Goal: Task Accomplishment & Management: Complete application form

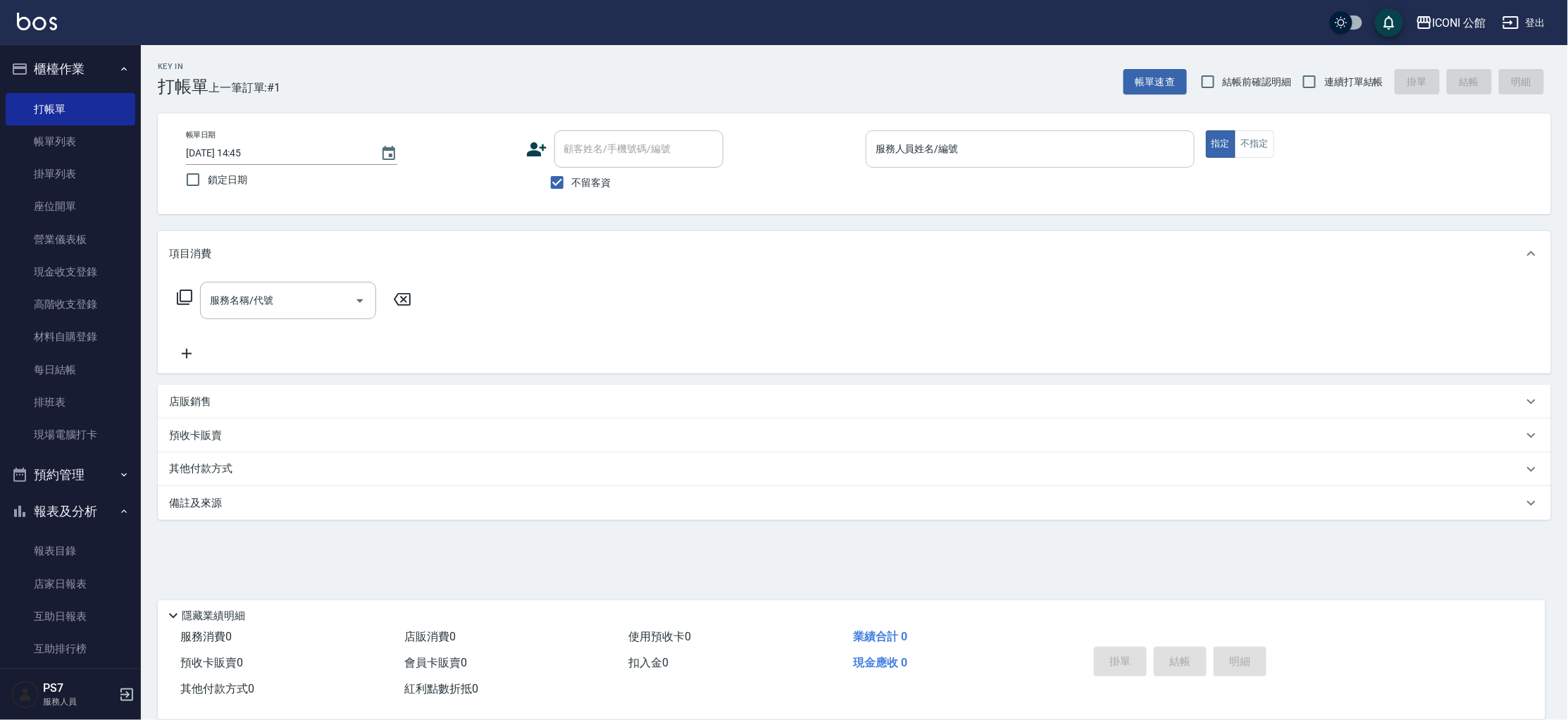
click at [883, 147] on input "服務人員姓名/編號" at bounding box center [1029, 149] width 316 height 25
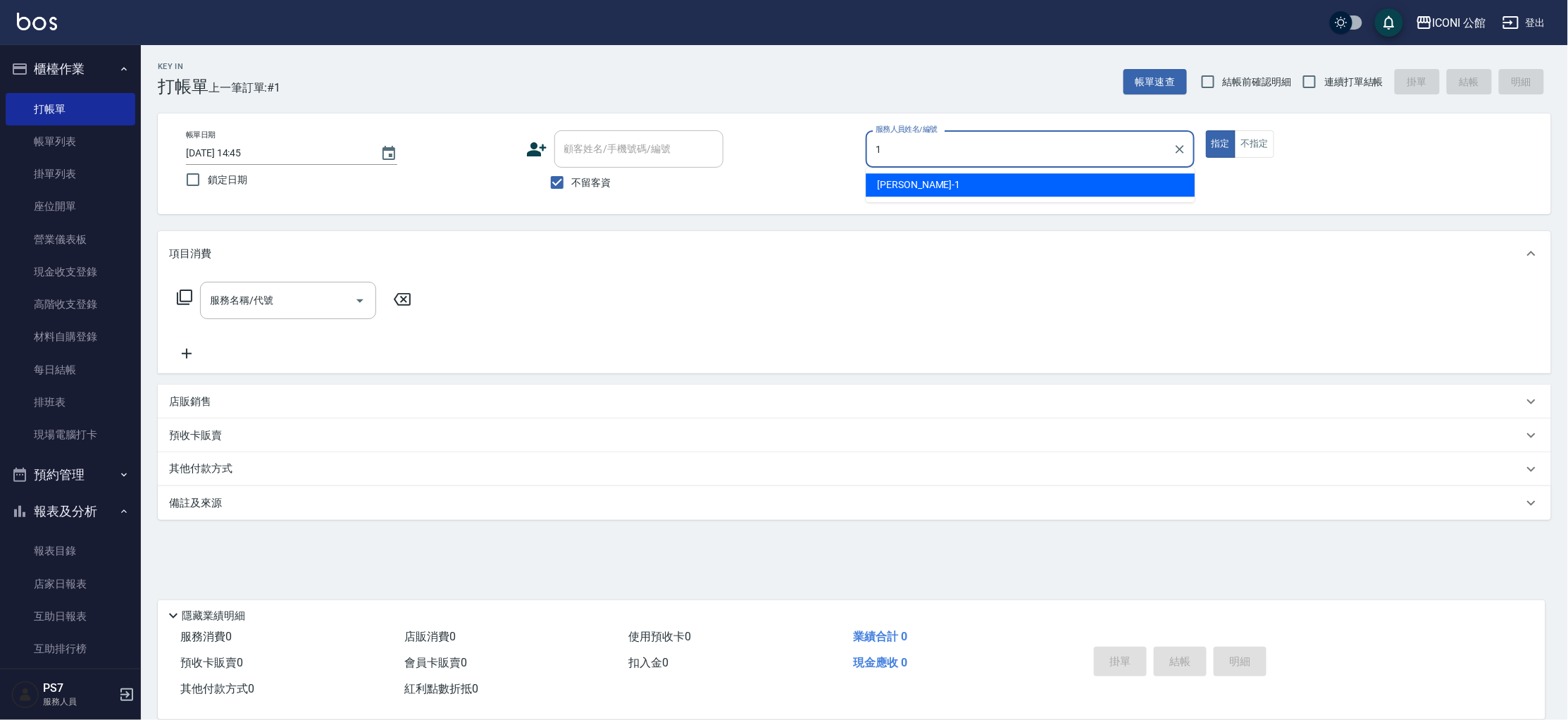
type input "[PERSON_NAME]-1"
type button "true"
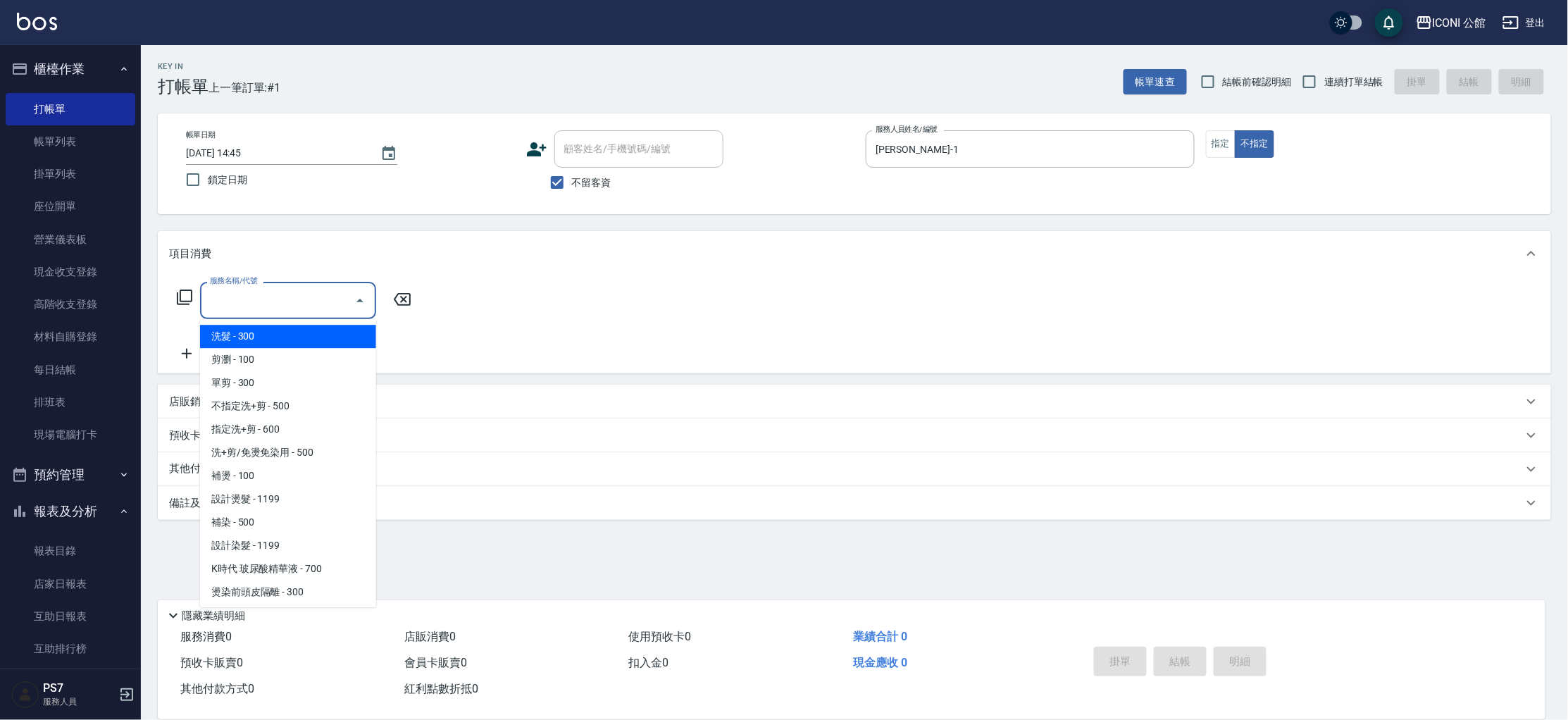
click at [311, 293] on input "服務名稱/代號" at bounding box center [277, 300] width 143 height 25
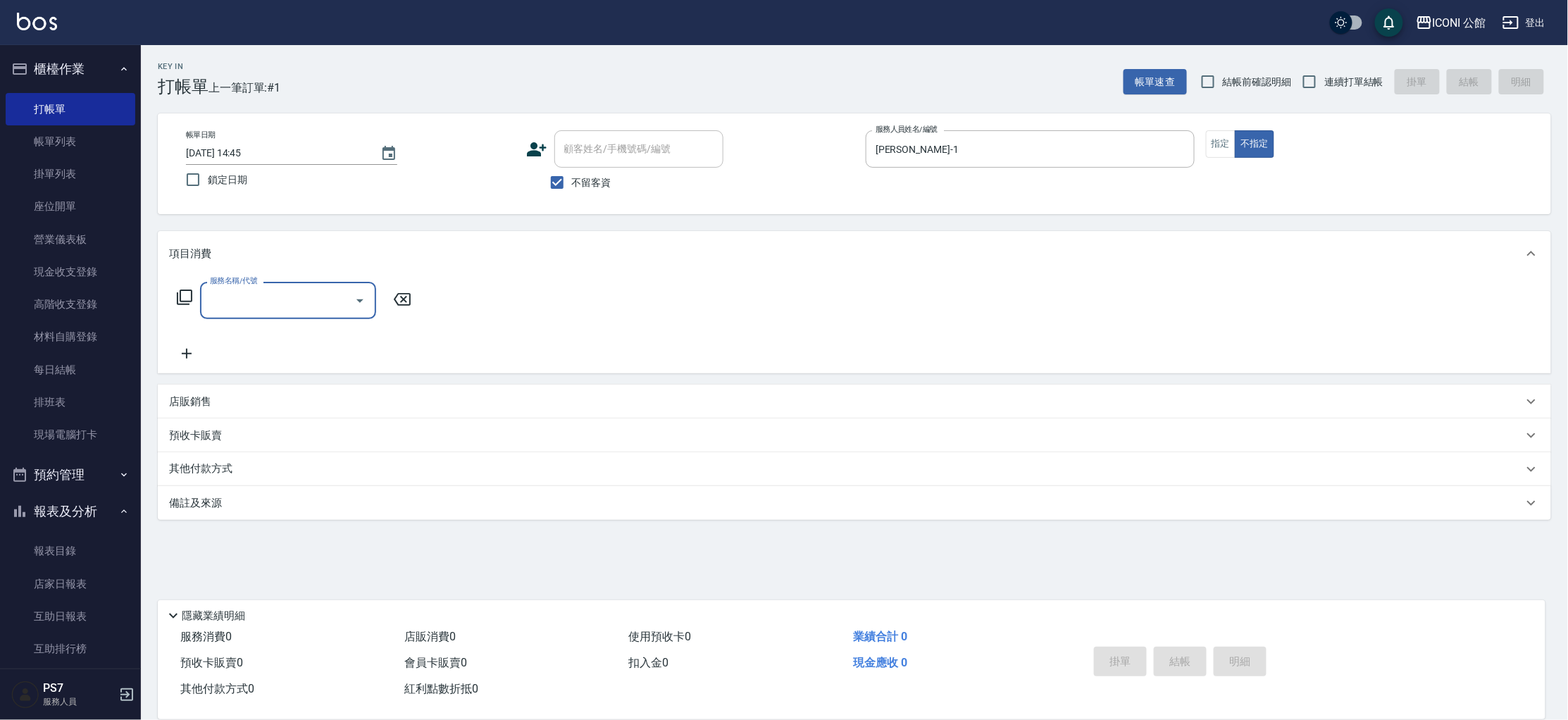
click at [291, 299] on input "服務名稱/代號" at bounding box center [277, 300] width 143 height 25
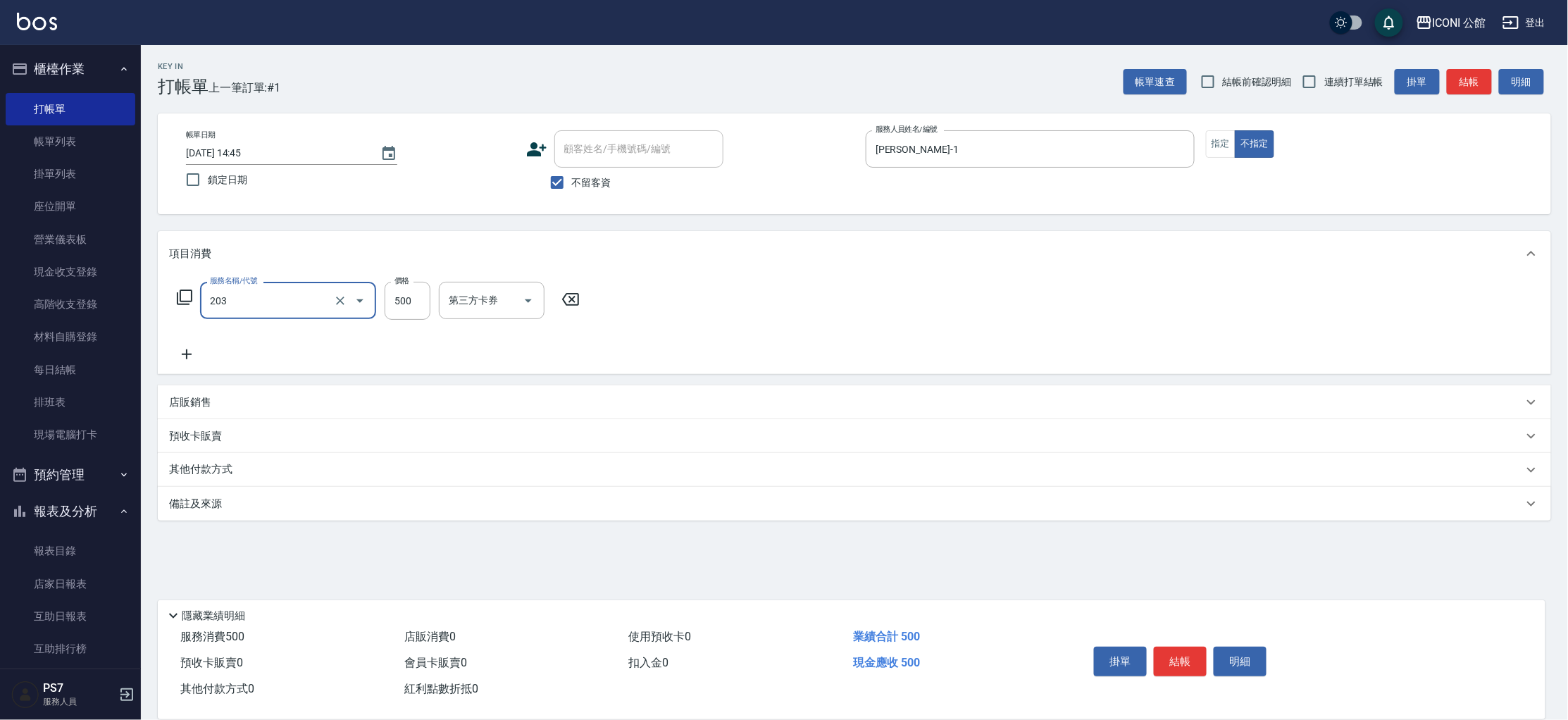
type input "不指定洗+剪(203)"
type input "[PERSON_NAME]-24"
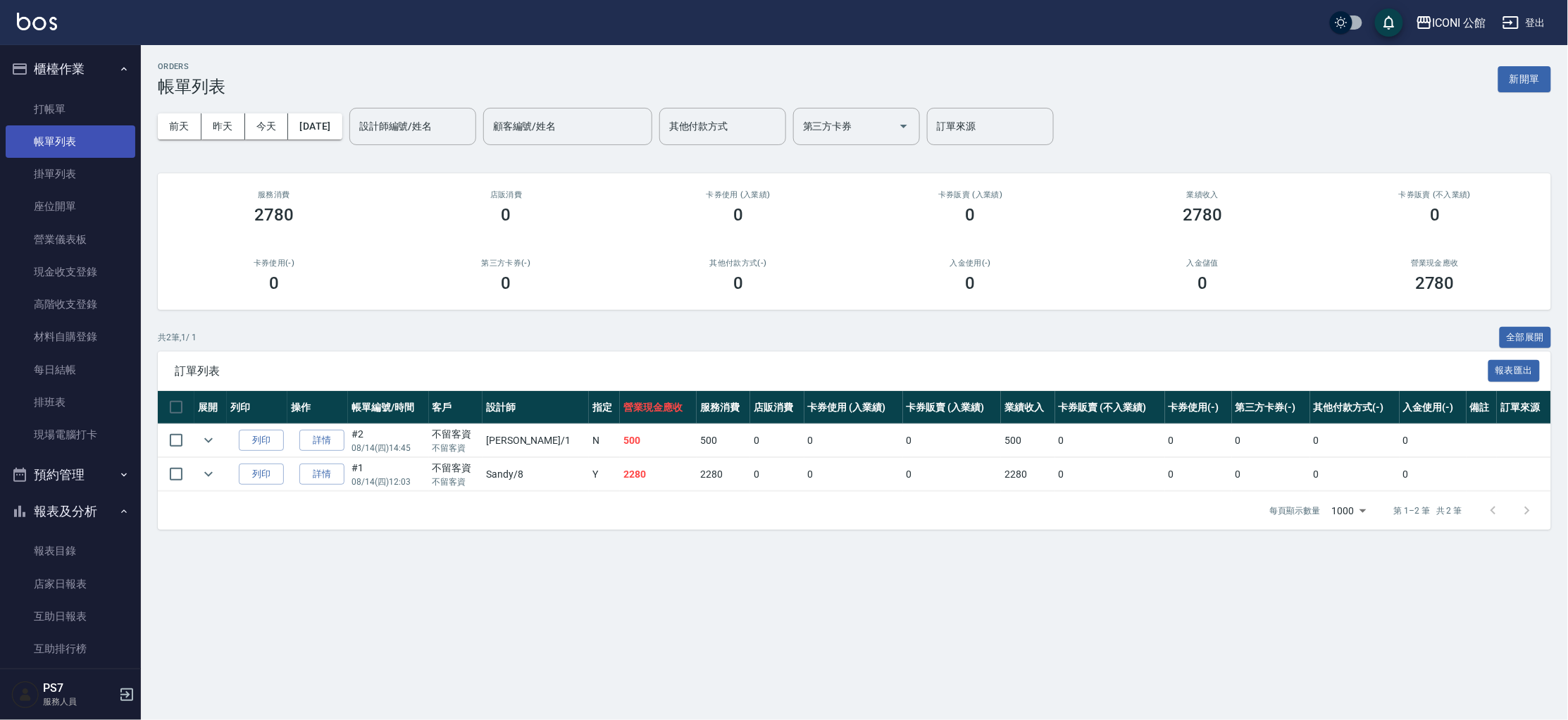
click at [74, 152] on link "帳單列表" at bounding box center [70, 142] width 129 height 33
click at [80, 124] on link "打帳單" at bounding box center [70, 109] width 129 height 33
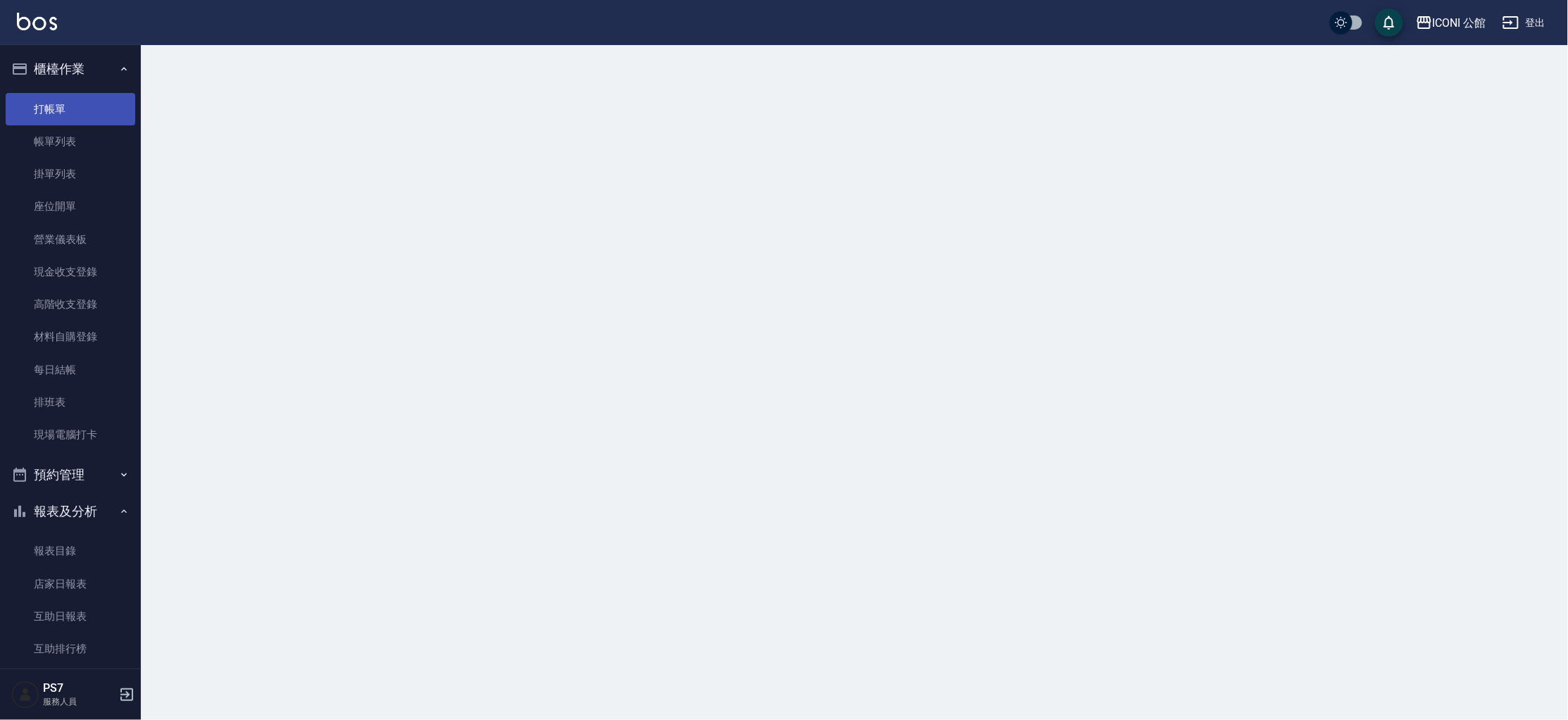
click at [80, 124] on link "打帳單" at bounding box center [70, 109] width 129 height 33
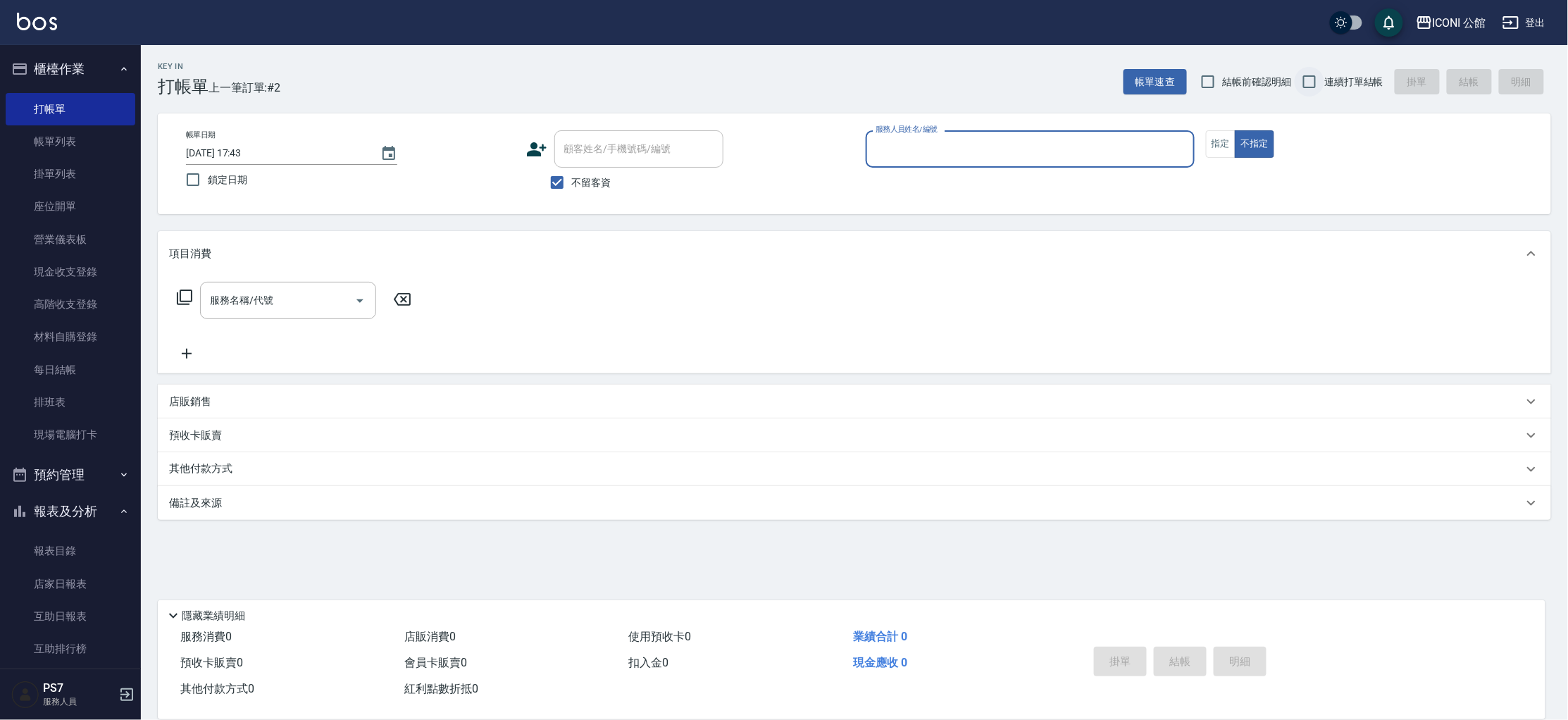
click at [1308, 84] on input "連續打單結帳" at bounding box center [1309, 81] width 29 height 29
checkbox input "true"
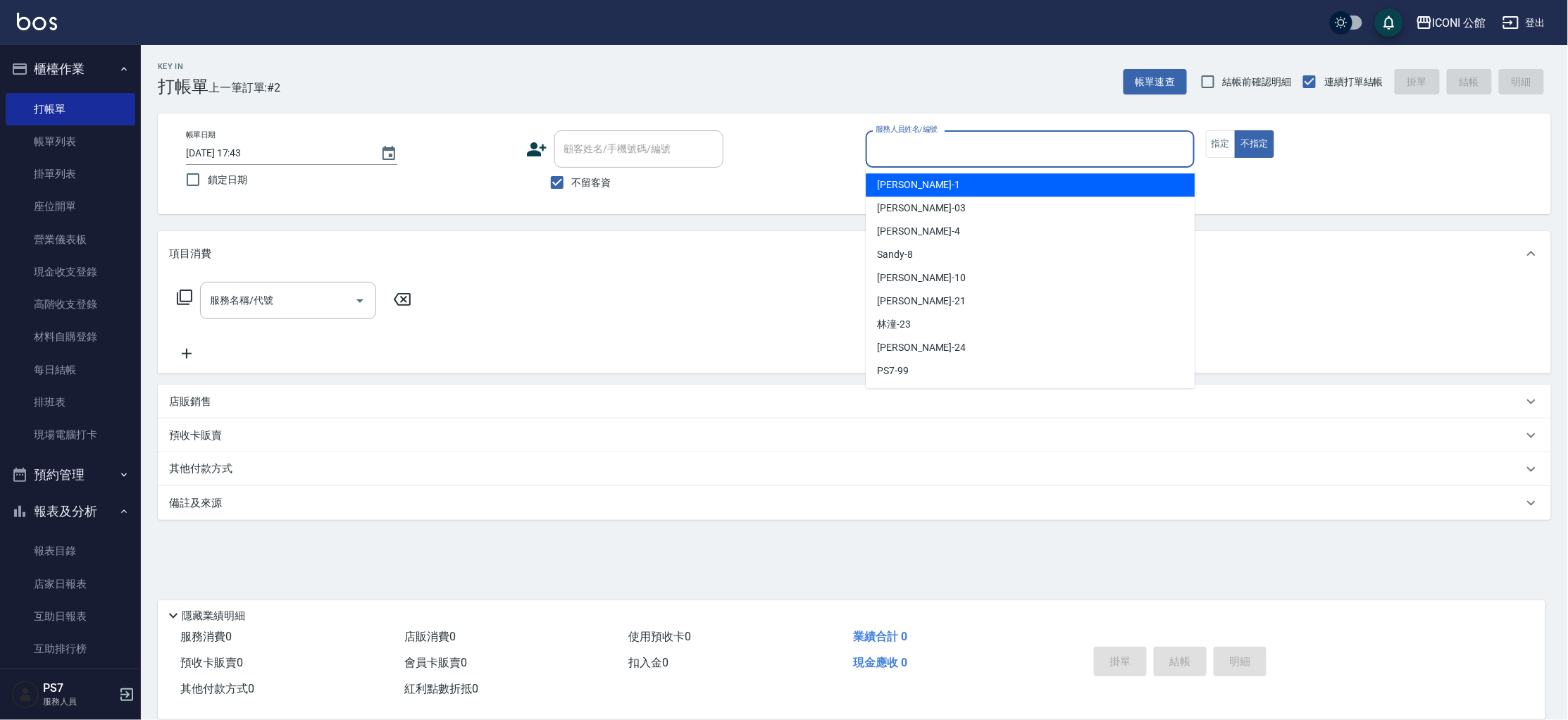
click at [1013, 148] on input "服務人員姓名/編號" at bounding box center [1029, 149] width 316 height 25
type input "[PERSON_NAME]-1"
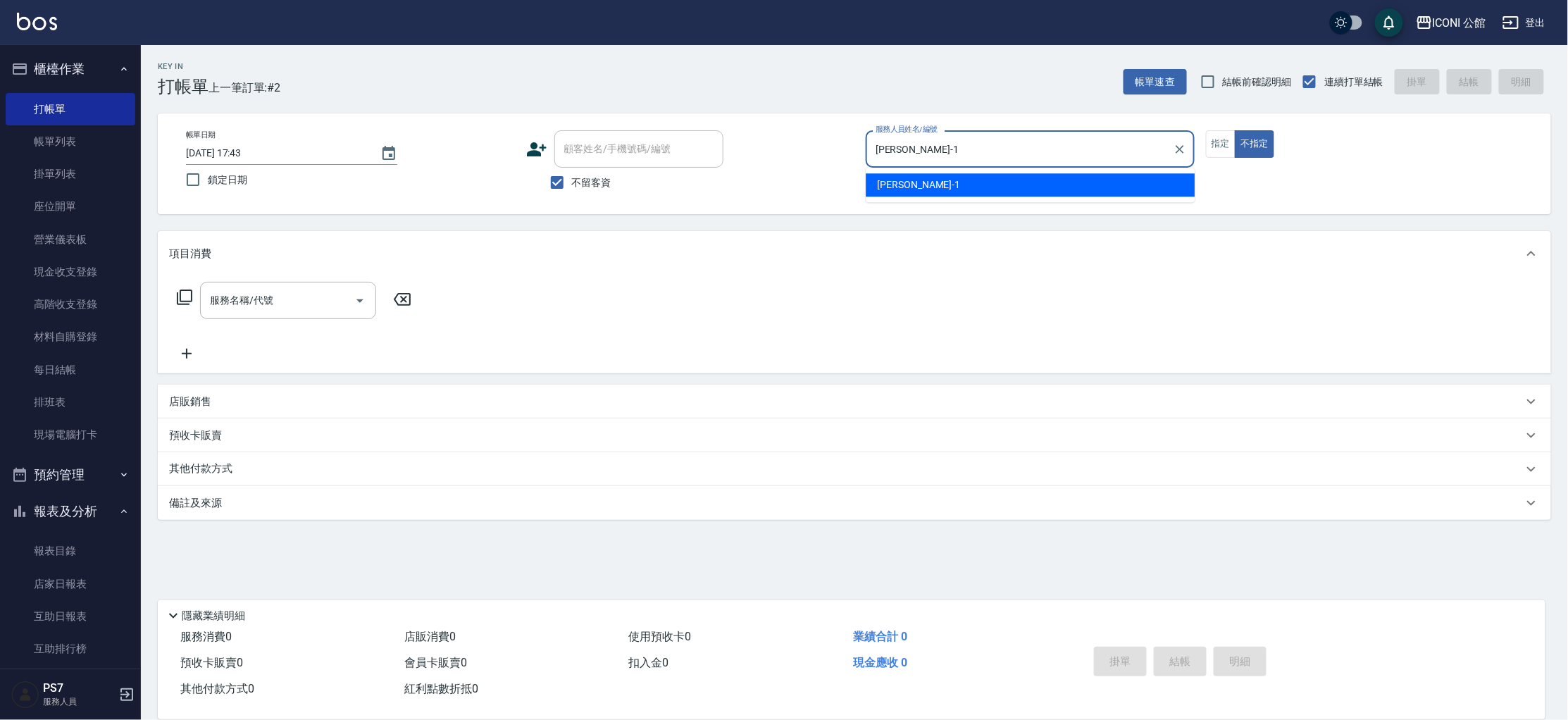
type button "false"
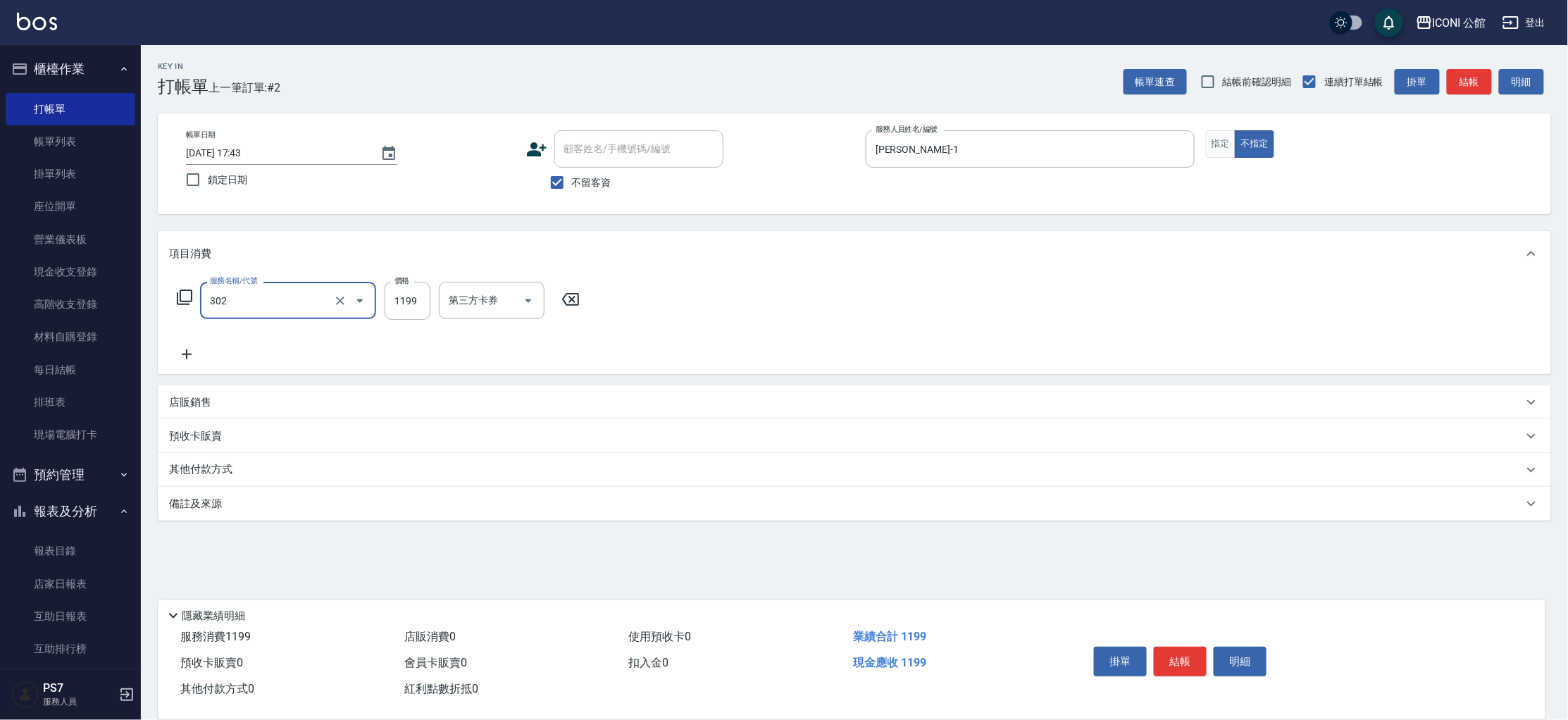
type input "設計燙髮(302)"
type input "1900"
type input "[PERSON_NAME]-24"
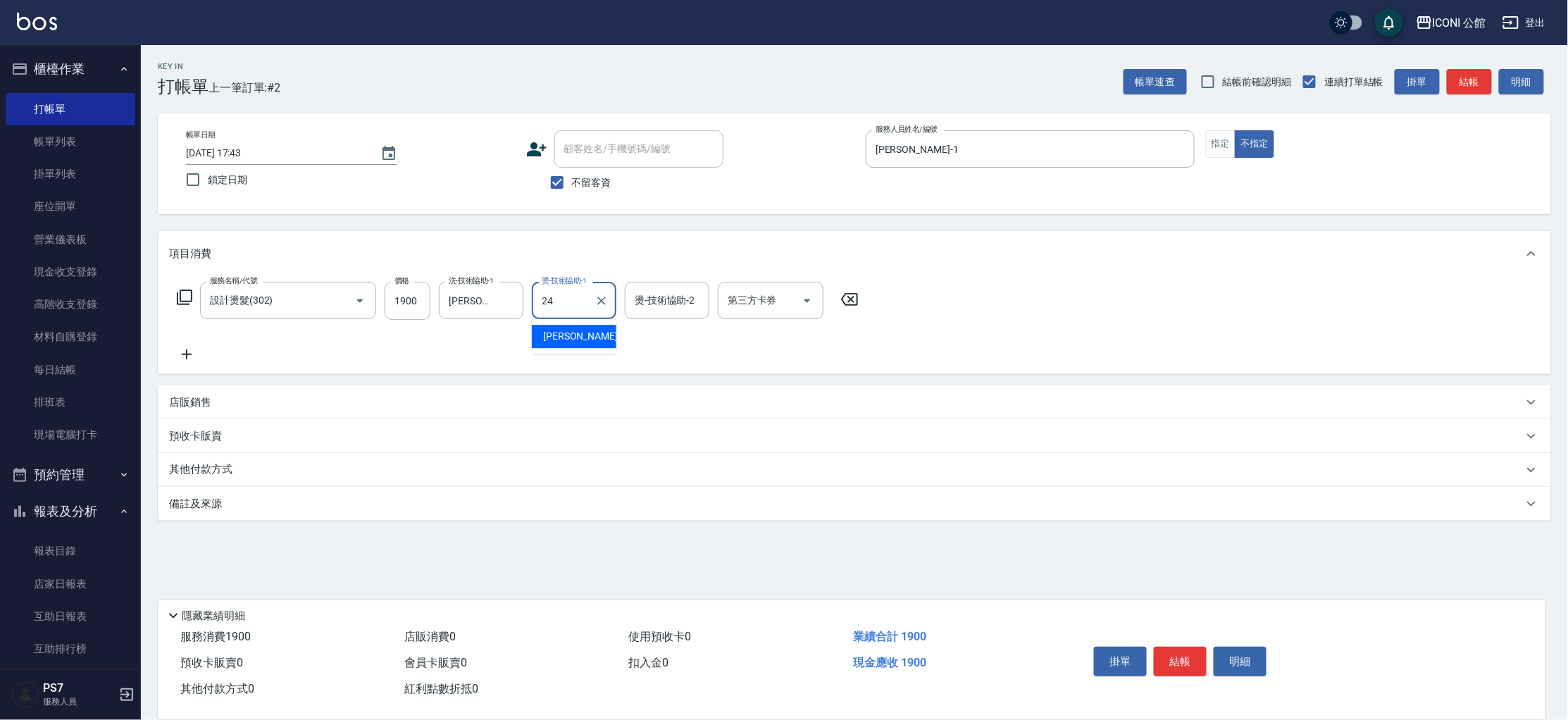
type input "[PERSON_NAME]-24"
type input "[PERSON_NAME]-1"
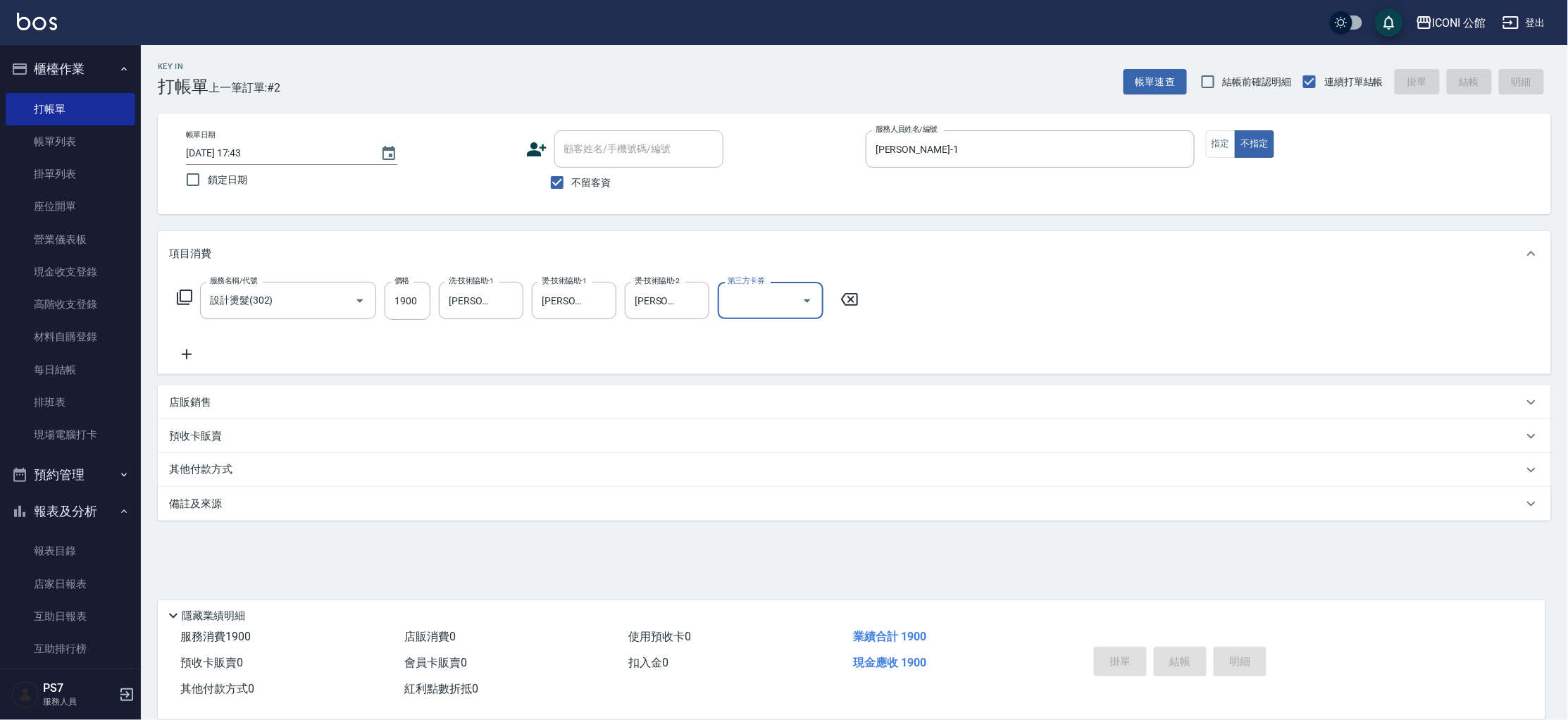
type input "[DATE] 17:44"
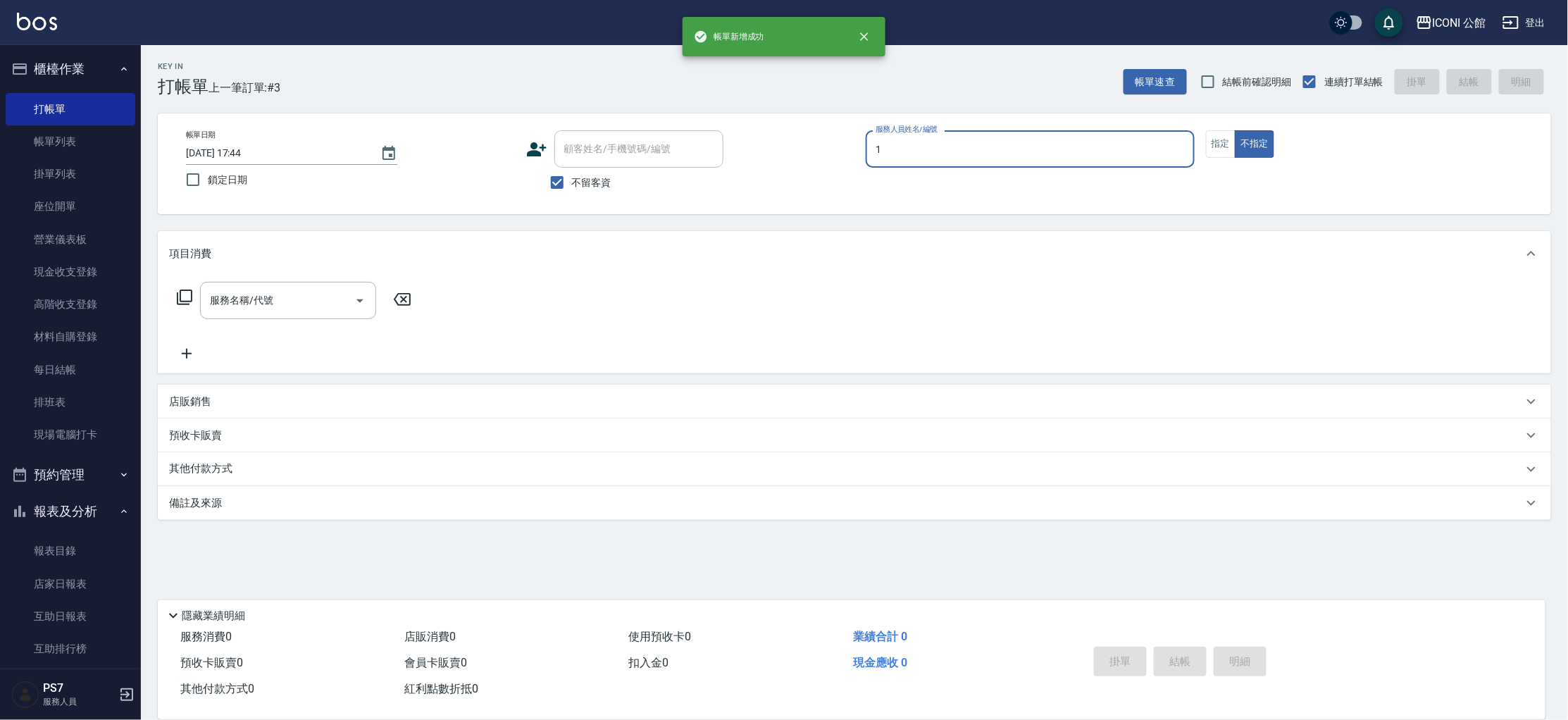
type input "[PERSON_NAME]-1"
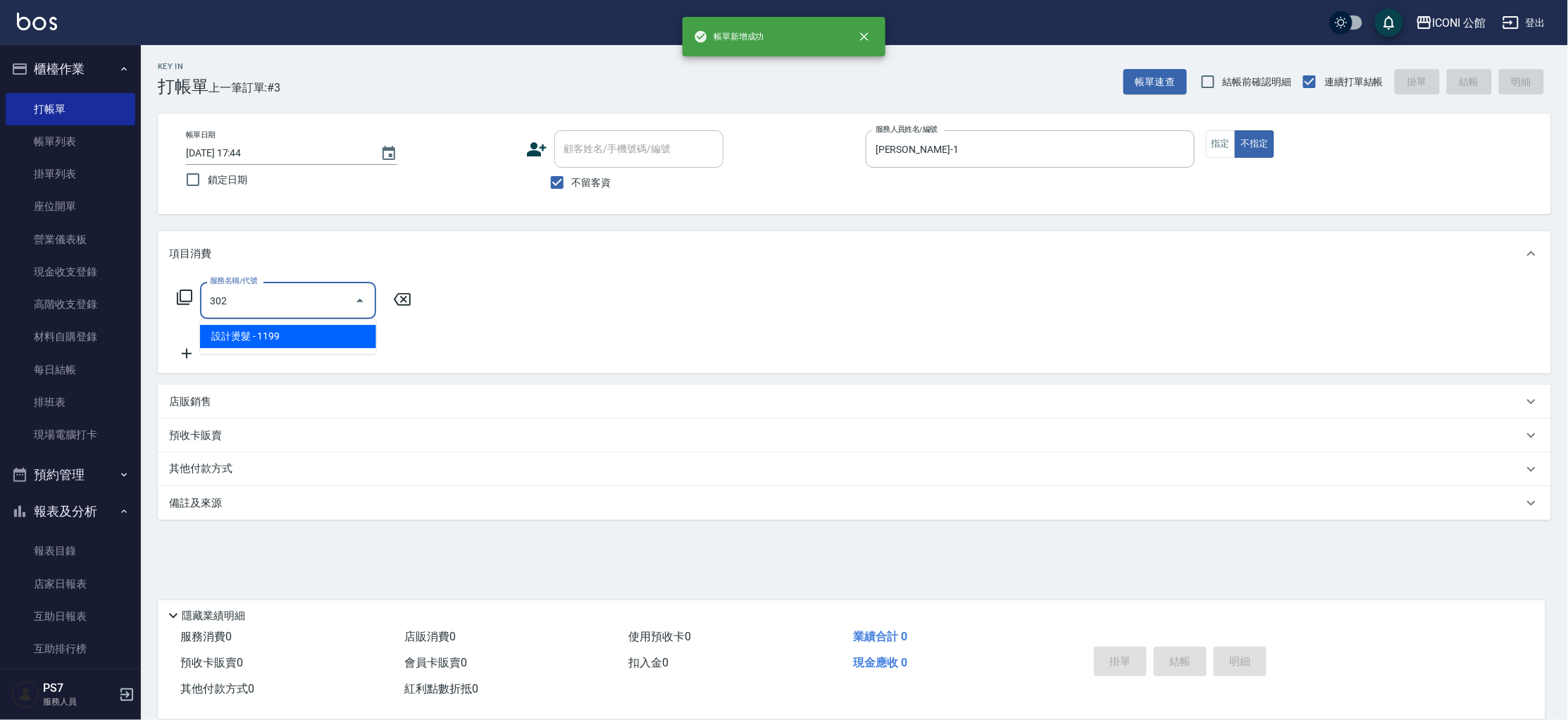
type input "設計燙髮(302)"
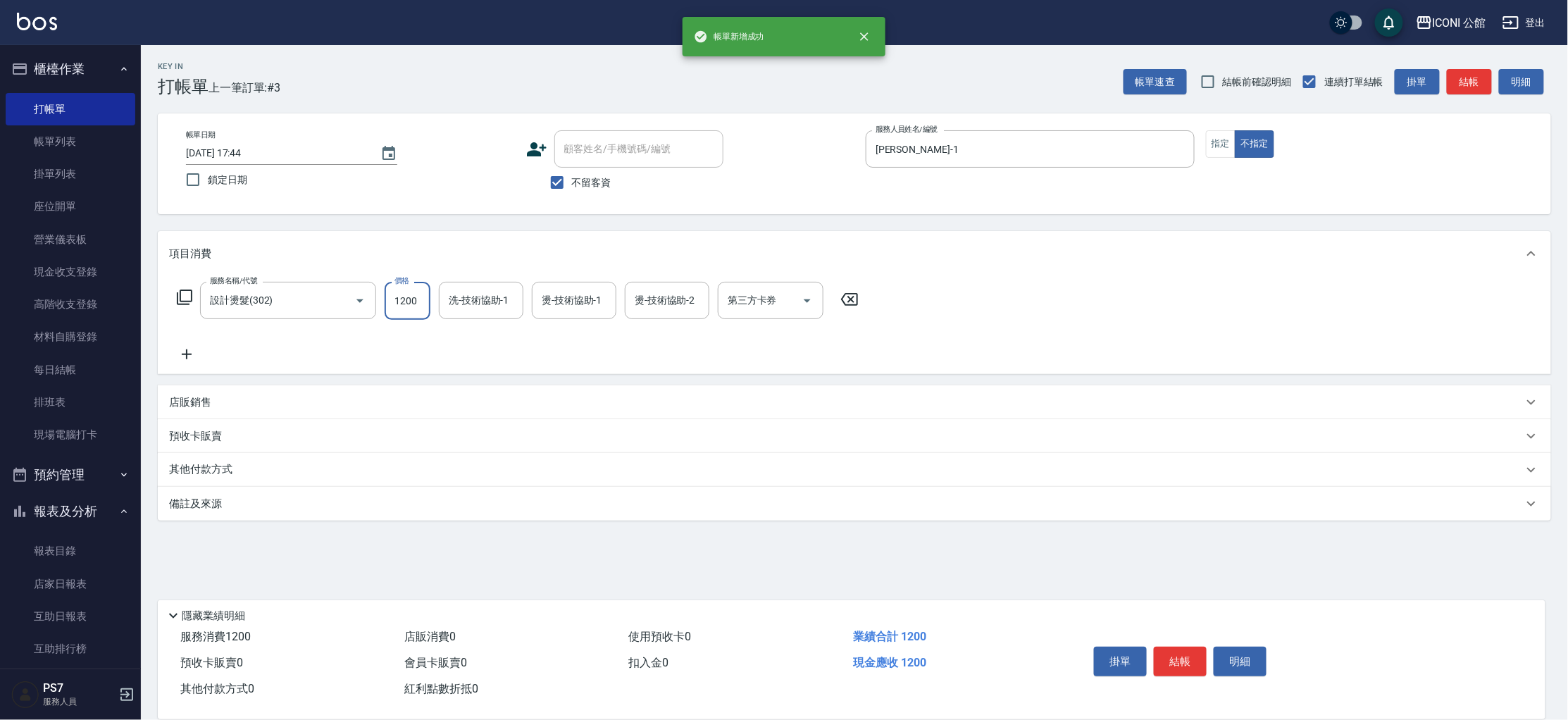
type input "1200"
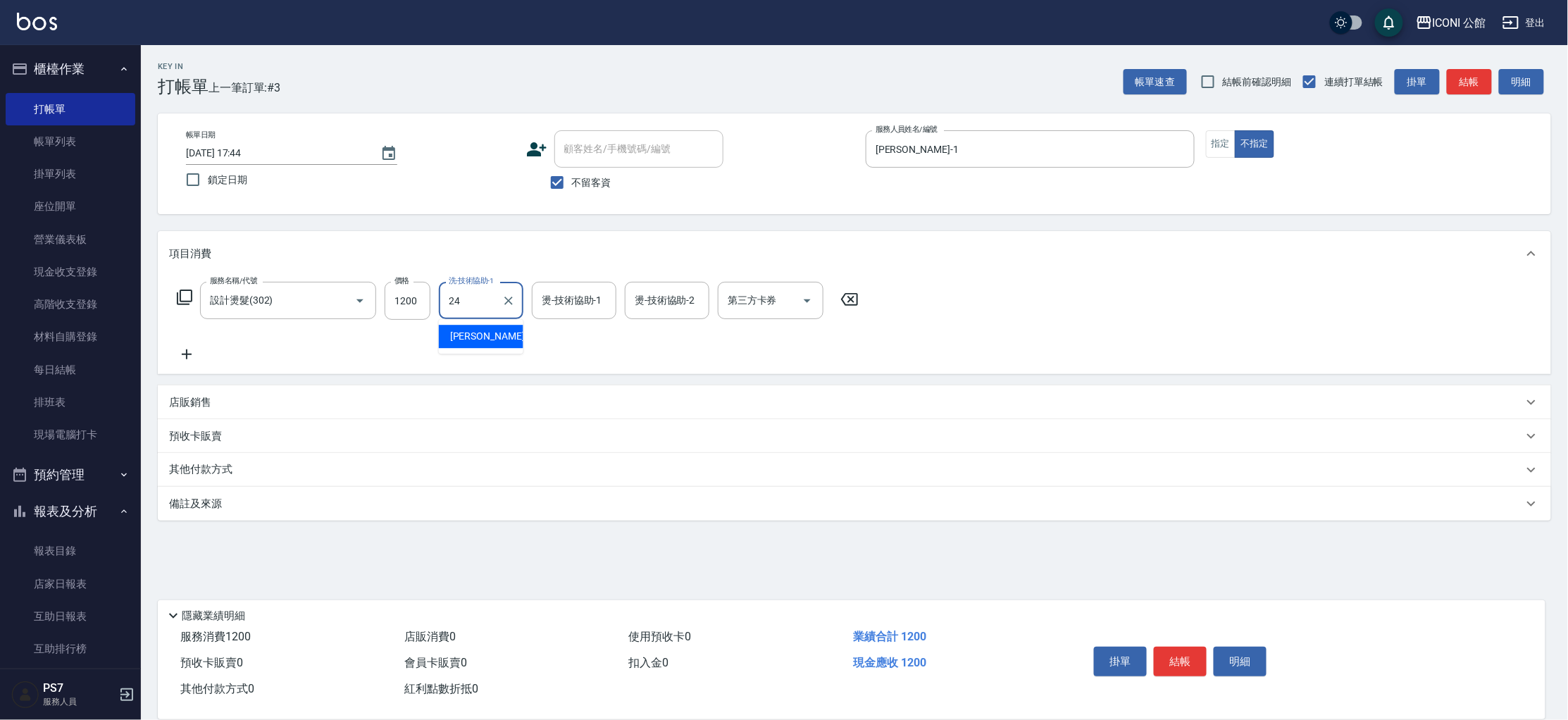
type input "[PERSON_NAME]-24"
type input "[PERSON_NAME]-1"
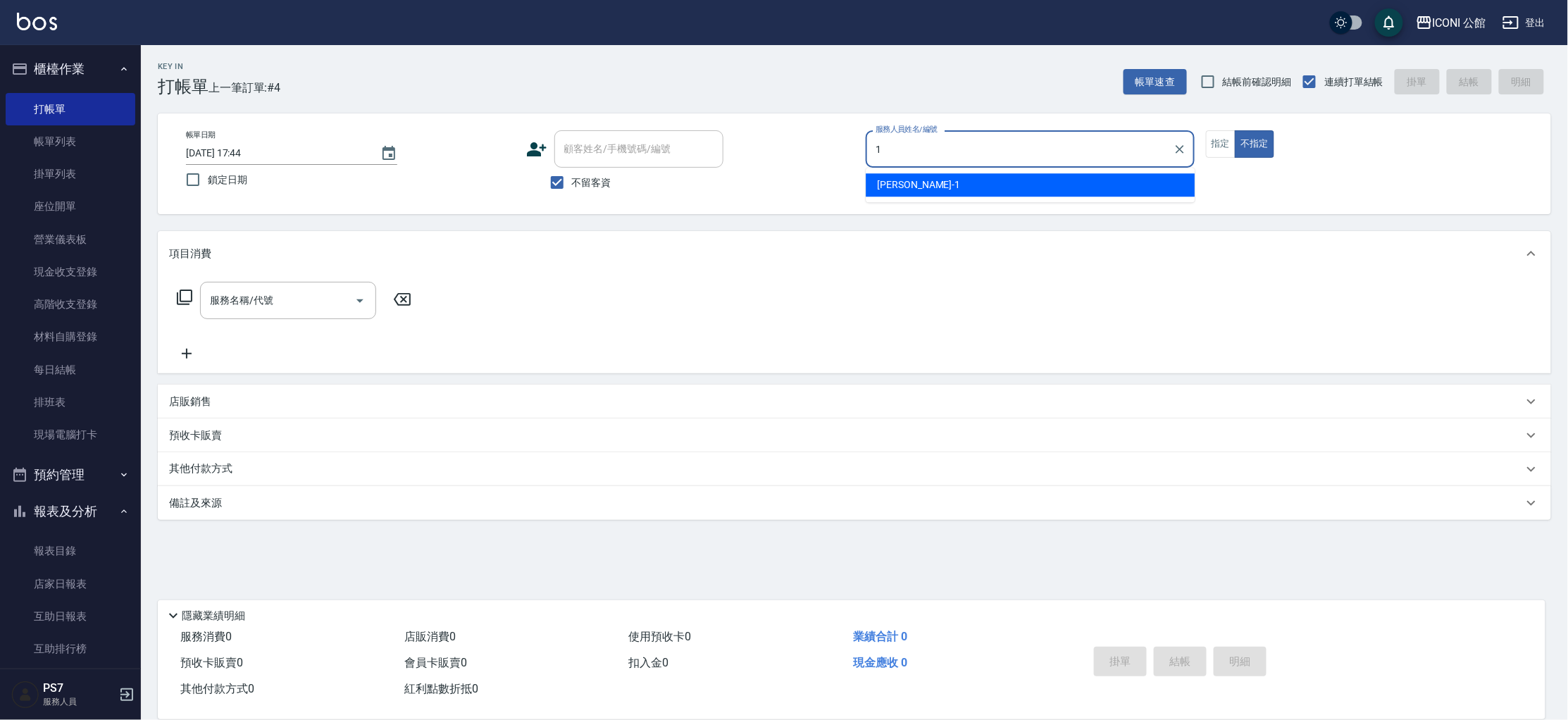
type input "[PERSON_NAME]-1"
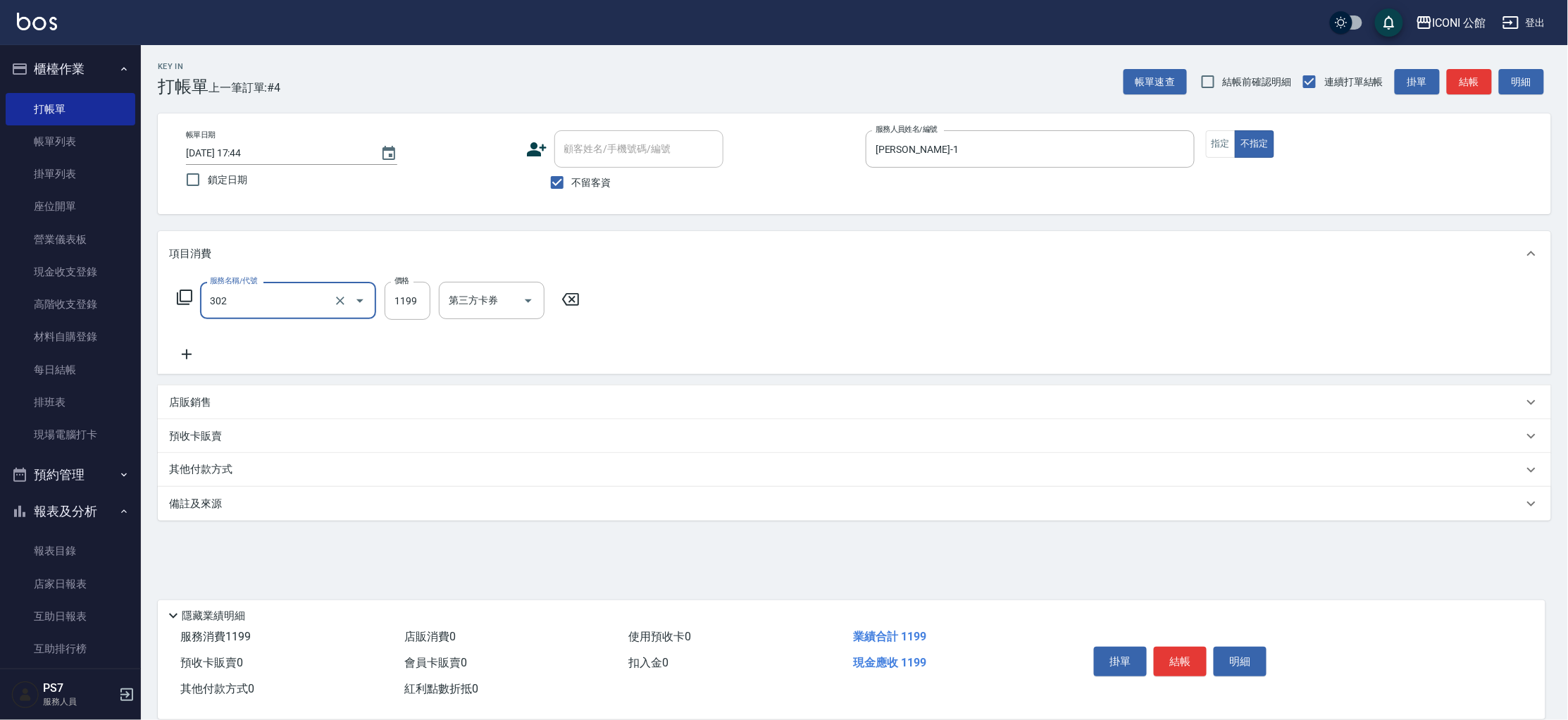
type input "設計燙髮(302)"
type input "1200"
type input "11"
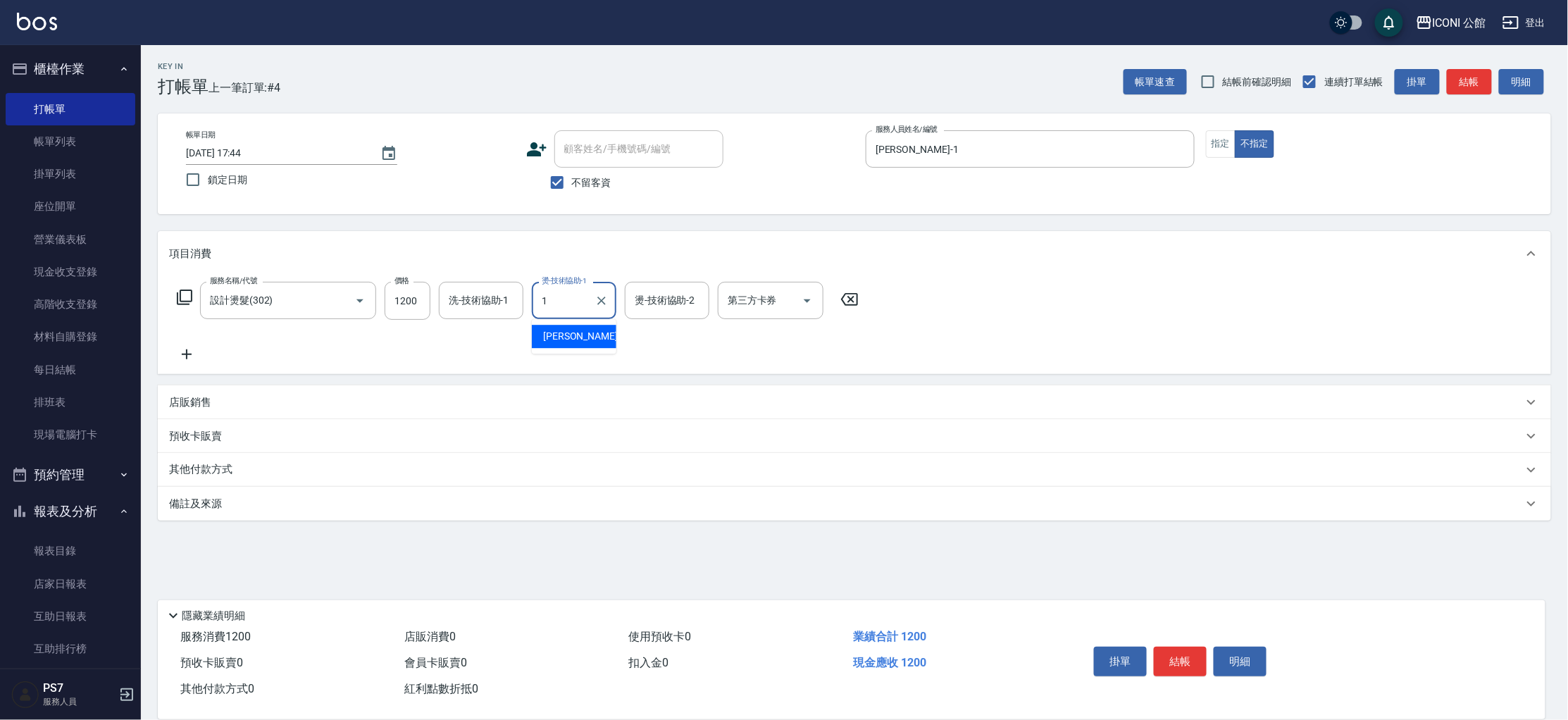
type input "[PERSON_NAME]-1"
click at [688, 305] on icon "Clear" at bounding box center [695, 301] width 14 height 14
drag, startPoint x: 489, startPoint y: 308, endPoint x: 464, endPoint y: 275, distance: 41.4
click at [489, 308] on input "洗-技術協助-1" at bounding box center [481, 300] width 72 height 25
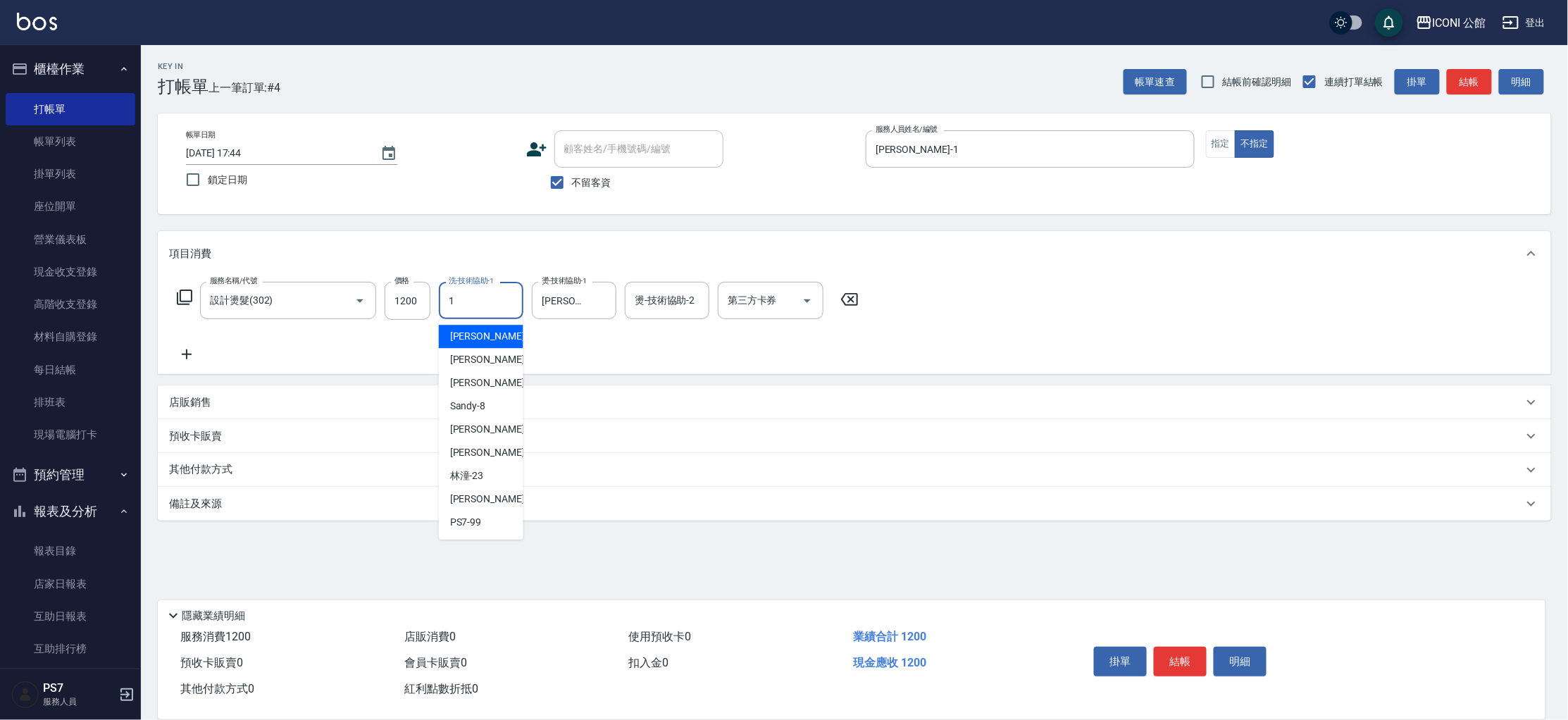
type input "[PERSON_NAME]-1"
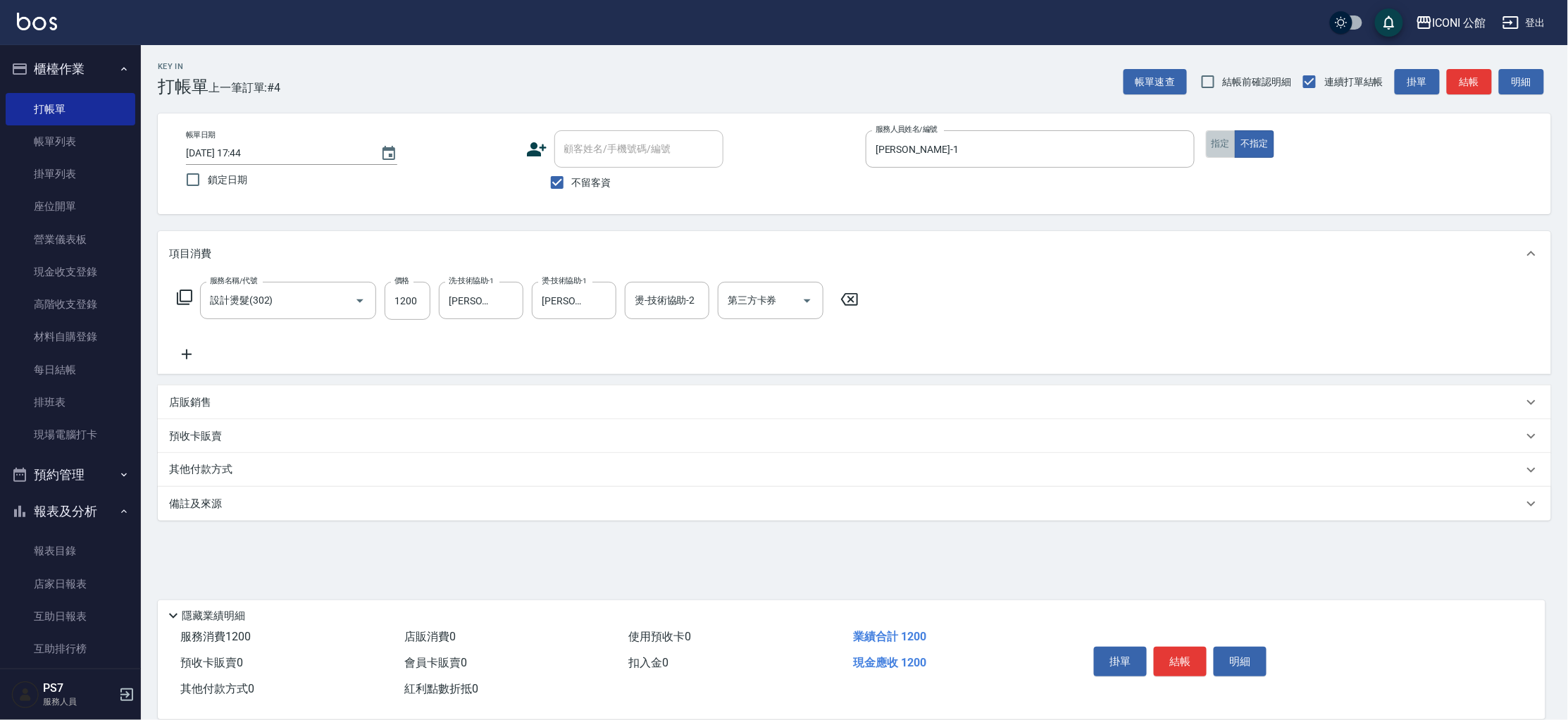
click at [1230, 143] on button "指定" at bounding box center [1221, 143] width 30 height 27
type button "true"
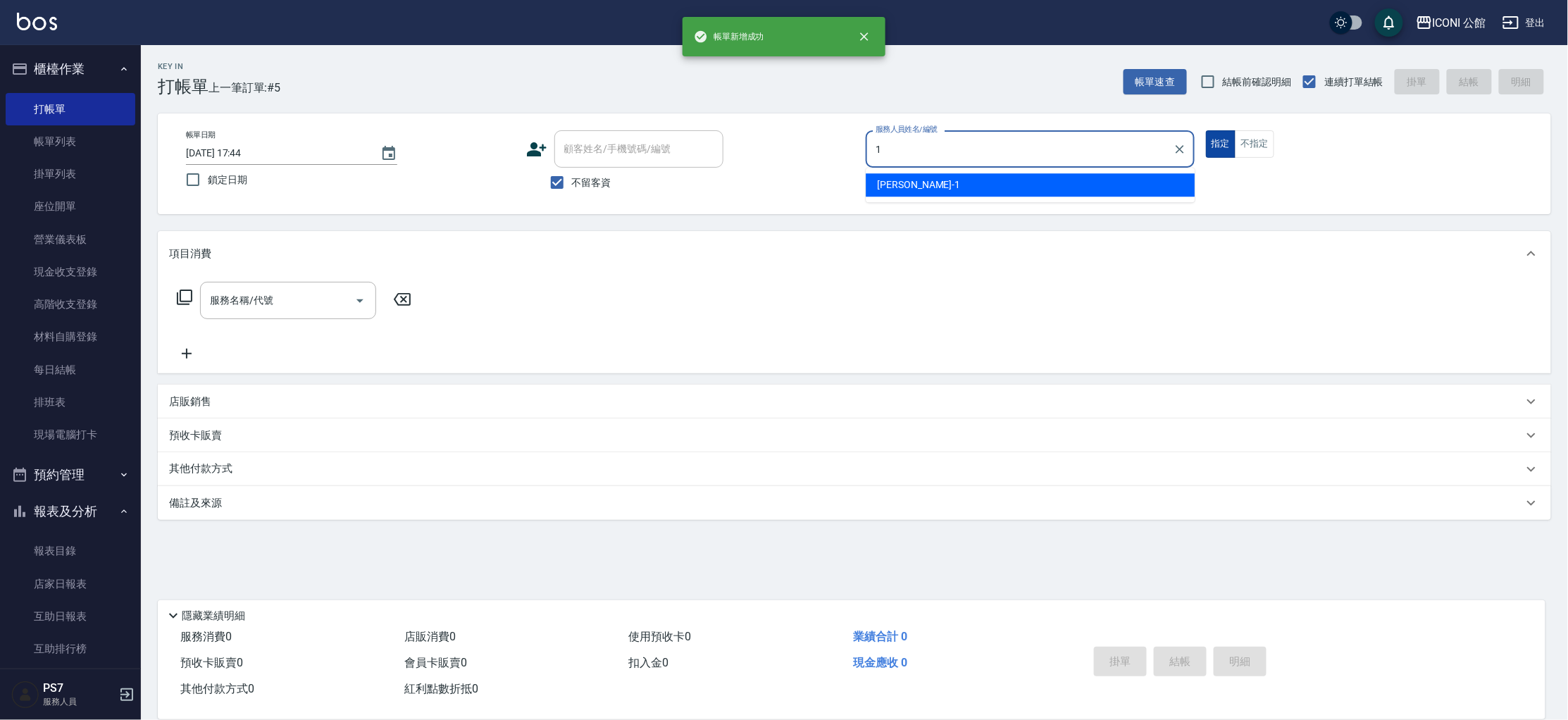
type input "[PERSON_NAME]-1"
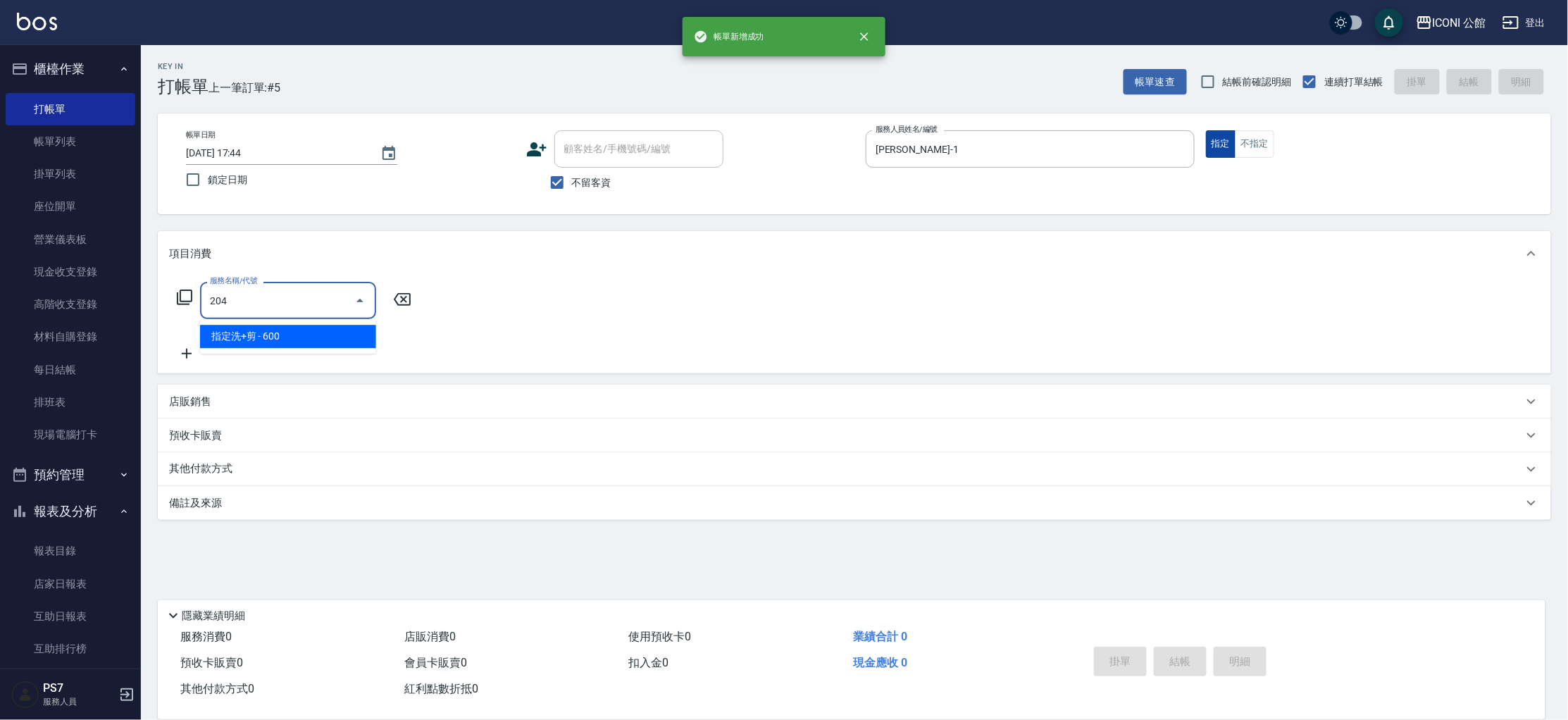
type input "指定洗+剪(204)"
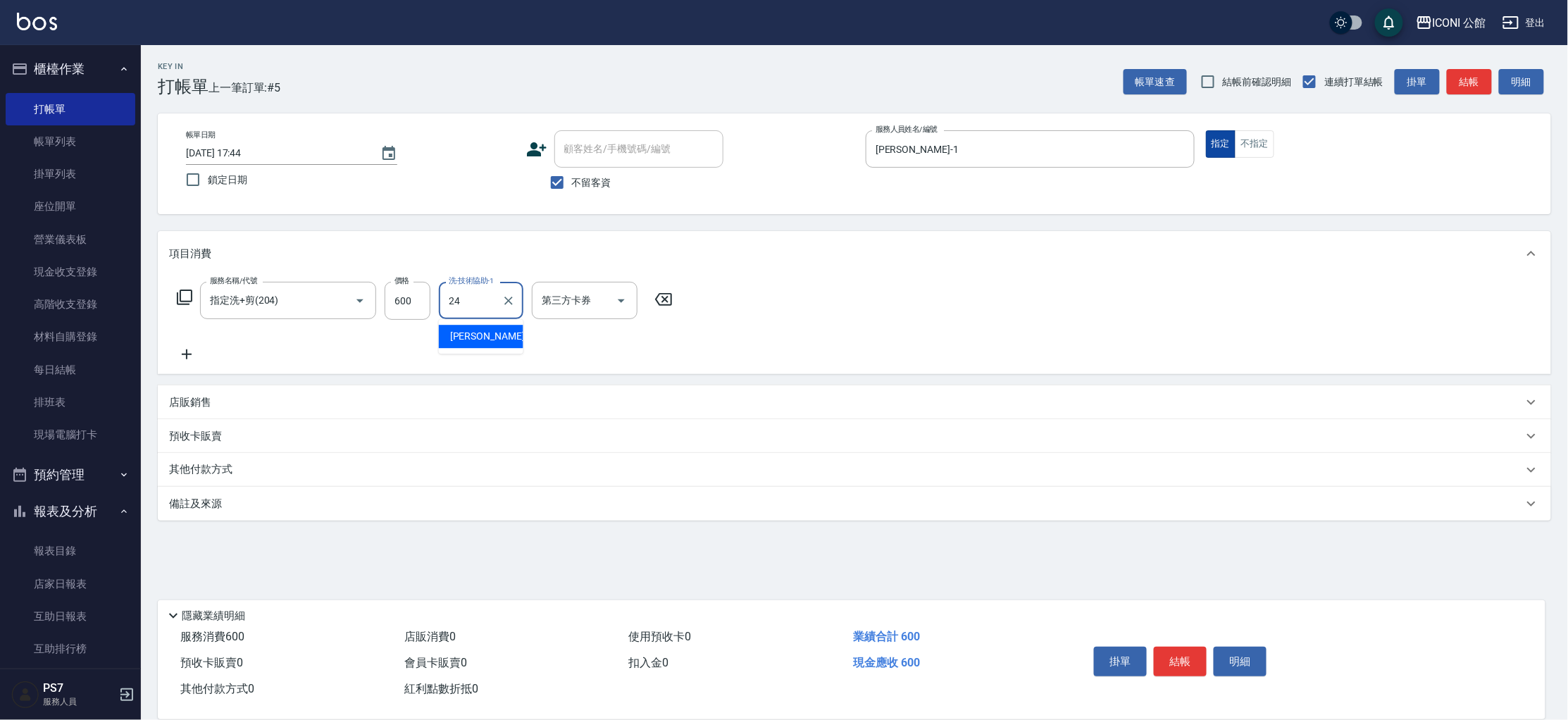
type input "[PERSON_NAME]-24"
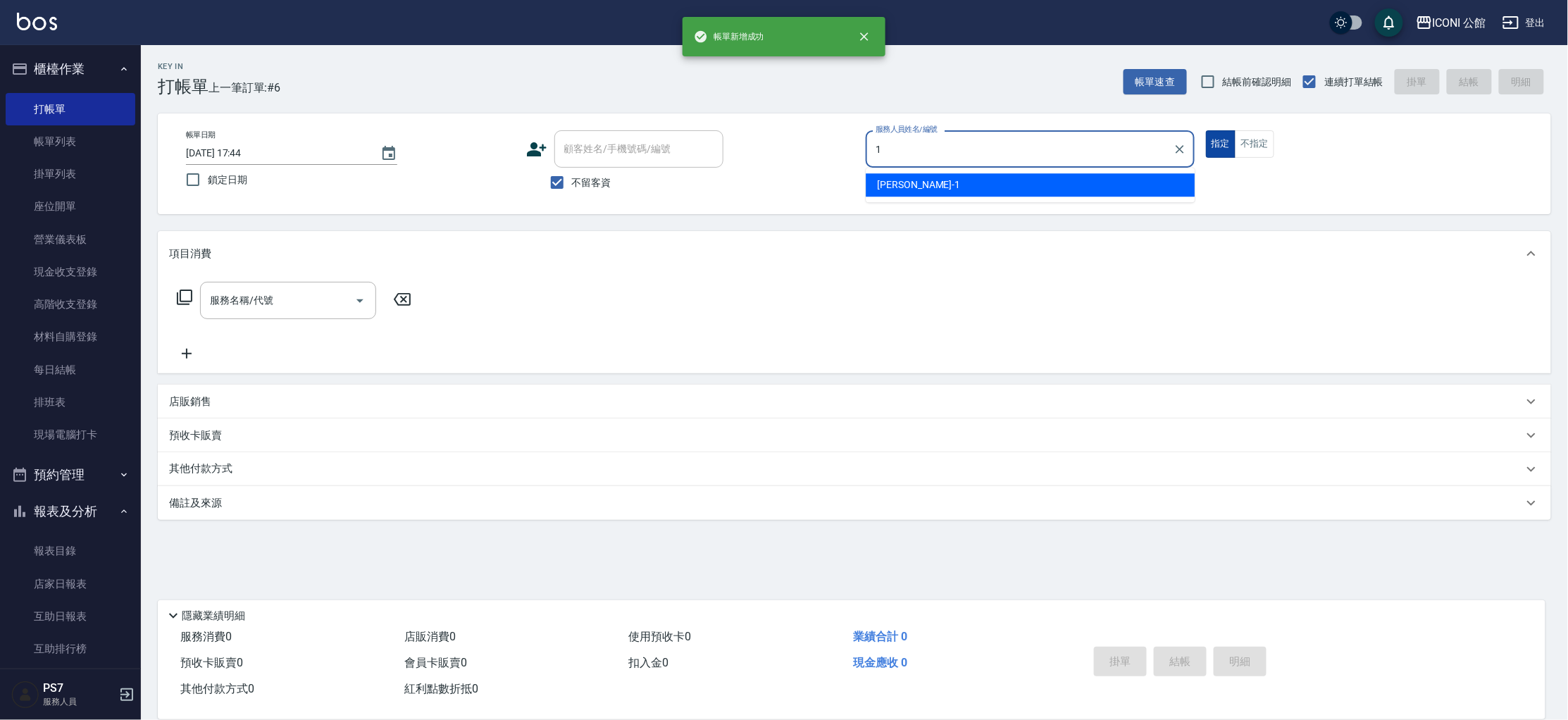
type input "[PERSON_NAME]-1"
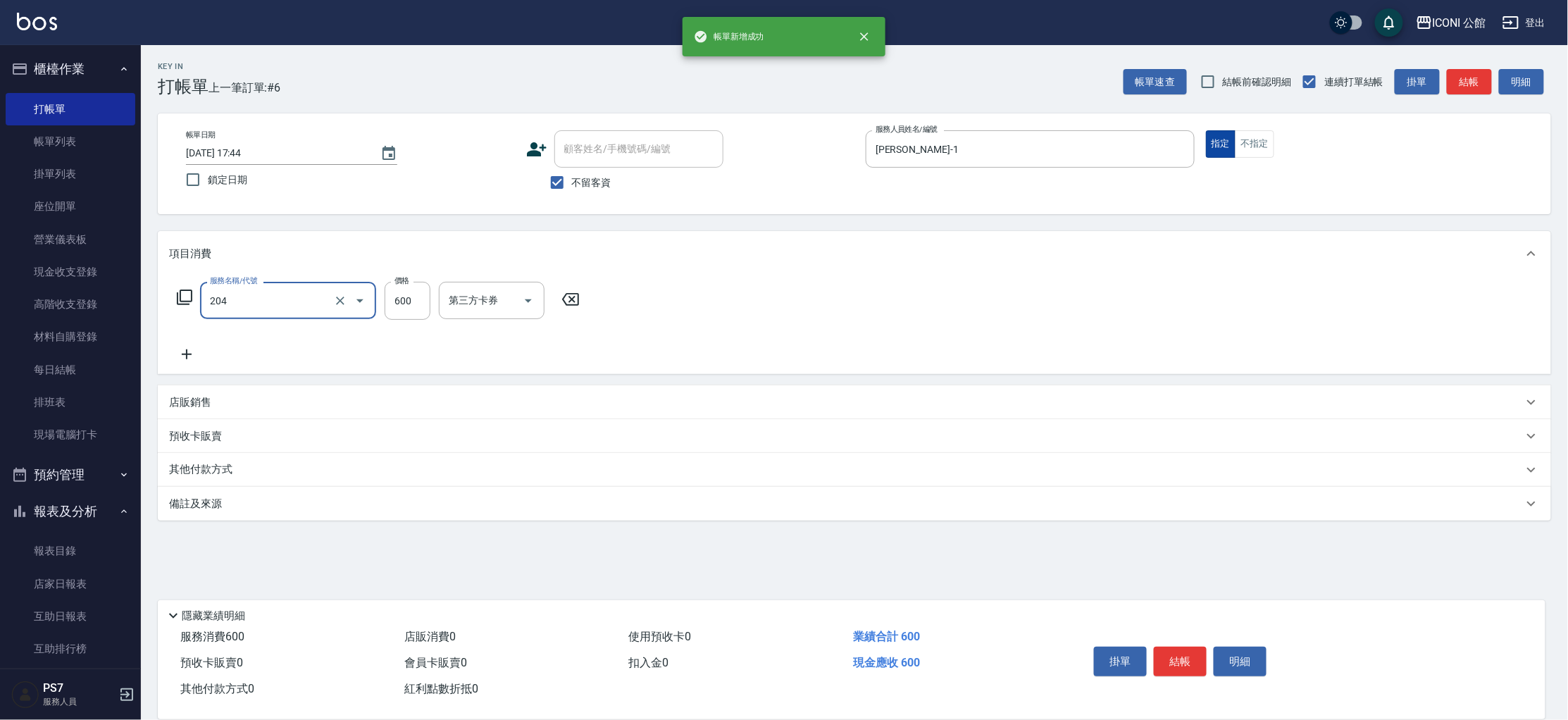
type input "指定洗+剪(204)"
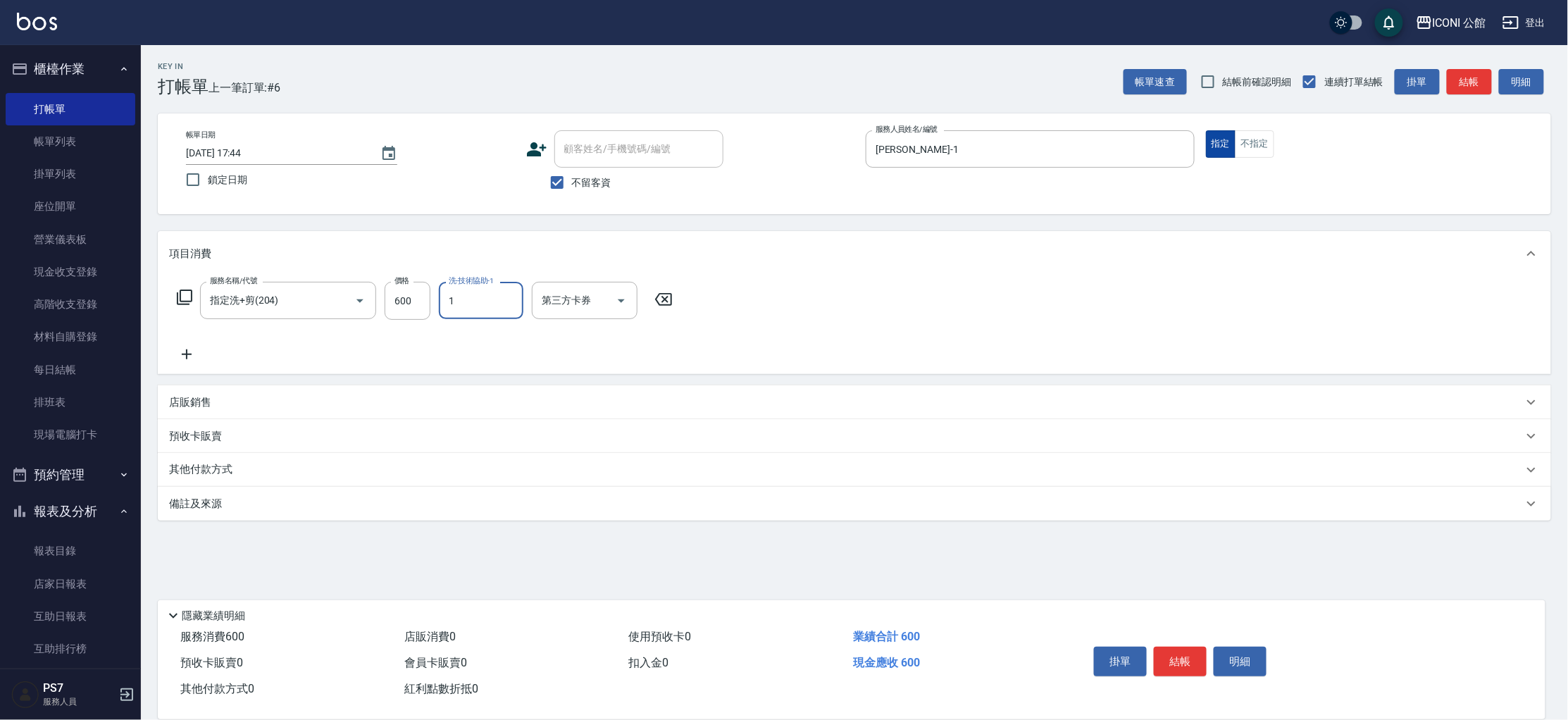
type input "[PERSON_NAME]-1"
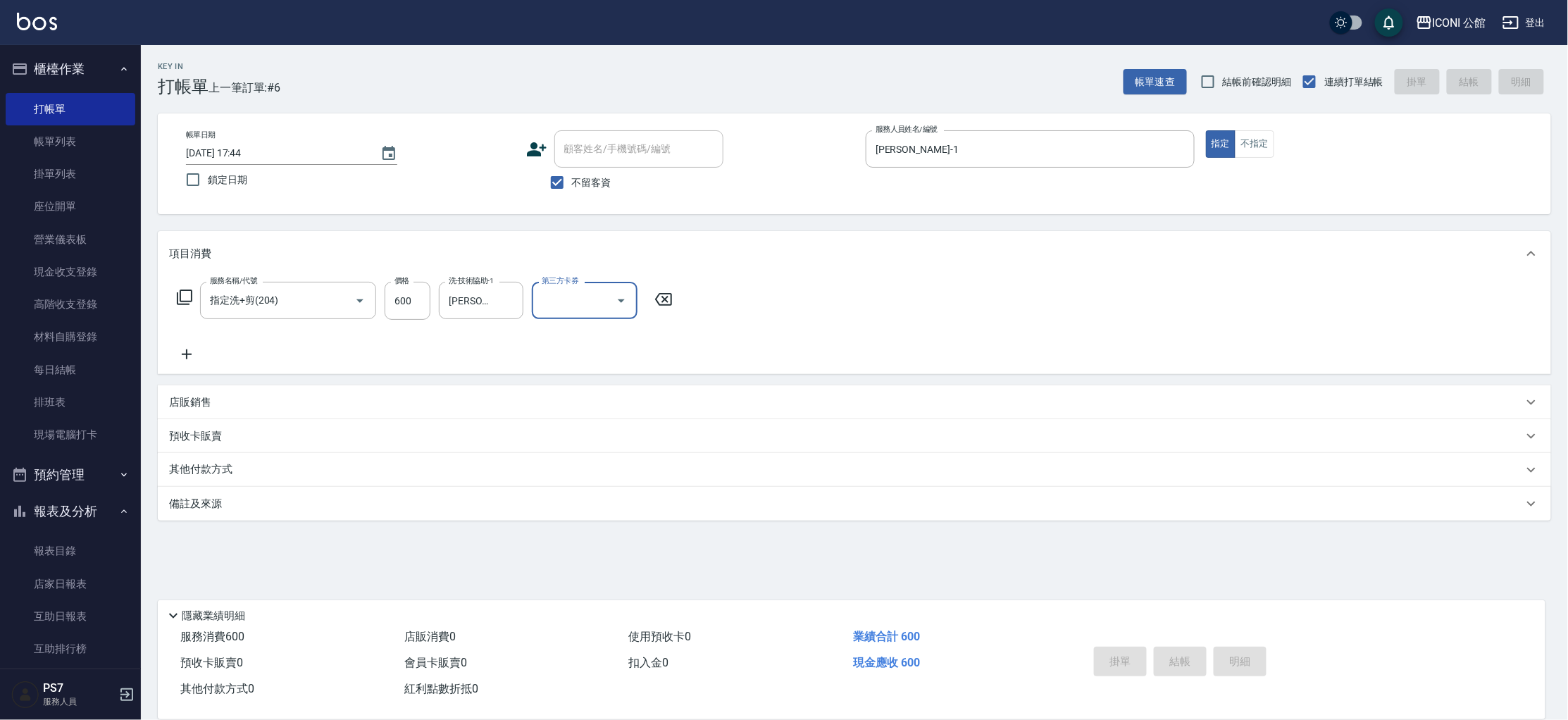
type input "[DATE] 17:45"
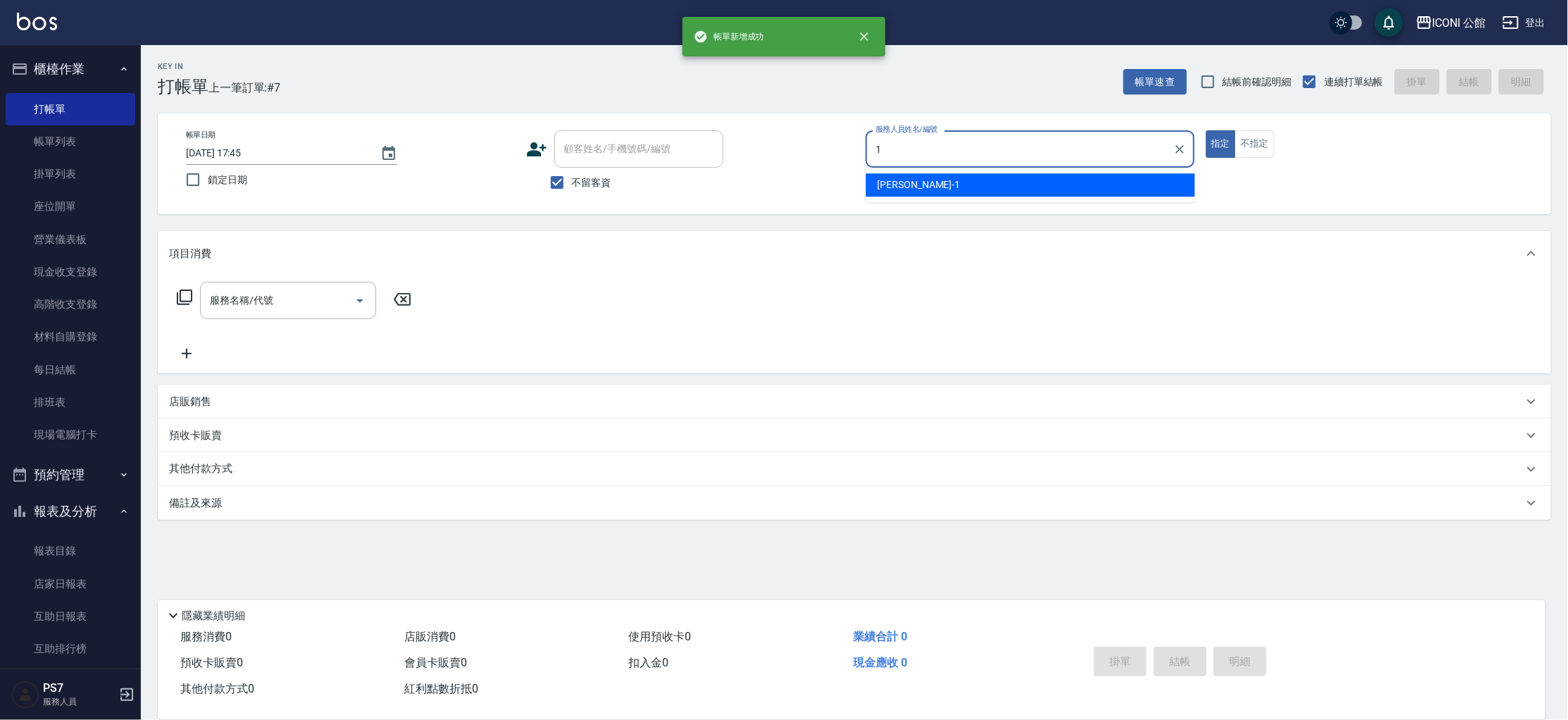
type input "[PERSON_NAME]-1"
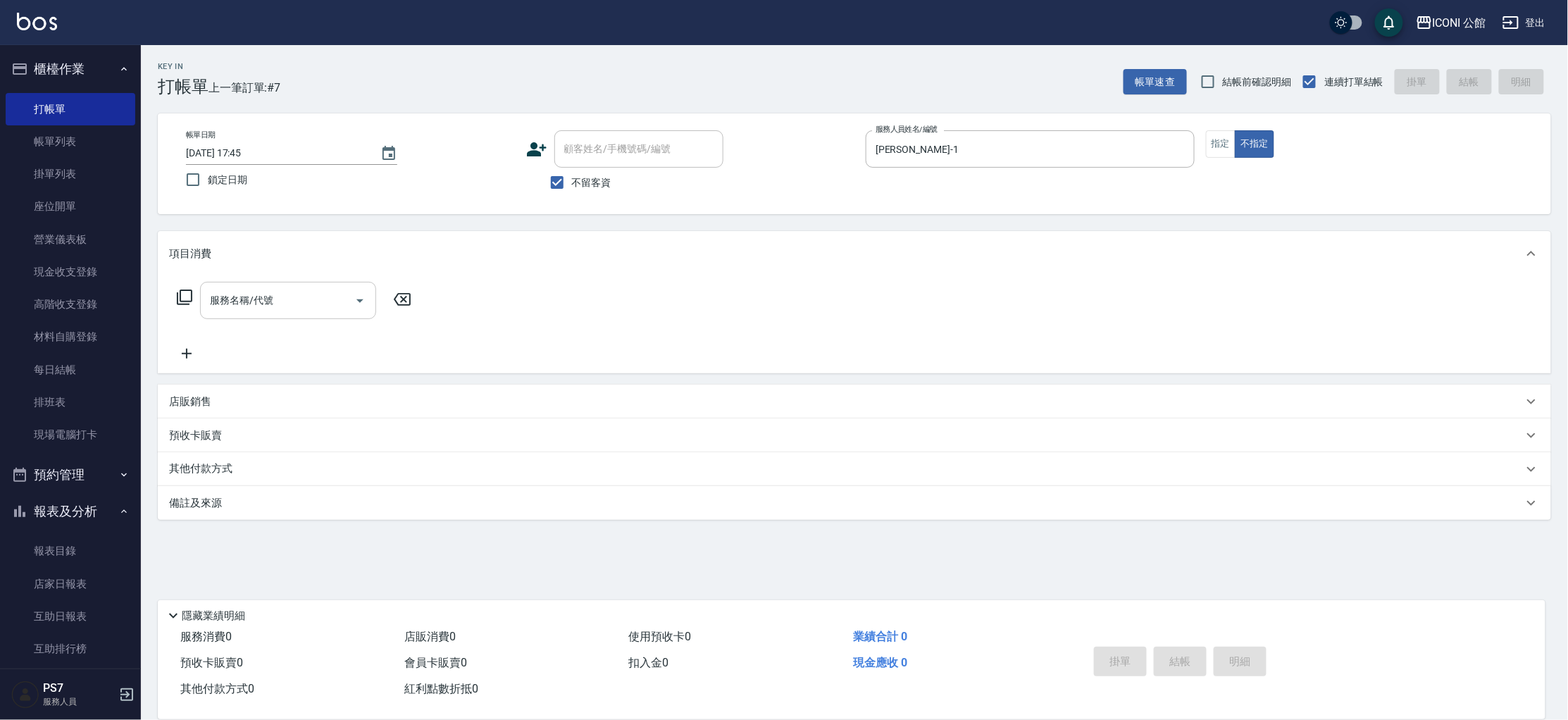
click at [299, 290] on input "服務名稱/代號" at bounding box center [277, 300] width 143 height 25
click at [298, 294] on input "服務名稱/代號" at bounding box center [277, 300] width 143 height 25
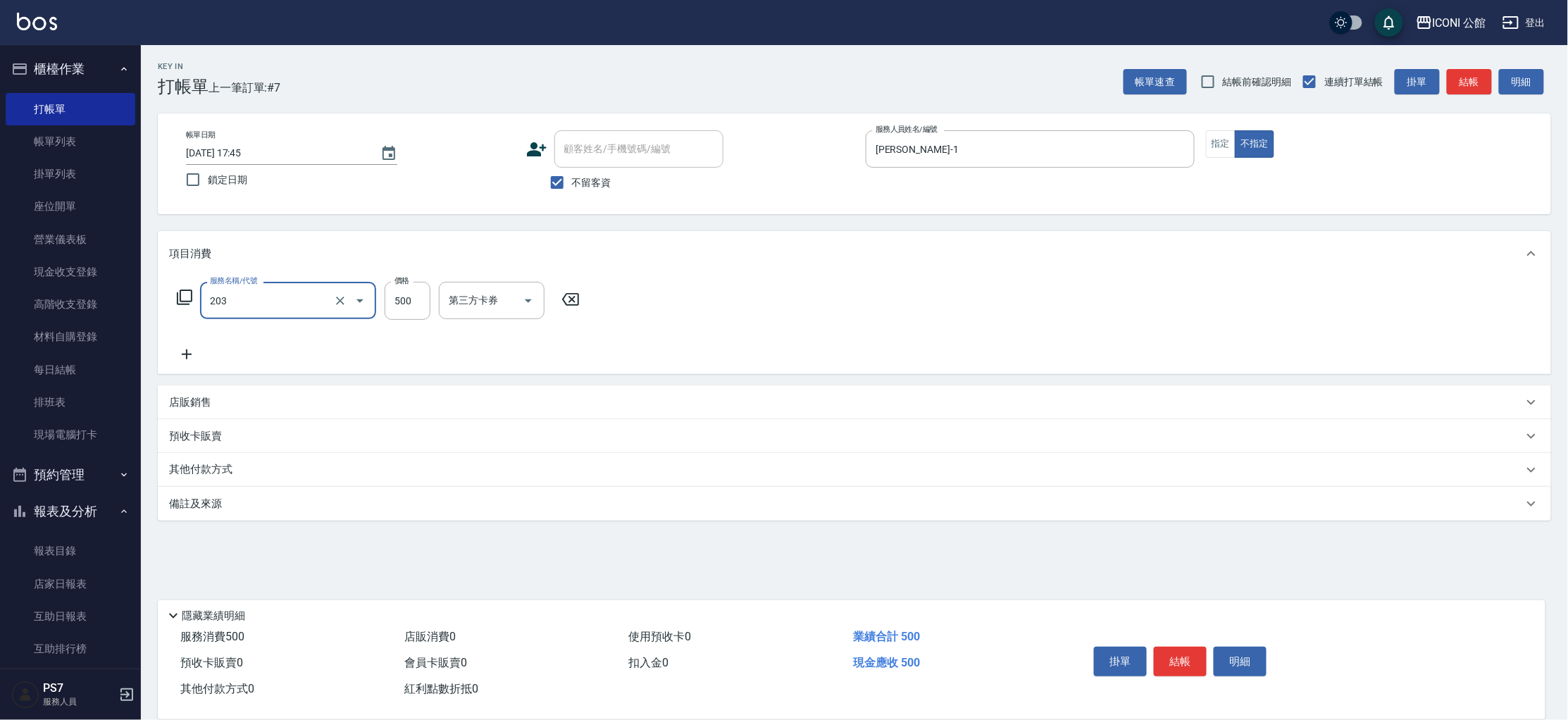
type input "不指定洗+剪(203)"
type input "[PERSON_NAME]-1"
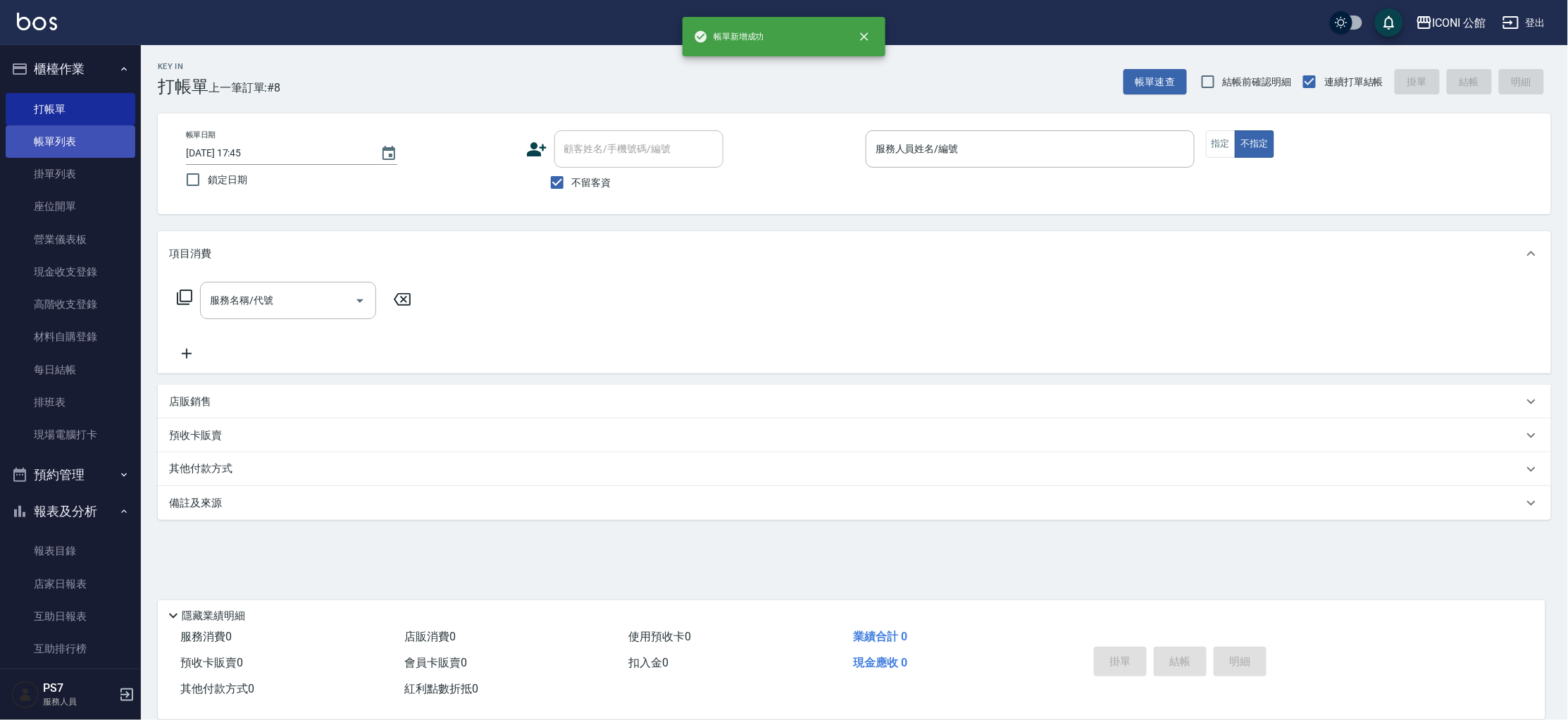
click at [84, 135] on link "帳單列表" at bounding box center [70, 142] width 129 height 33
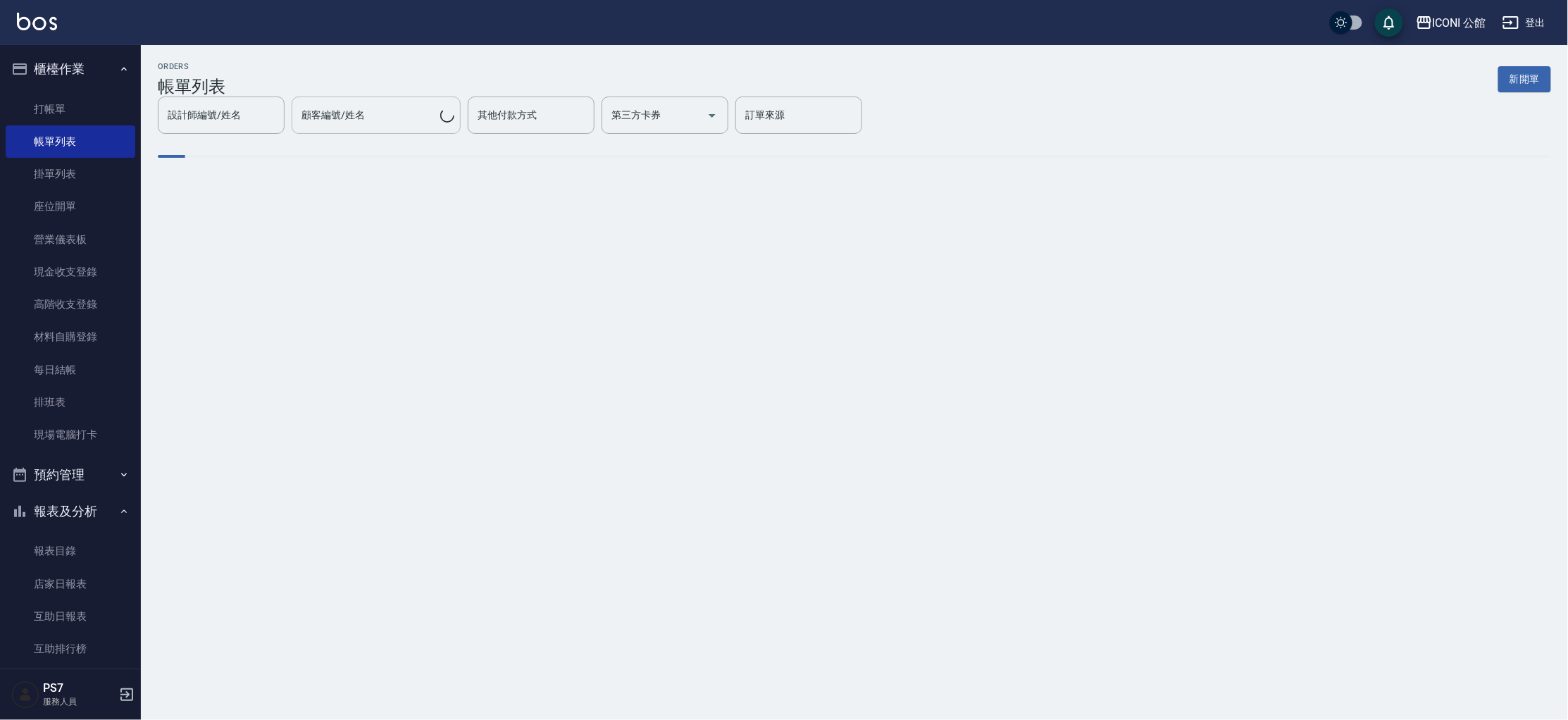
click at [384, 129] on div "顧客編號/姓名" at bounding box center [376, 115] width 169 height 37
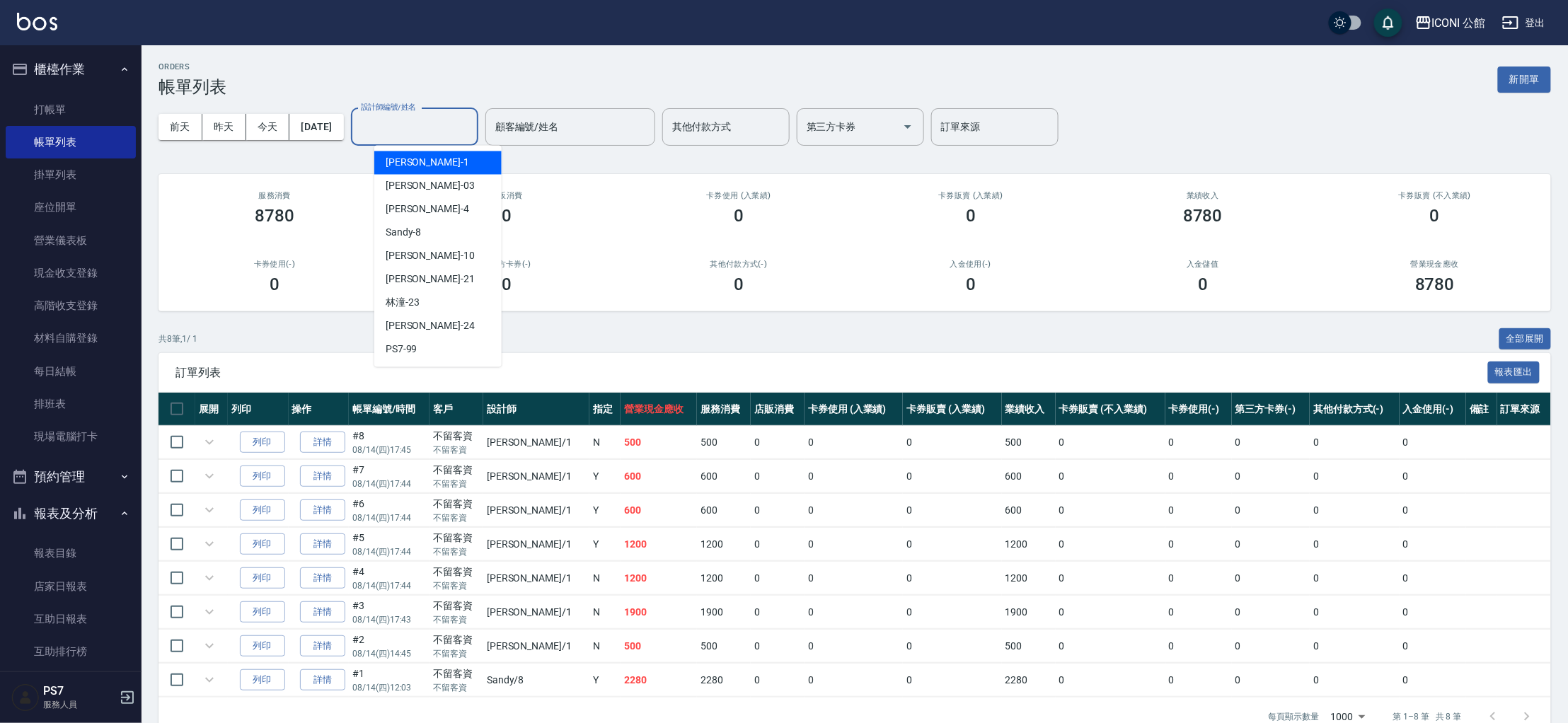
click at [449, 138] on input "設計師編號/姓名" at bounding box center [415, 127] width 115 height 25
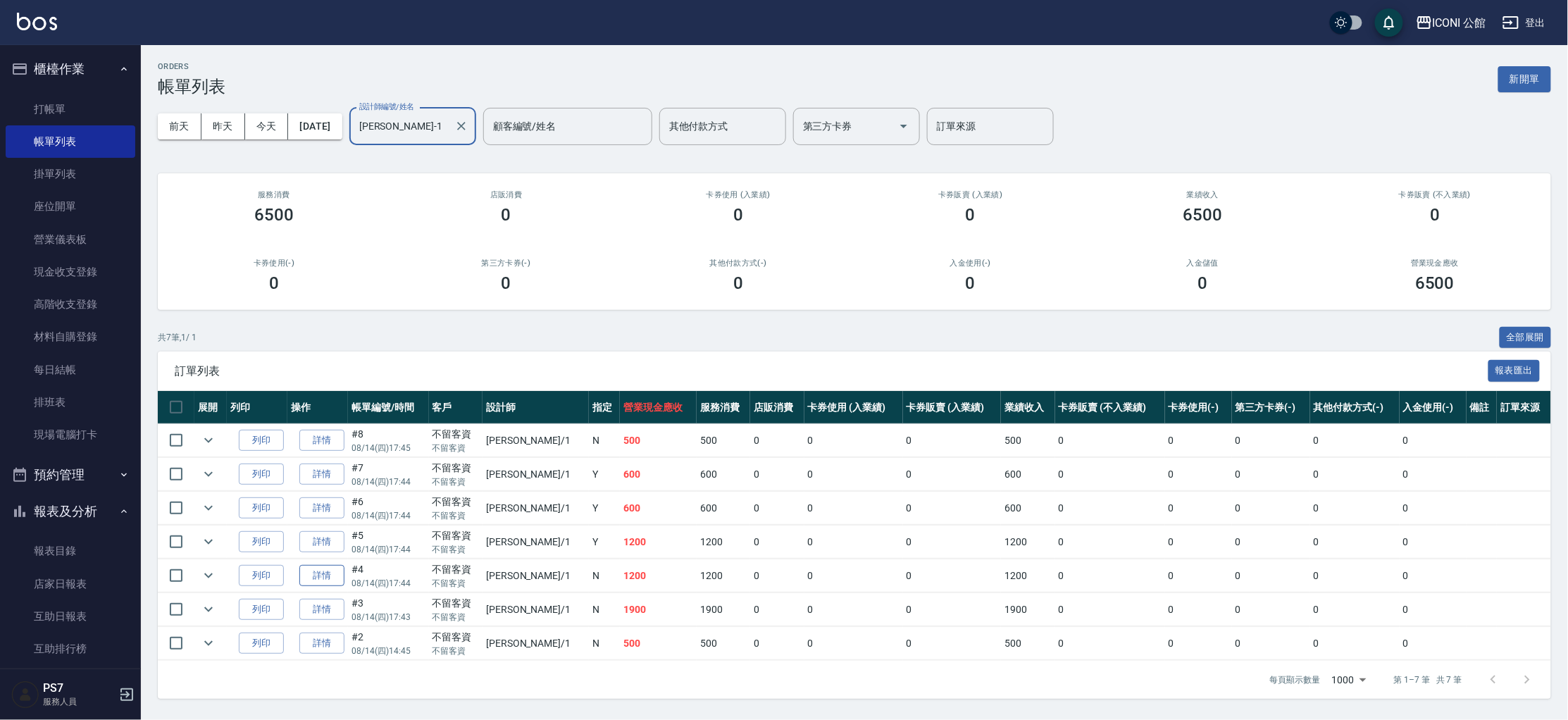
type input "[PERSON_NAME]-1"
click at [329, 579] on link "詳情" at bounding box center [322, 576] width 45 height 22
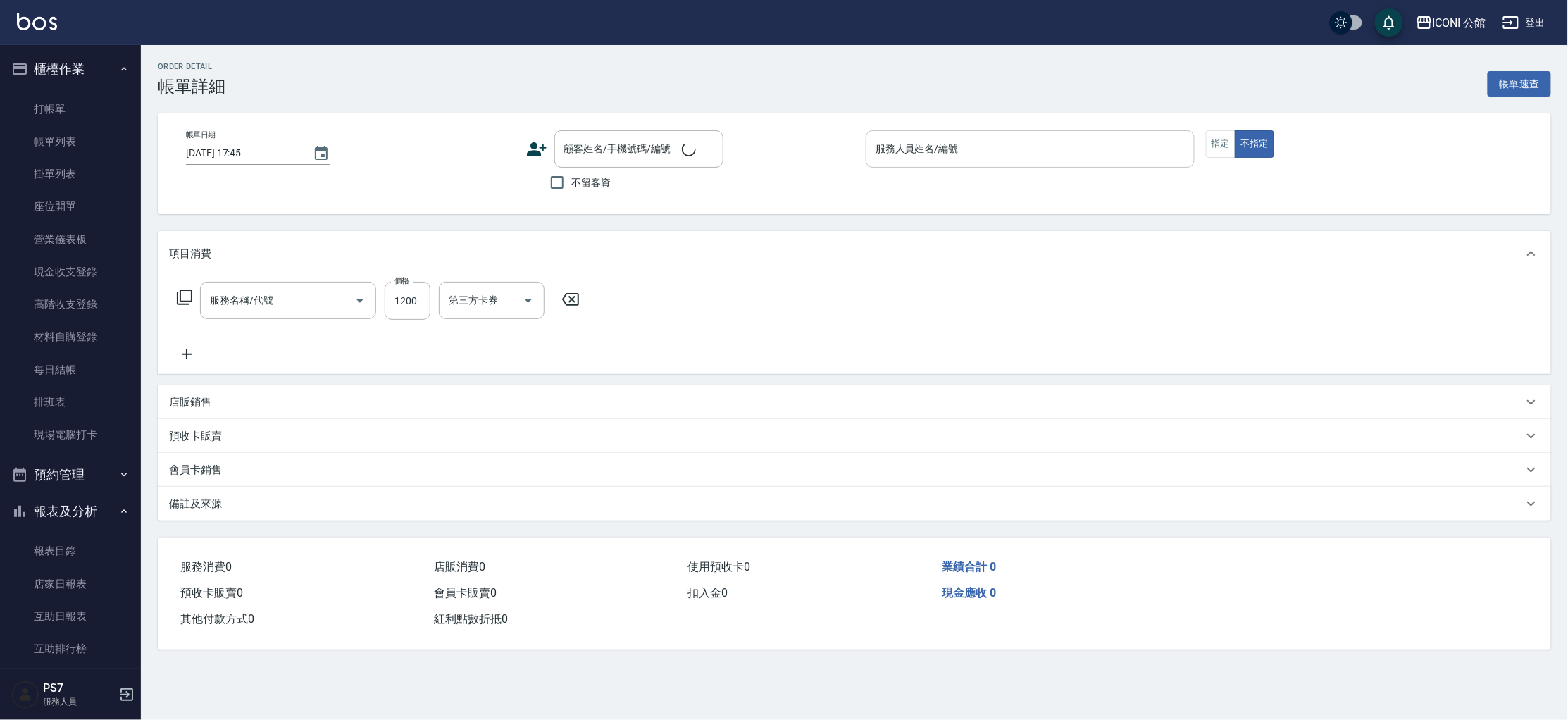
type input "[DATE] 17:44"
checkbox input "true"
type input "[PERSON_NAME]-1"
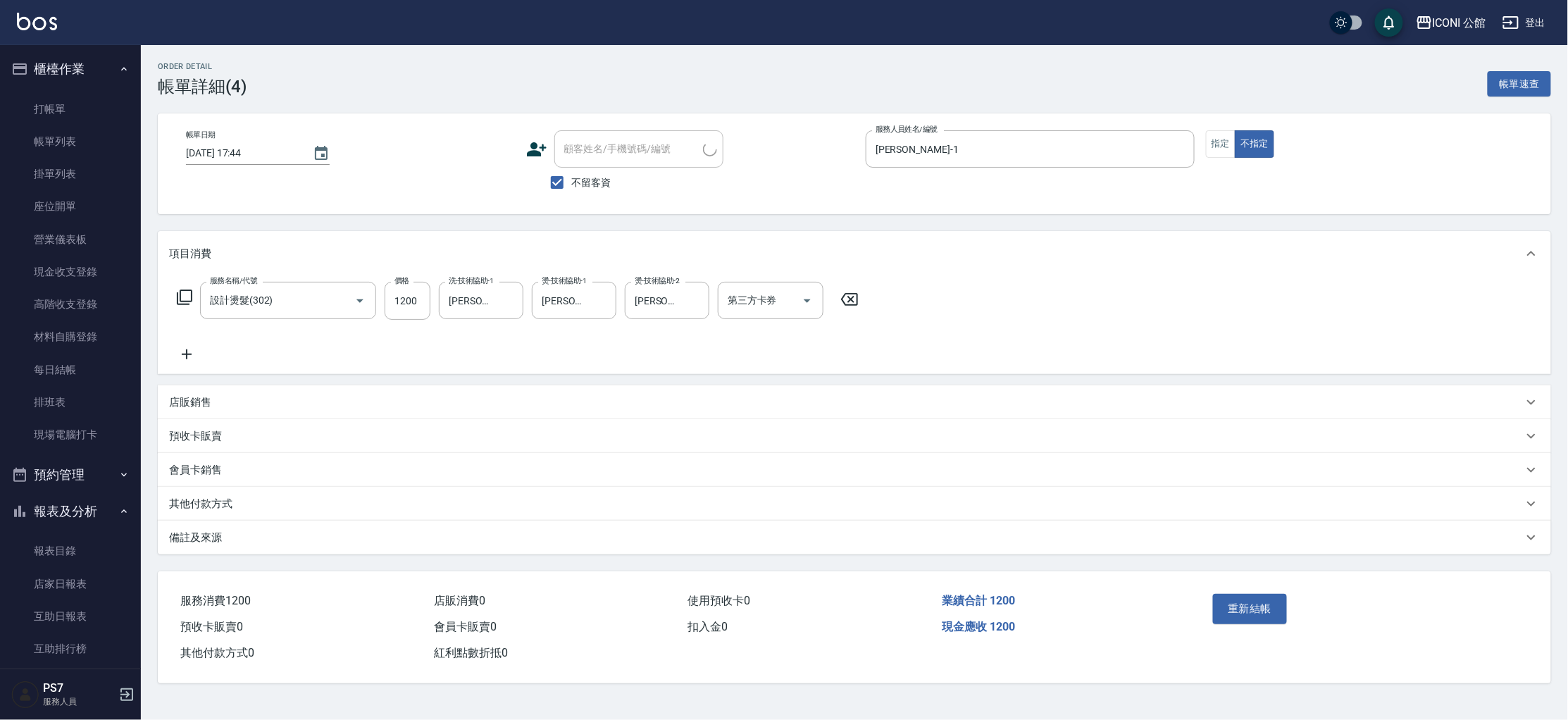
type input "設計燙髮(302)"
click at [1227, 133] on button "指定" at bounding box center [1221, 143] width 30 height 27
type button "true"
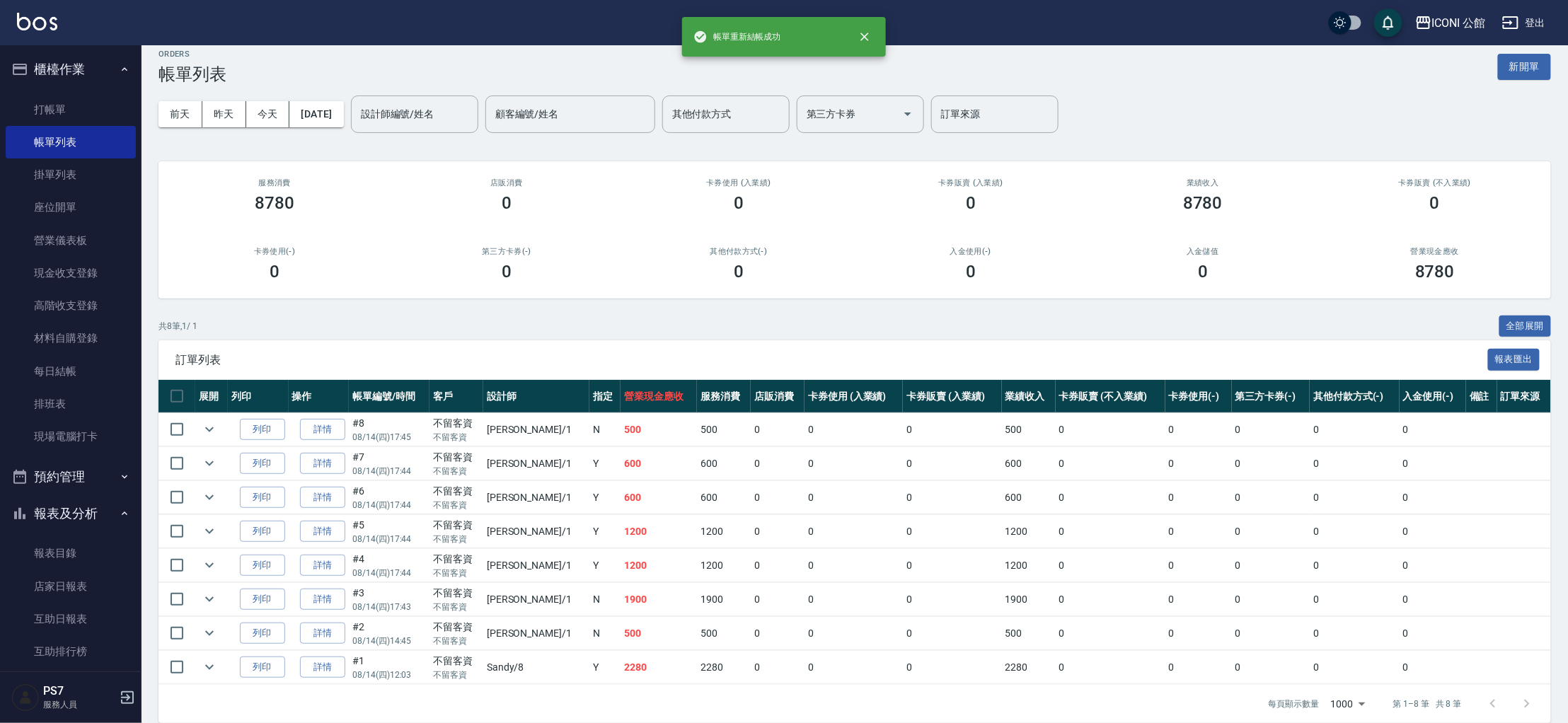
scroll to position [23, 0]
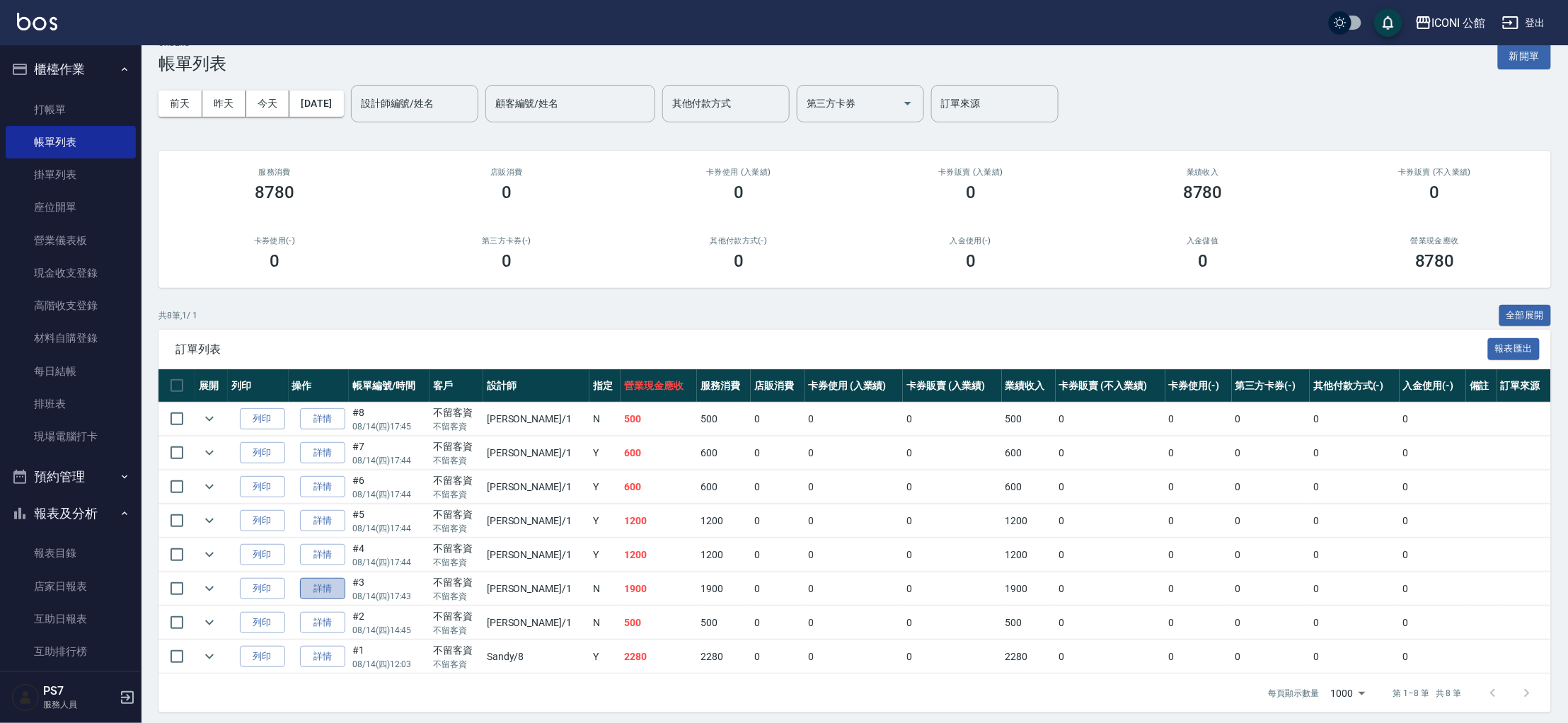
click at [324, 585] on link "詳情" at bounding box center [322, 589] width 45 height 22
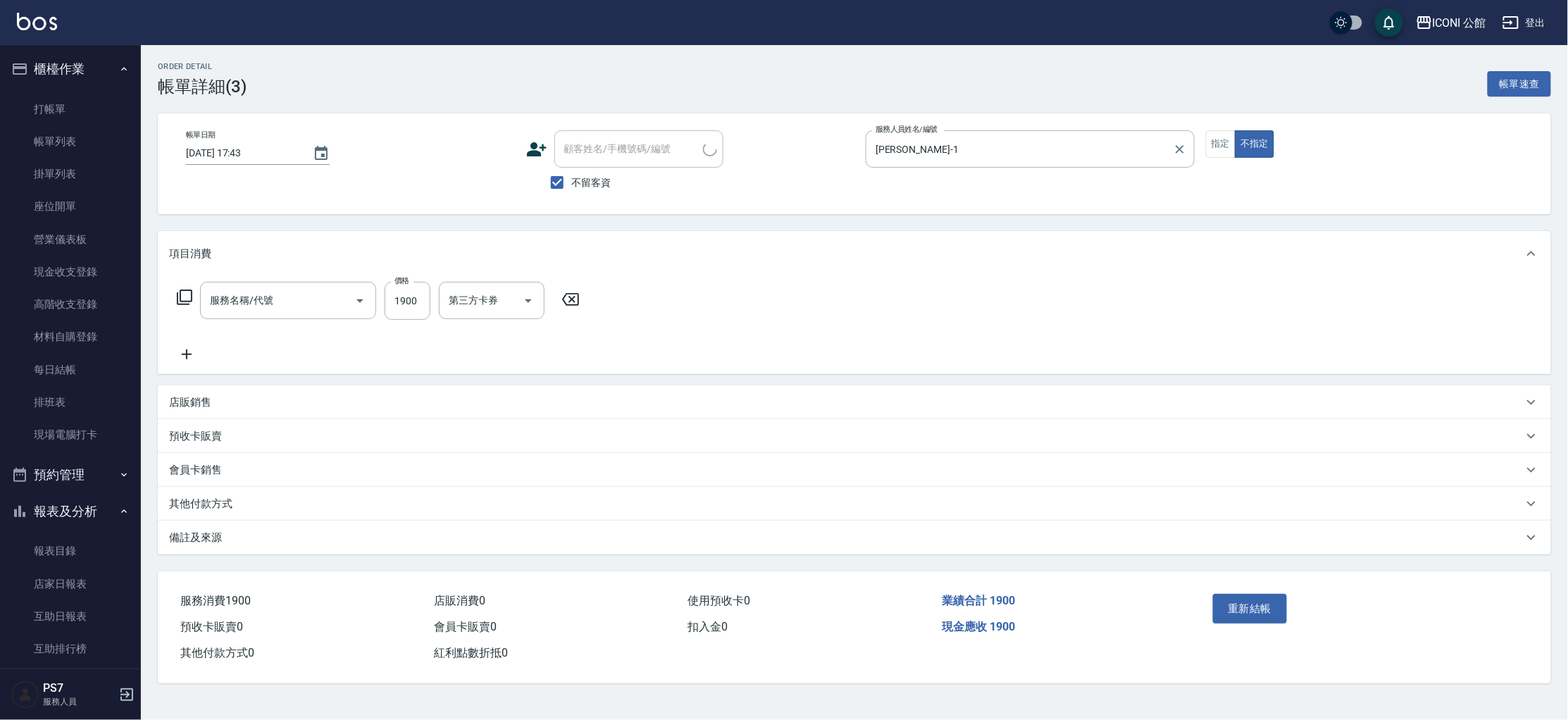
type input "[DATE] 17:43"
checkbox input "true"
type input "[PERSON_NAME]-1"
type input "設計燙髮(302)"
click at [1237, 144] on button "不指定" at bounding box center [1254, 143] width 40 height 27
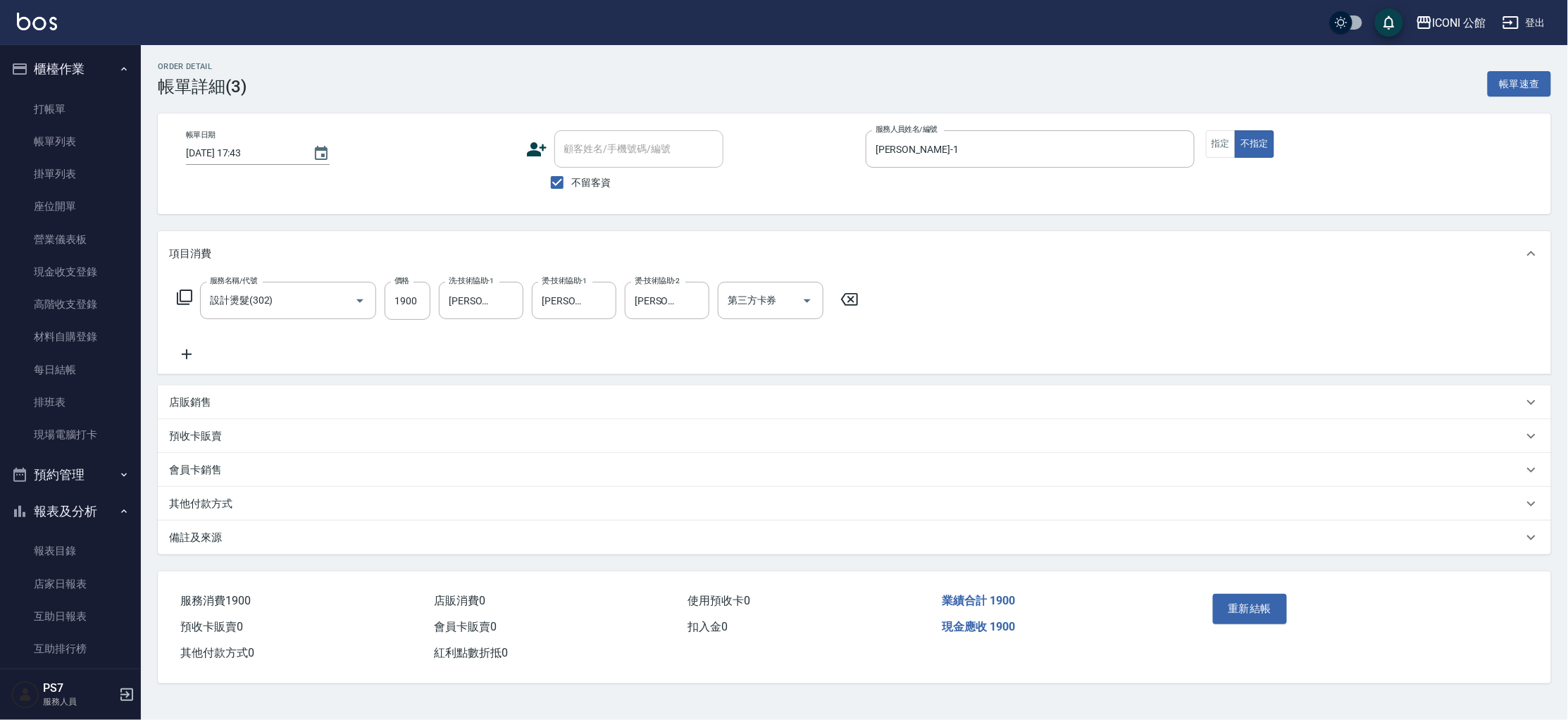
click at [1205, 141] on div "帳單日期 [DATE] 17:43 顧客姓名/手機號碼/編號 顧客姓名/手機號碼/編號 不留客資 服務人員姓名/編號 [PERSON_NAME]-1 服務人員…" at bounding box center [854, 164] width 1360 height 67
click at [1213, 139] on button "指定" at bounding box center [1221, 143] width 30 height 27
type button "true"
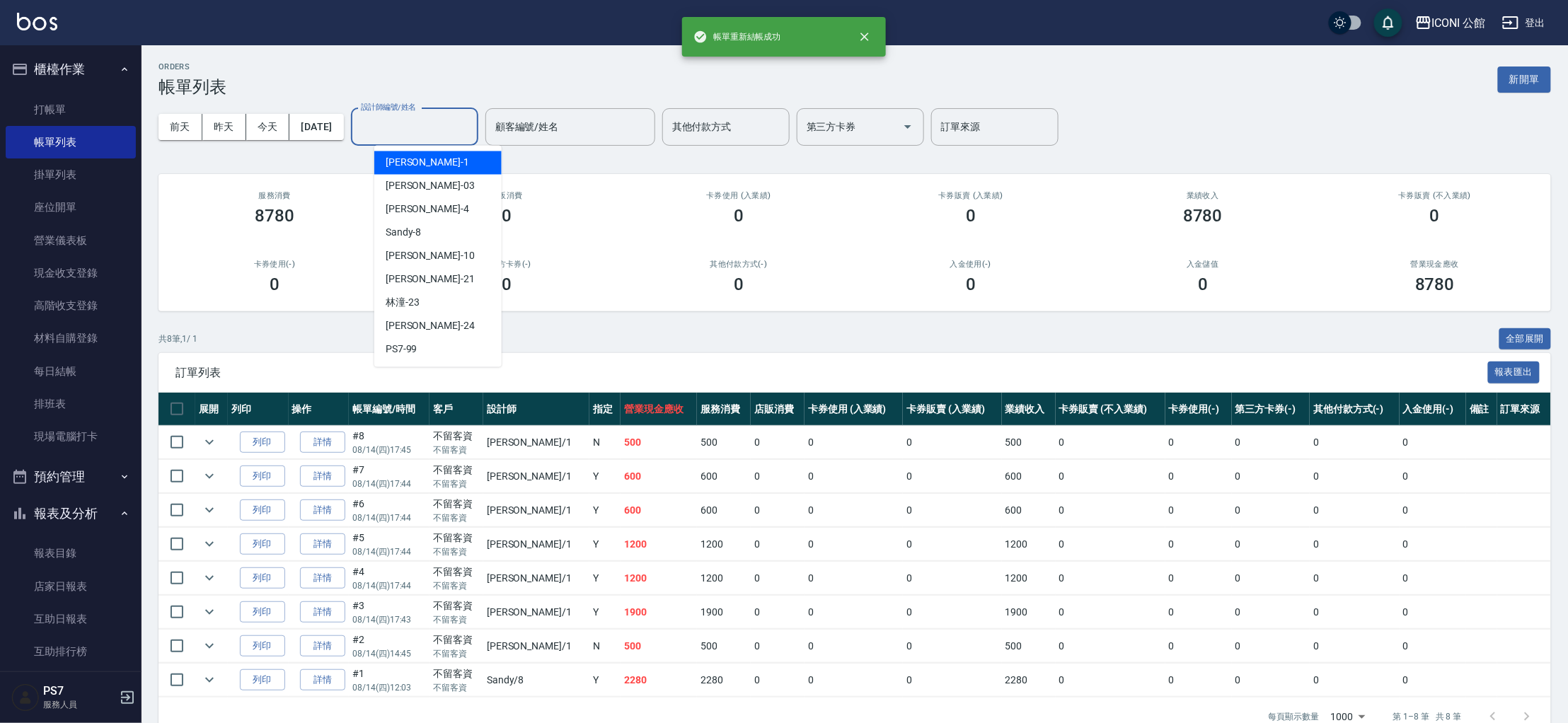
drag, startPoint x: 420, startPoint y: 123, endPoint x: 406, endPoint y: 113, distance: 17.2
click at [418, 122] on input "設計師編號/姓名" at bounding box center [415, 127] width 115 height 25
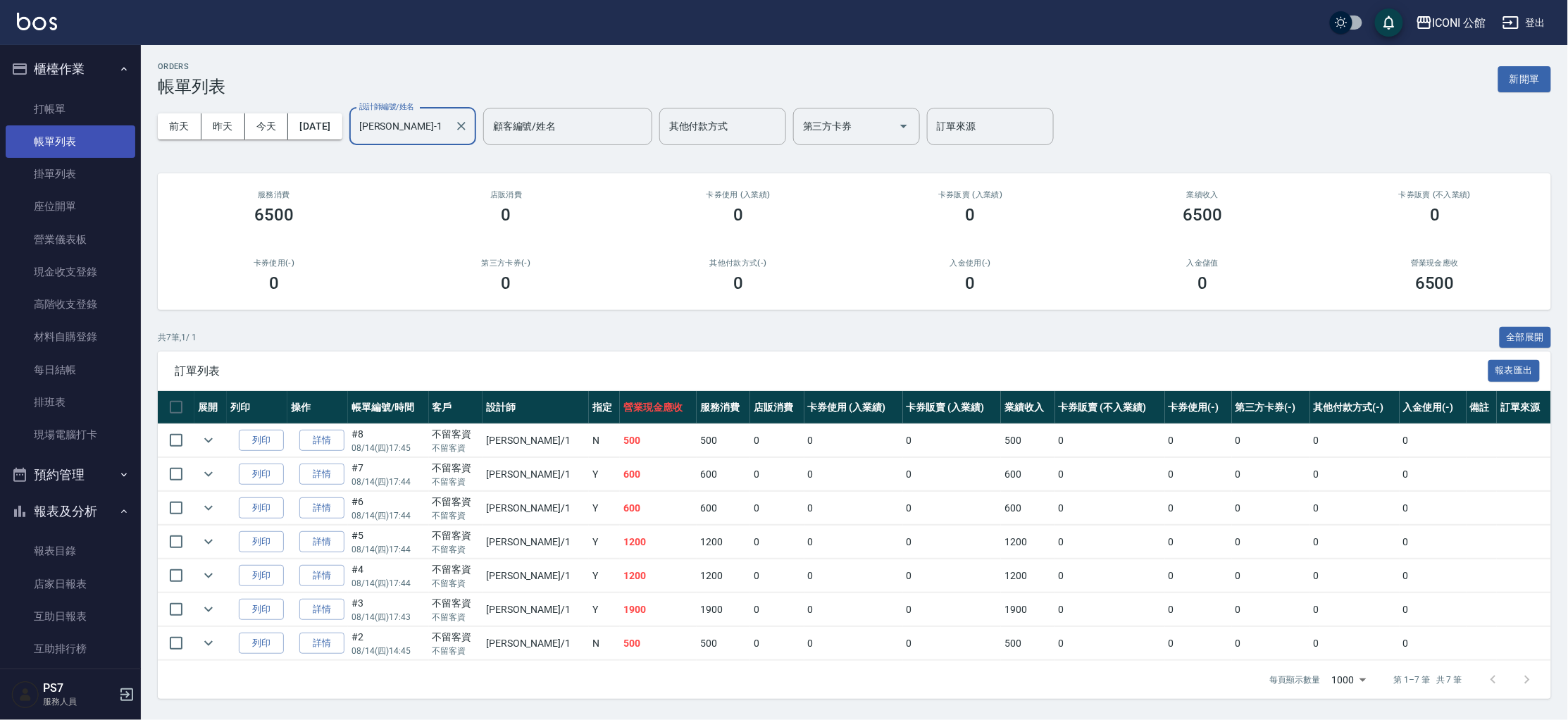
type input "[PERSON_NAME]-1"
click at [88, 127] on link "帳單列表" at bounding box center [70, 142] width 129 height 33
click at [82, 119] on link "打帳單" at bounding box center [70, 109] width 129 height 33
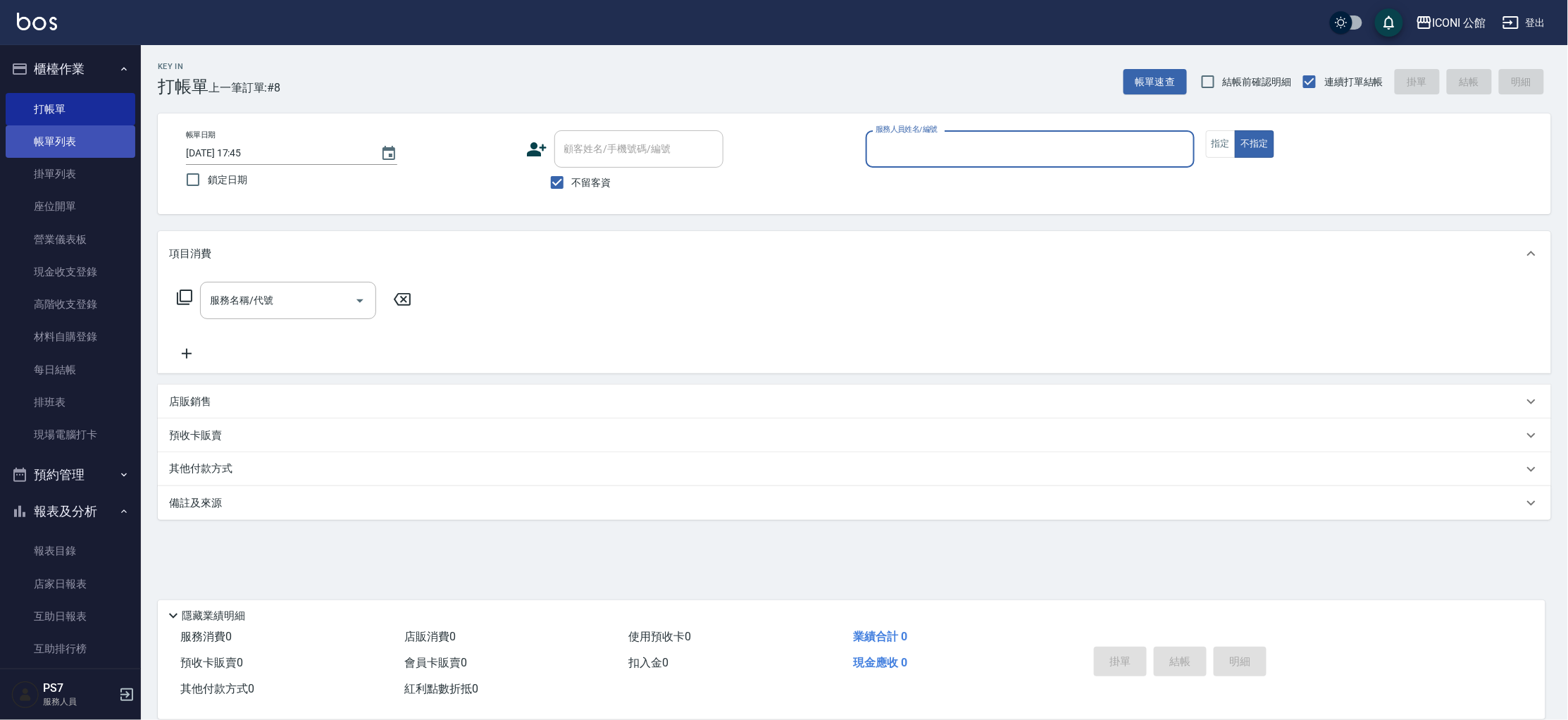
click at [43, 153] on link "帳單列表" at bounding box center [70, 142] width 129 height 33
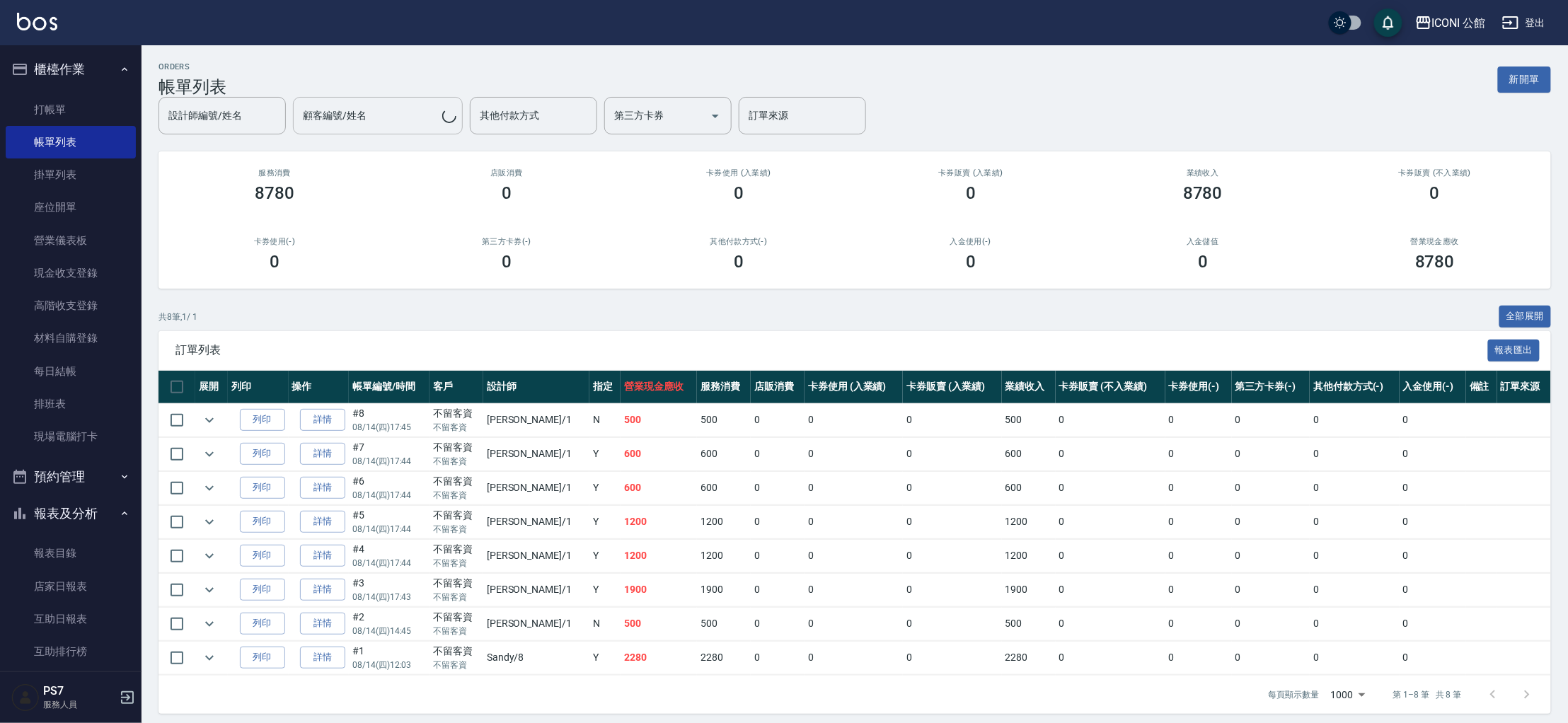
click at [387, 126] on div "設計師編號/姓名 設計師編號/姓名 顧客編號/姓名 顧客編號/姓名 其他付款方式 其他付款方式 第三方卡券 第三方卡券 訂單來源 訂單來源" at bounding box center [512, 116] width 707 height 37
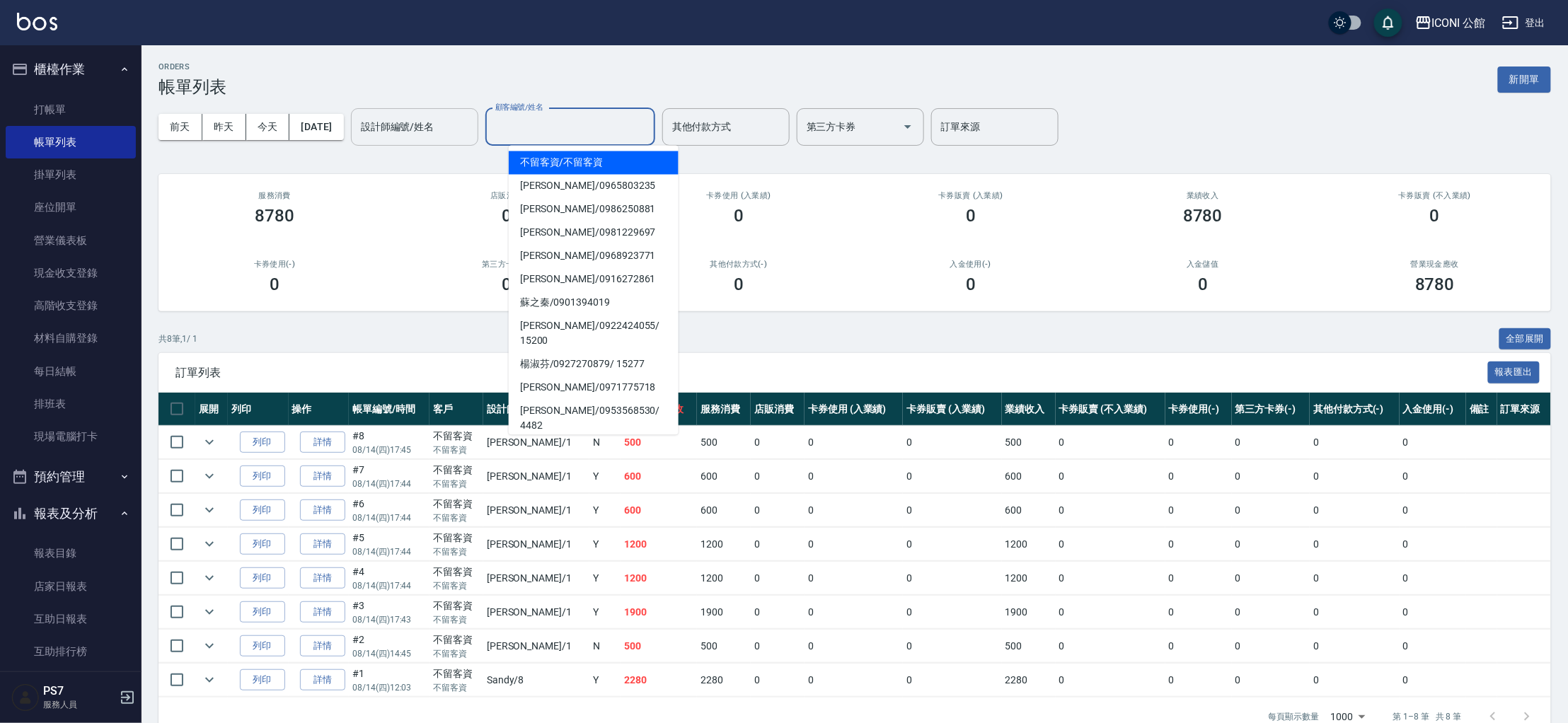
type input "8"
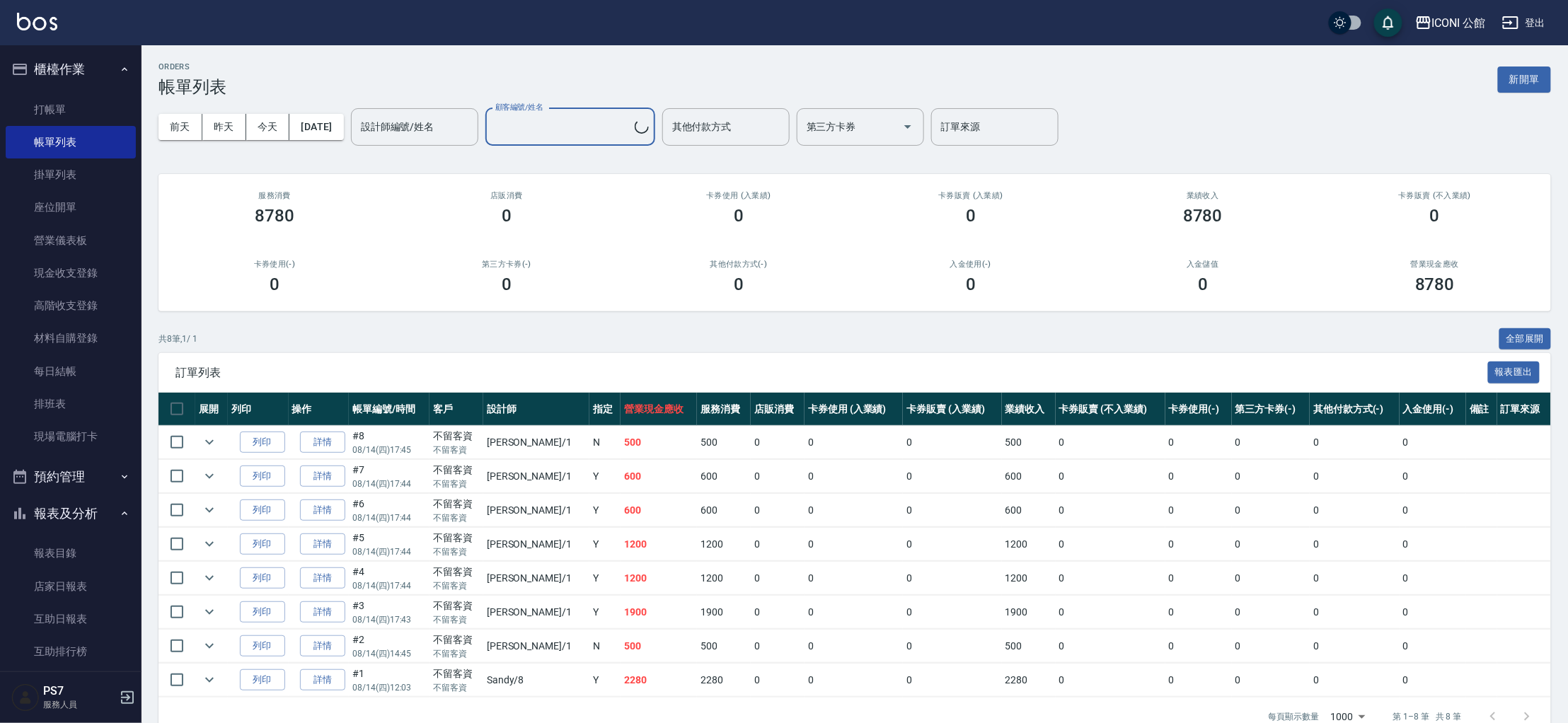
type input "[PERSON_NAME]/0935007306/8"
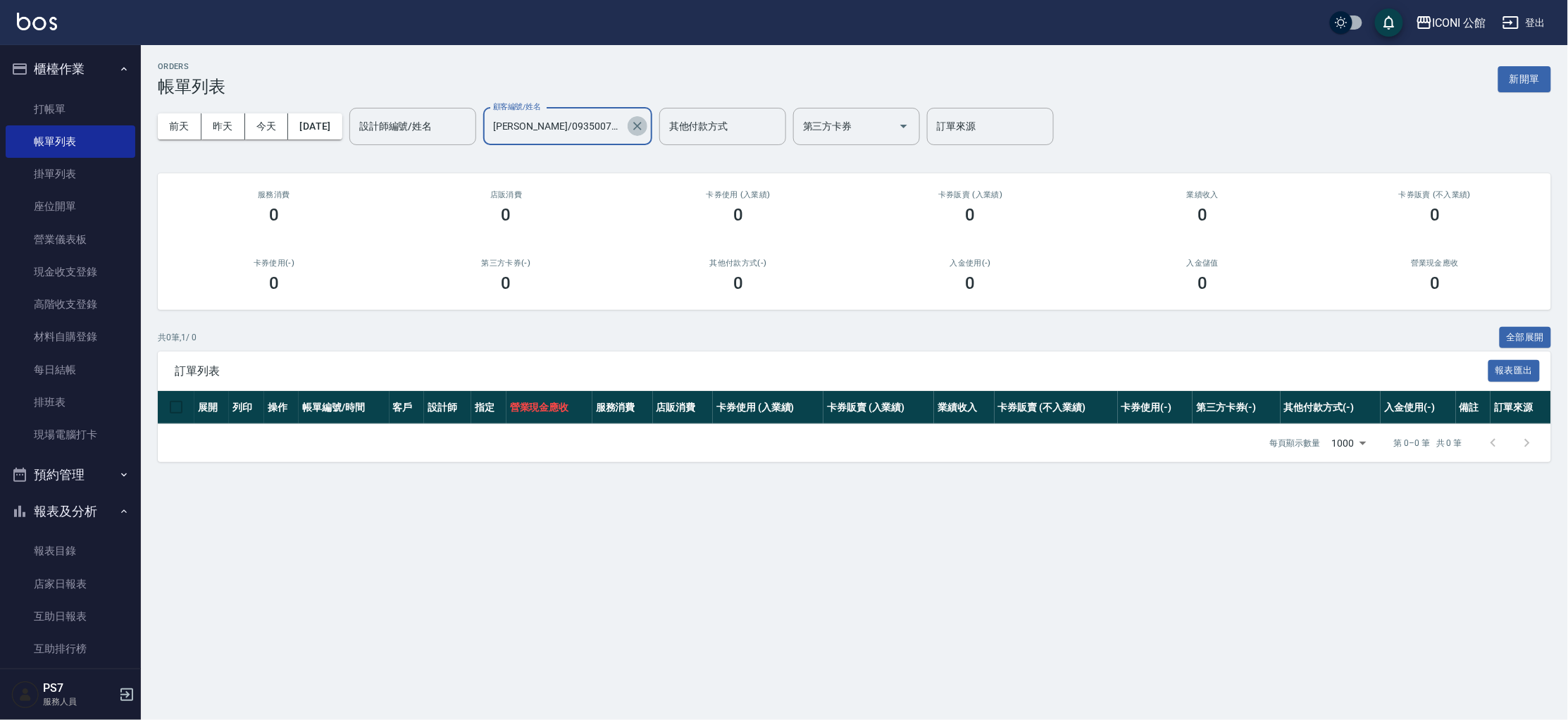
click at [648, 133] on button "Clear" at bounding box center [638, 126] width 19 height 19
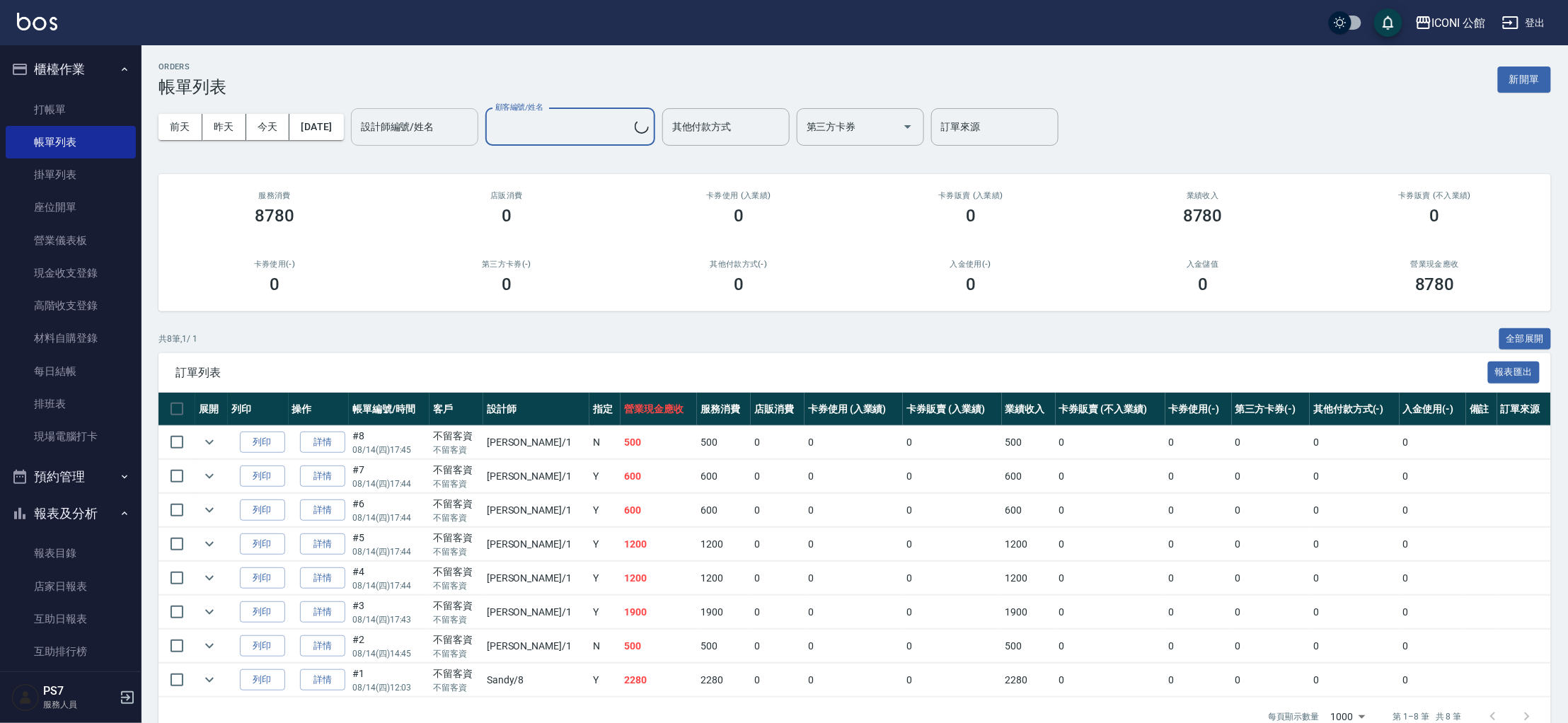
click at [472, 126] on input "設計師編號/姓名" at bounding box center [415, 127] width 115 height 25
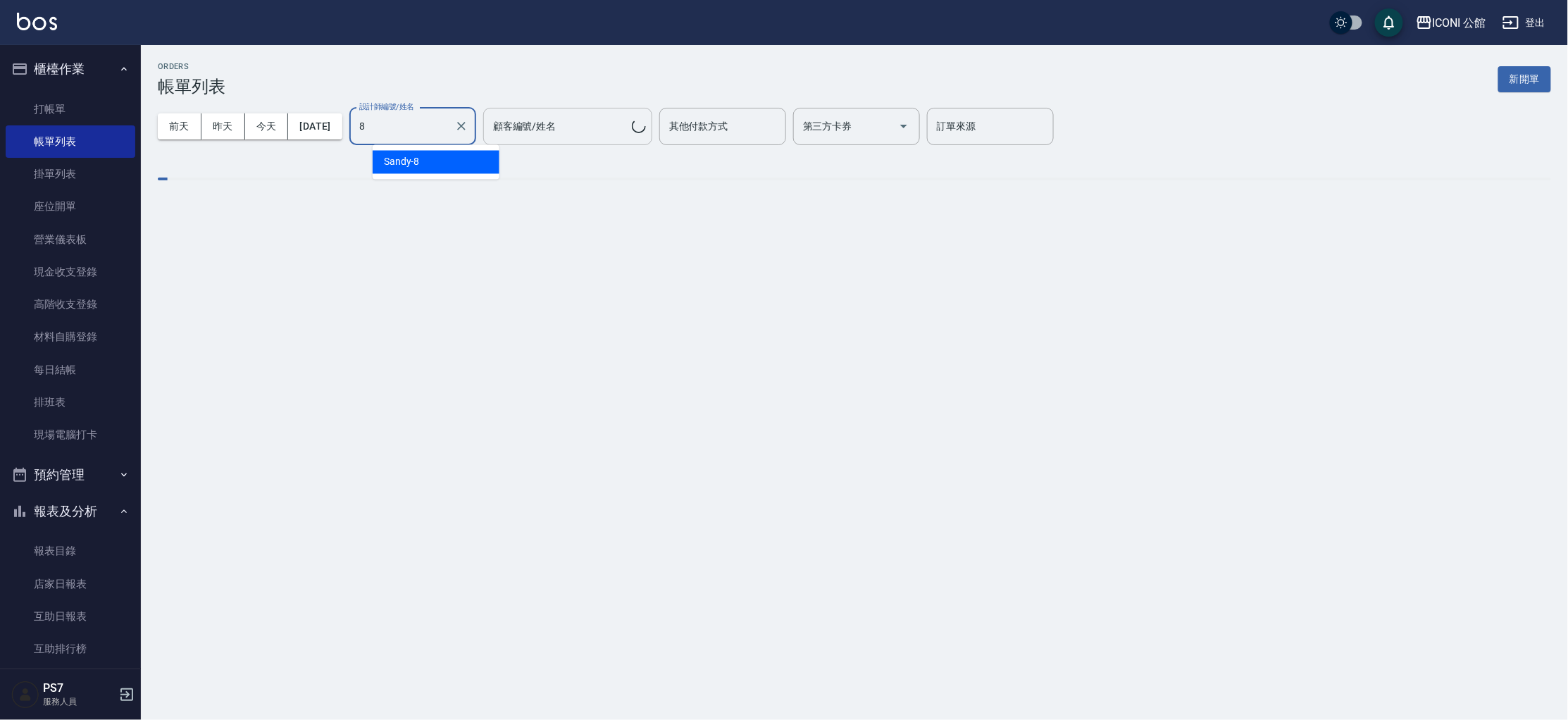
type input "Sandy-8"
type input "不留客資/不留客資"
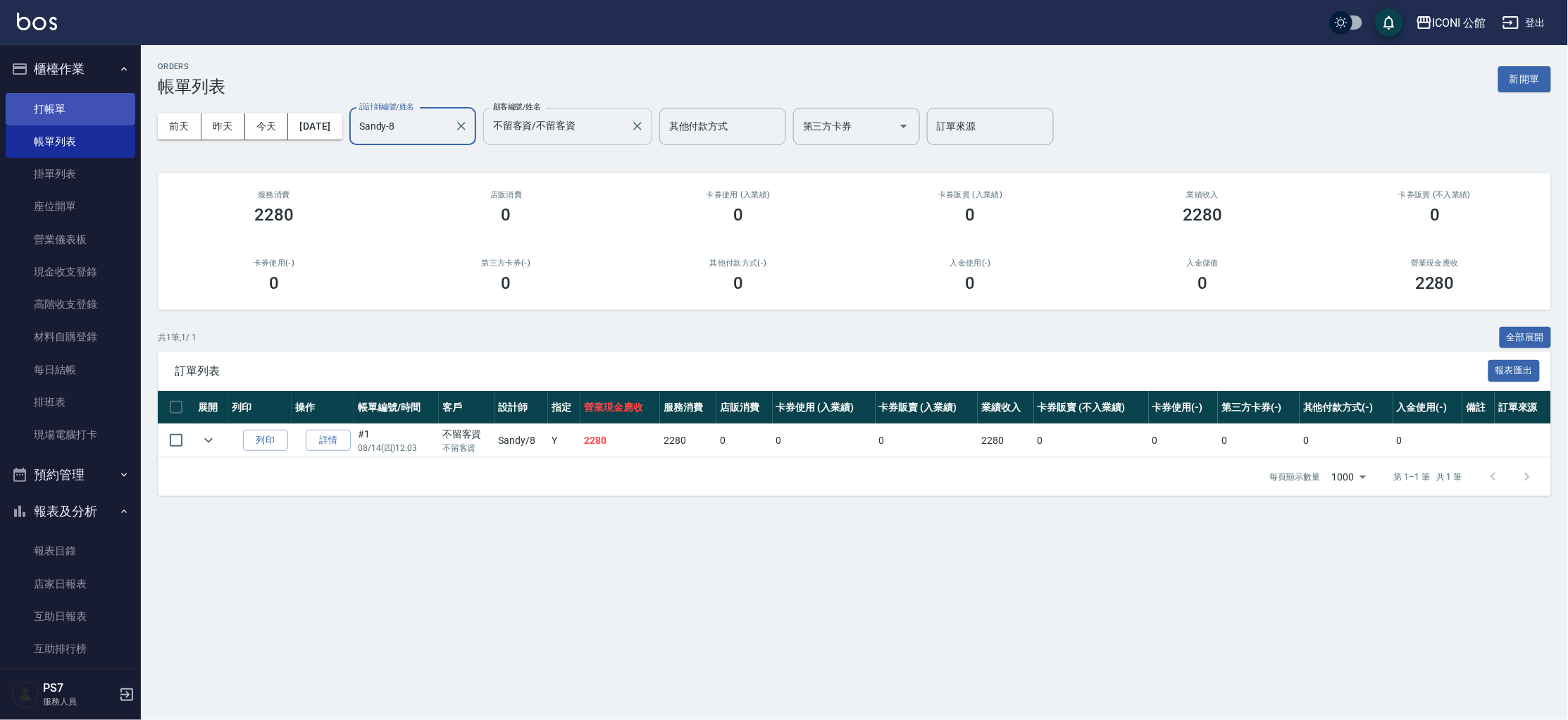
type input "Sandy-8"
click at [44, 101] on link "打帳單" at bounding box center [70, 109] width 129 height 33
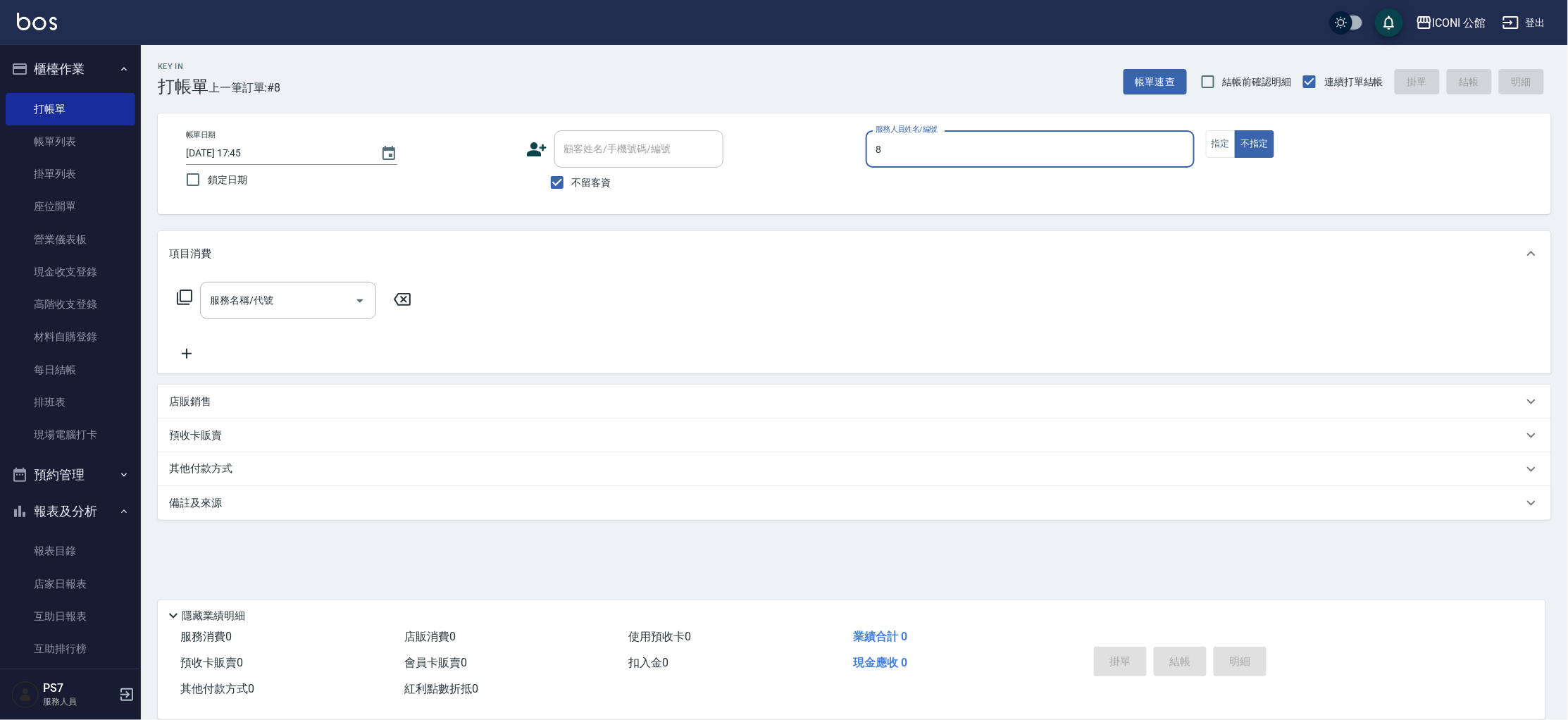
type input "Sandy-8"
type button "false"
click at [285, 309] on input "服務名稱/代號" at bounding box center [277, 300] width 143 height 25
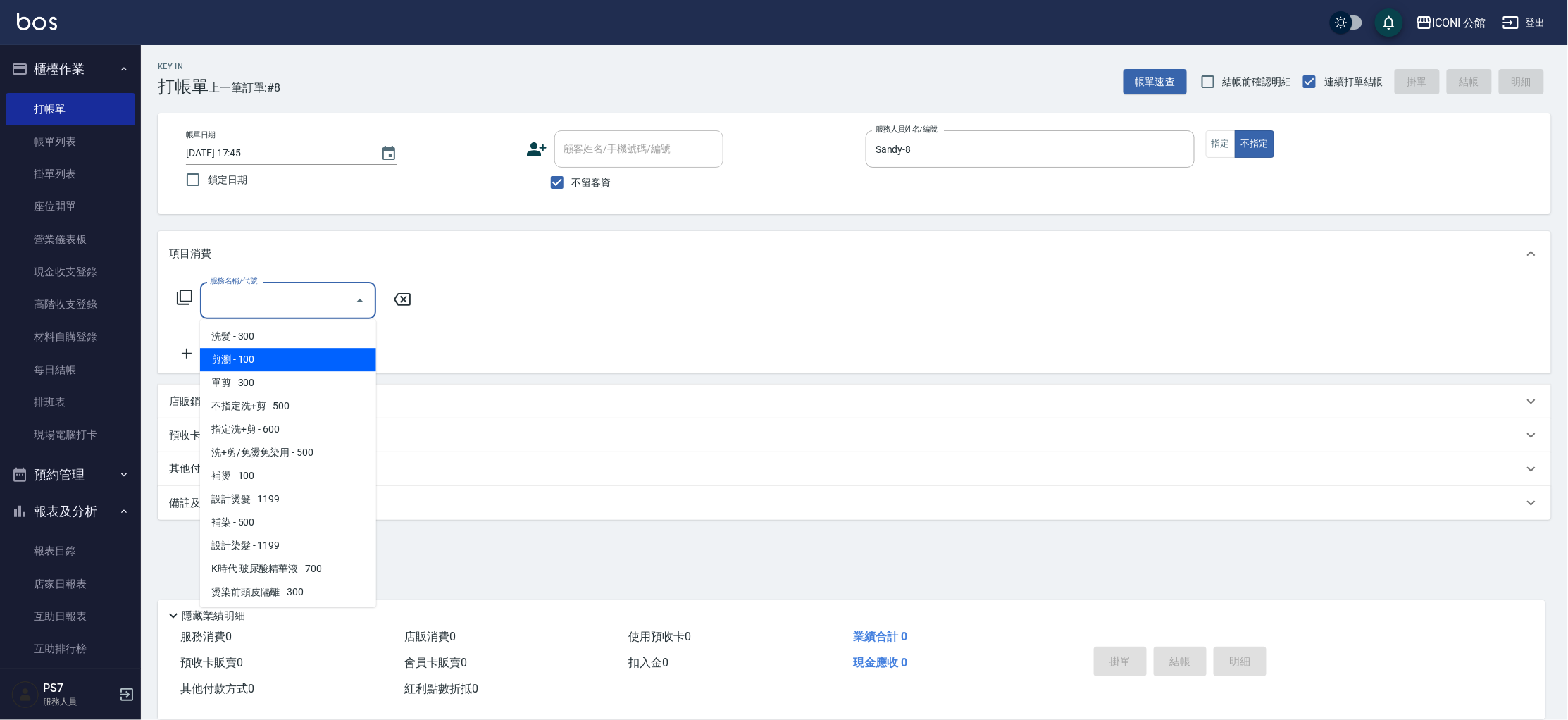
click at [233, 363] on span "剪瀏 - 100" at bounding box center [288, 360] width 176 height 23
type input "剪瀏(201)"
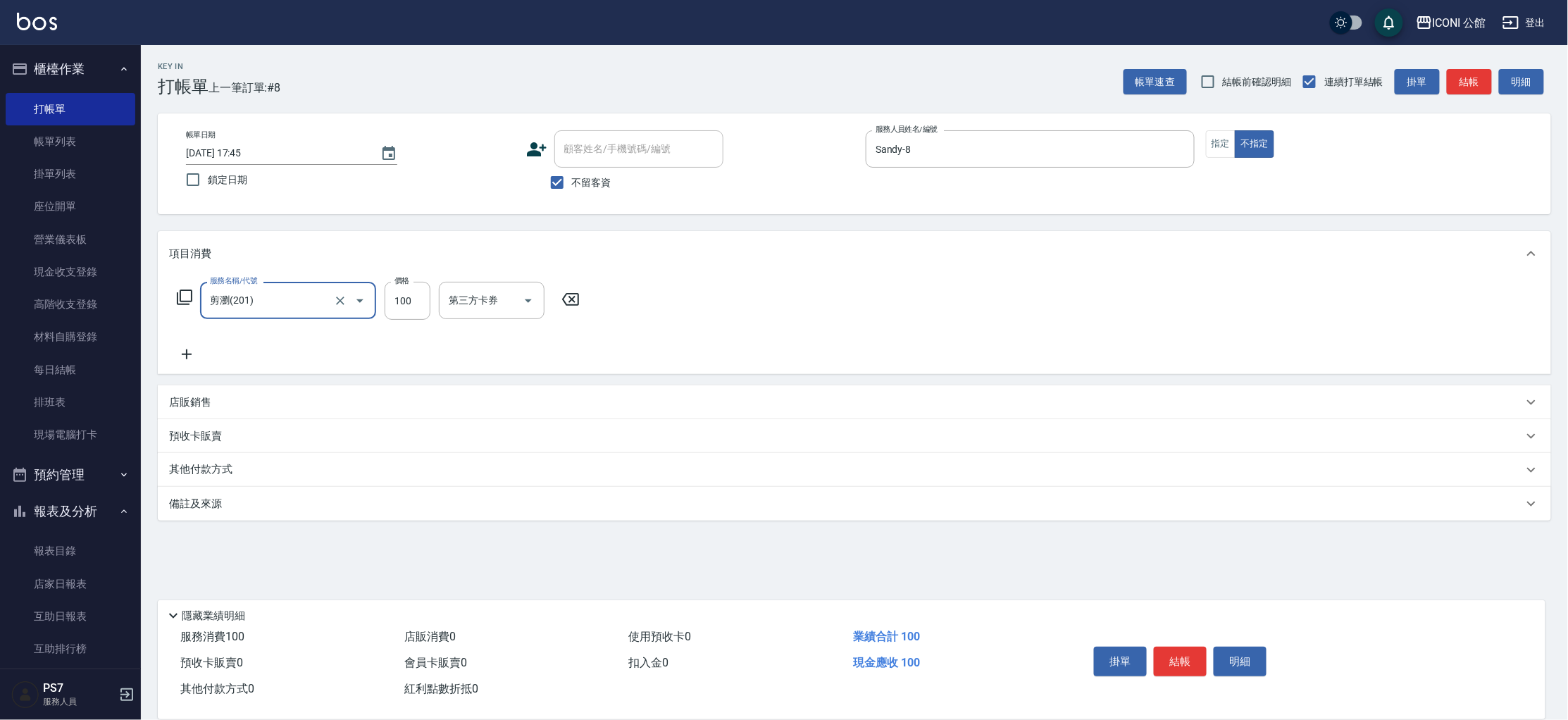
click at [1186, 655] on button "結帳" at bounding box center [1181, 661] width 53 height 29
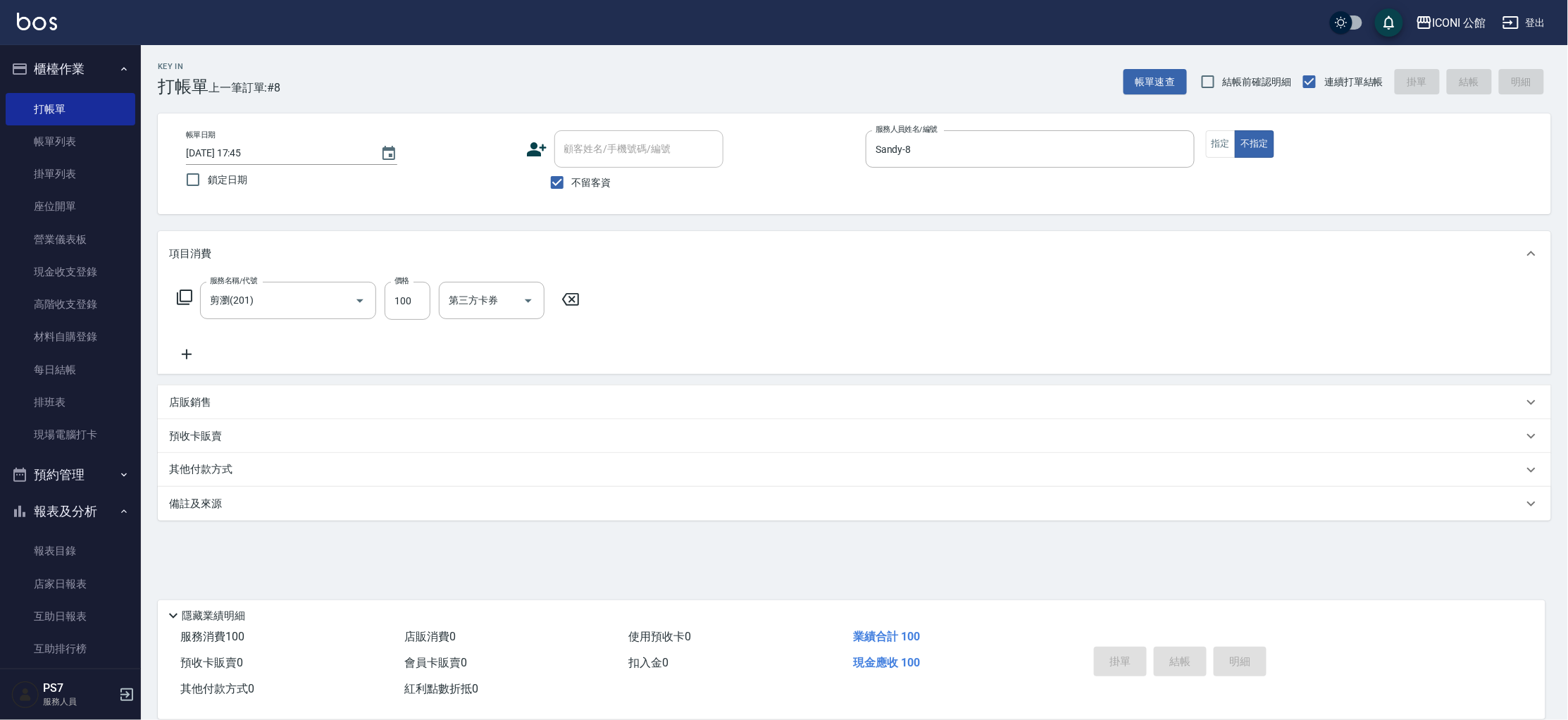
type input "[DATE] 17:46"
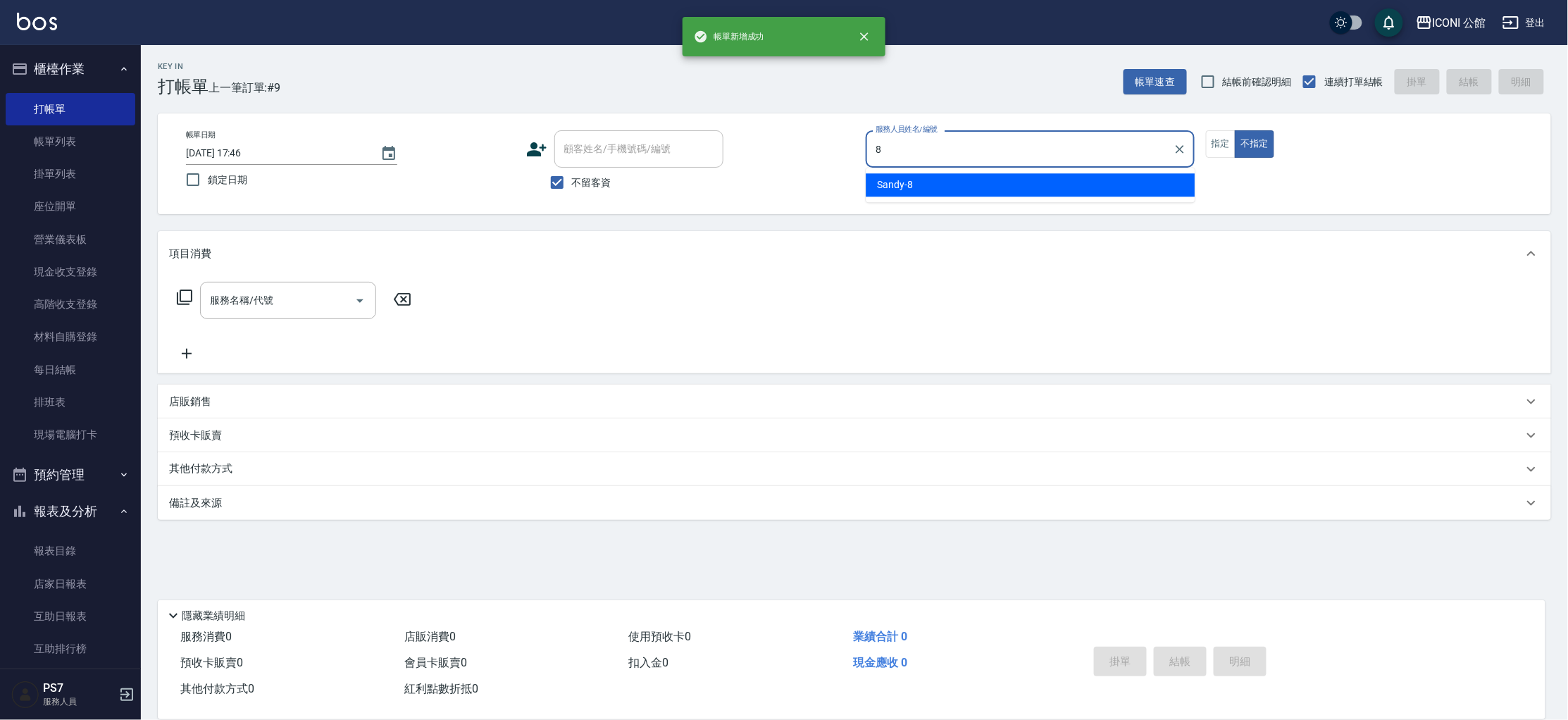
type input "Sandy-8"
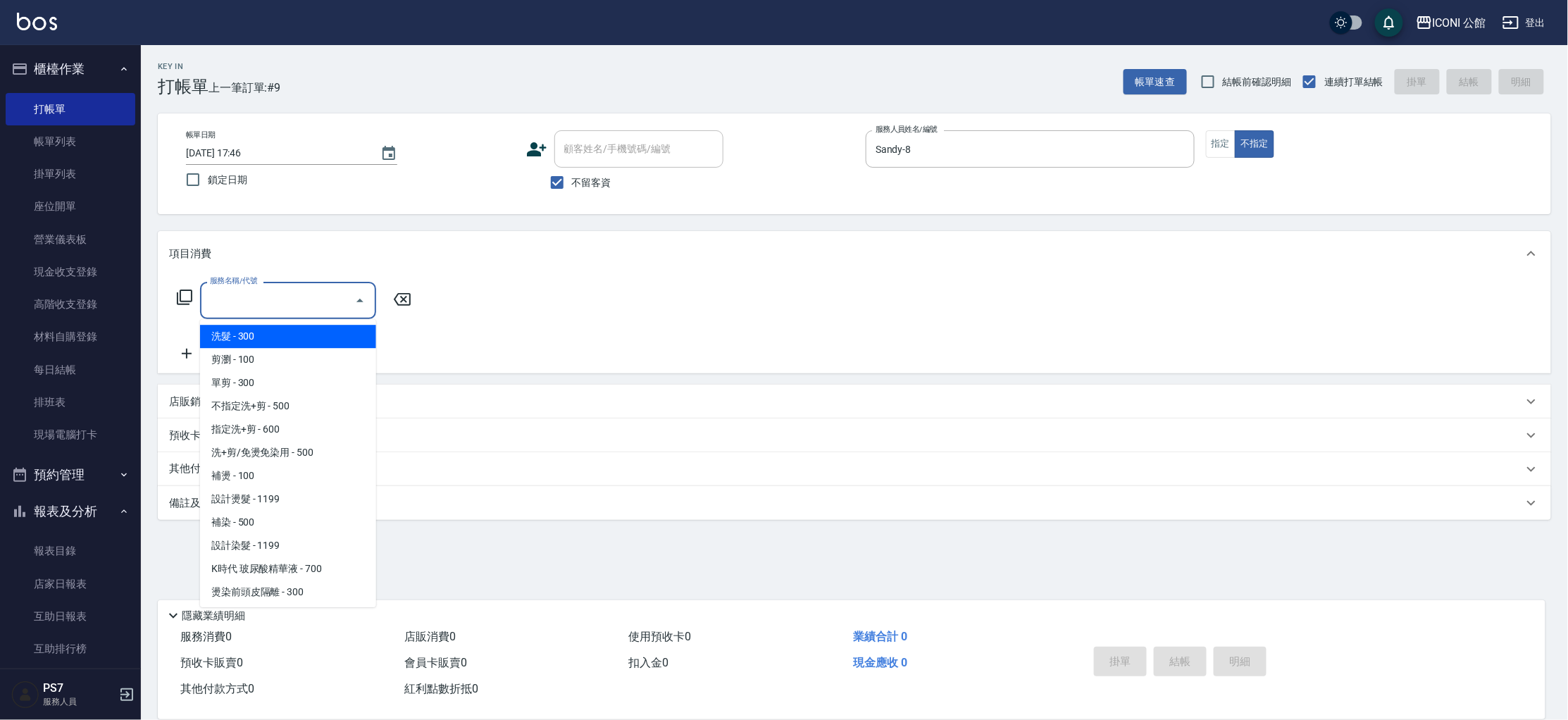
click at [320, 297] on input "服務名稱/代號" at bounding box center [277, 300] width 143 height 25
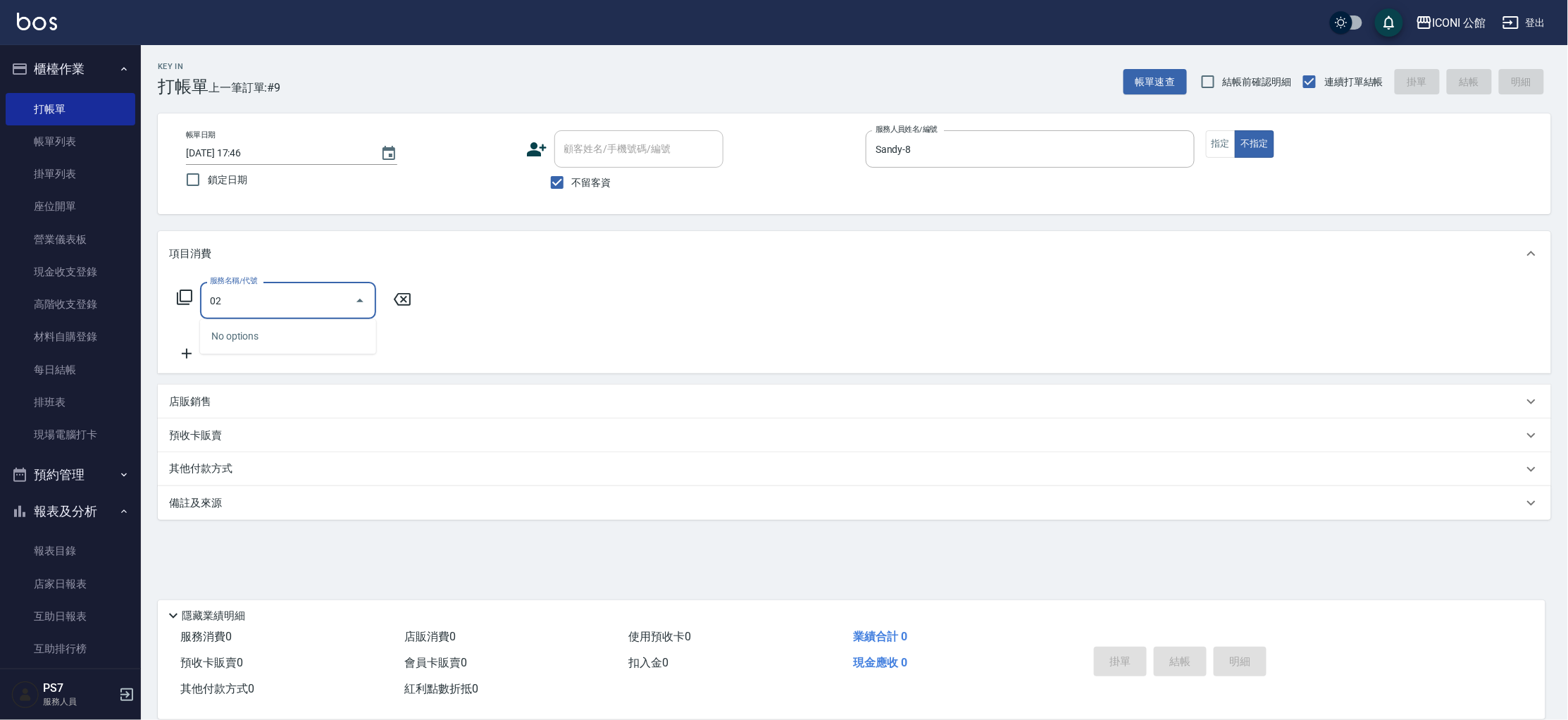
type input "0"
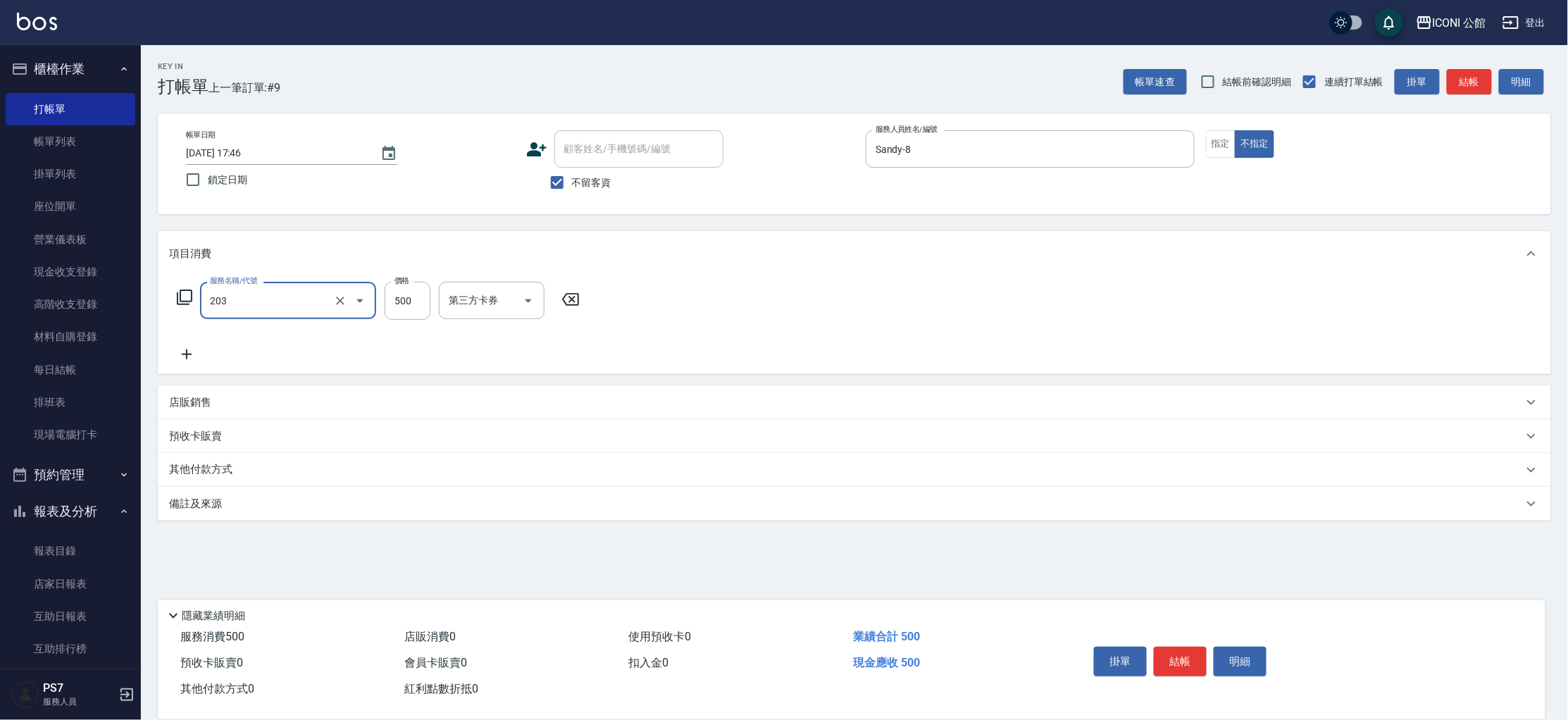
type input "不指定洗+剪(203)"
type input "500"
type input "Sandy-8"
click at [1180, 649] on button "結帳" at bounding box center [1181, 661] width 53 height 29
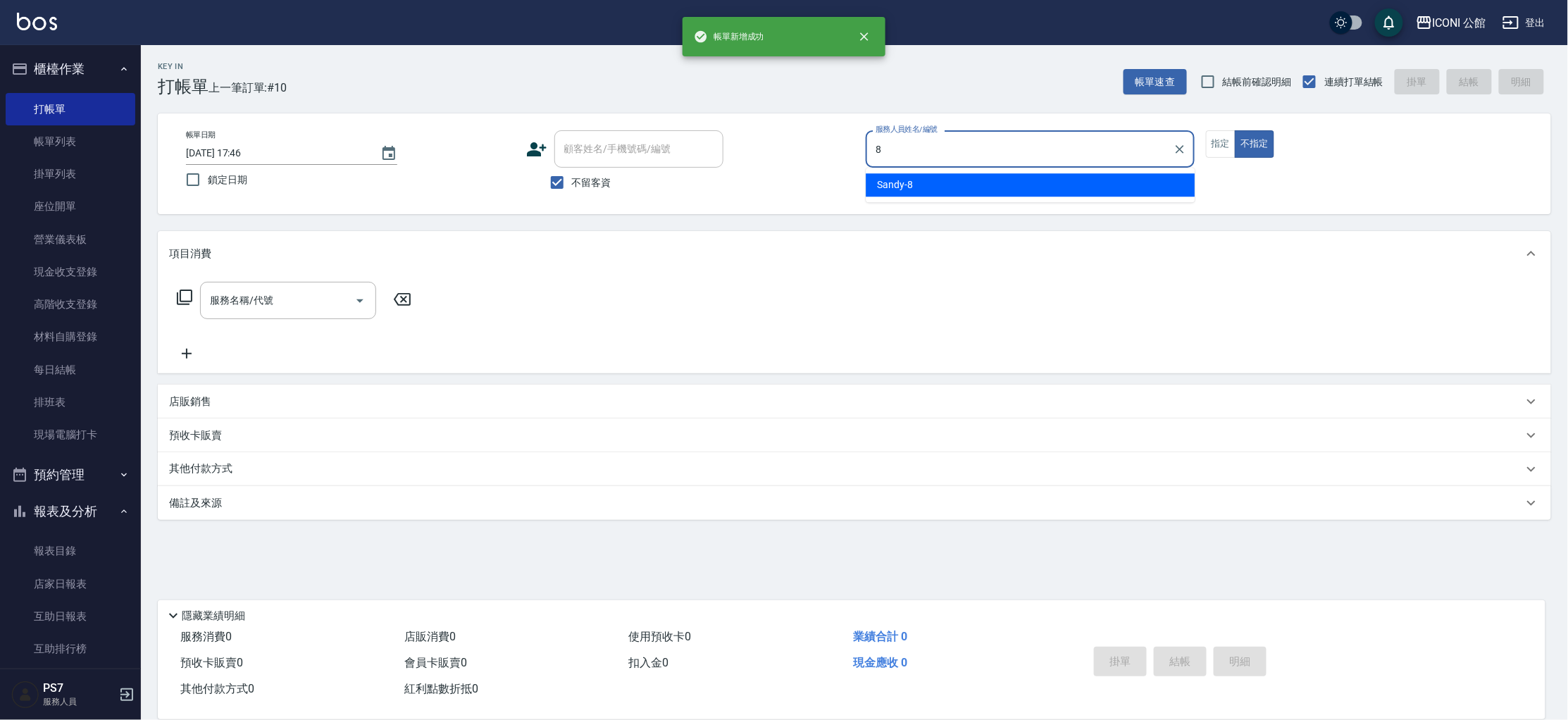
type input "Sandy-8"
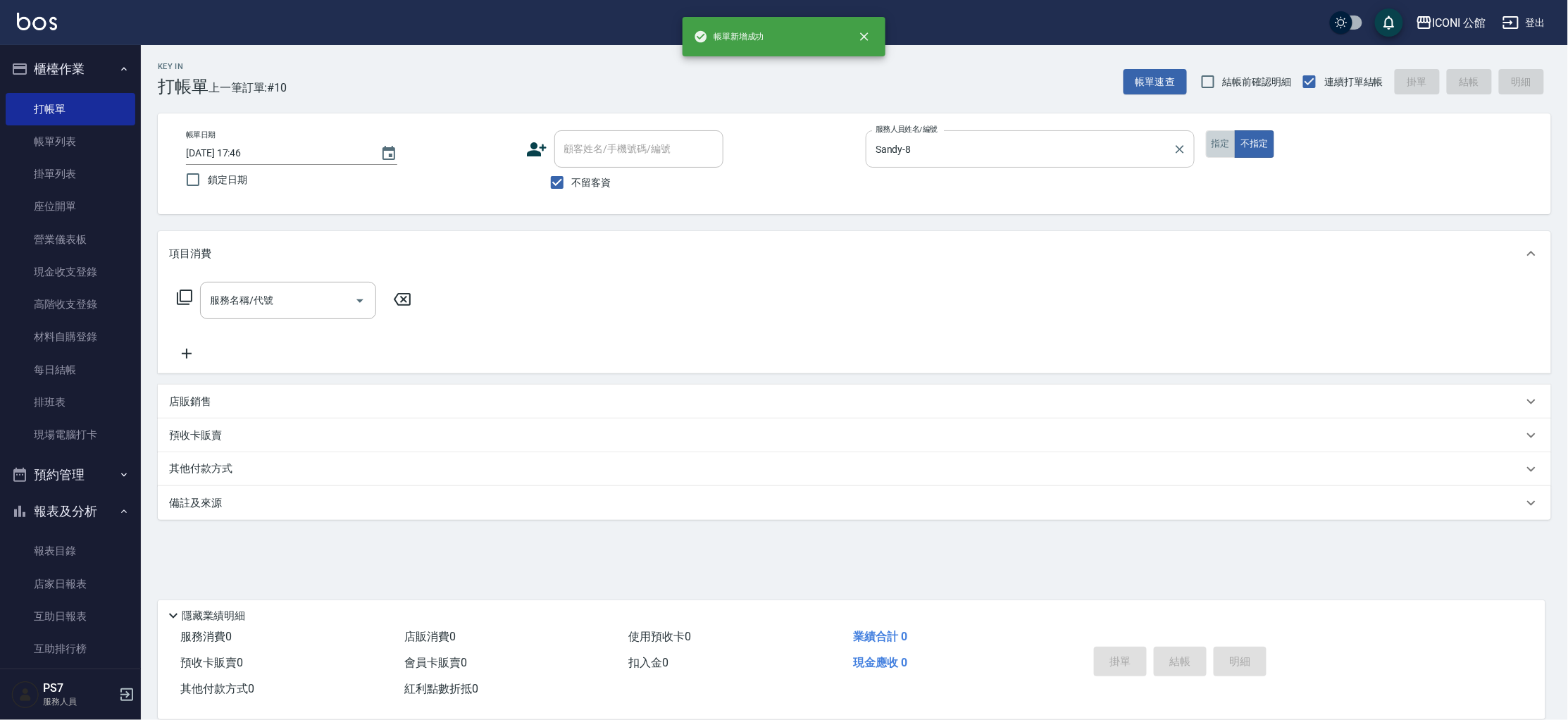
drag, startPoint x: 1223, startPoint y: 131, endPoint x: 1180, endPoint y: 150, distance: 47.0
click at [1223, 131] on button "指定" at bounding box center [1221, 143] width 30 height 27
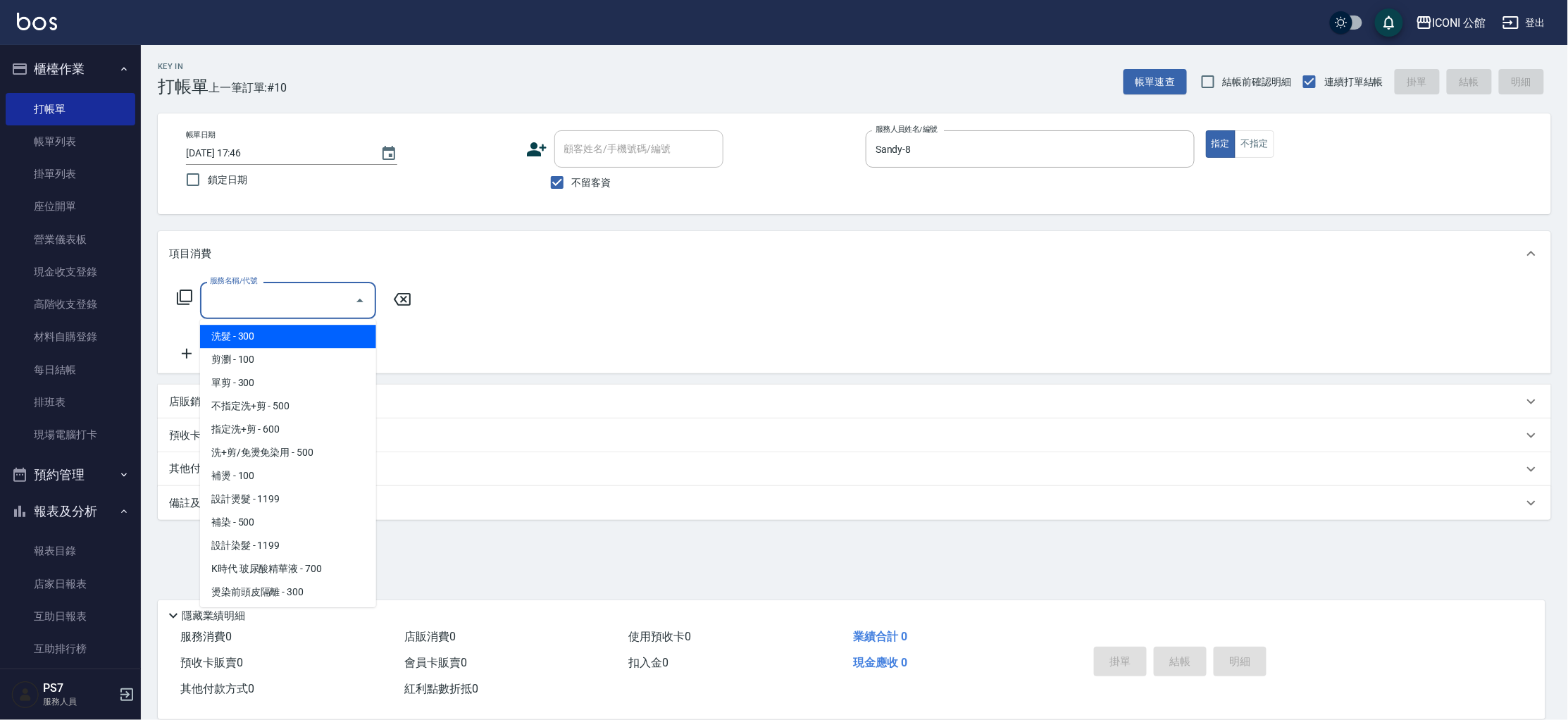
click at [327, 289] on input "服務名稱/代號" at bounding box center [277, 300] width 143 height 25
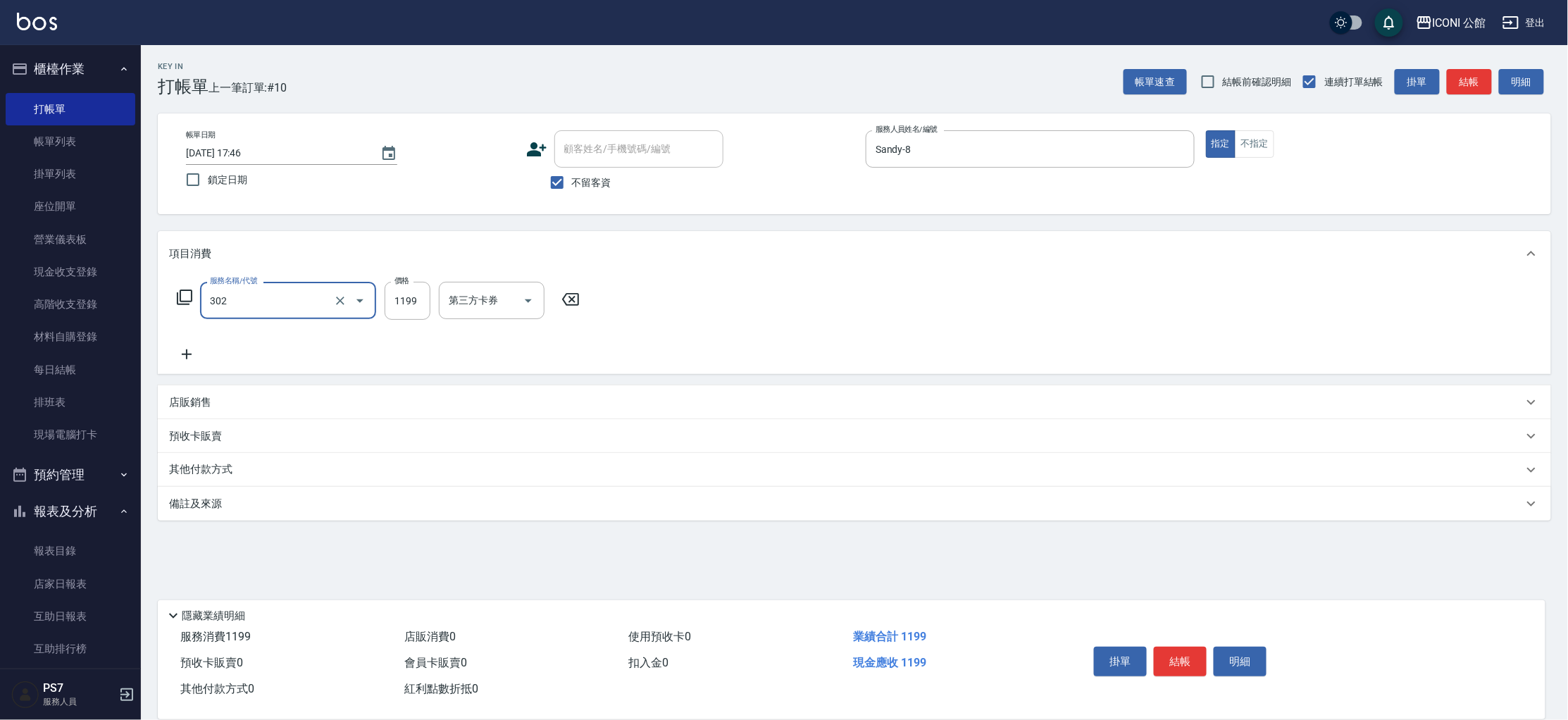
type input "設計燙髮(302)"
type input "1380"
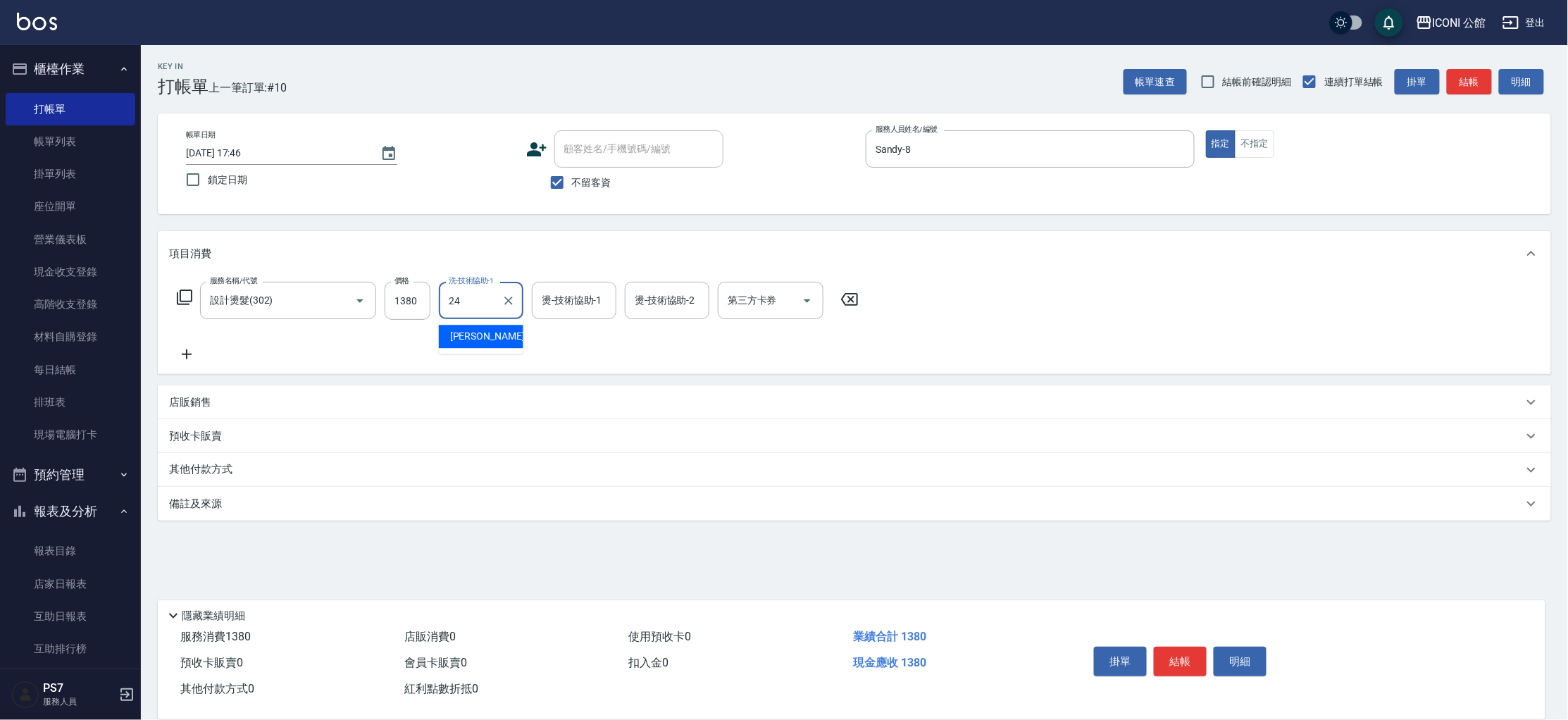
type input "[PERSON_NAME]-24"
type input "Sandy-8"
type input "[PERSON_NAME]-24"
drag, startPoint x: 1192, startPoint y: 656, endPoint x: 1173, endPoint y: 642, distance: 23.6
click at [1192, 656] on button "結帳" at bounding box center [1181, 661] width 53 height 29
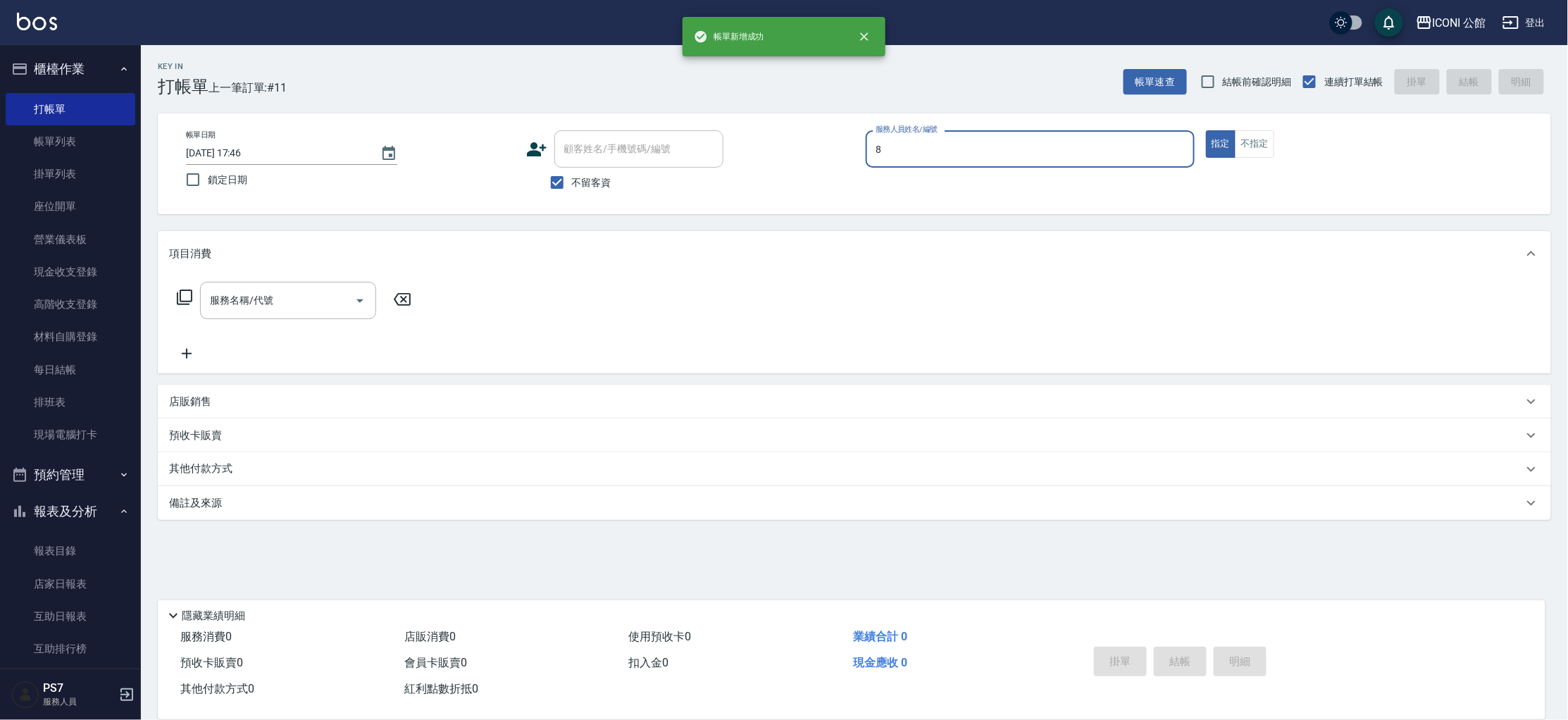
type input "8"
type button "true"
type input "Sandy-8"
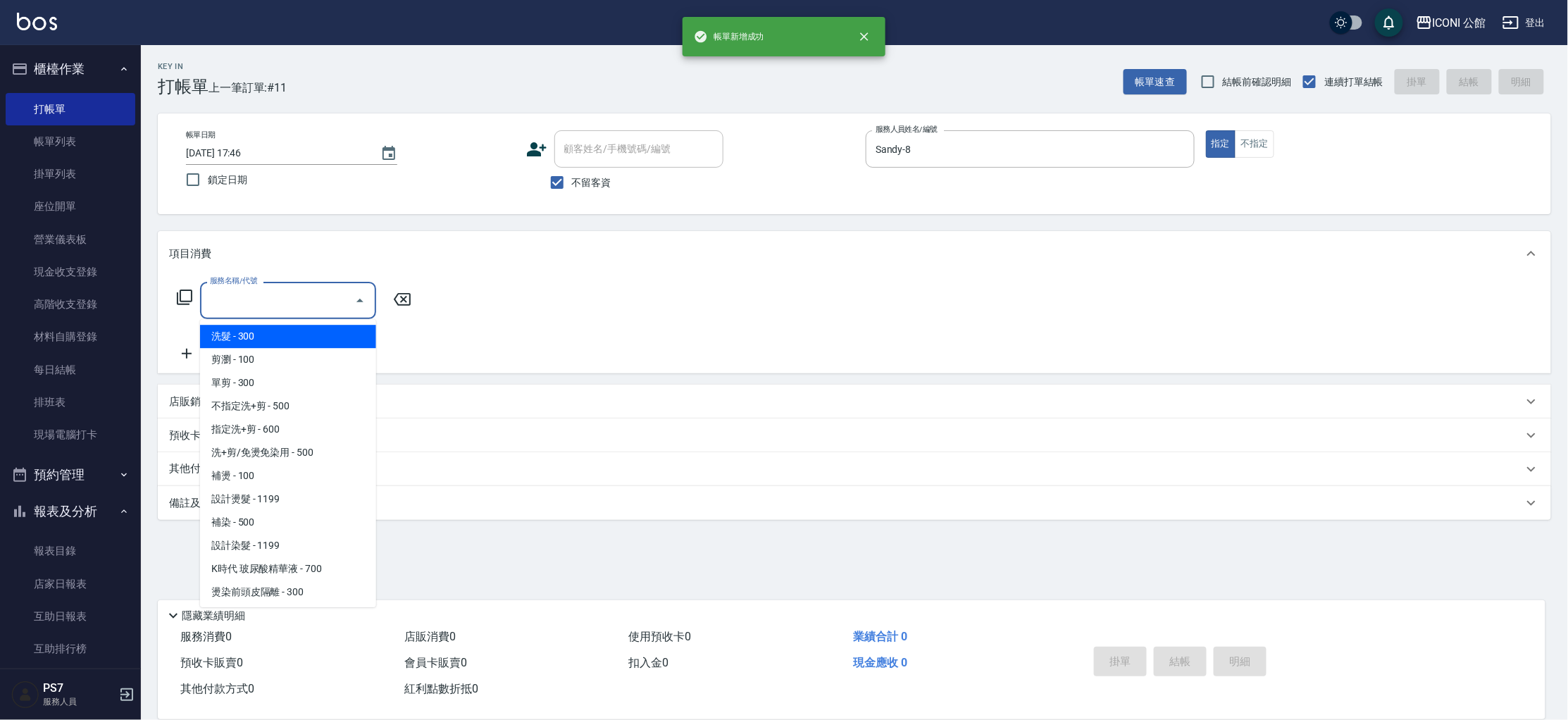
click at [267, 296] on input "服務名稱/代號" at bounding box center [277, 300] width 143 height 25
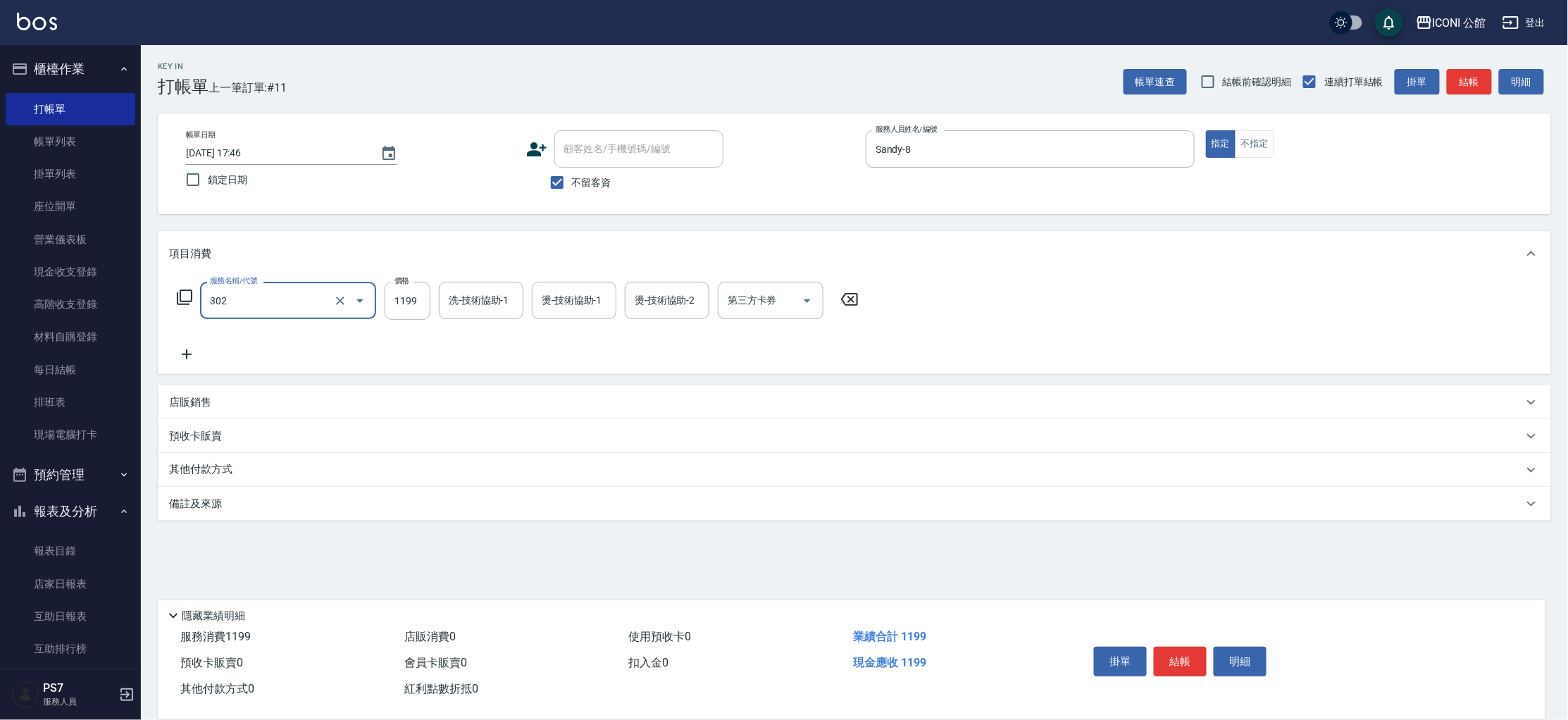
type input "設計燙髮(302)"
type input "1380"
type input "[PERSON_NAME]-24"
type input "Sandy-8"
type input "[PERSON_NAME]-24"
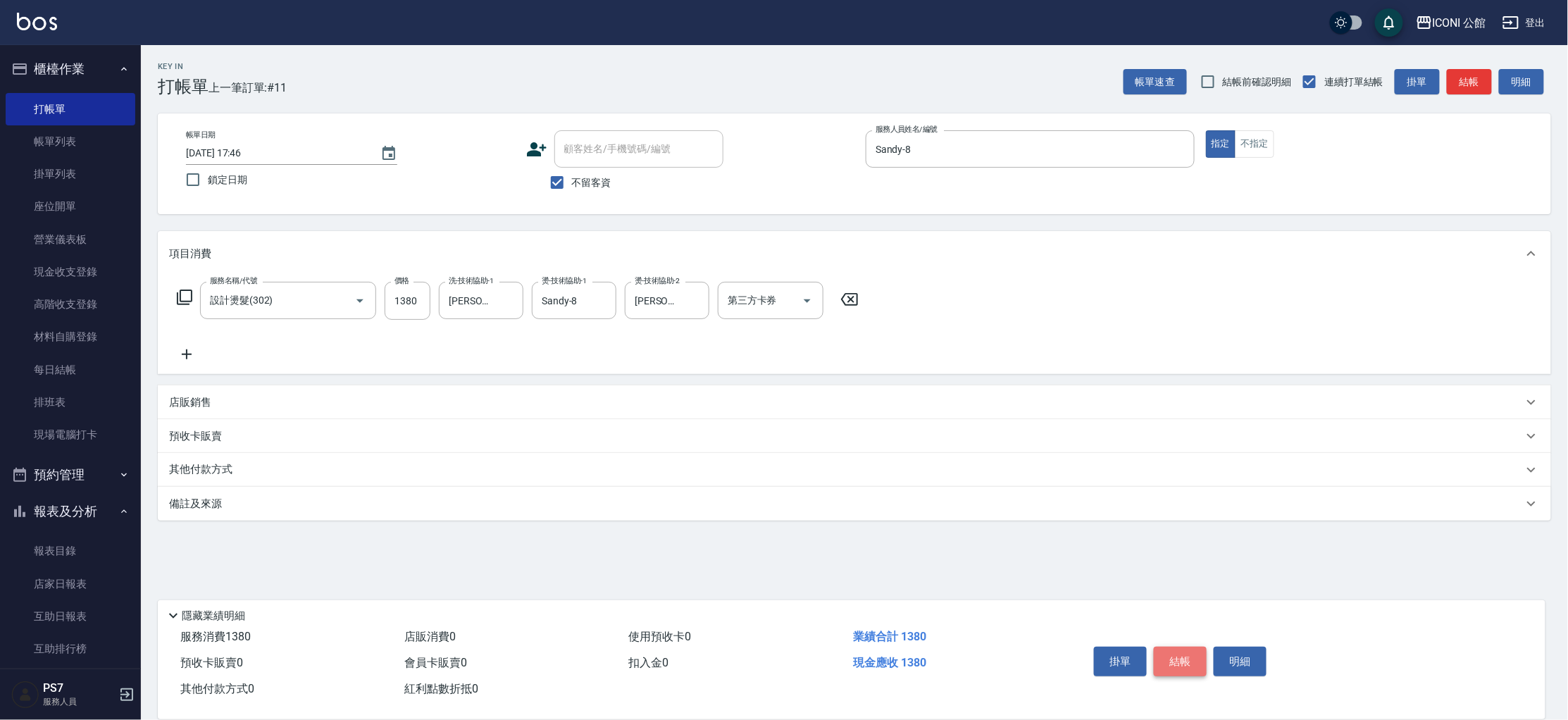
click at [1165, 666] on button "結帳" at bounding box center [1181, 661] width 53 height 29
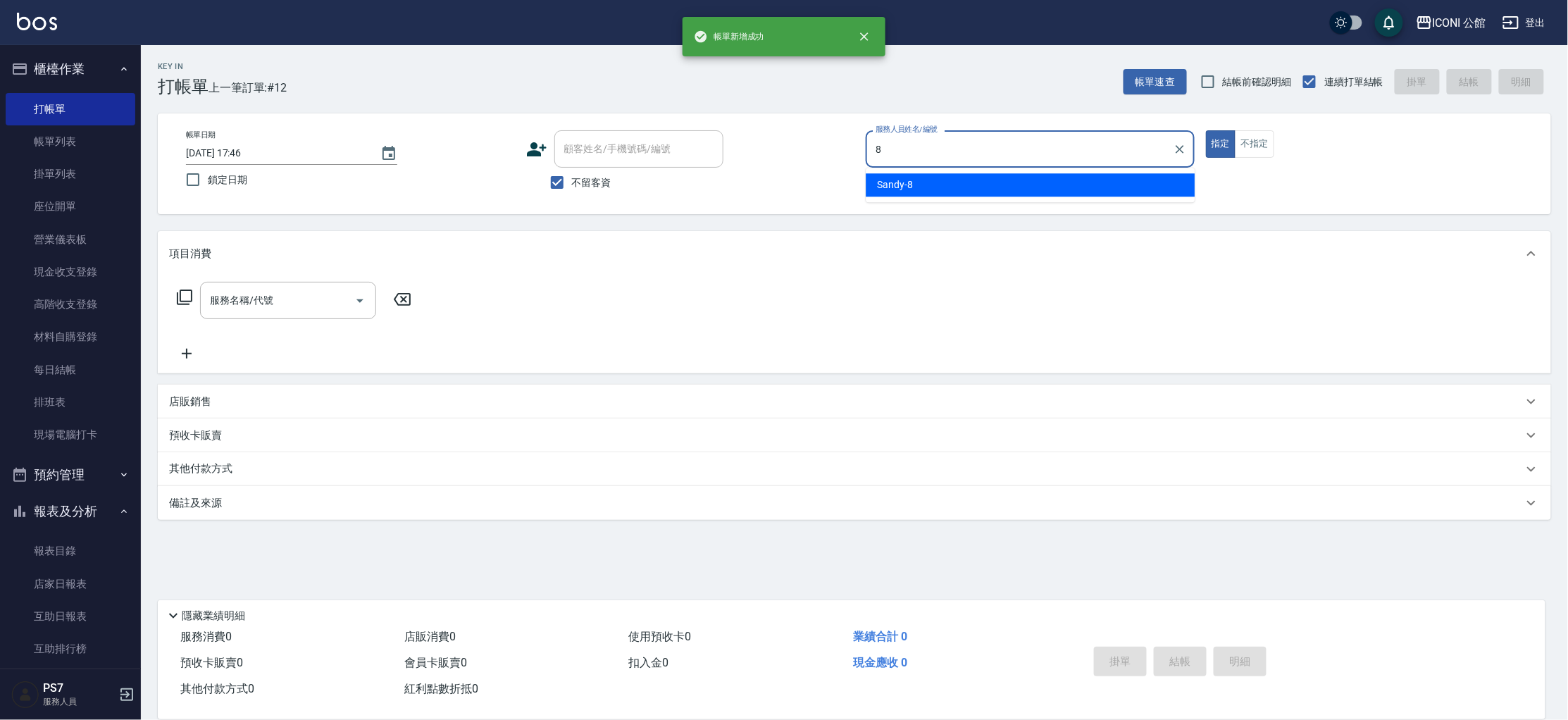
type input "Sandy-8"
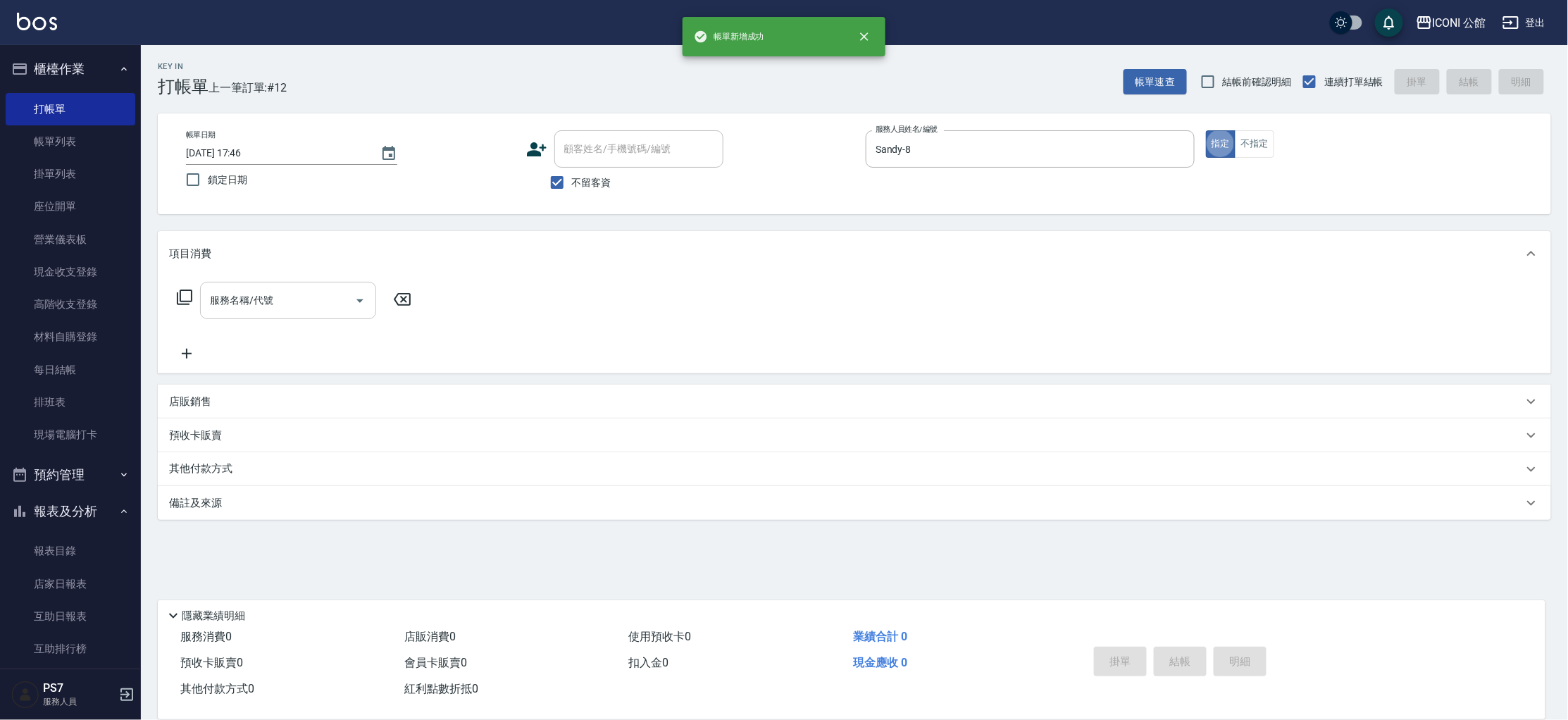
click at [244, 307] on input "服務名稱/代號" at bounding box center [277, 300] width 143 height 25
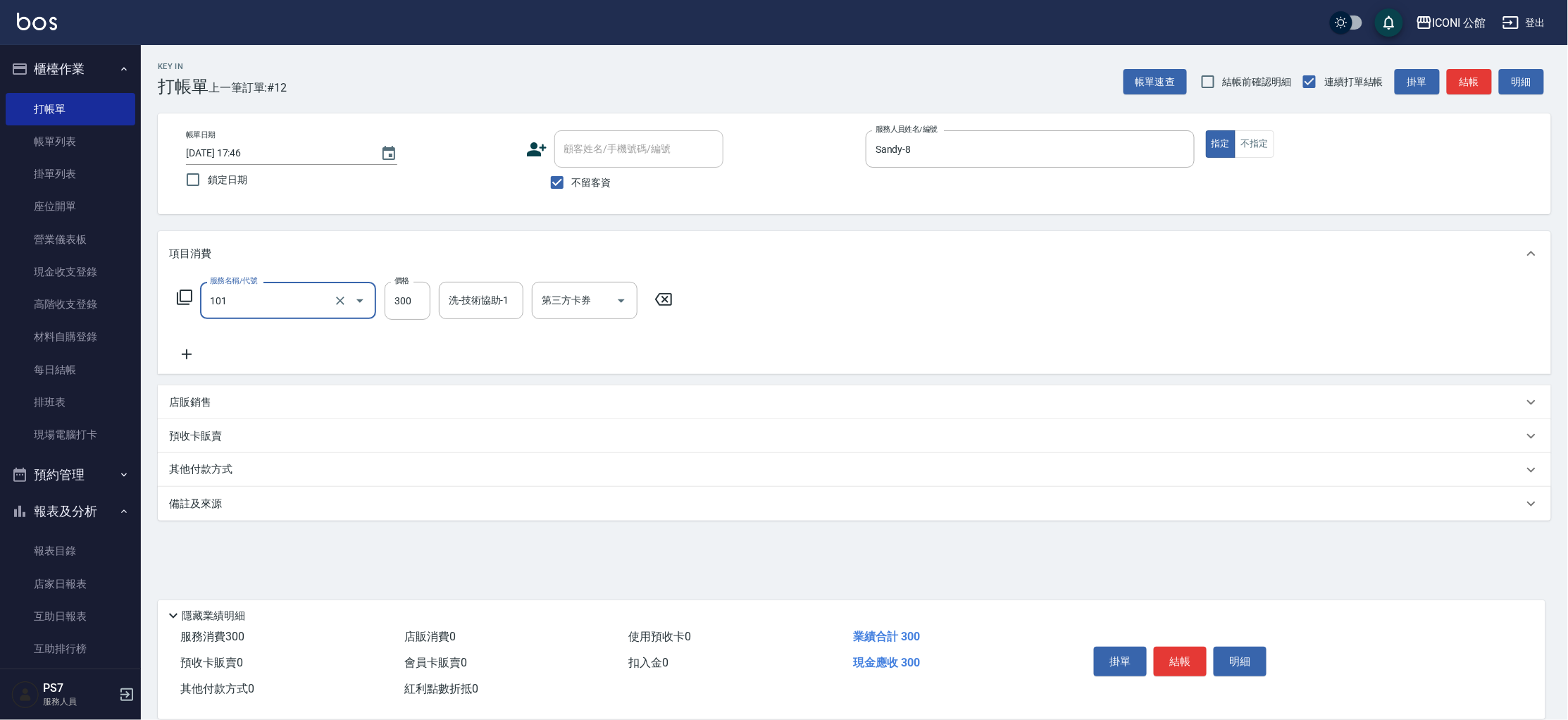
type input "洗髮(101)"
type input "[PERSON_NAME]-24"
click at [181, 302] on icon at bounding box center [184, 297] width 17 height 17
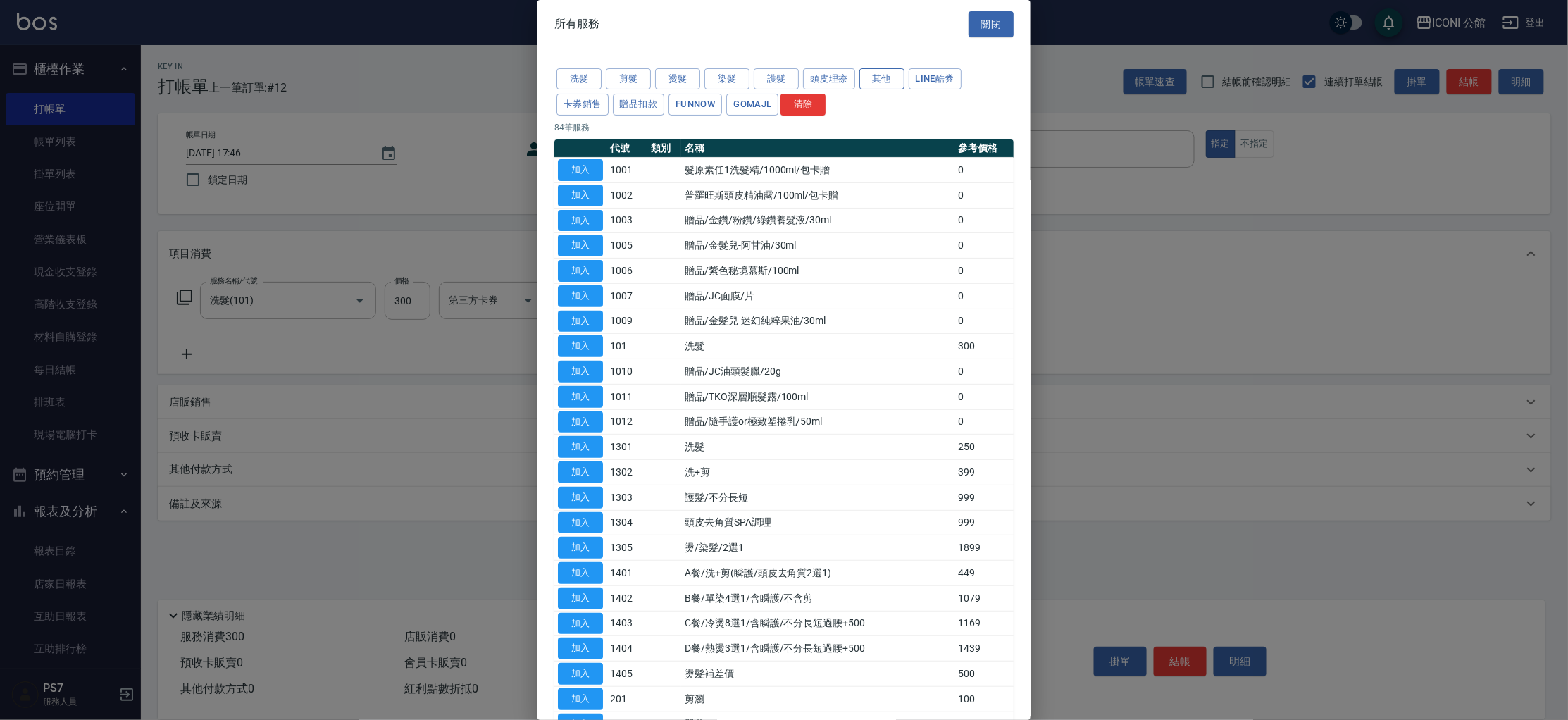
click at [861, 81] on button "其他" at bounding box center [881, 79] width 45 height 22
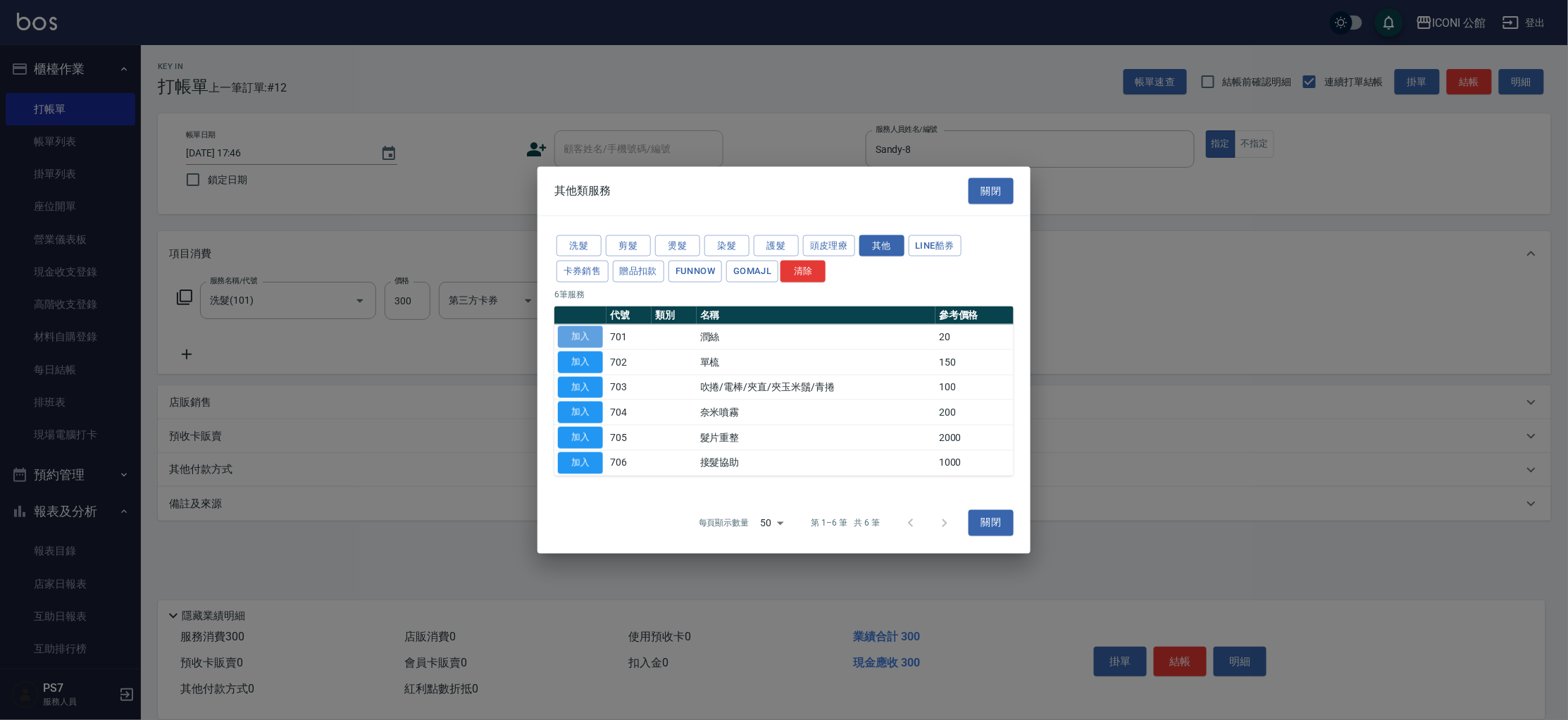
click at [586, 337] on button "加入" at bounding box center [580, 337] width 45 height 22
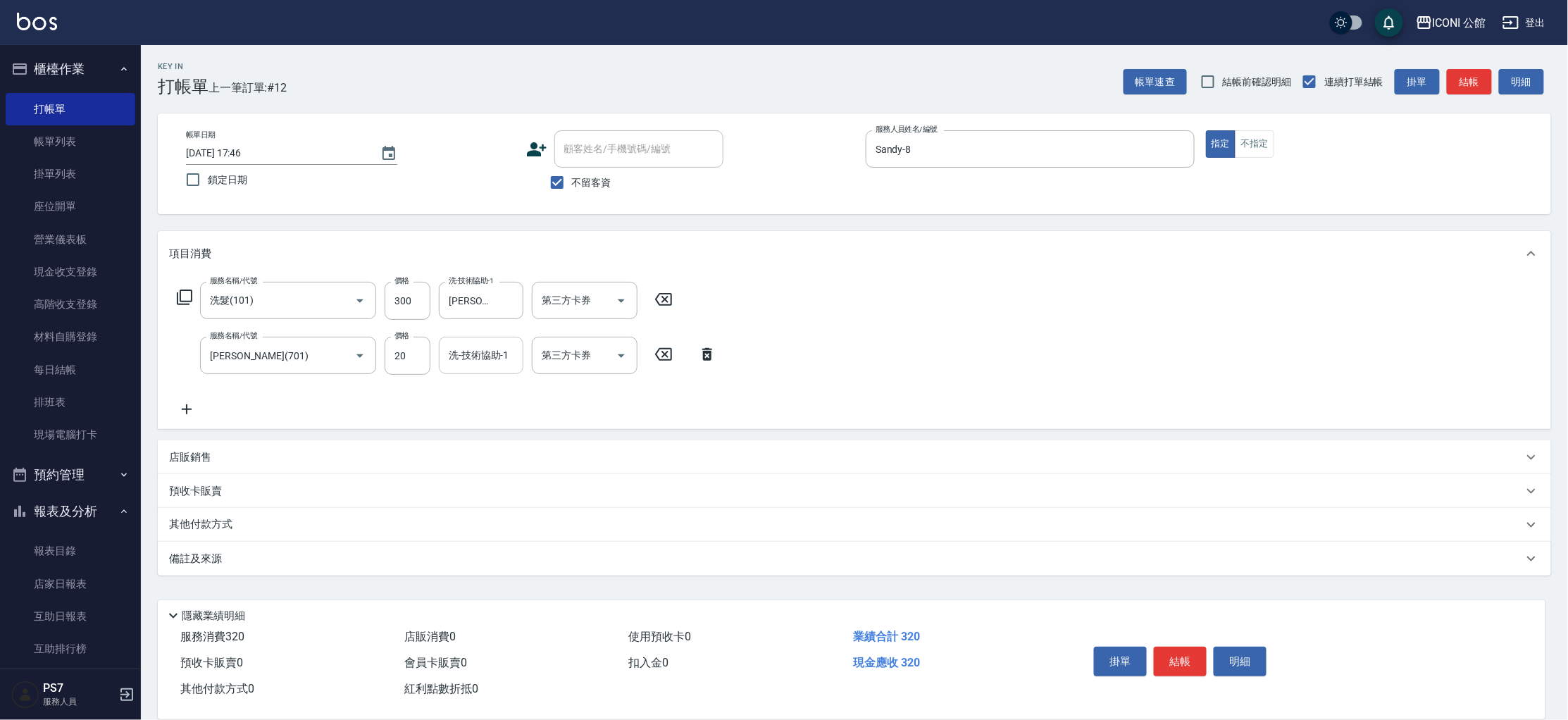
drag, startPoint x: 475, startPoint y: 358, endPoint x: 471, endPoint y: 367, distance: 9.8
click at [474, 359] on input "洗-技術協助-1" at bounding box center [481, 355] width 72 height 25
type input "[PERSON_NAME]-24"
drag, startPoint x: 1175, startPoint y: 664, endPoint x: 1135, endPoint y: 579, distance: 93.9
click at [1175, 664] on button "結帳" at bounding box center [1181, 661] width 53 height 29
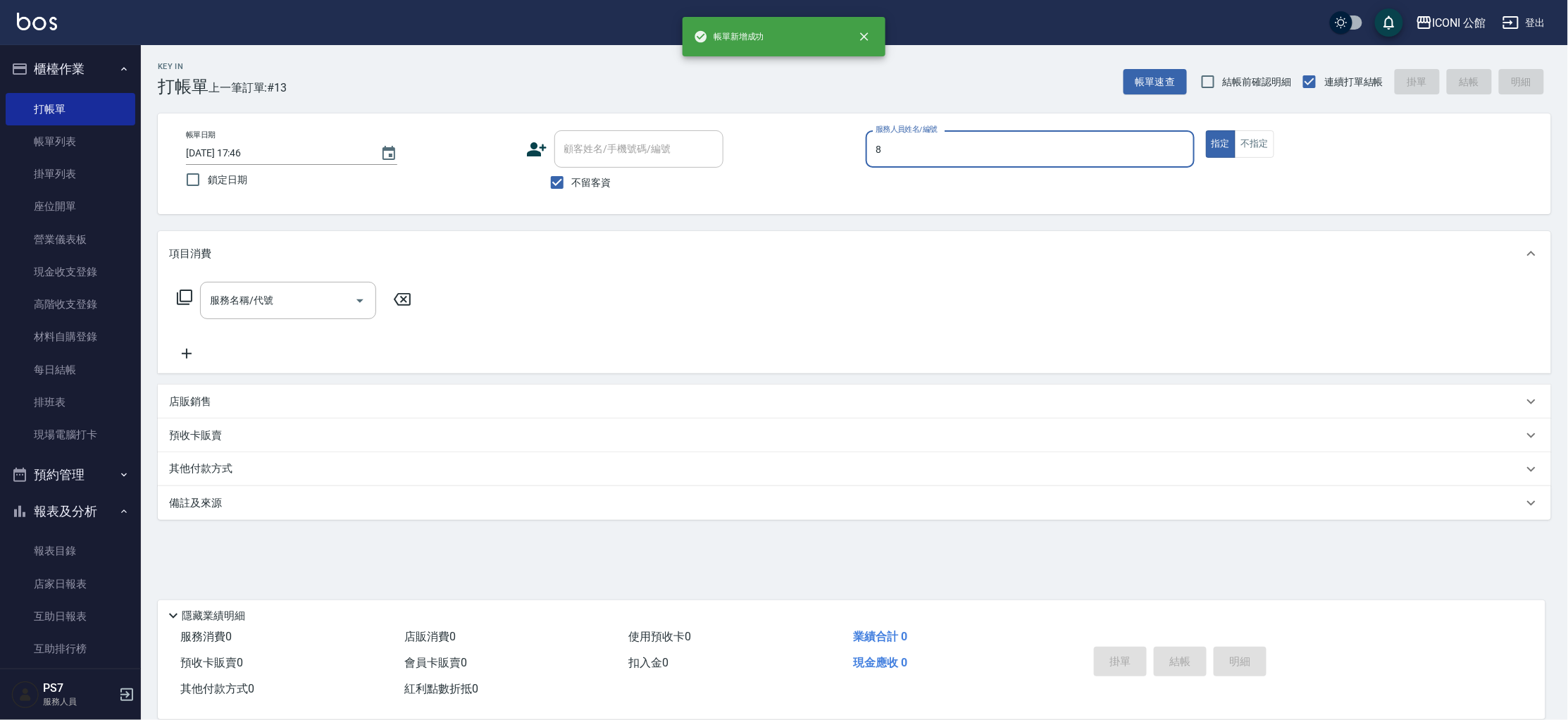
type input "Sandy-8"
click at [311, 298] on input "服務名稱/代號" at bounding box center [277, 300] width 143 height 25
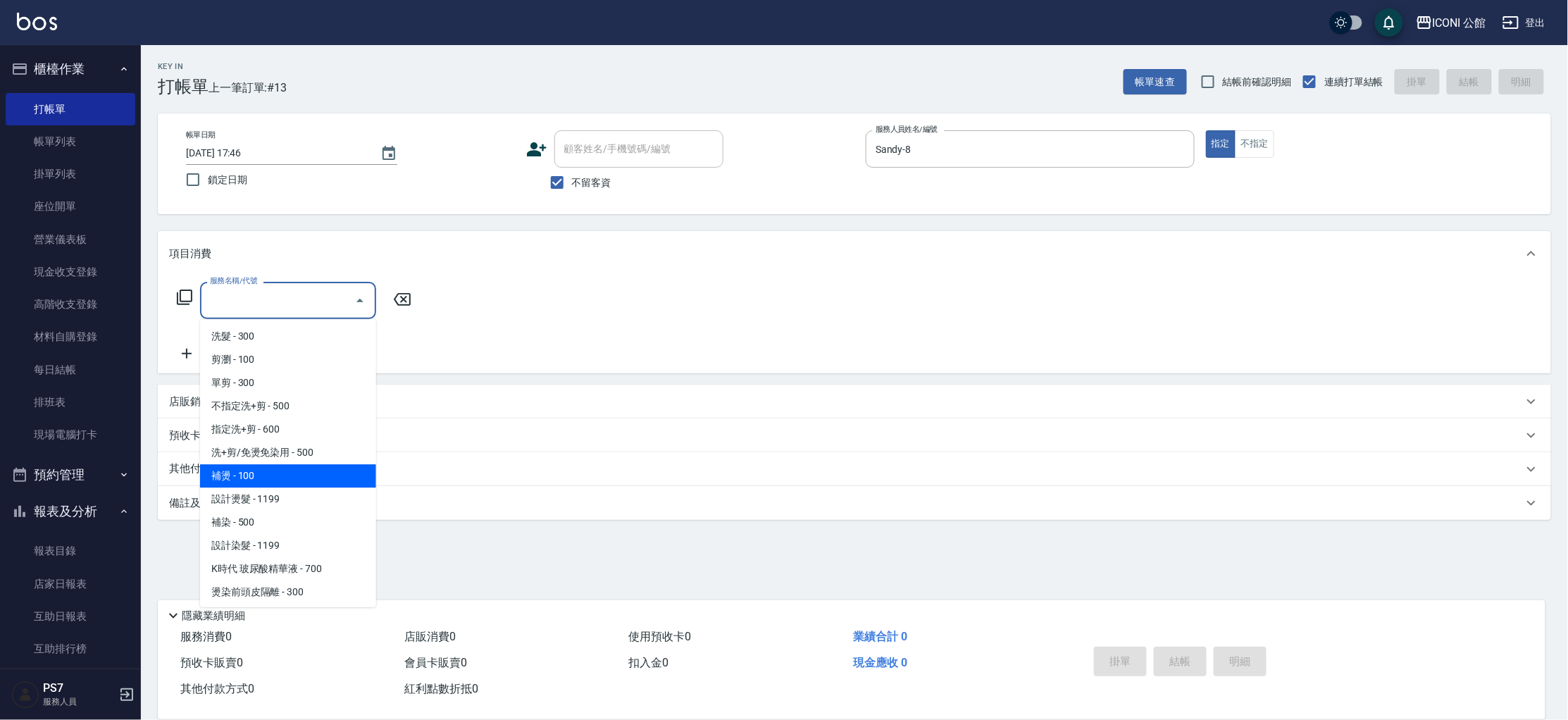
click at [229, 483] on span "補燙 - 100" at bounding box center [288, 476] width 176 height 23
type input "補燙(301)"
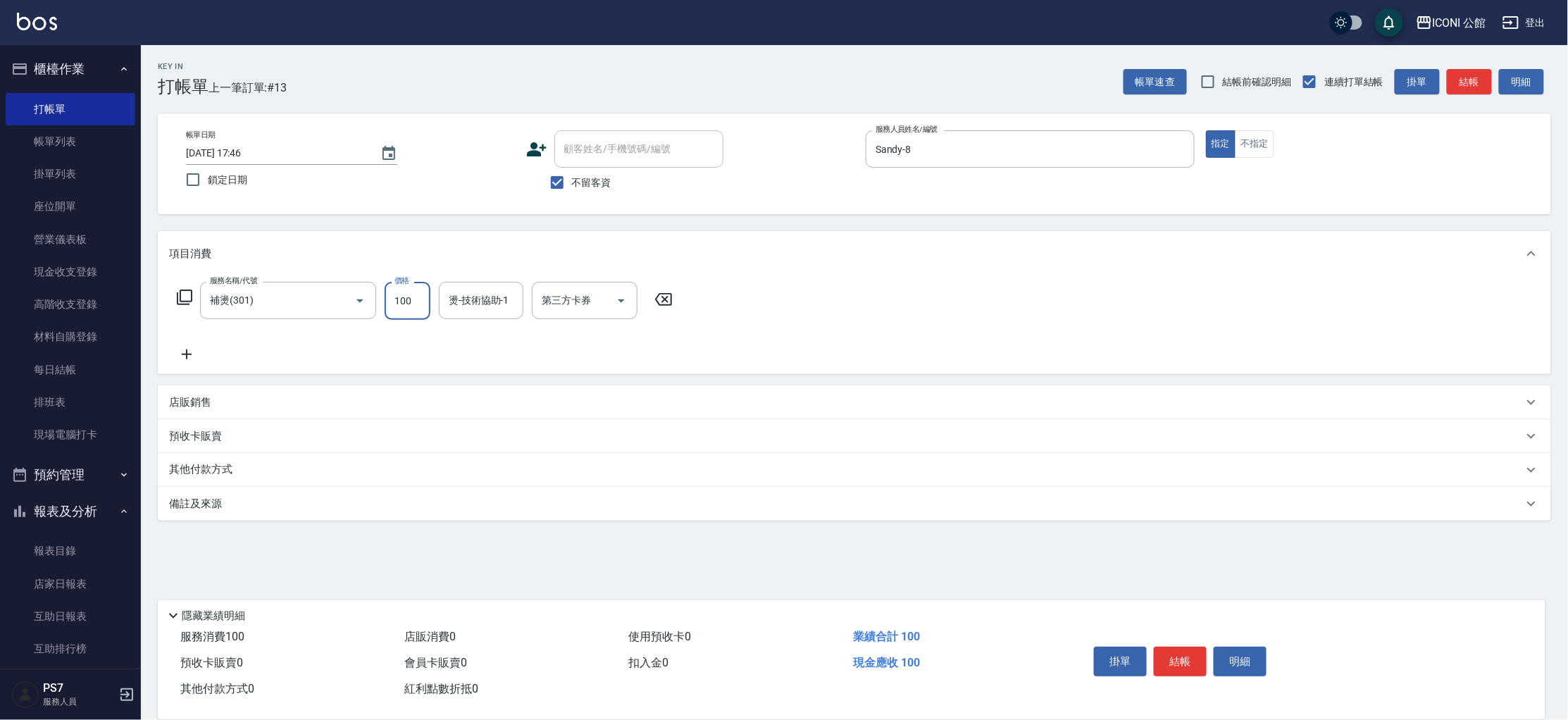
click at [425, 289] on input "100" at bounding box center [408, 300] width 46 height 38
type input "800"
type input "Sandy-8"
drag, startPoint x: 519, startPoint y: 298, endPoint x: 512, endPoint y: 303, distance: 8.6
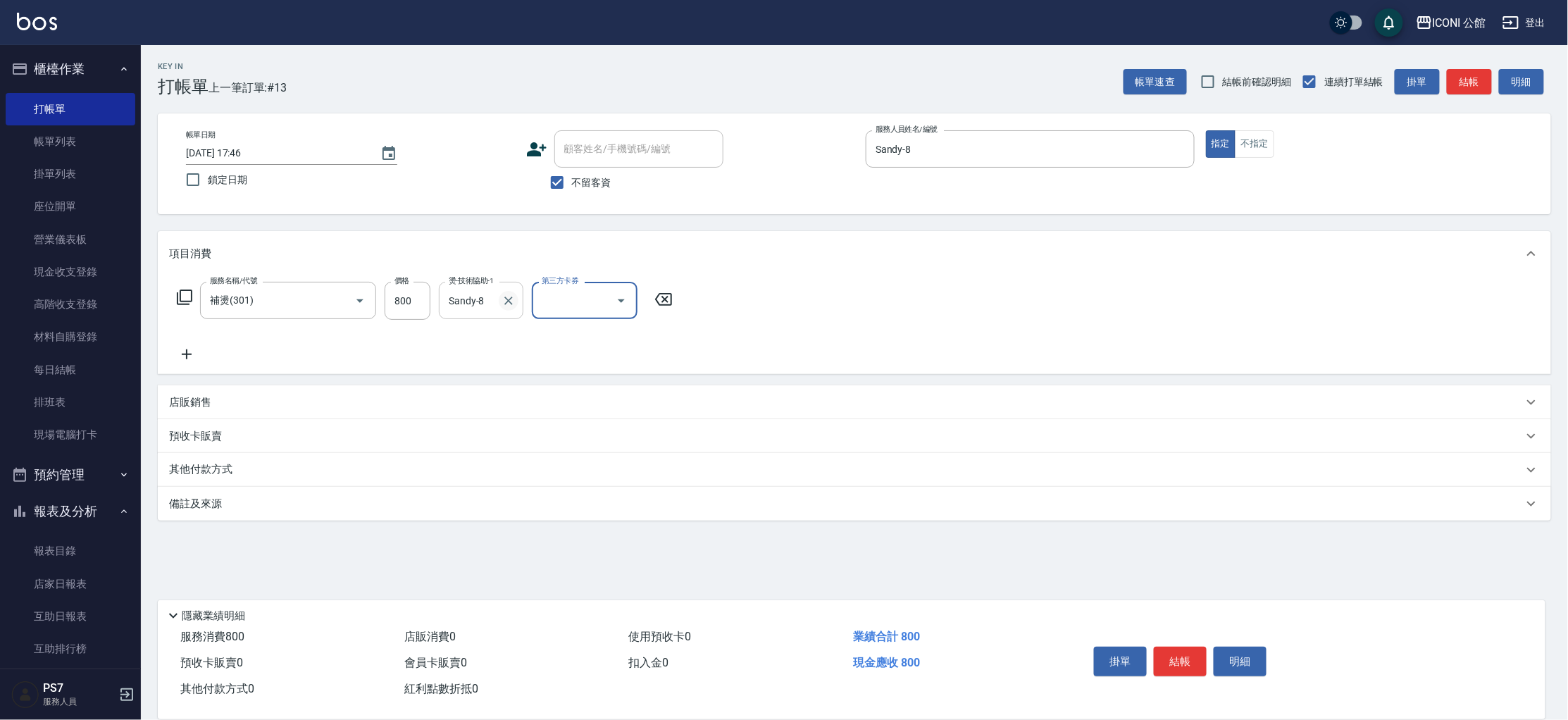
click at [519, 298] on div "Sandy-8 燙-技術協助-1" at bounding box center [480, 300] width 84 height 37
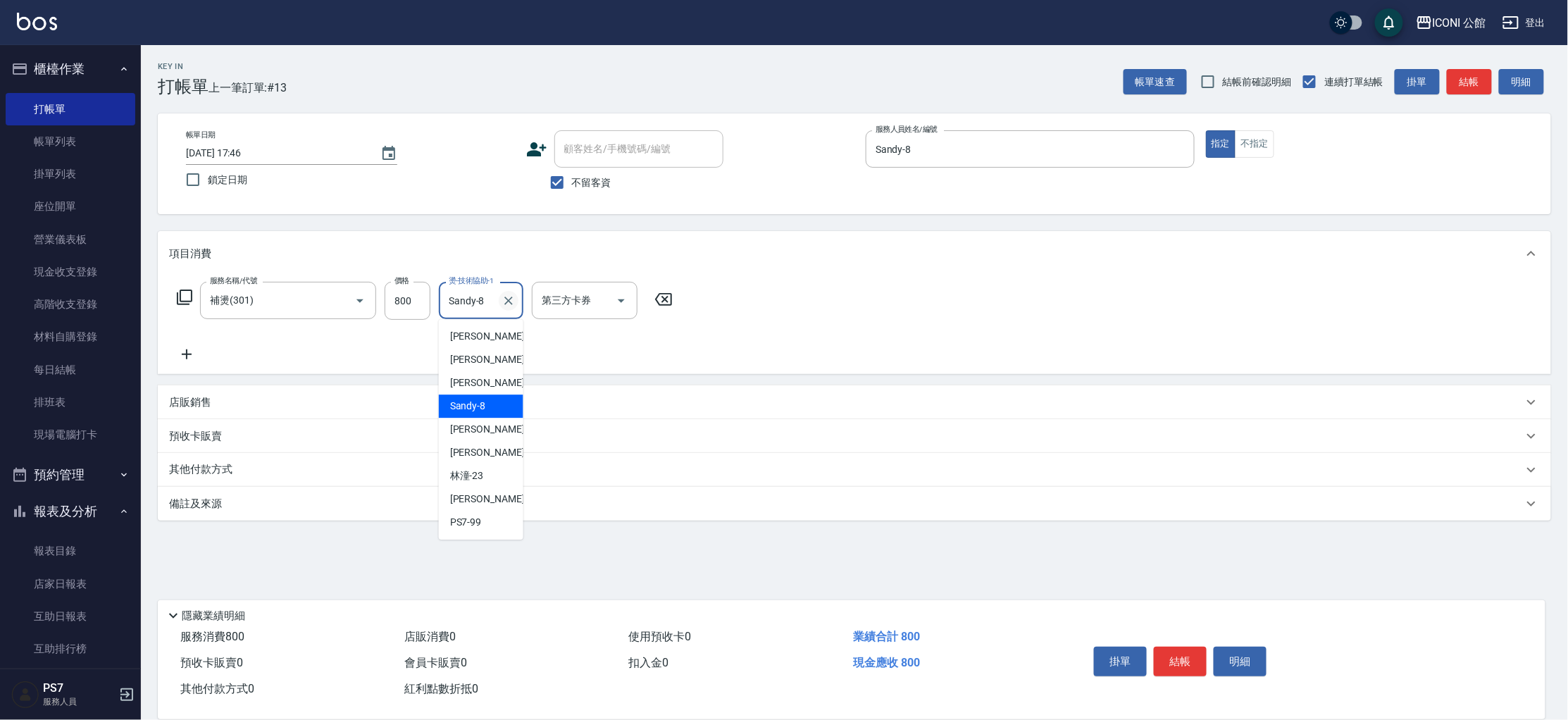
click at [512, 303] on icon "Clear" at bounding box center [508, 301] width 14 height 14
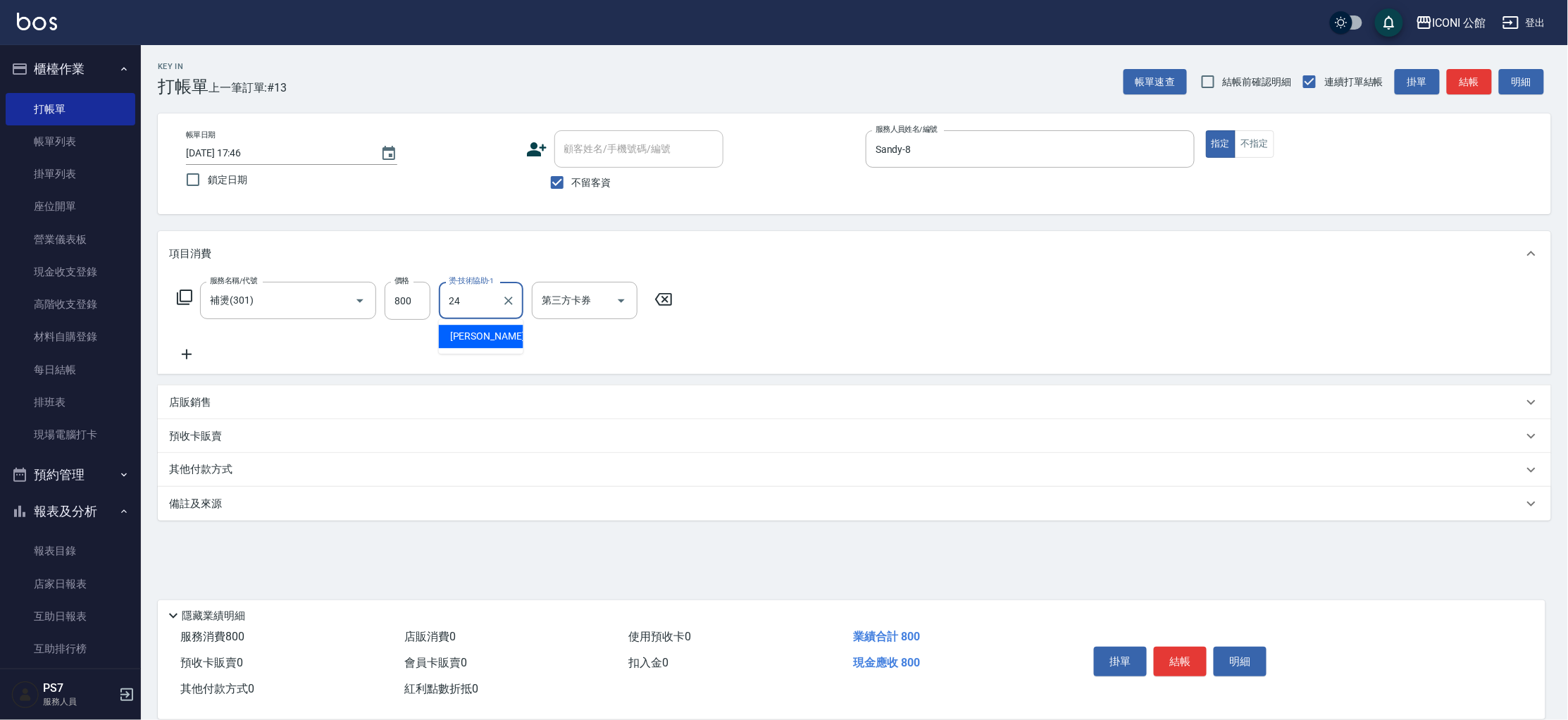
type input "[PERSON_NAME]-24"
click at [194, 290] on div "服務名稱/代號 補燙(301) 服務名稱/代號 價格 800 價格 燙-技術協助-1 可[PERSON_NAME]-24 燙-技術協助-1 第三方卡券 第三方…" at bounding box center [425, 300] width 512 height 38
click at [194, 304] on div "服務名稱/代號 補燙(301) 服務名稱/代號 價格 800 價格 燙-技術協助-1 可[PERSON_NAME]-24 燙-技術協助-1 第三方卡券 第三方…" at bounding box center [425, 300] width 512 height 38
click at [186, 292] on icon at bounding box center [184, 297] width 17 height 17
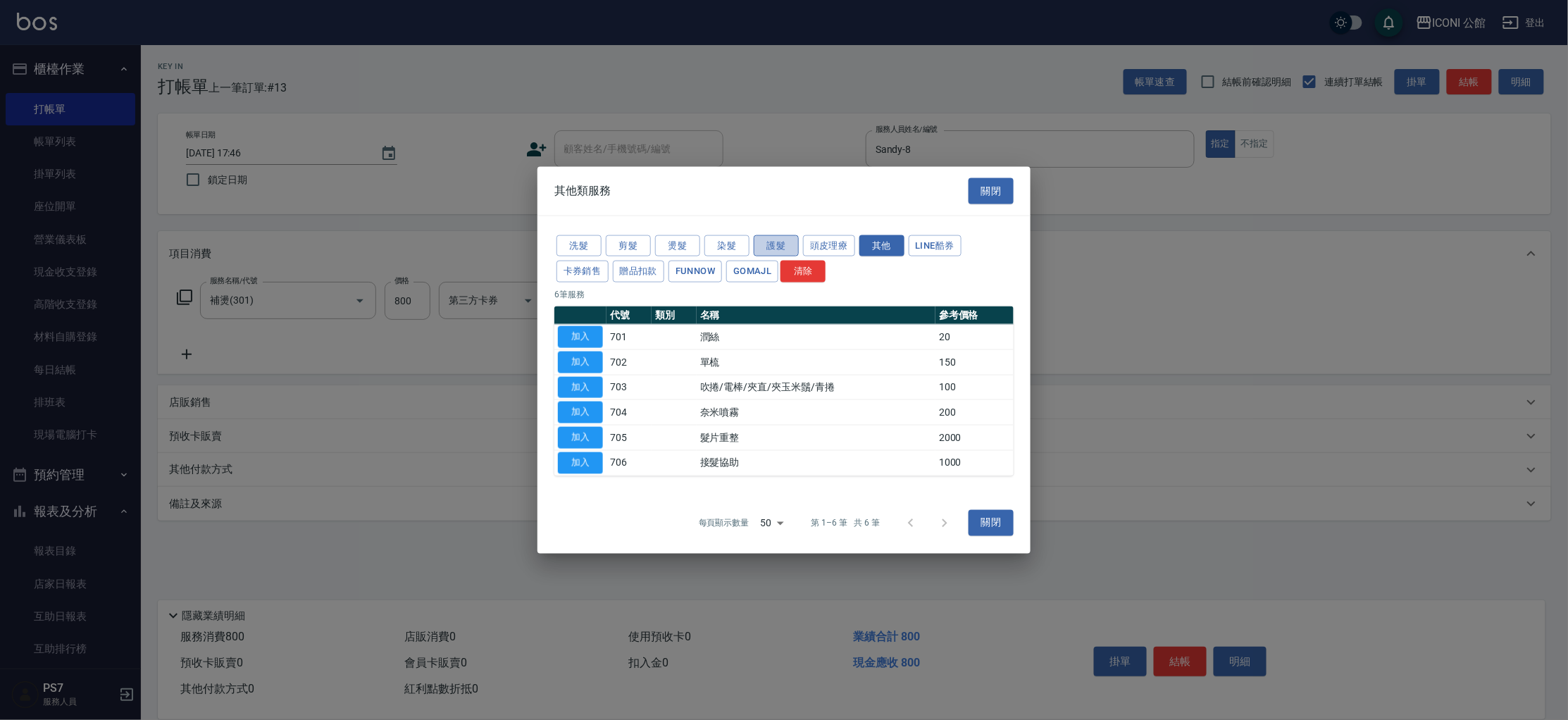
click at [758, 237] on button "護髮" at bounding box center [776, 245] width 45 height 22
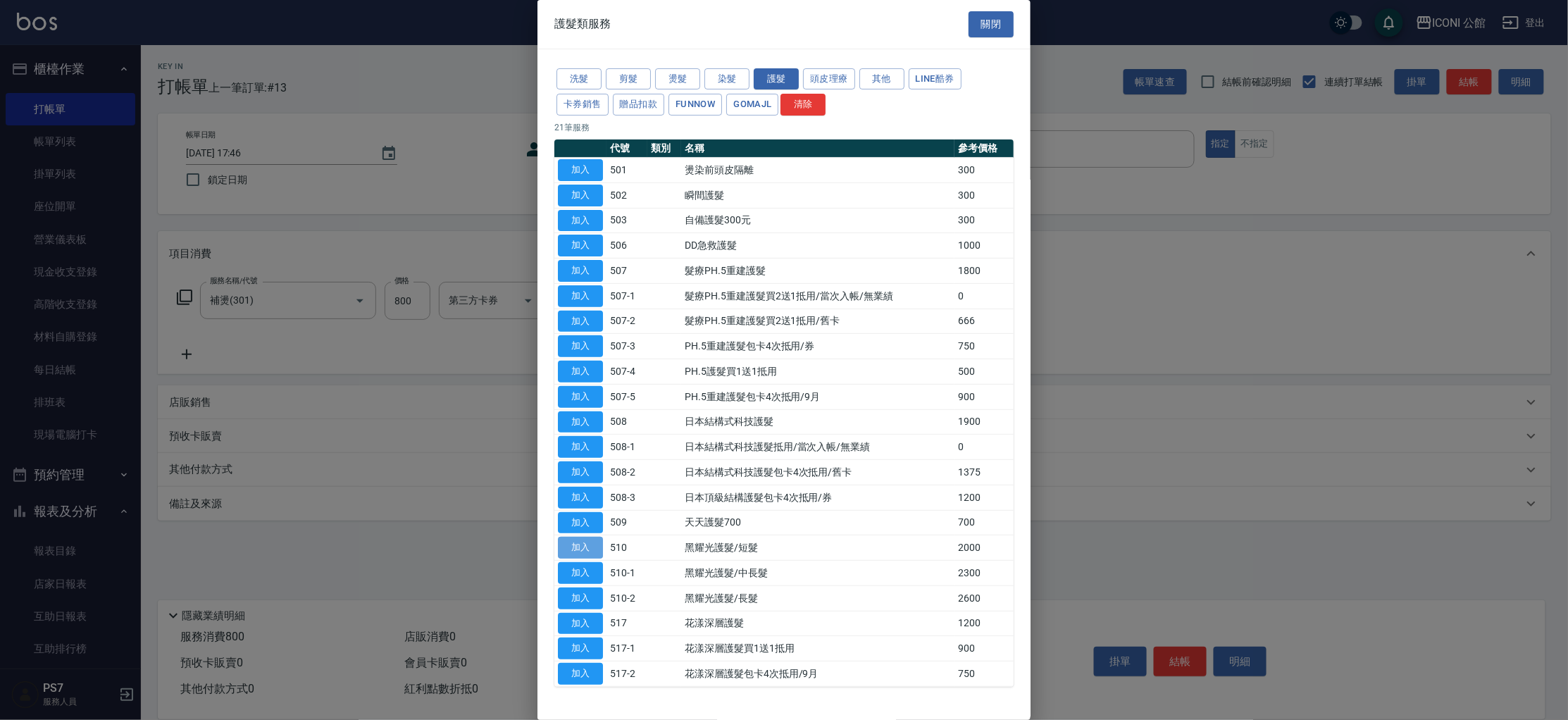
click at [593, 545] on button "加入" at bounding box center [580, 547] width 45 height 22
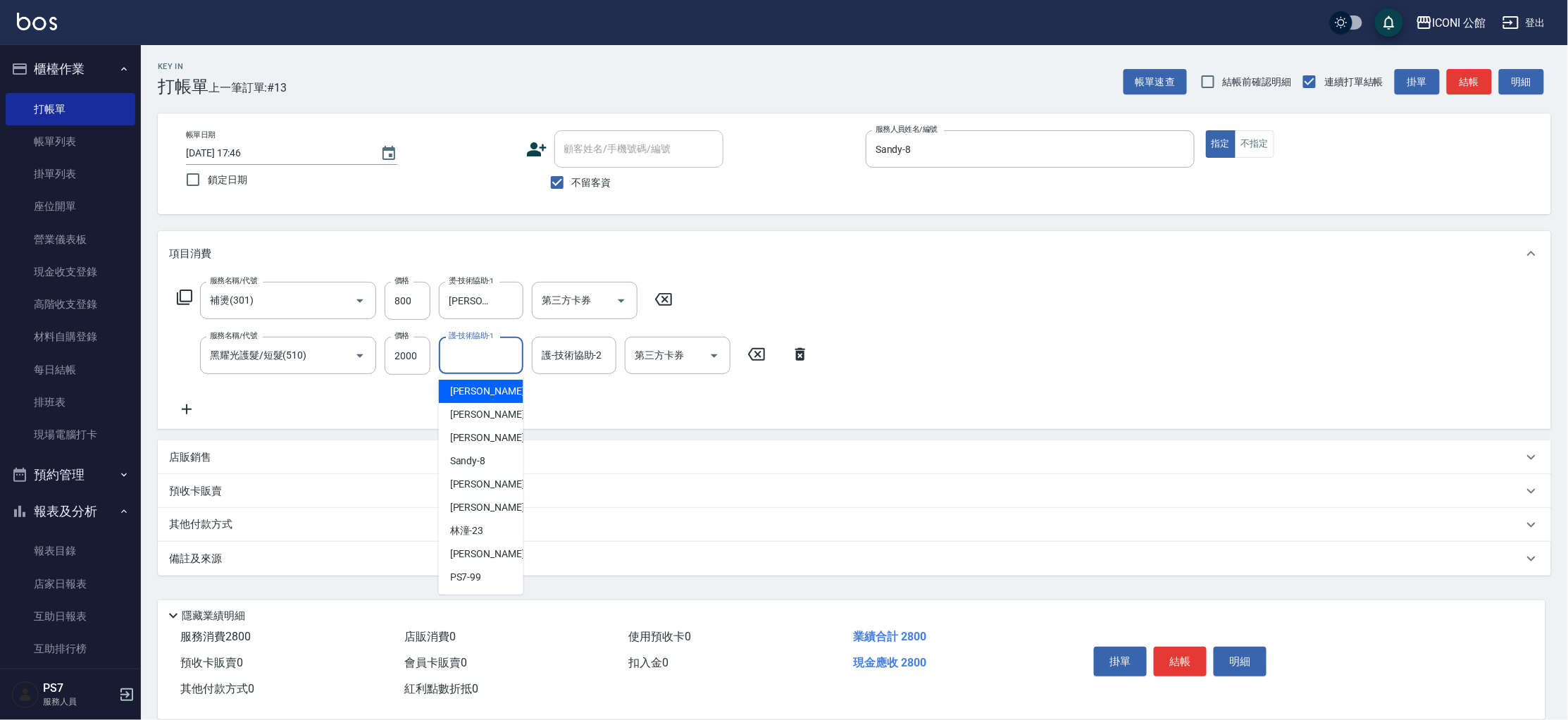
click at [501, 352] on input "護-技術協助-1" at bounding box center [481, 355] width 72 height 25
type input "[PERSON_NAME]-24"
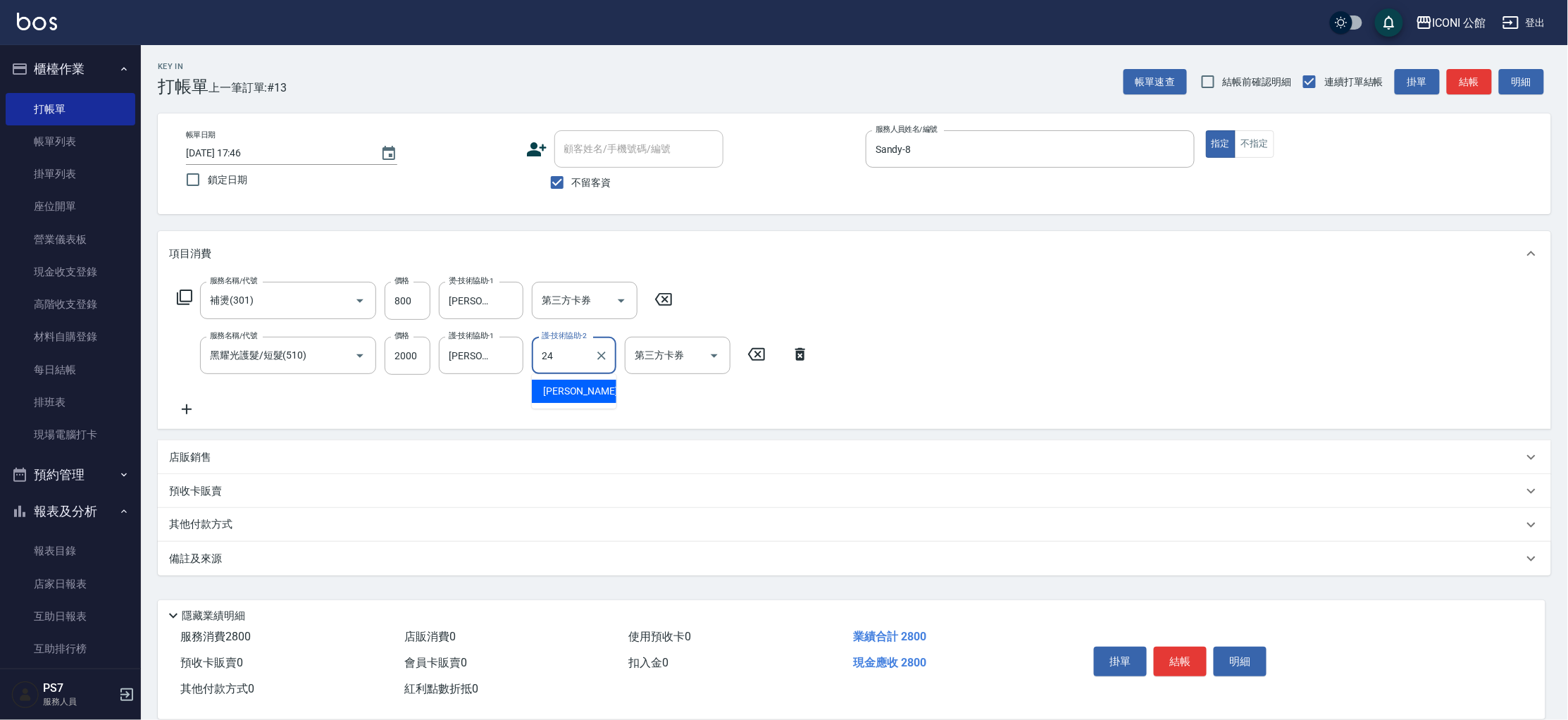
type input "[PERSON_NAME]-24"
click at [1173, 653] on button "結帳" at bounding box center [1181, 661] width 53 height 29
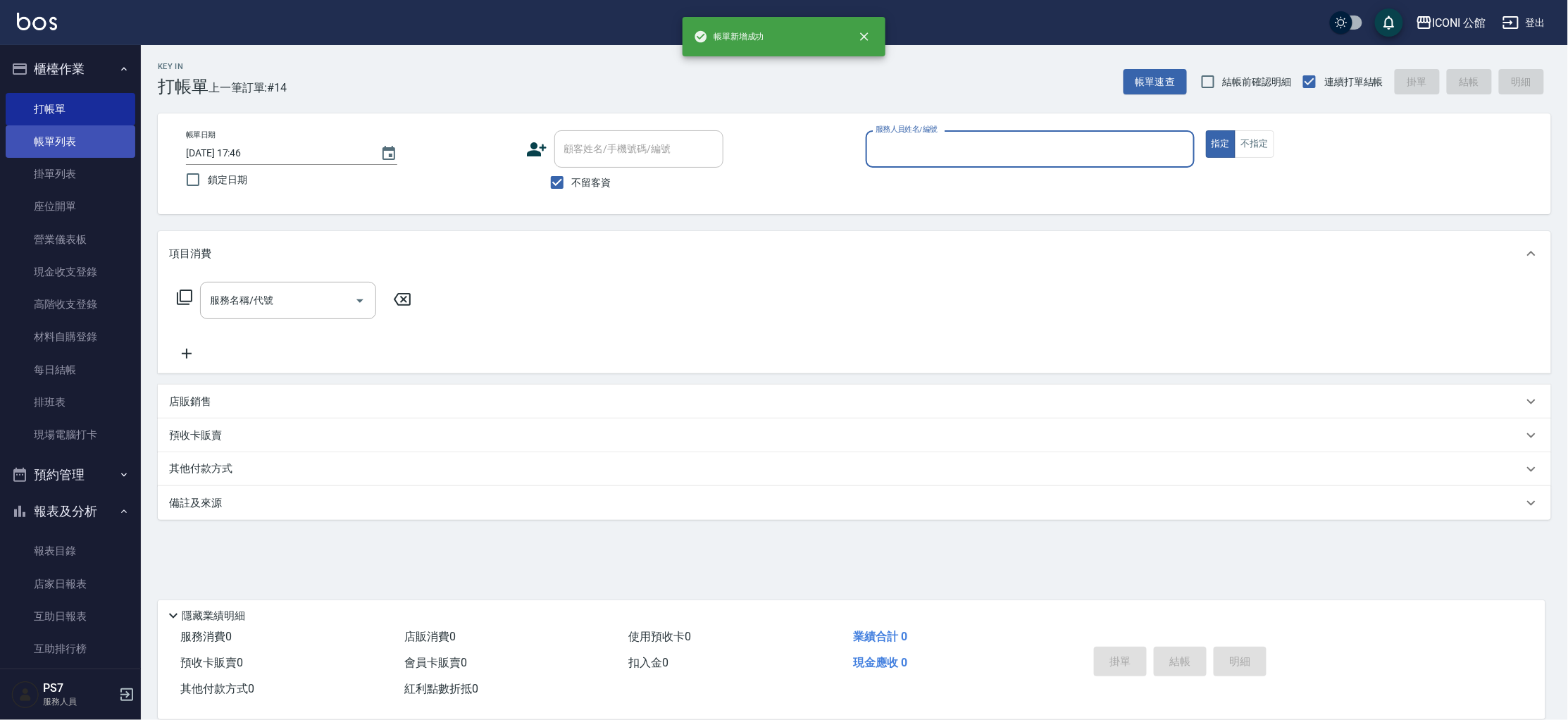
click at [22, 126] on link "帳單列表" at bounding box center [70, 142] width 129 height 33
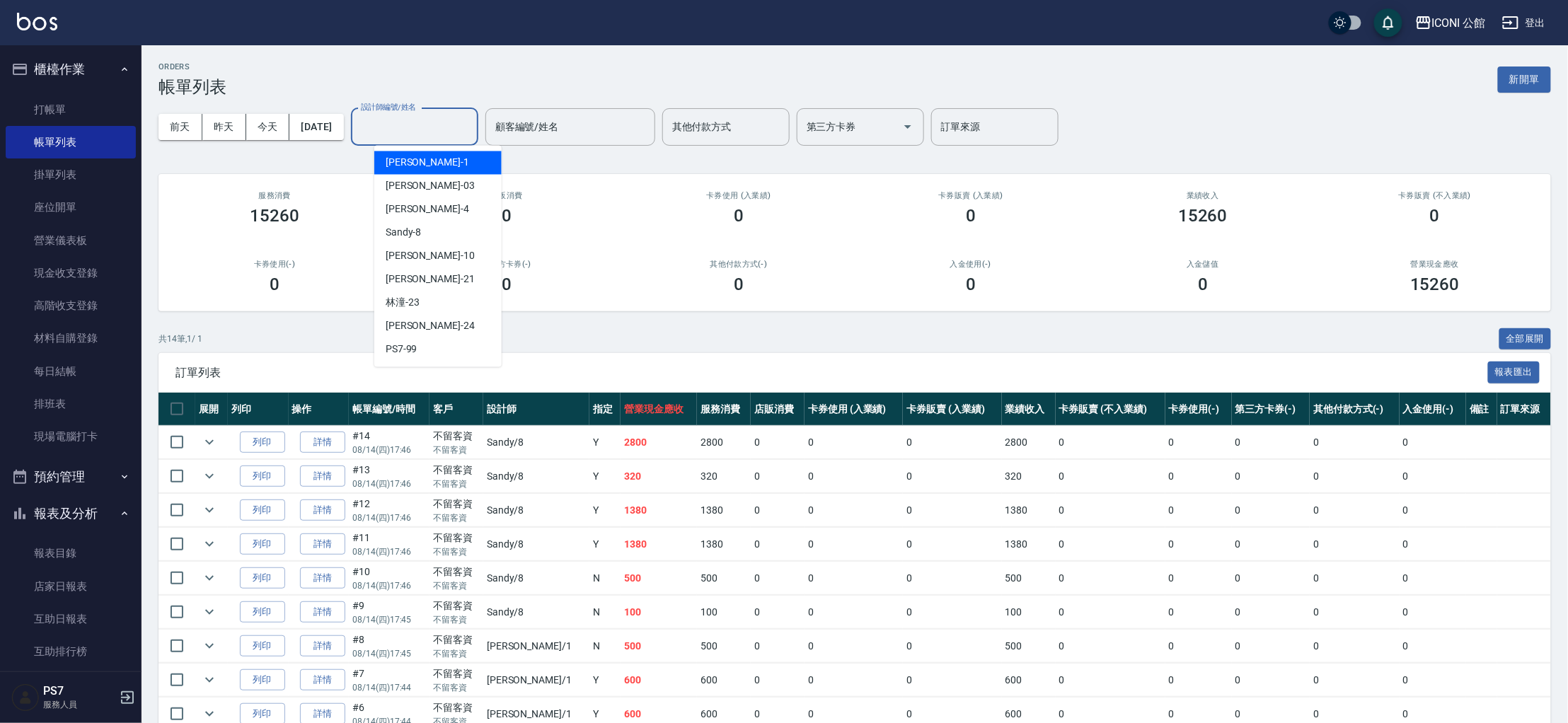
click at [430, 120] on input "設計師編號/姓名" at bounding box center [415, 127] width 115 height 25
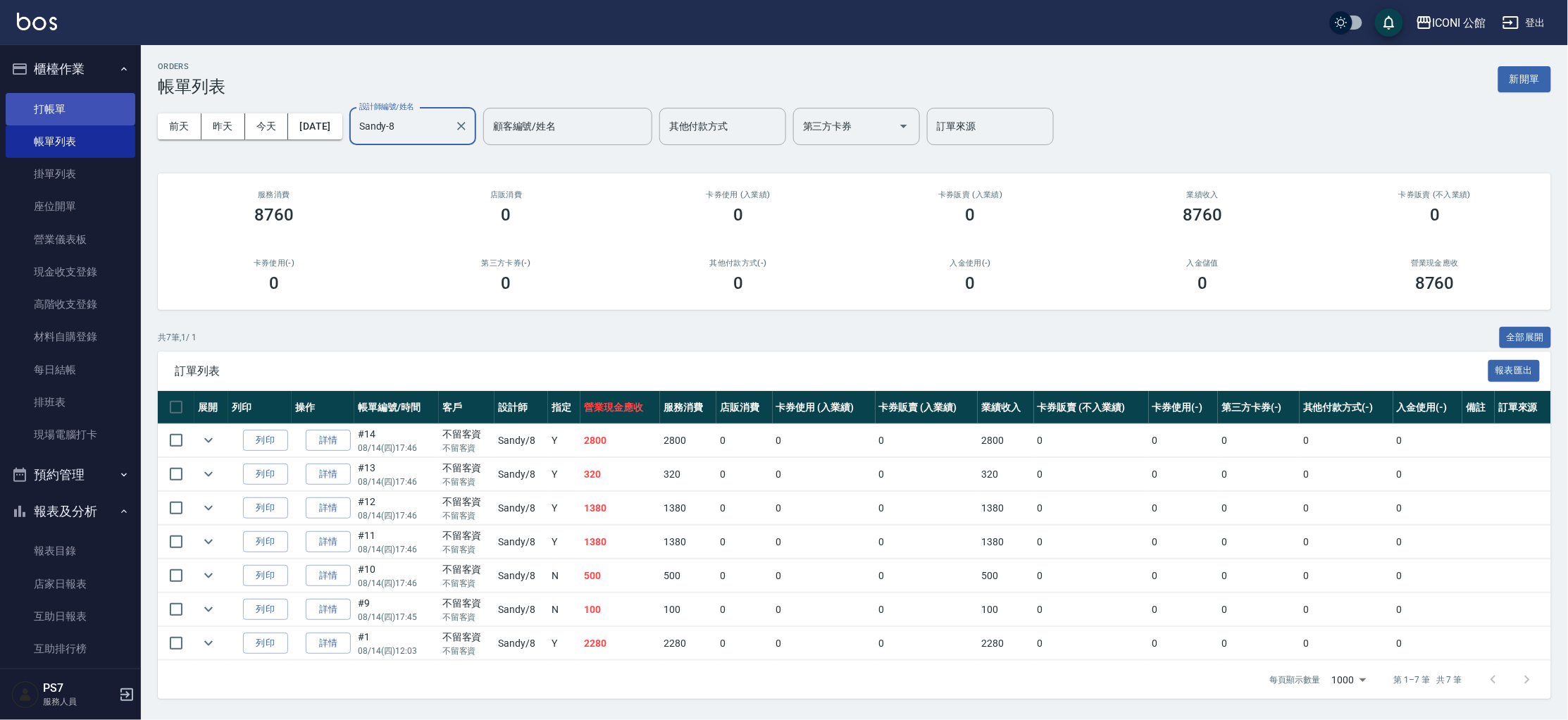
type input "Sandy-8"
click at [77, 102] on link "打帳單" at bounding box center [70, 109] width 129 height 33
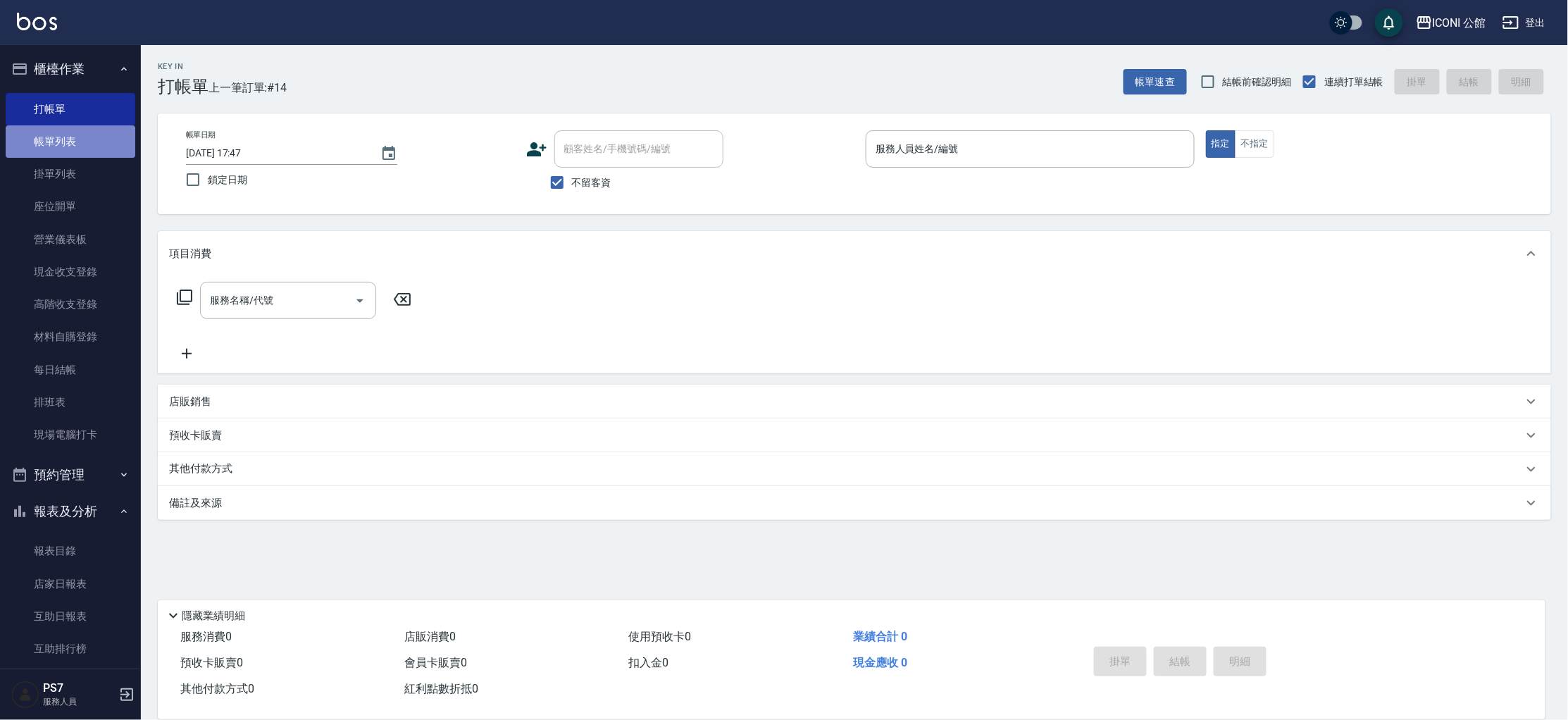
click at [86, 126] on link "帳單列表" at bounding box center [70, 142] width 129 height 33
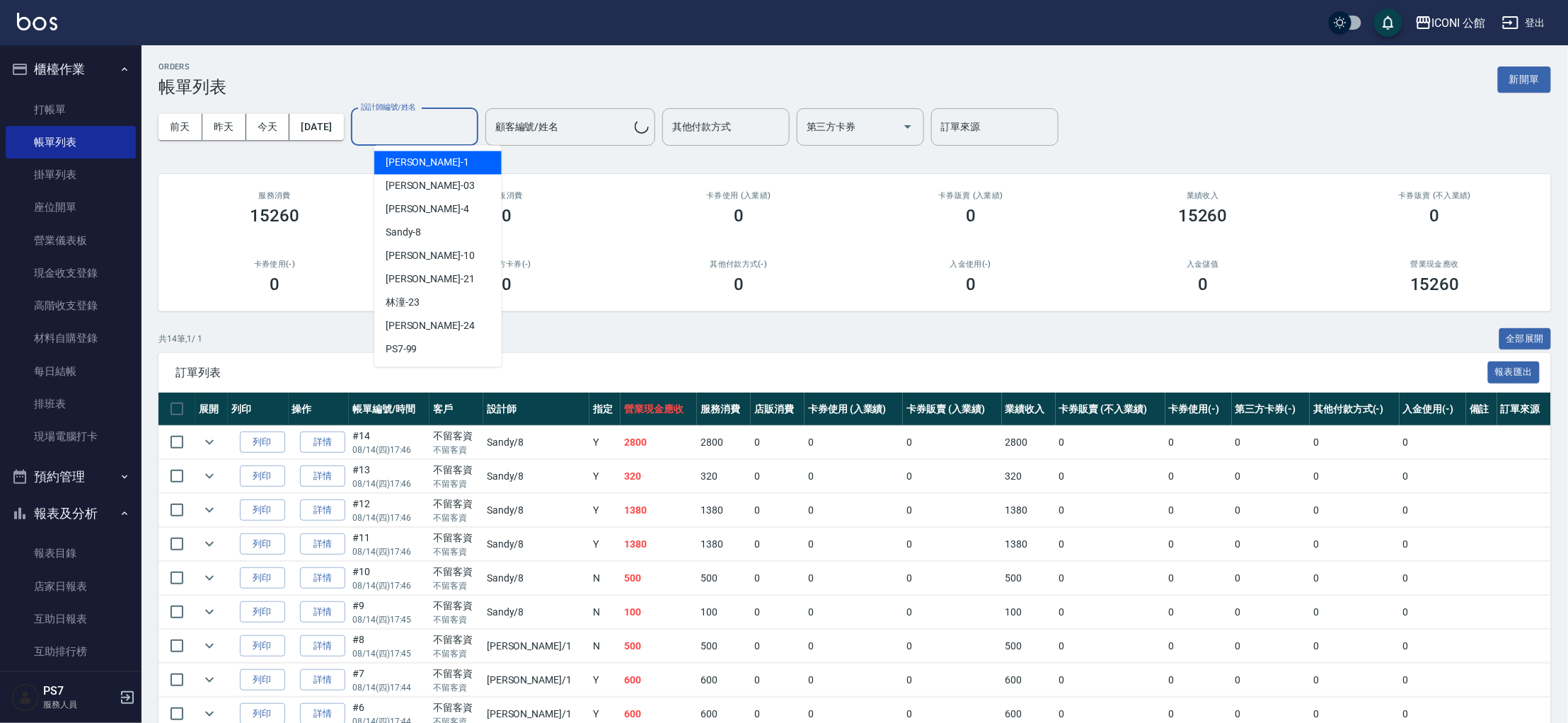
click at [455, 116] on input "設計師編號/姓名" at bounding box center [415, 127] width 115 height 25
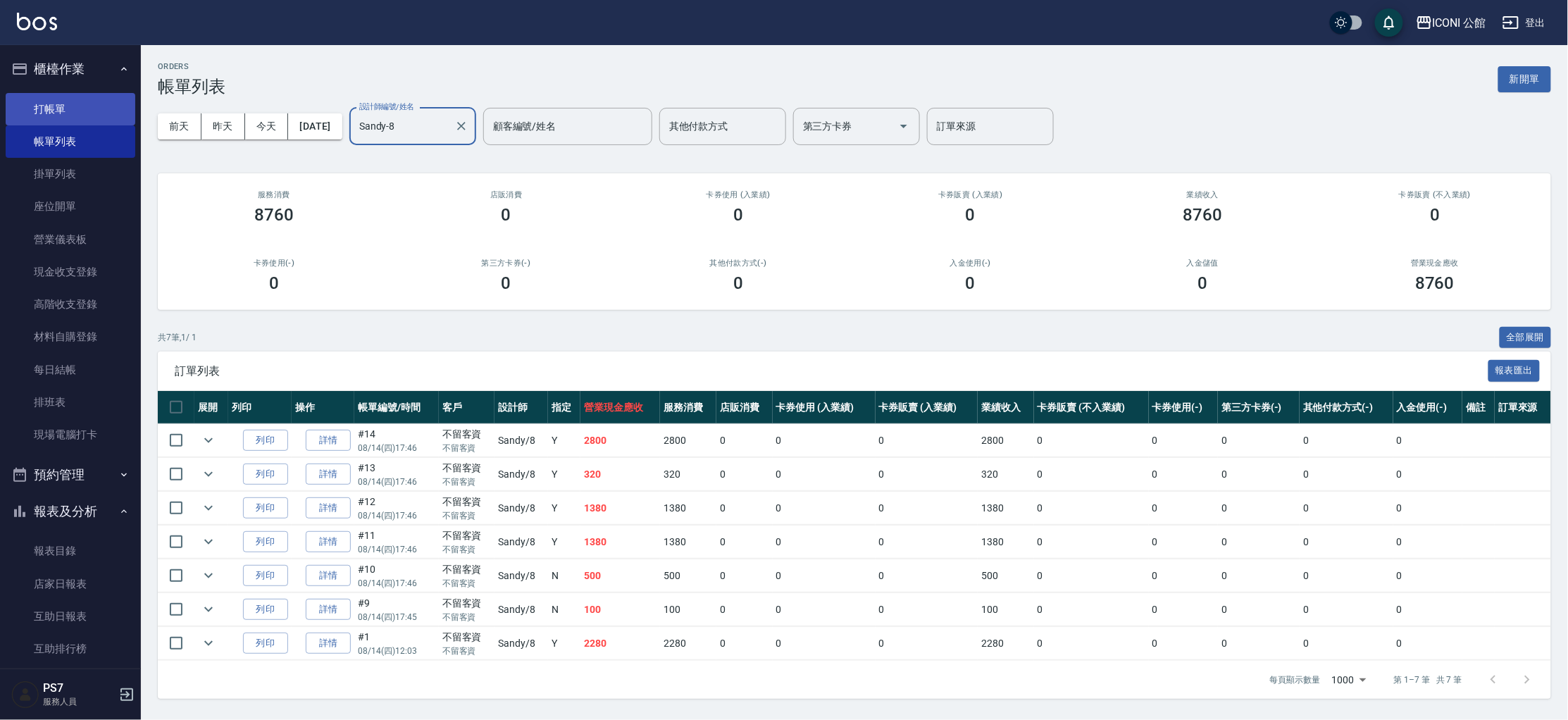
type input "Sandy-8"
click at [115, 105] on link "打帳單" at bounding box center [70, 109] width 129 height 33
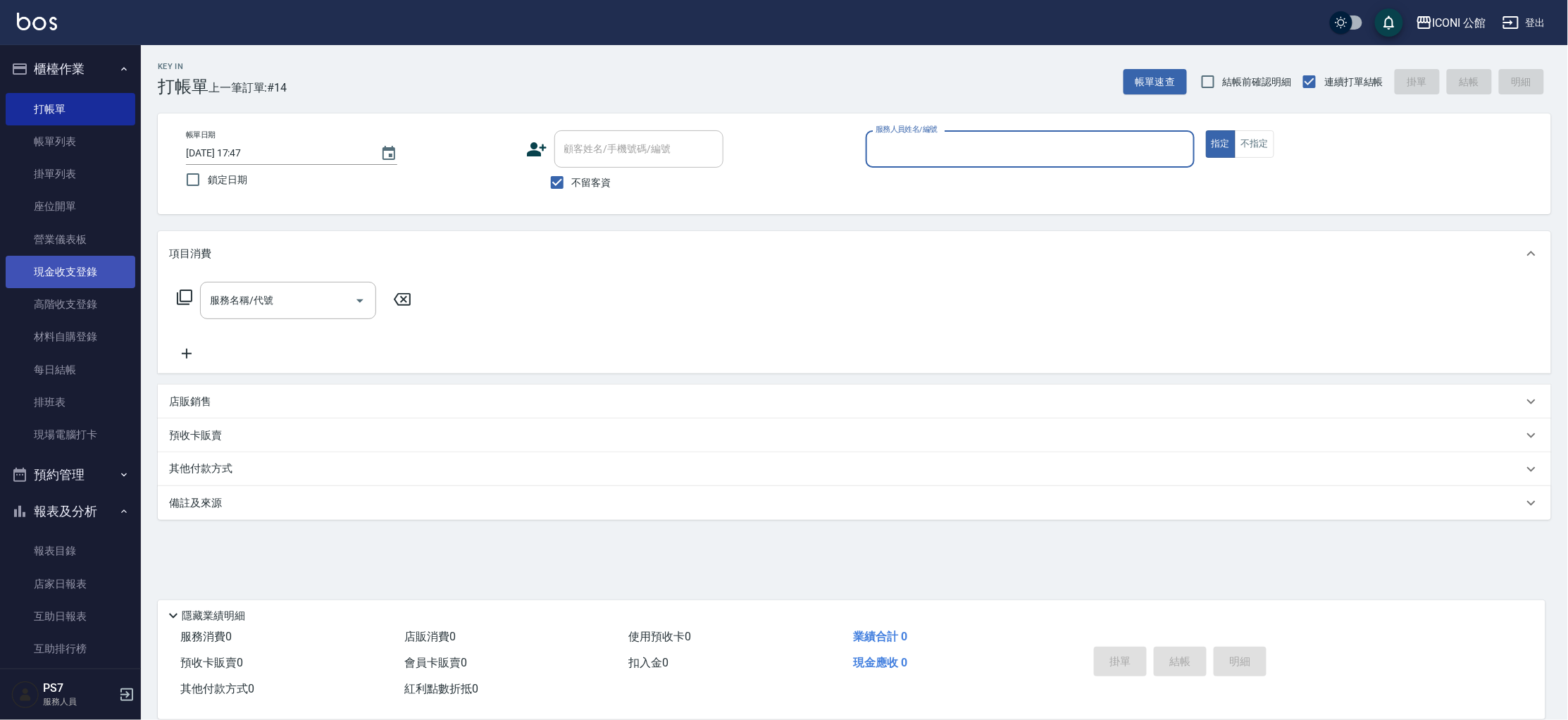
click at [91, 281] on link "現金收支登錄" at bounding box center [70, 272] width 129 height 33
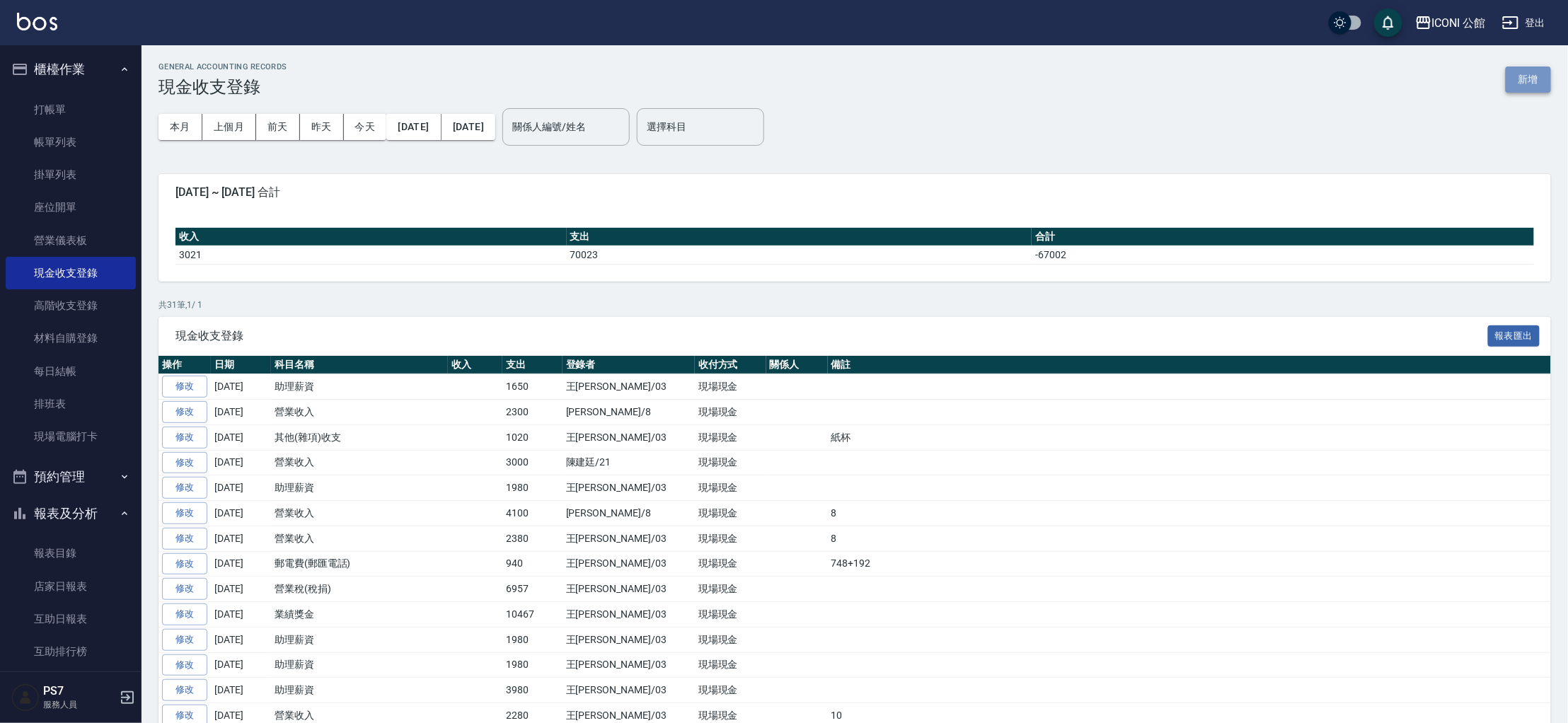
click at [1539, 72] on button "新增" at bounding box center [1528, 79] width 45 height 26
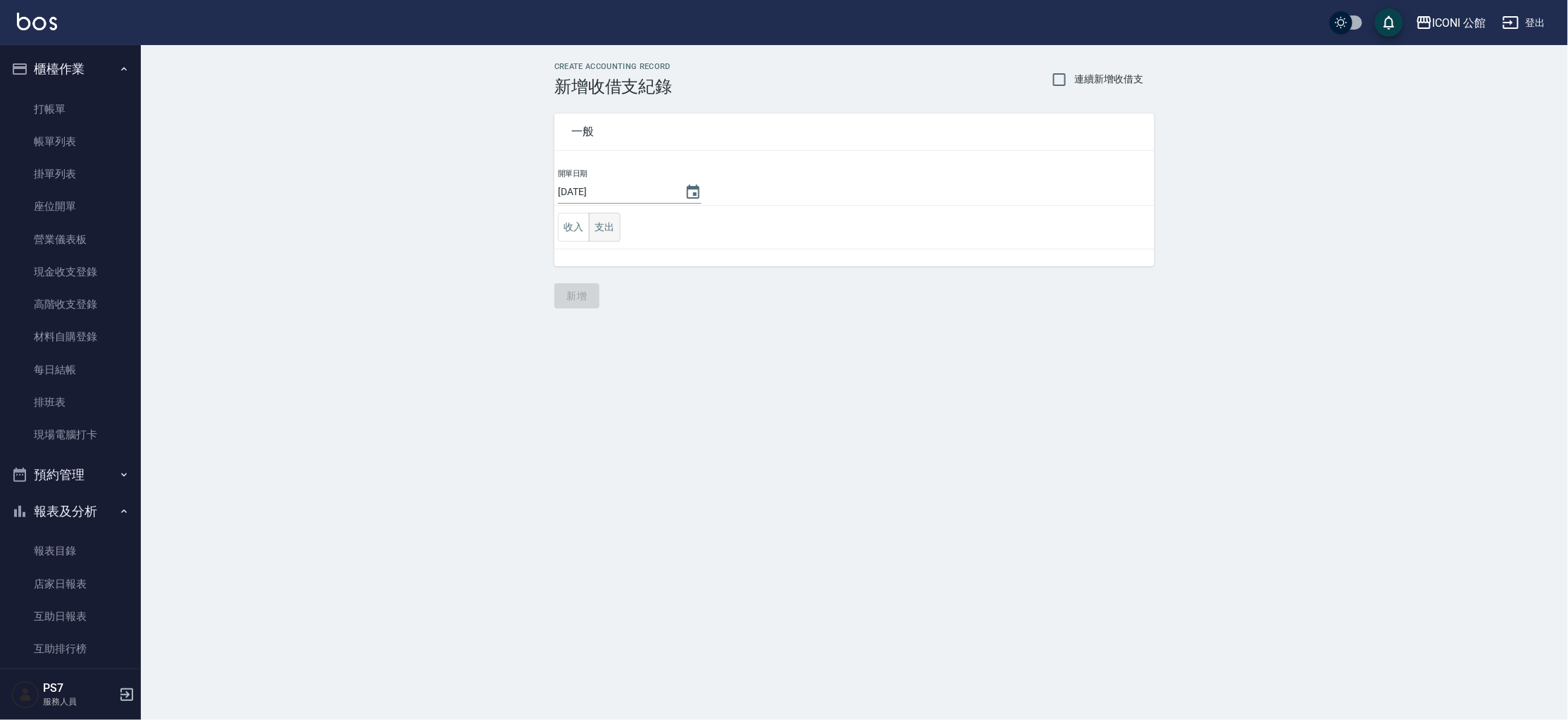
click at [603, 234] on button "支出" at bounding box center [605, 227] width 32 height 29
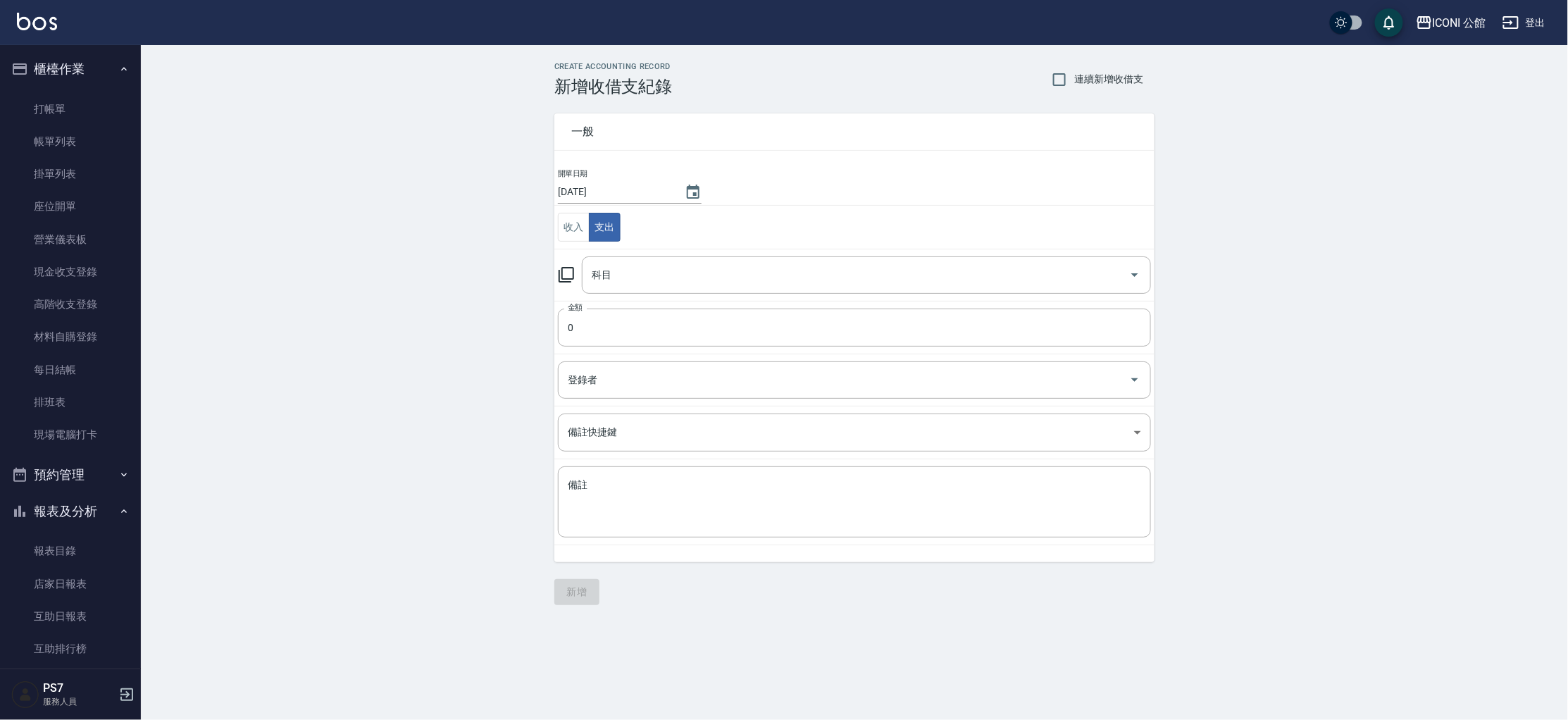
click at [571, 272] on icon at bounding box center [566, 275] width 17 height 17
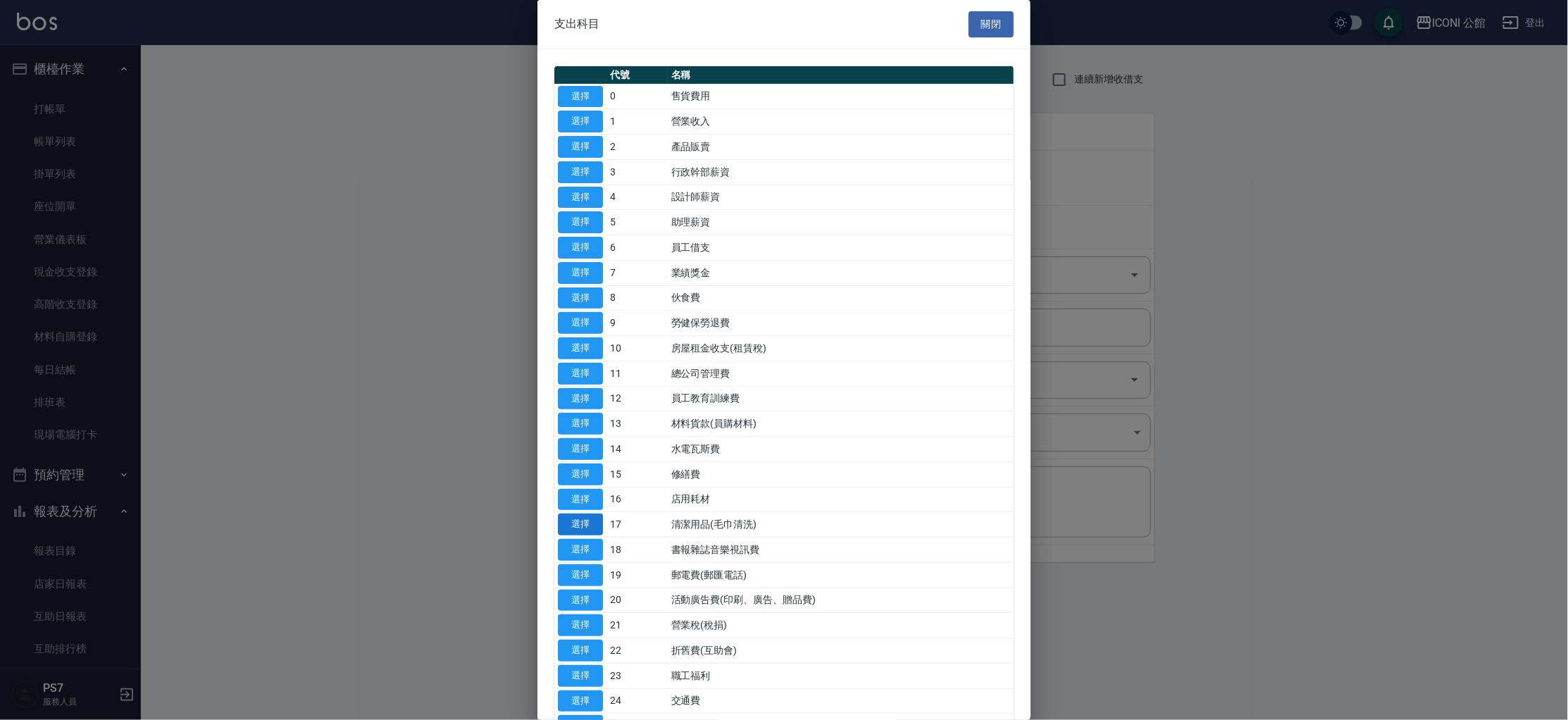
click at [595, 516] on button "選擇" at bounding box center [580, 524] width 45 height 22
type input "17 清潔用品(毛巾清洗)"
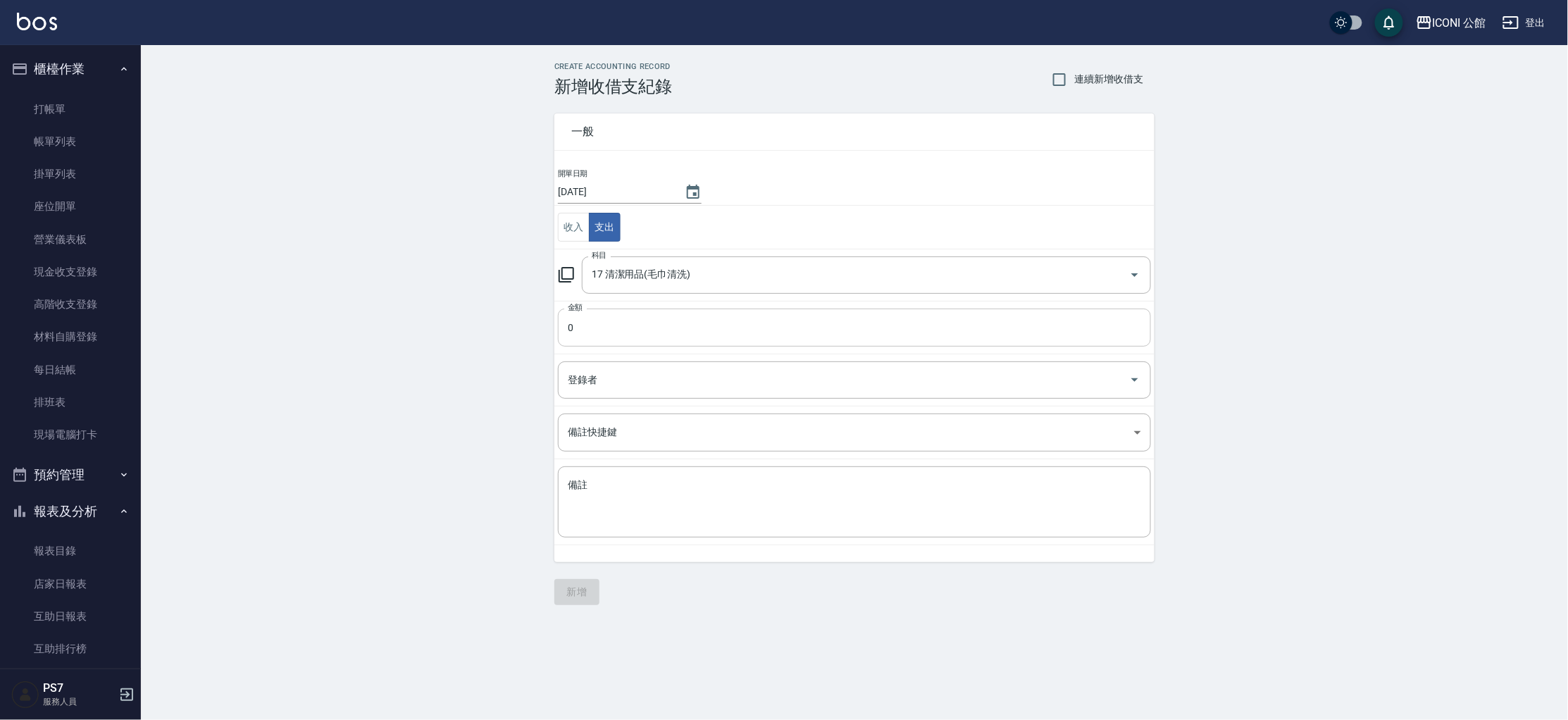
click at [607, 325] on input "0" at bounding box center [855, 327] width 594 height 38
type input "190"
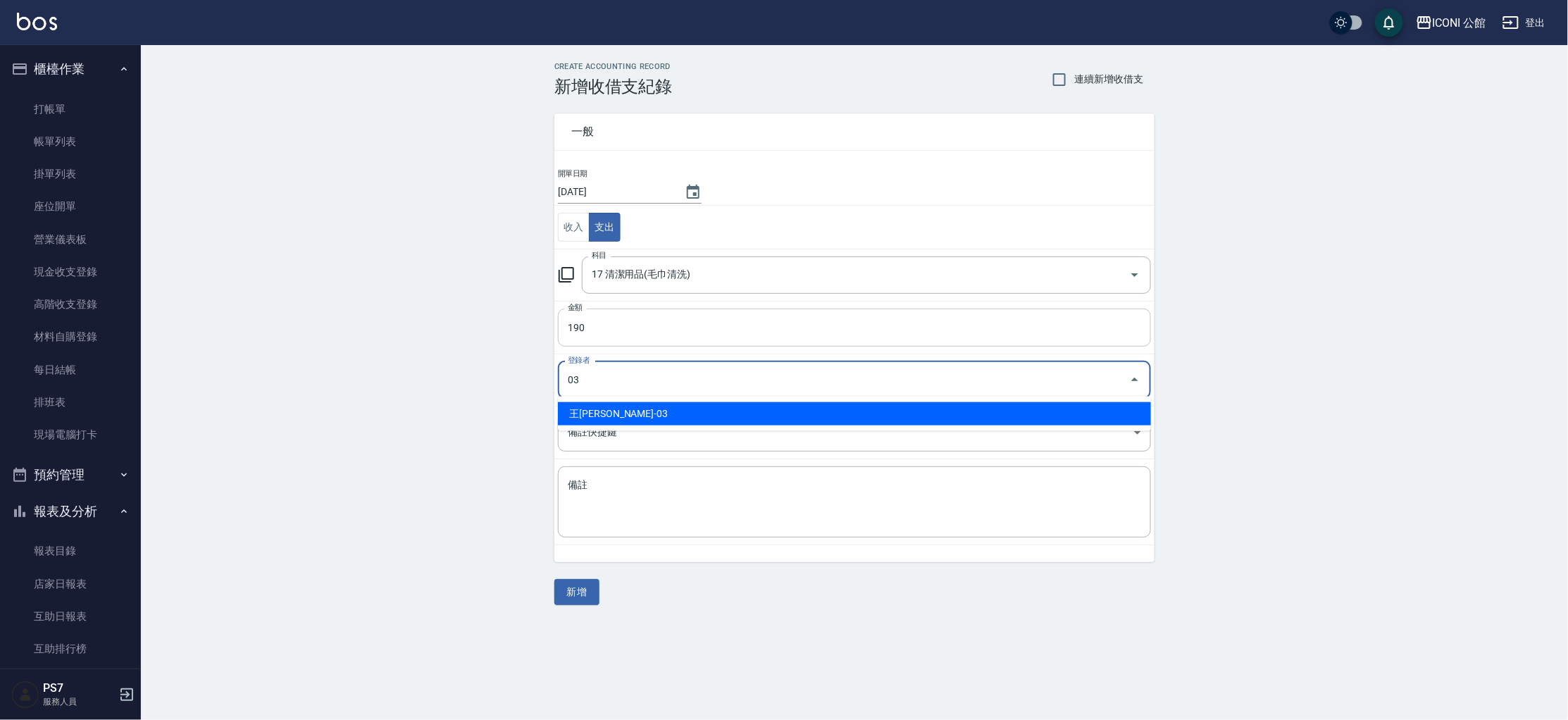
type input "王[PERSON_NAME]-03"
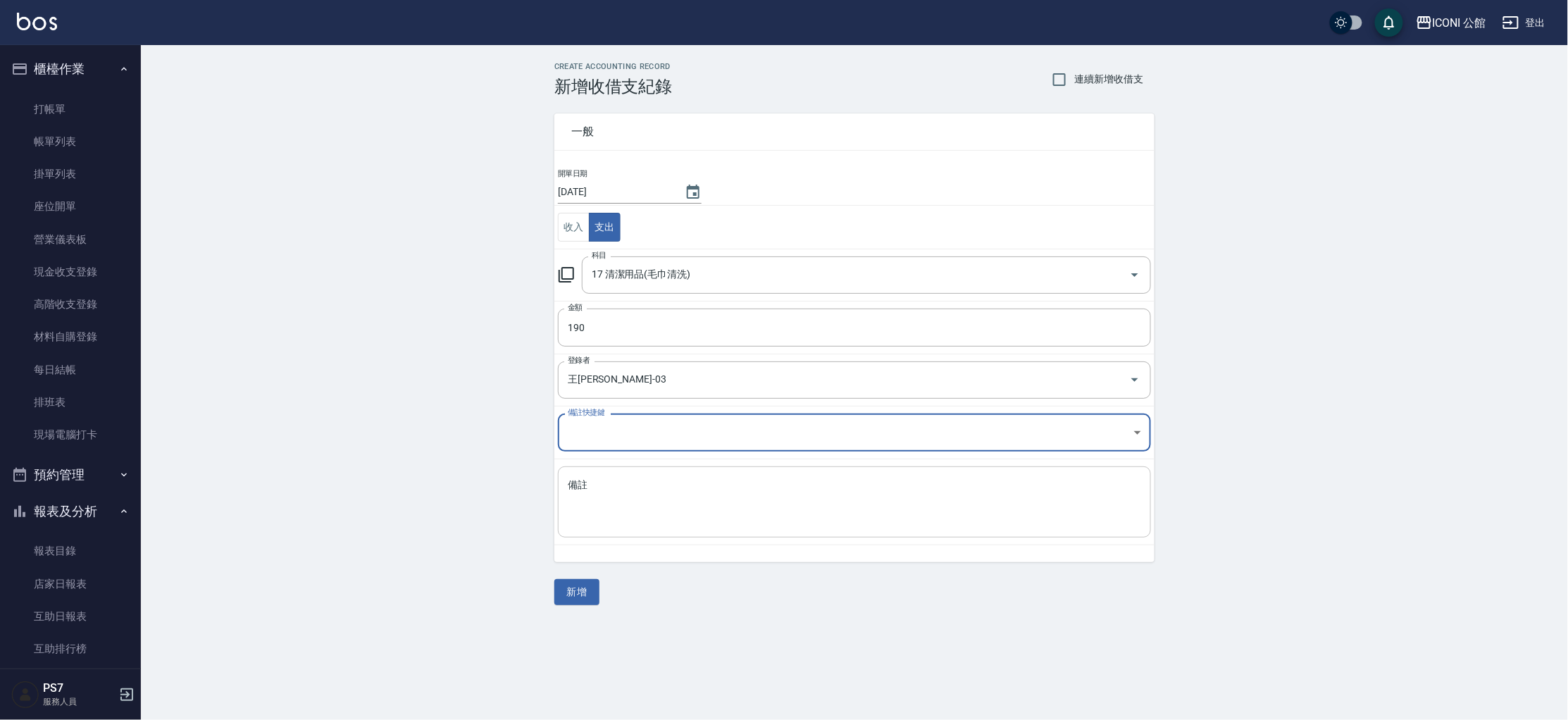
click at [635, 495] on textarea "備註" at bounding box center [854, 502] width 573 height 48
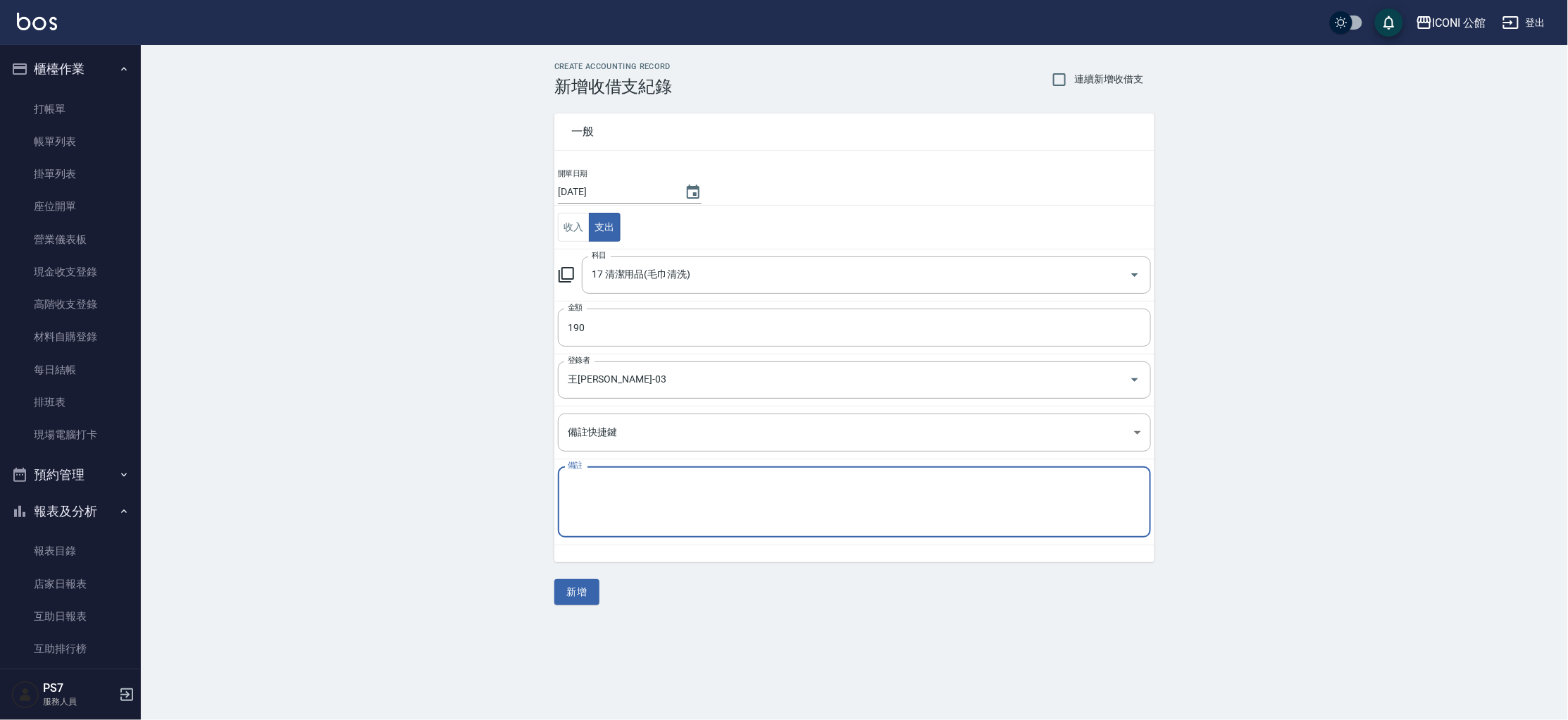
click at [643, 483] on textarea "備註" at bounding box center [854, 502] width 573 height 48
type textarea "濾網"
click at [578, 585] on button "新增" at bounding box center [577, 592] width 45 height 26
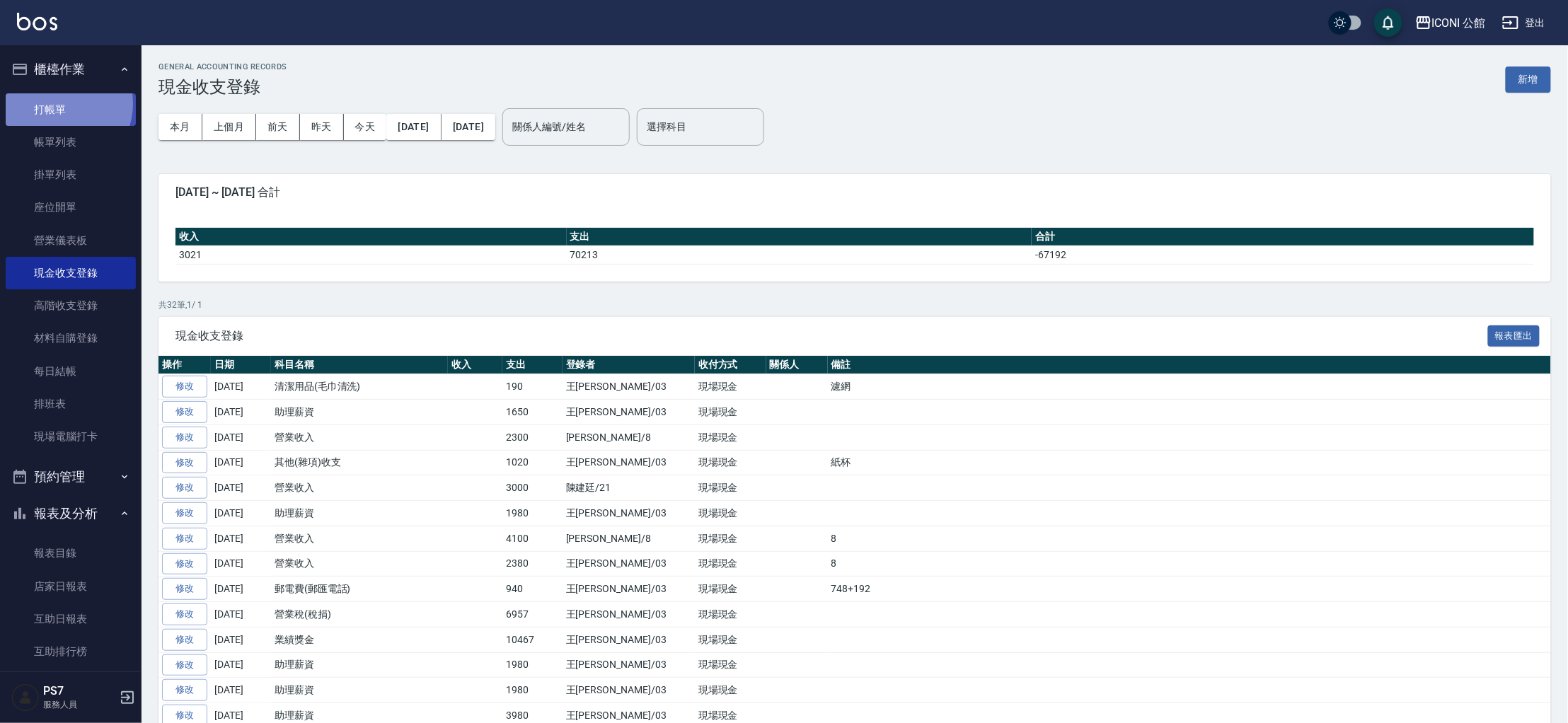
click at [57, 103] on link "打帳單" at bounding box center [70, 109] width 130 height 33
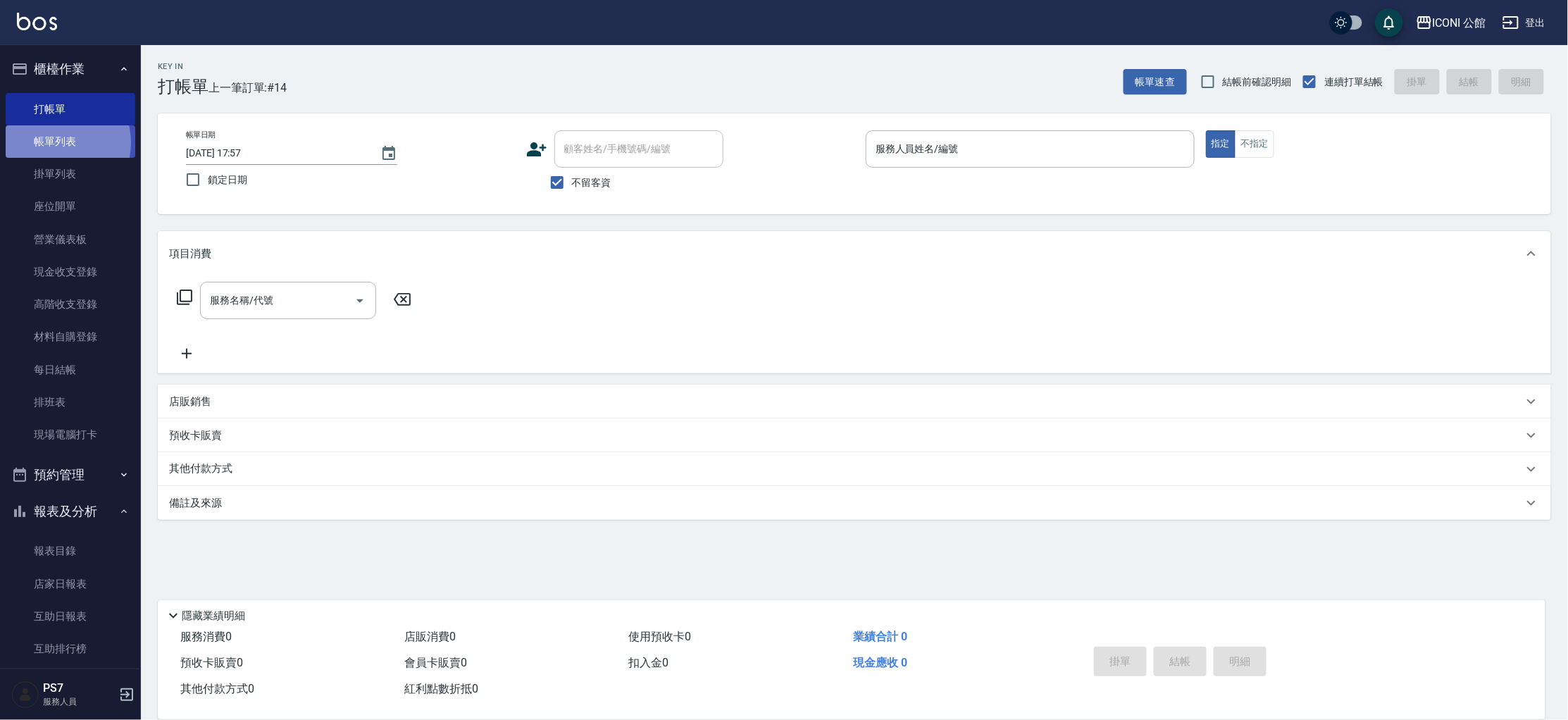
click at [58, 143] on link "帳單列表" at bounding box center [70, 142] width 129 height 33
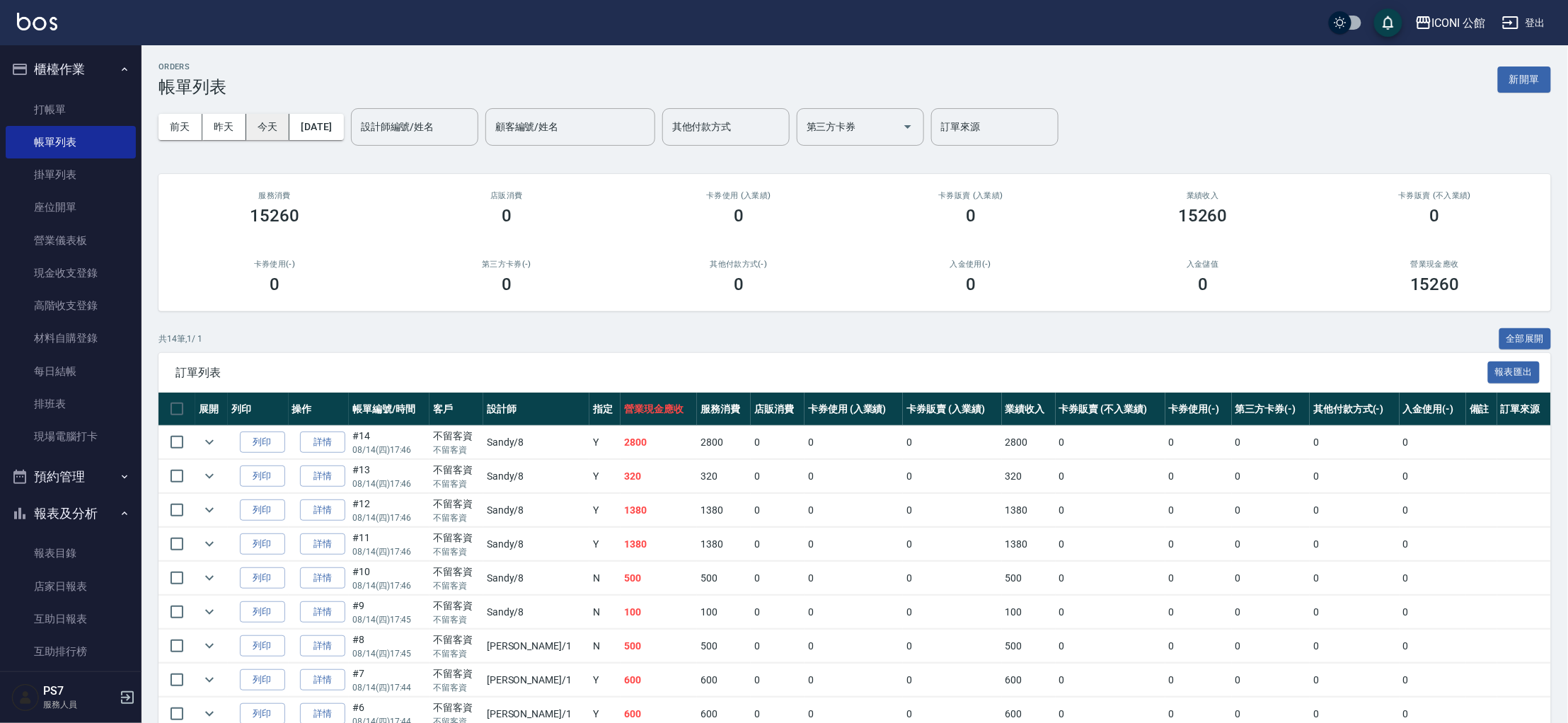
click at [273, 126] on button "今天" at bounding box center [268, 126] width 44 height 26
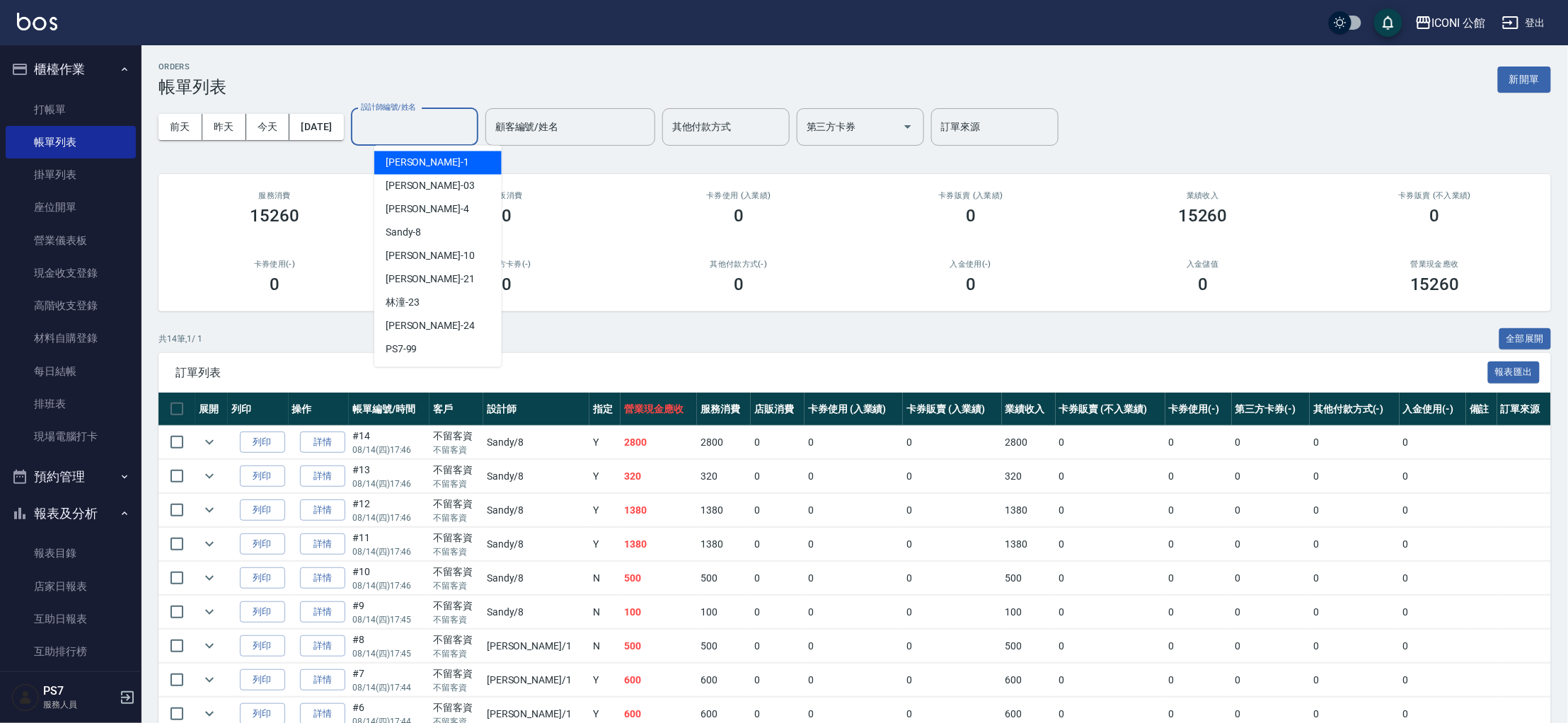
click at [397, 133] on input "設計師編號/姓名" at bounding box center [415, 127] width 115 height 25
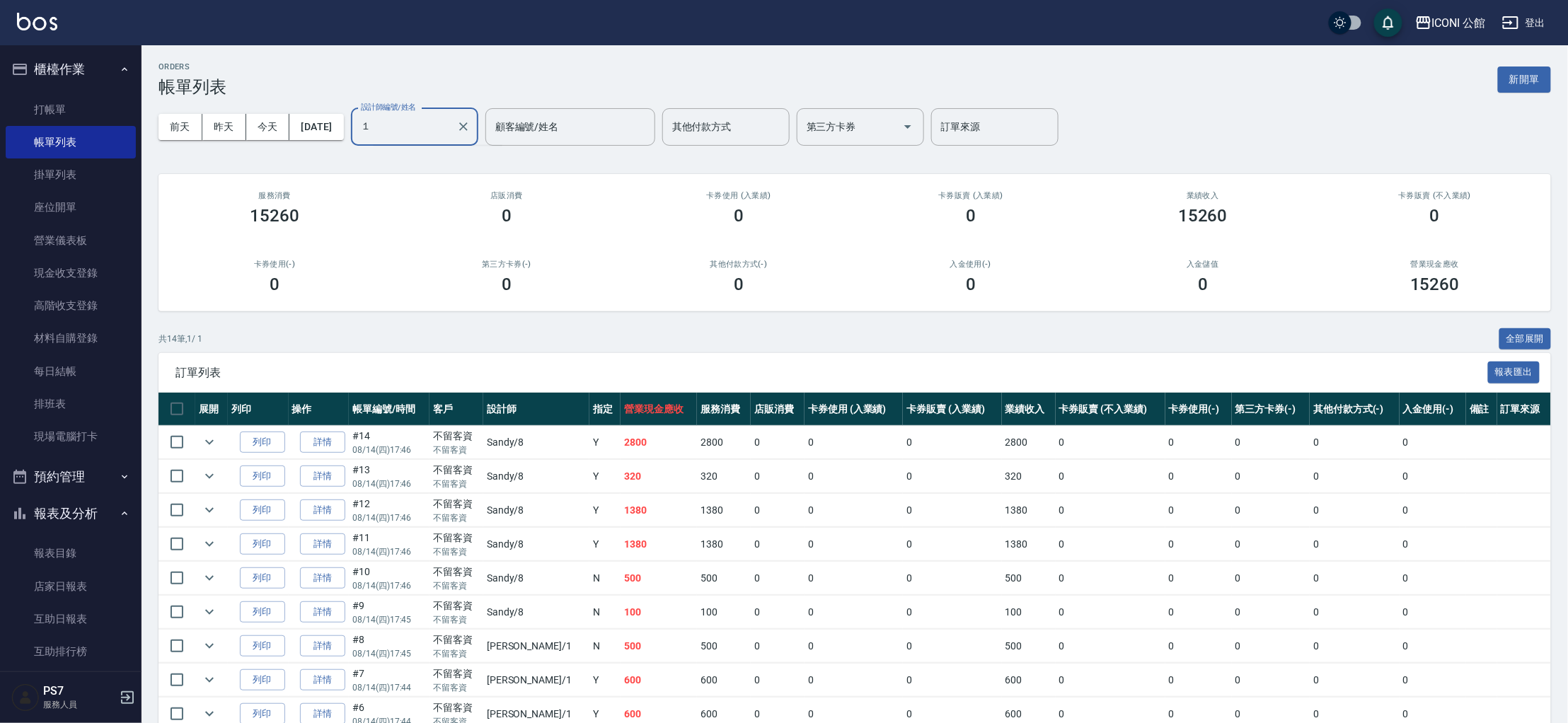
type input "１"
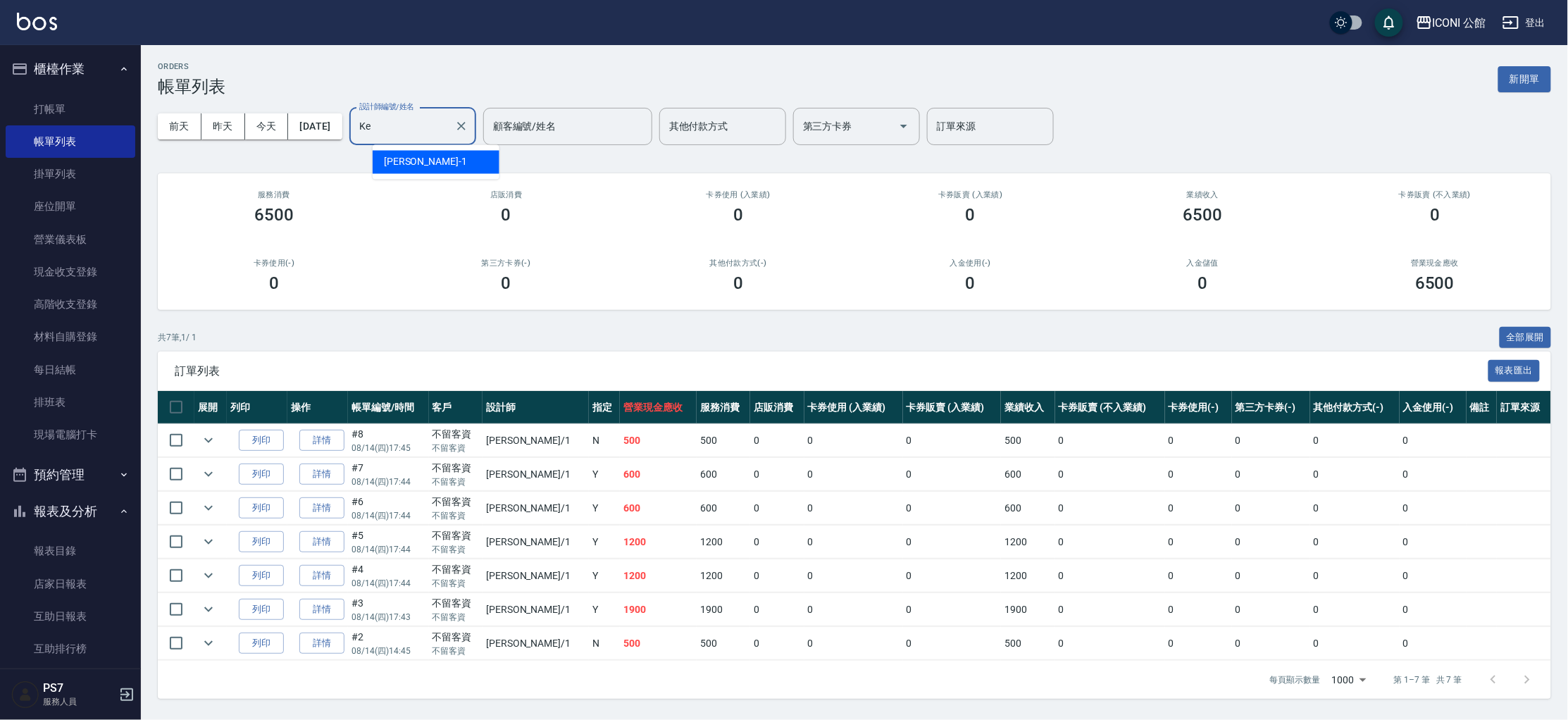
type input "K"
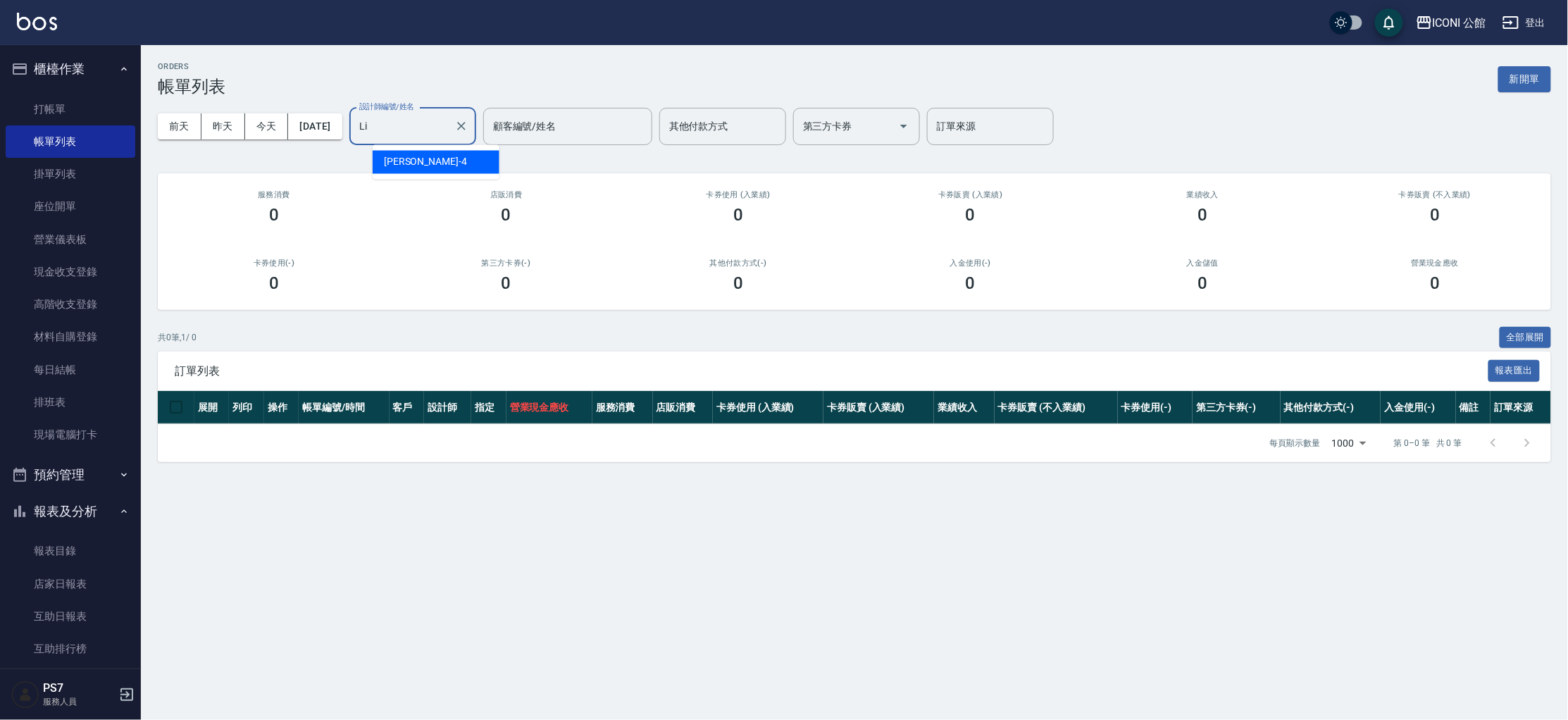
type input "L"
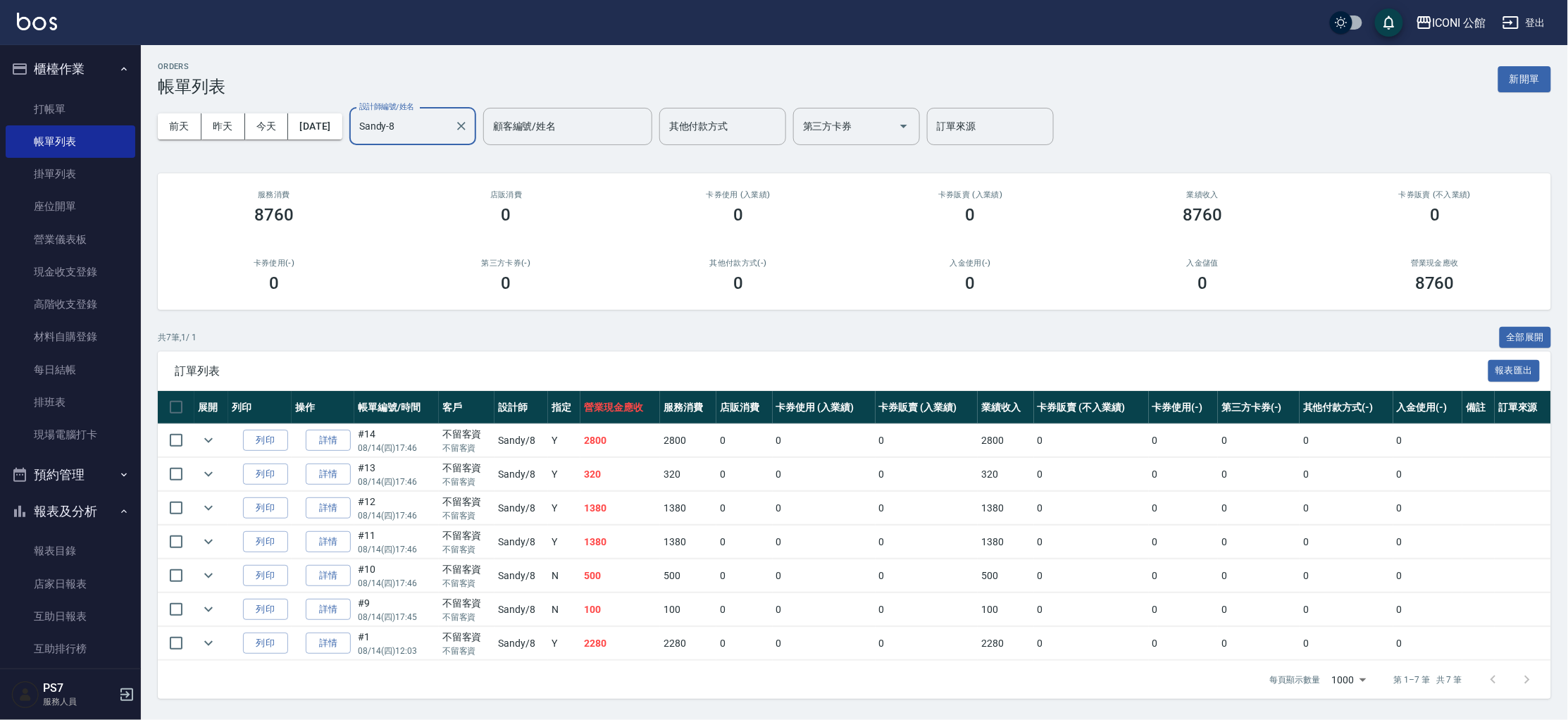
type input "Sandy-8"
click at [439, 121] on input "Sandy-8" at bounding box center [402, 127] width 93 height 25
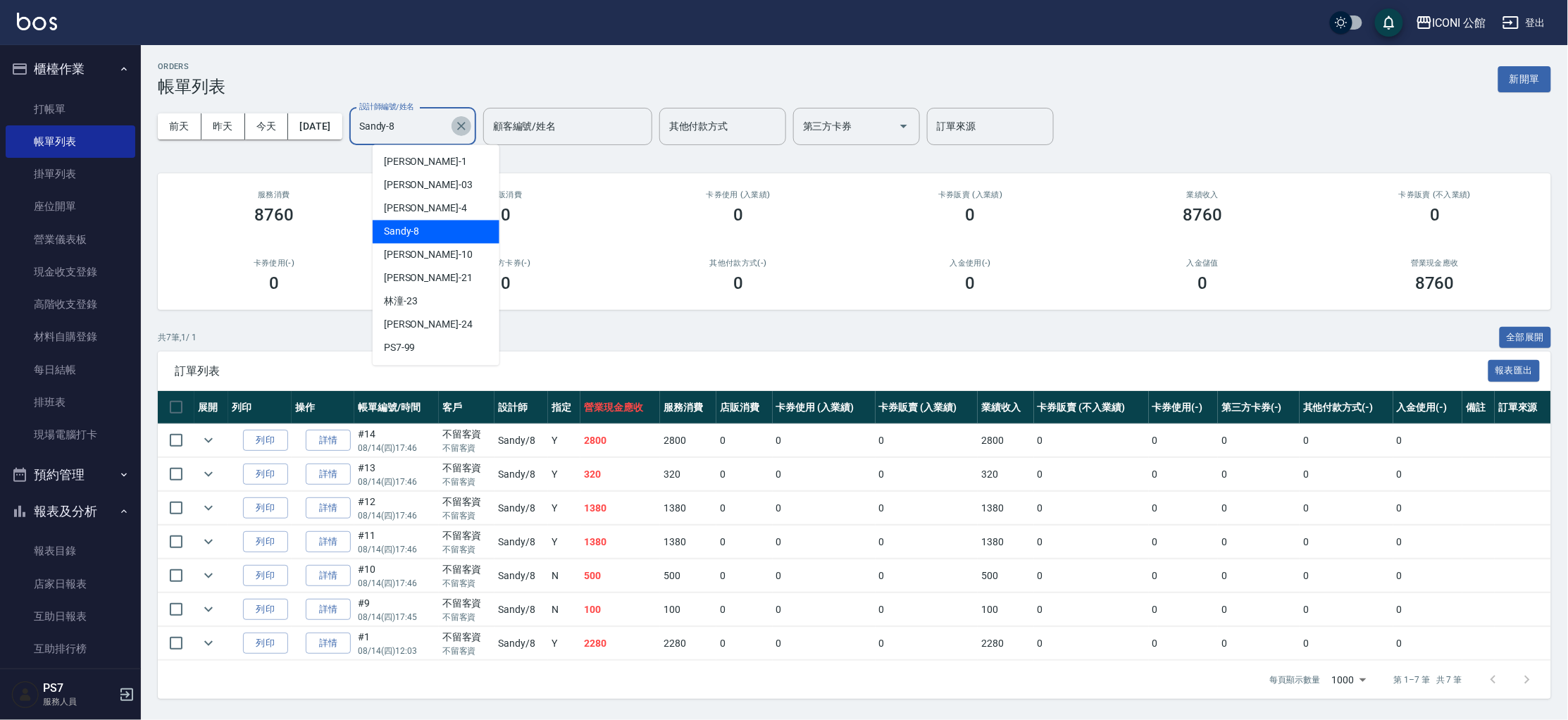
click at [471, 123] on button "Clear" at bounding box center [462, 126] width 19 height 19
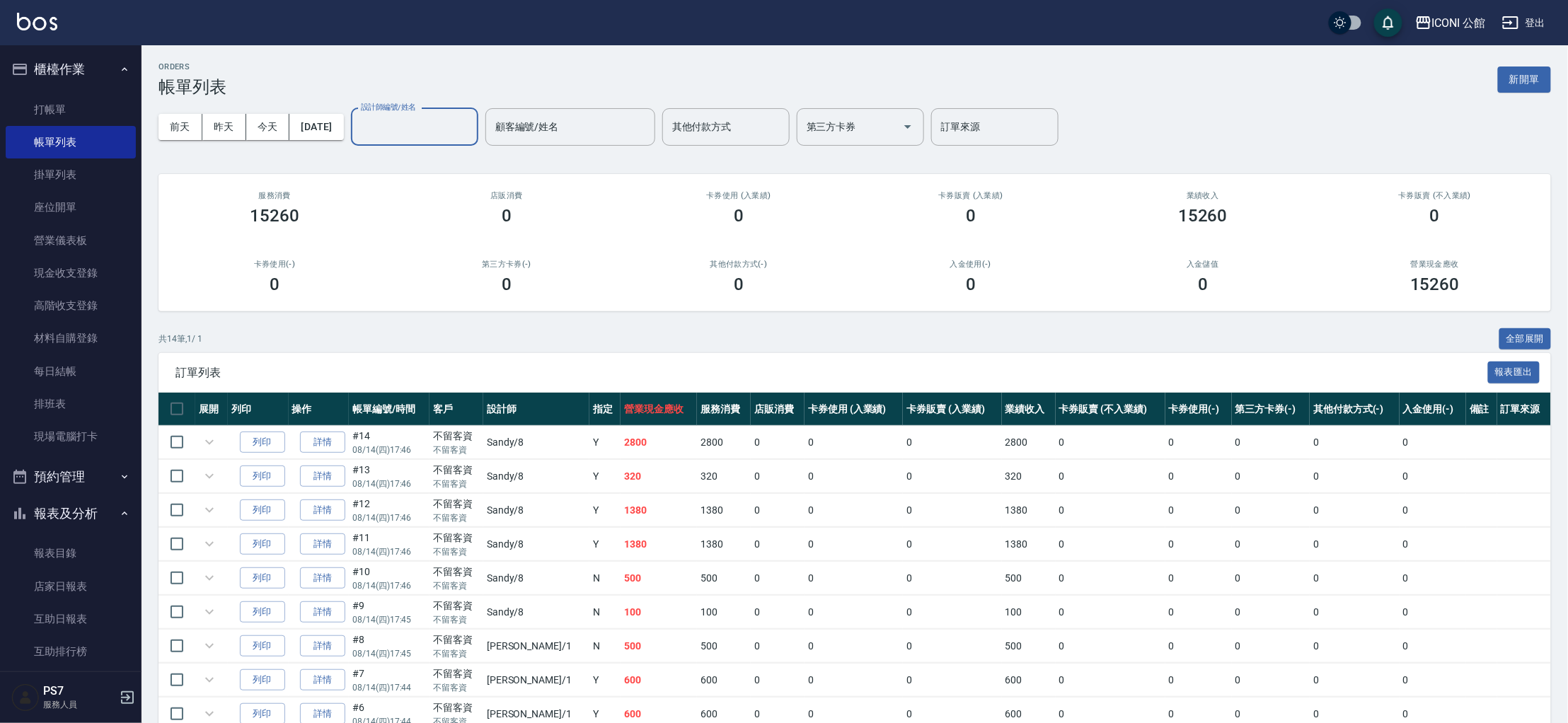
click at [452, 137] on input "設計師編號/姓名" at bounding box center [415, 127] width 115 height 25
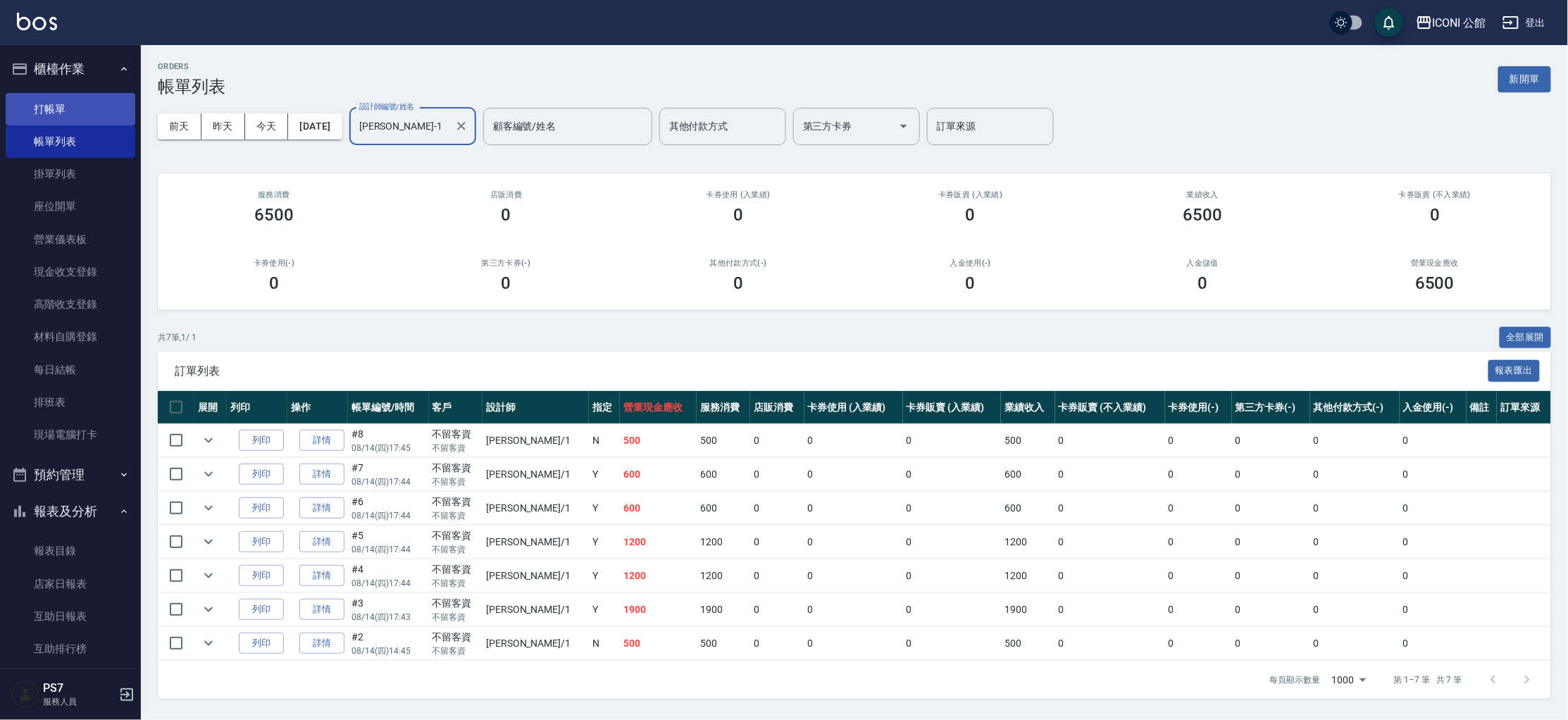
type input "[PERSON_NAME]-1"
click at [22, 119] on link "打帳單" at bounding box center [70, 109] width 129 height 33
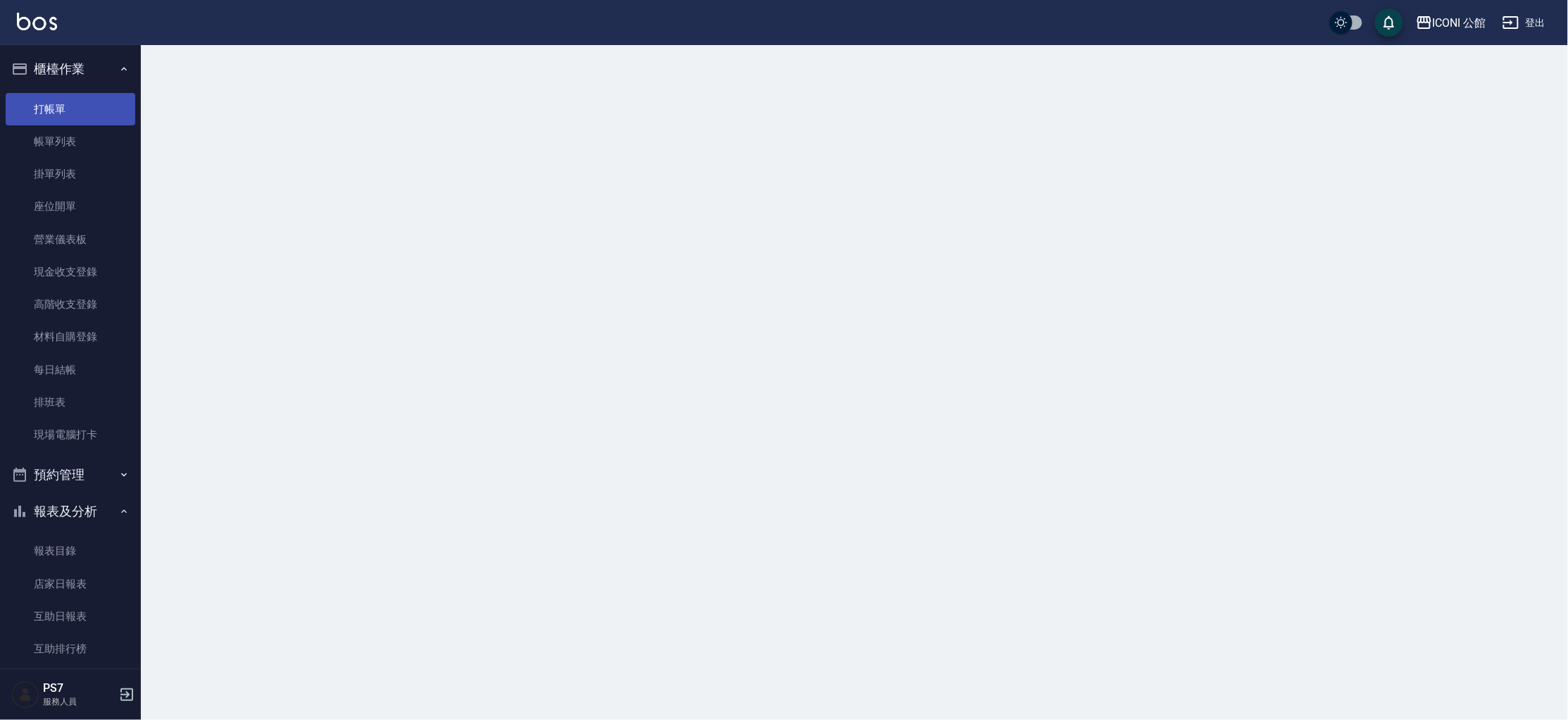
click at [25, 115] on link "打帳單" at bounding box center [70, 109] width 129 height 33
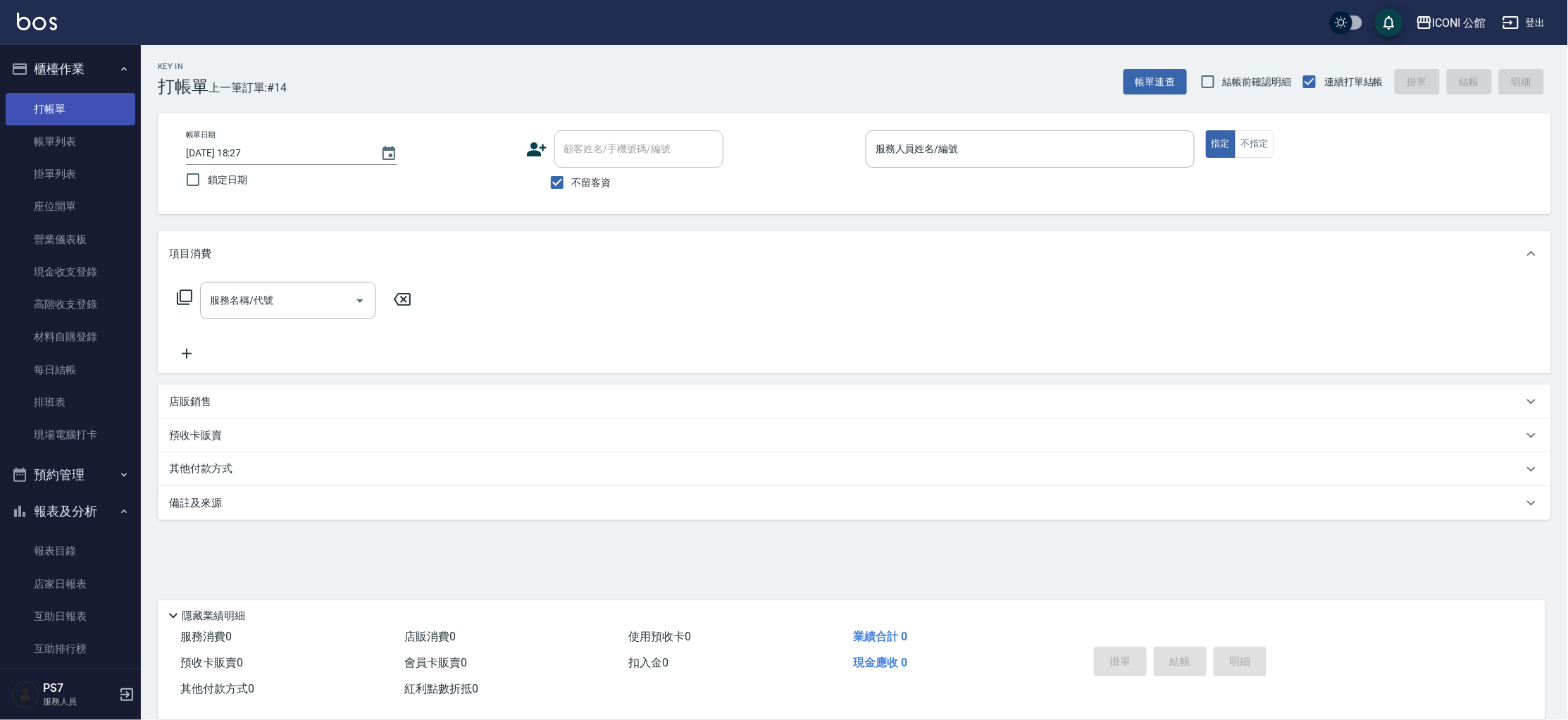
click at [5, 93] on link "打帳單" at bounding box center [70, 109] width 129 height 33
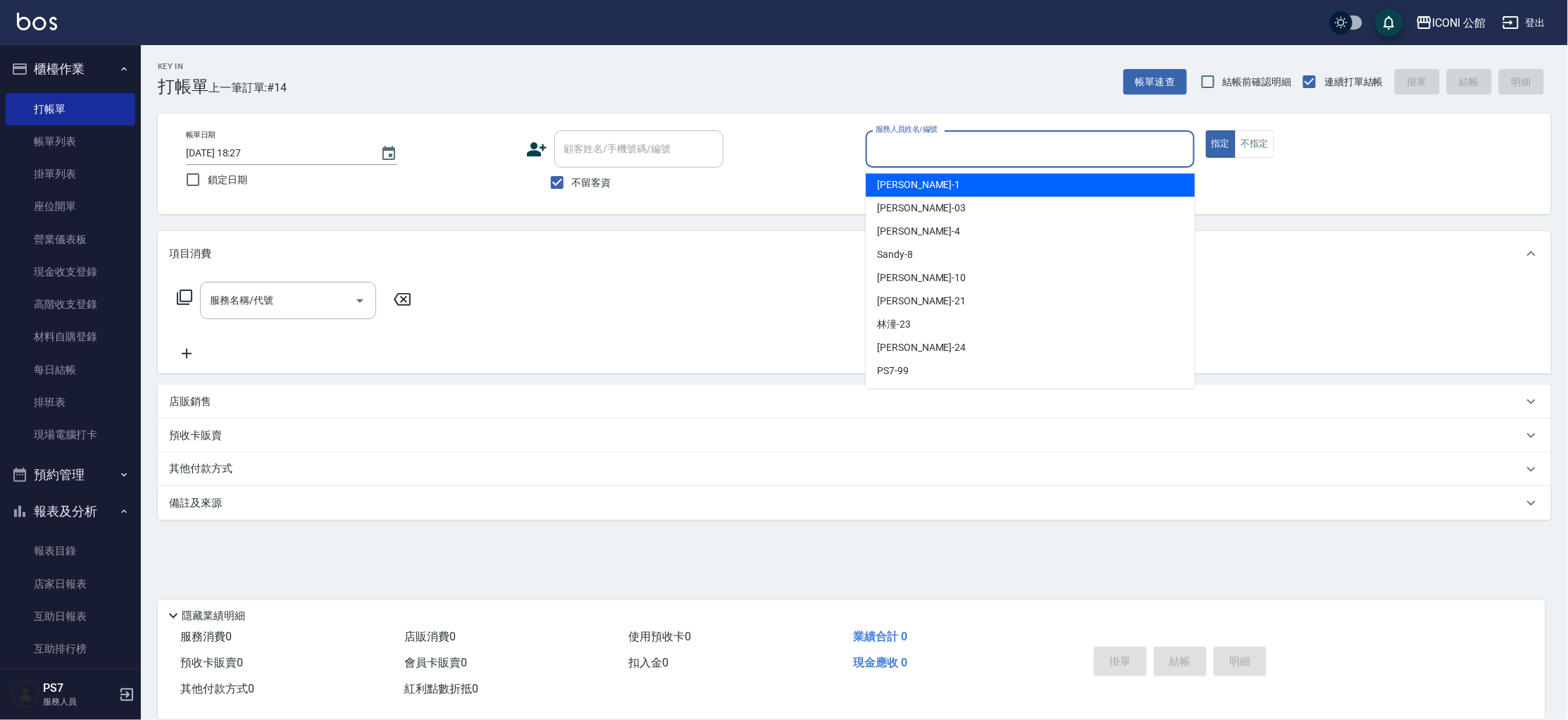
click at [921, 156] on input "服務人員姓名/編號" at bounding box center [1029, 149] width 316 height 25
type input "[PERSON_NAME]-1"
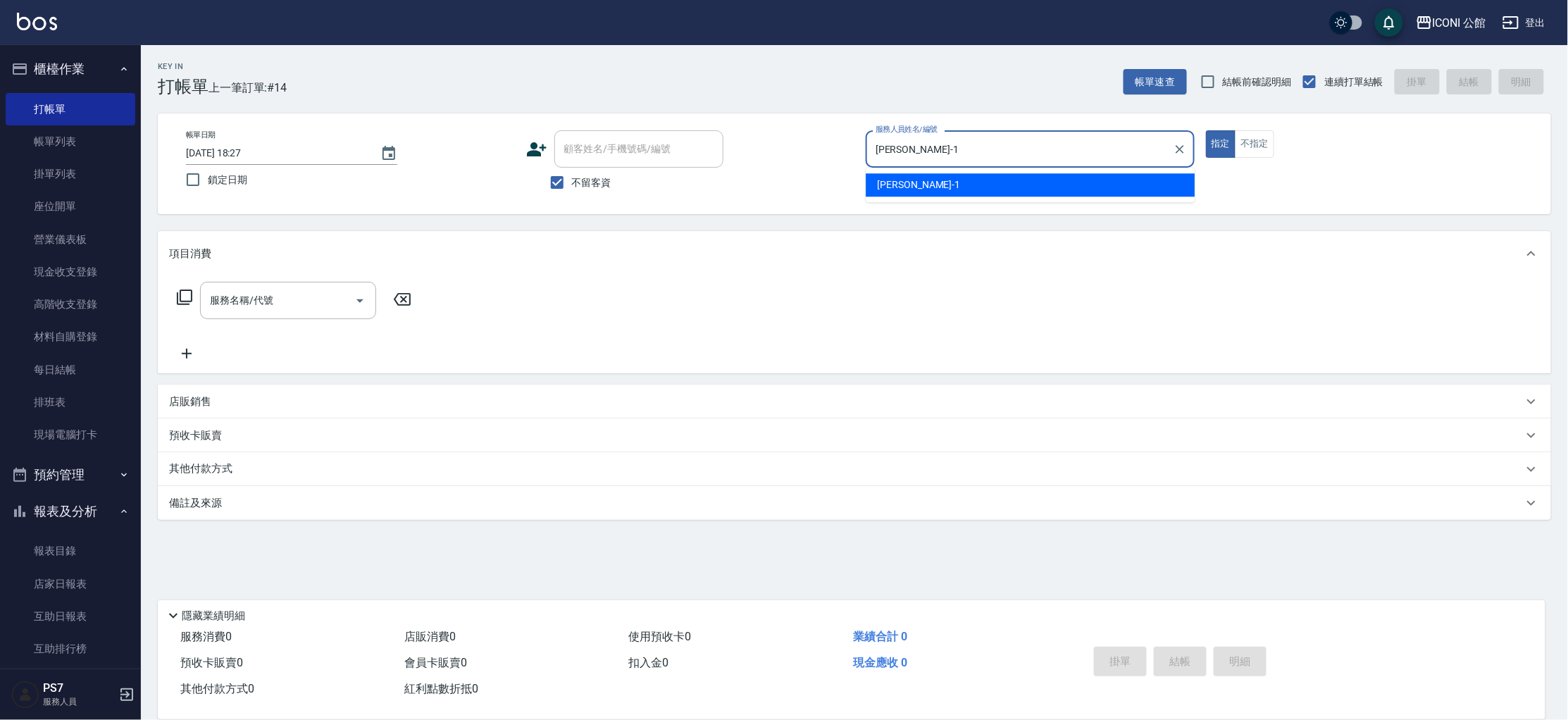
type button "true"
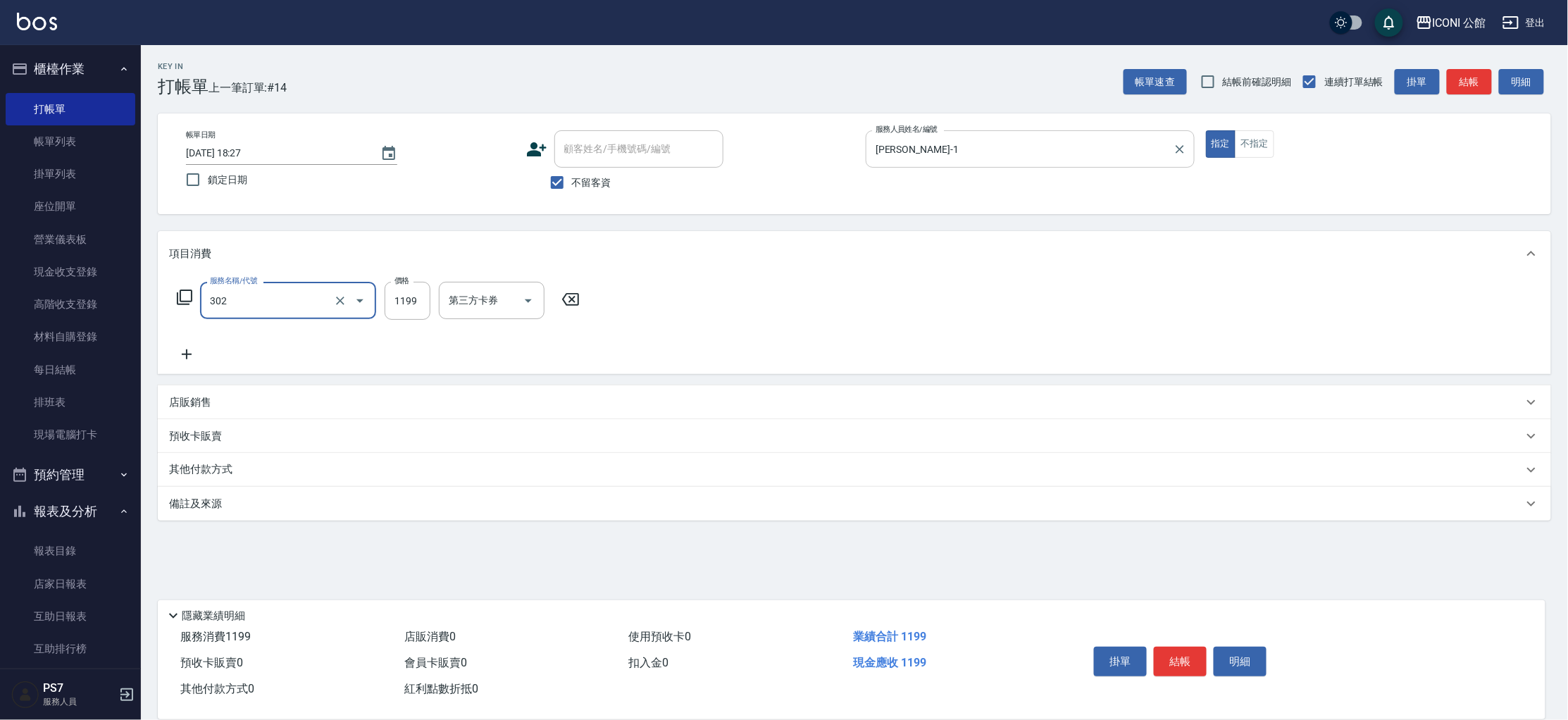
type input "設計燙髮(302)"
type input "1200"
type input "[PERSON_NAME]-1"
click at [504, 290] on div at bounding box center [508, 300] width 19 height 37
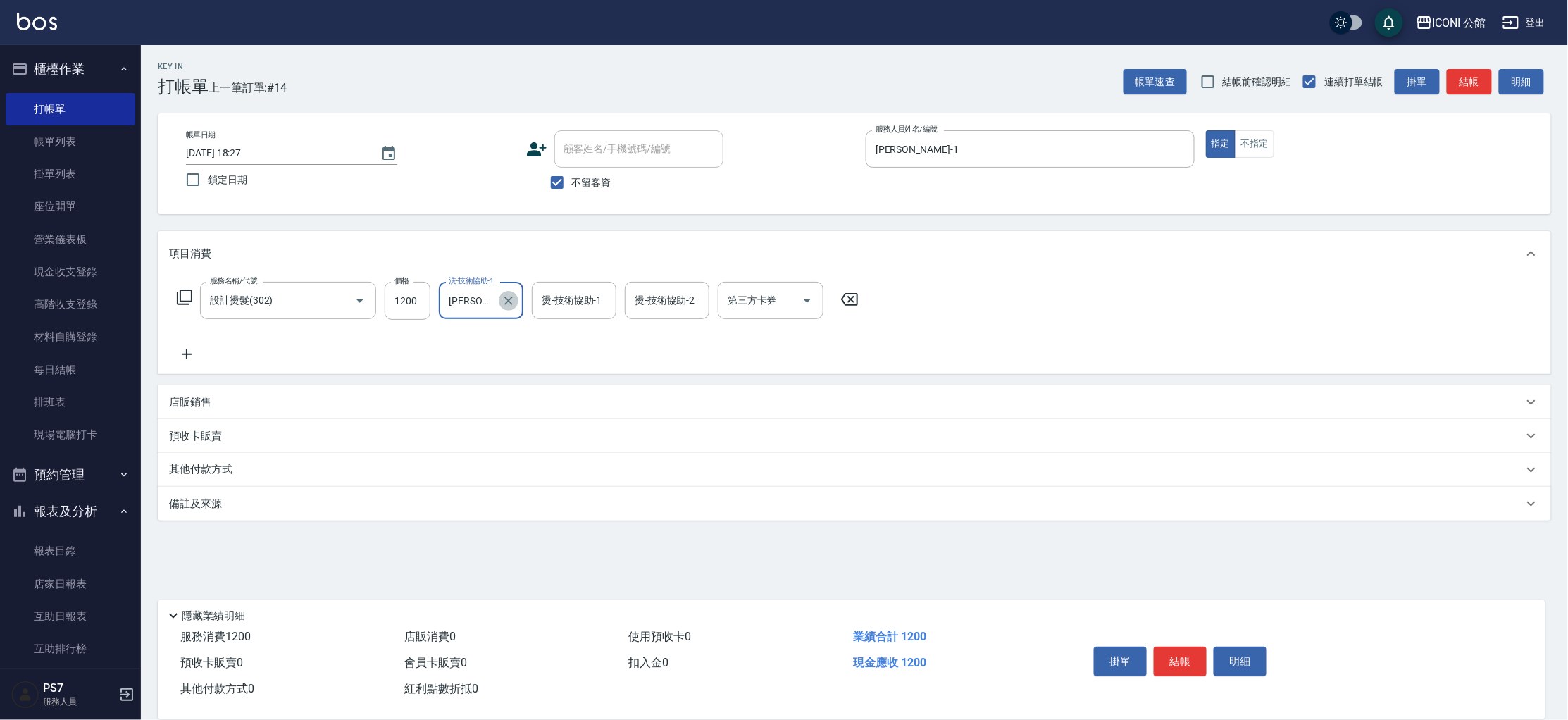
click at [503, 291] on button "Clear" at bounding box center [508, 300] width 19 height 19
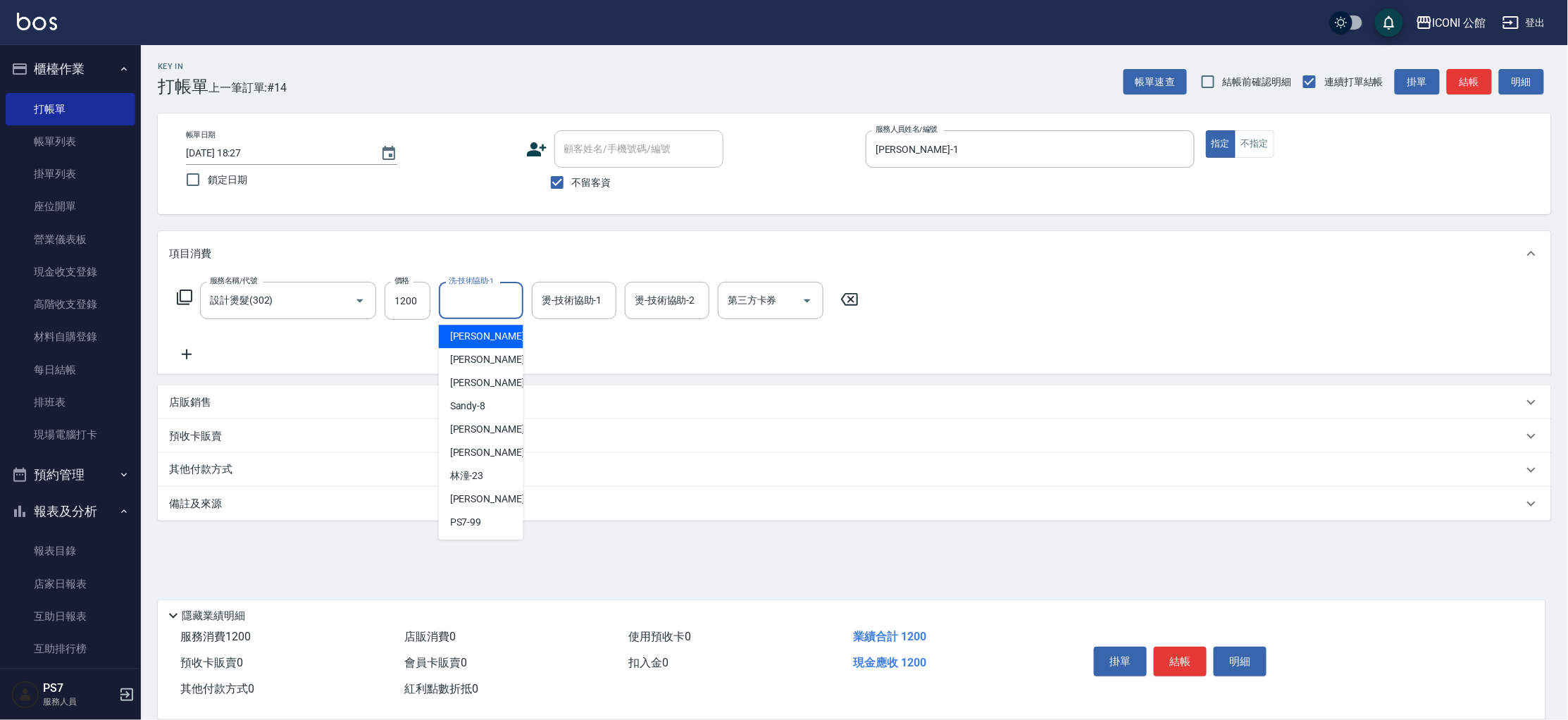
click at [502, 290] on input "洗-技術協助-1" at bounding box center [481, 300] width 72 height 25
type input "Sandy-8"
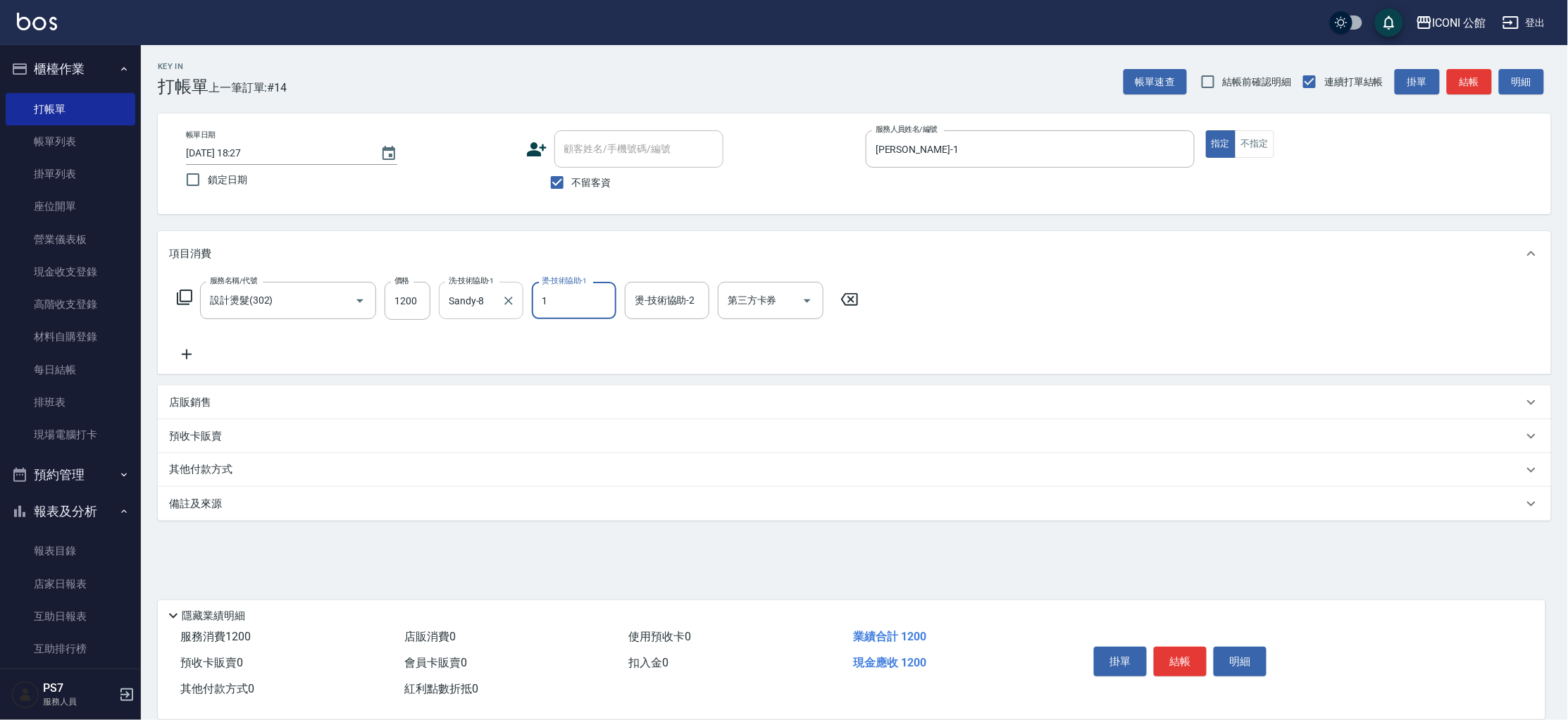
type input "[PERSON_NAME]-1"
click at [225, 461] on div "其他付款方式" at bounding box center [854, 469] width 1393 height 34
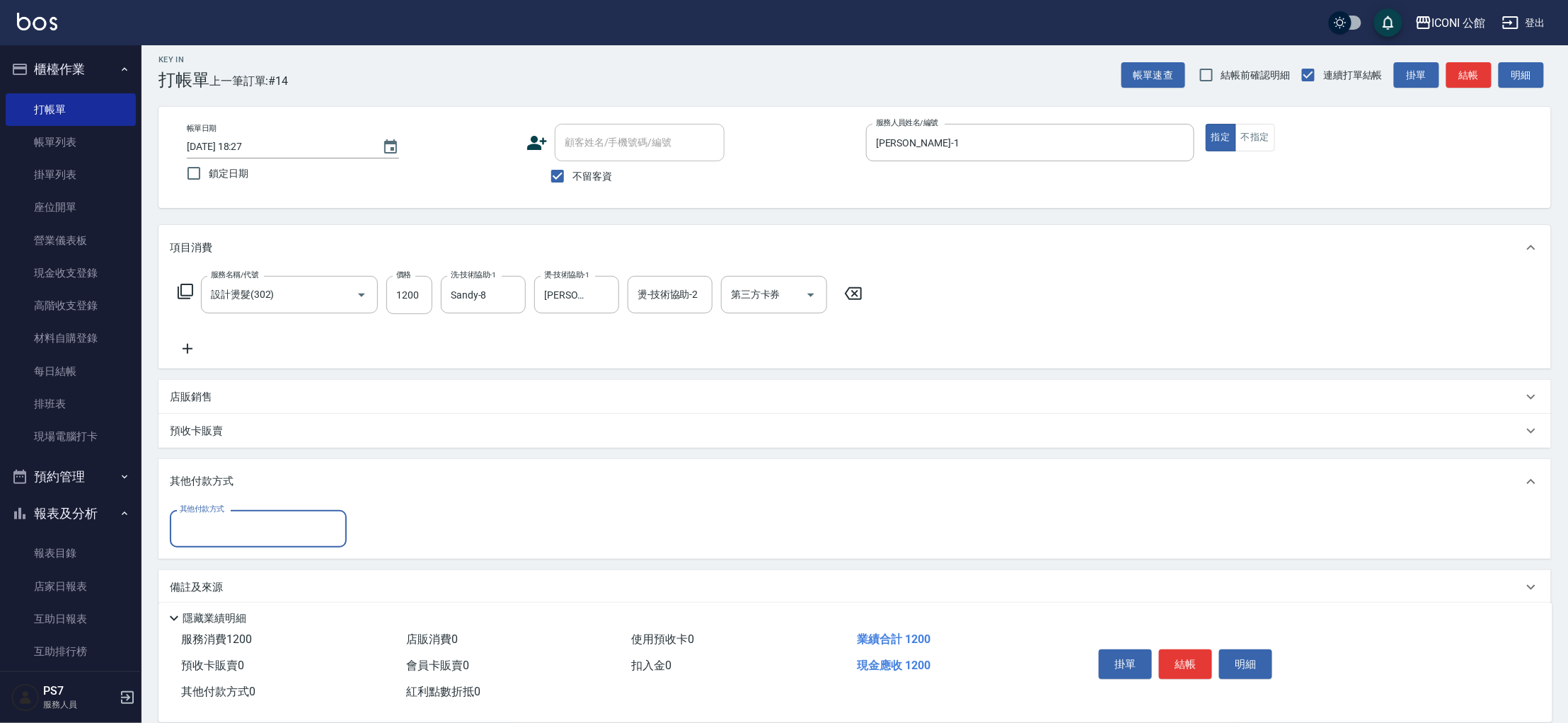
scroll to position [20, 0]
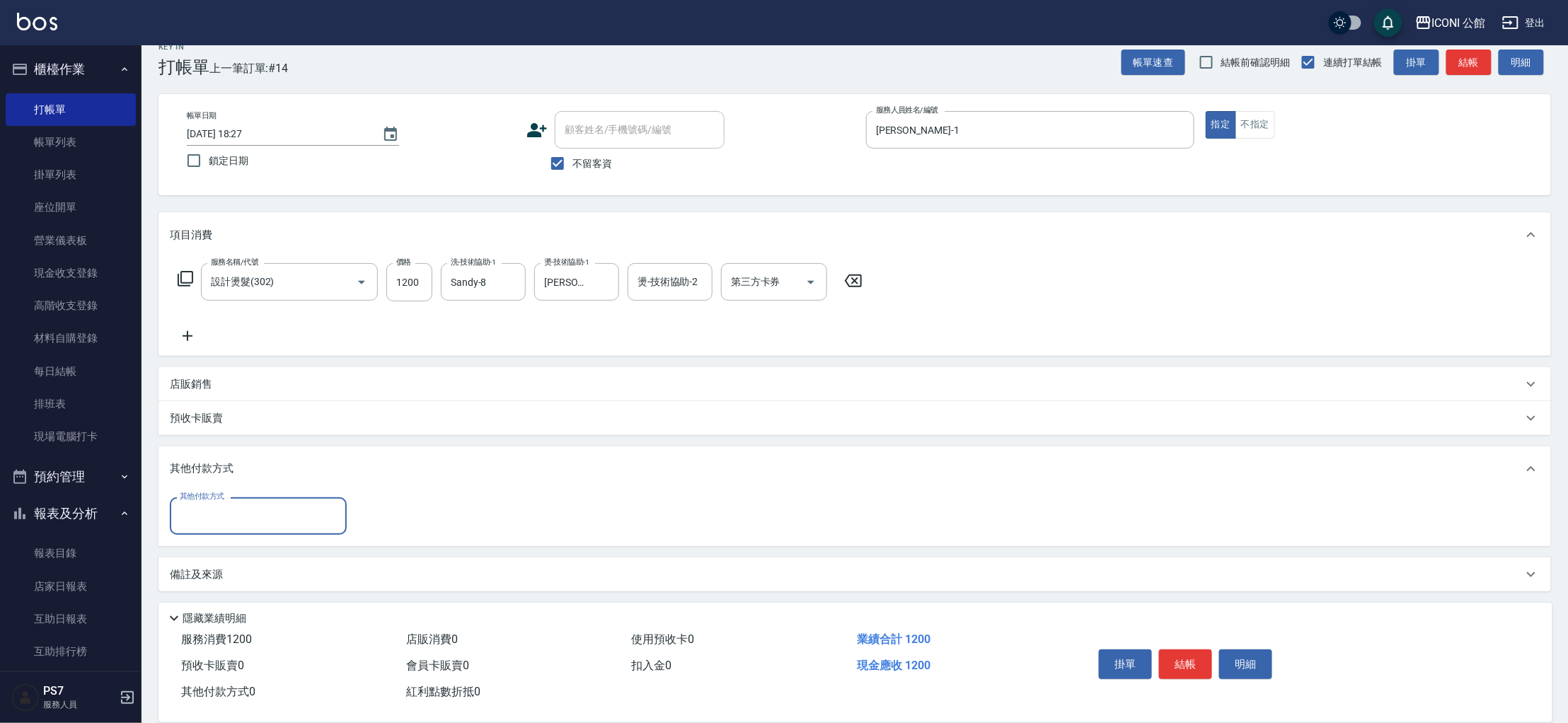
click at [226, 507] on input "其他付款方式" at bounding box center [258, 516] width 164 height 25
click at [247, 632] on span "信用卡" at bounding box center [258, 622] width 177 height 23
type input "信用卡"
click at [408, 530] on input "0" at bounding box center [408, 516] width 106 height 38
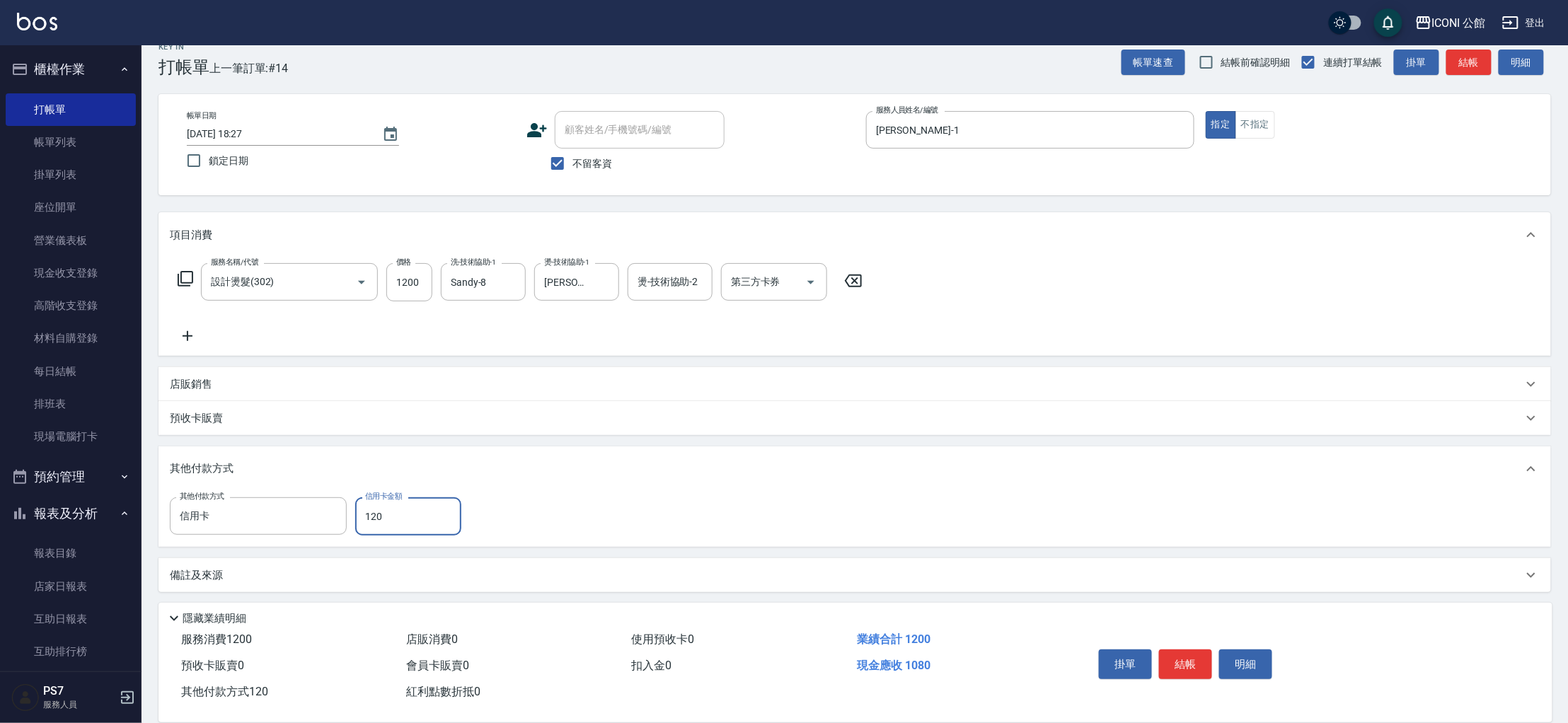
type input "1200"
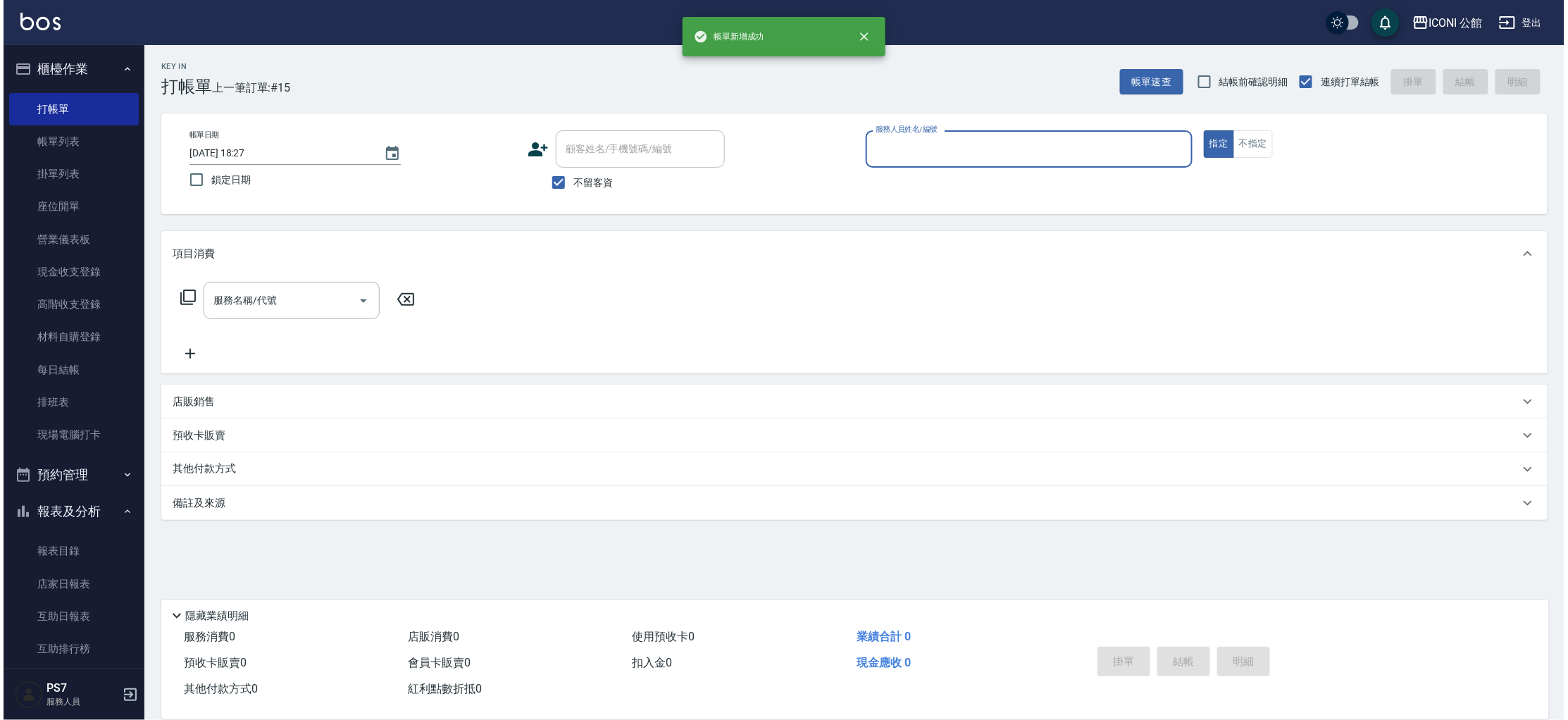
scroll to position [0, 0]
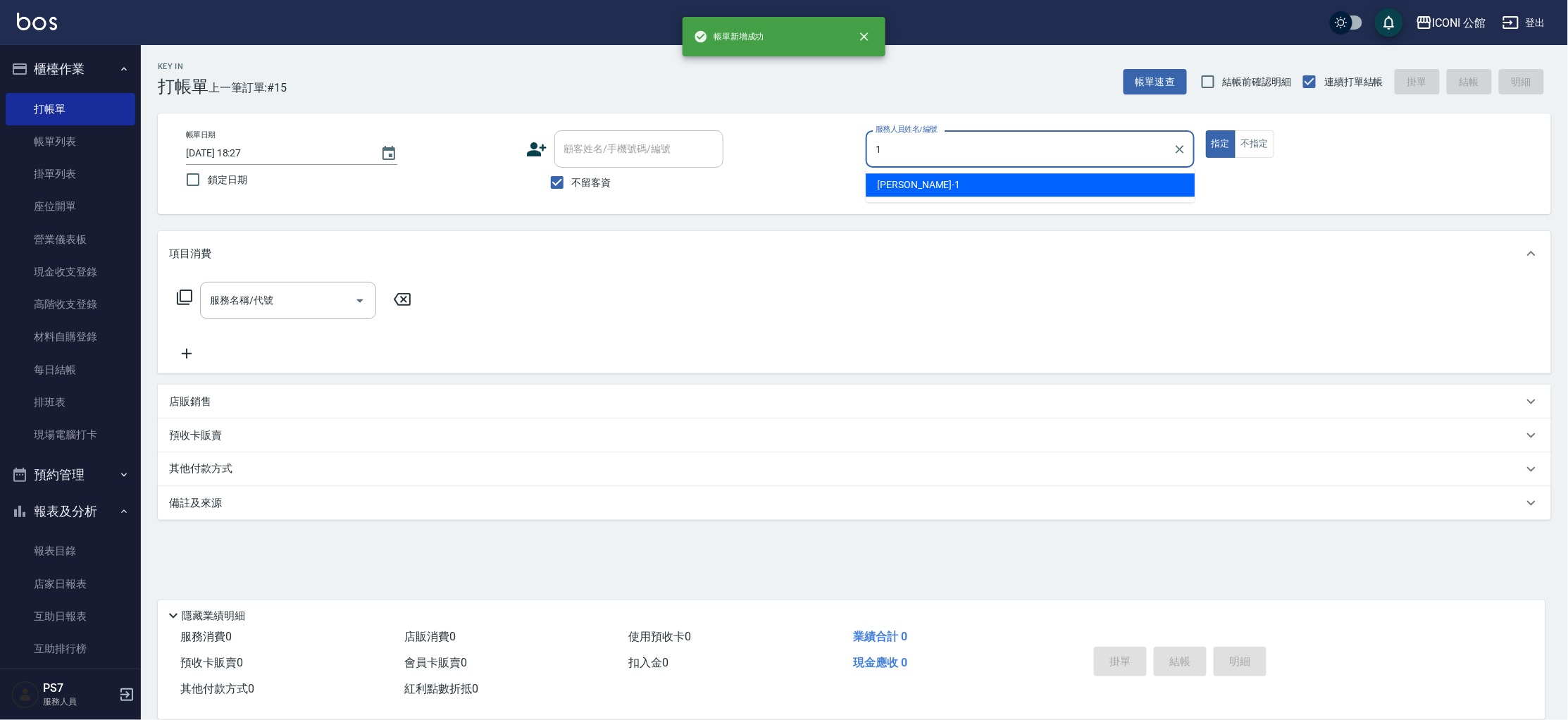
type input "[PERSON_NAME]-1"
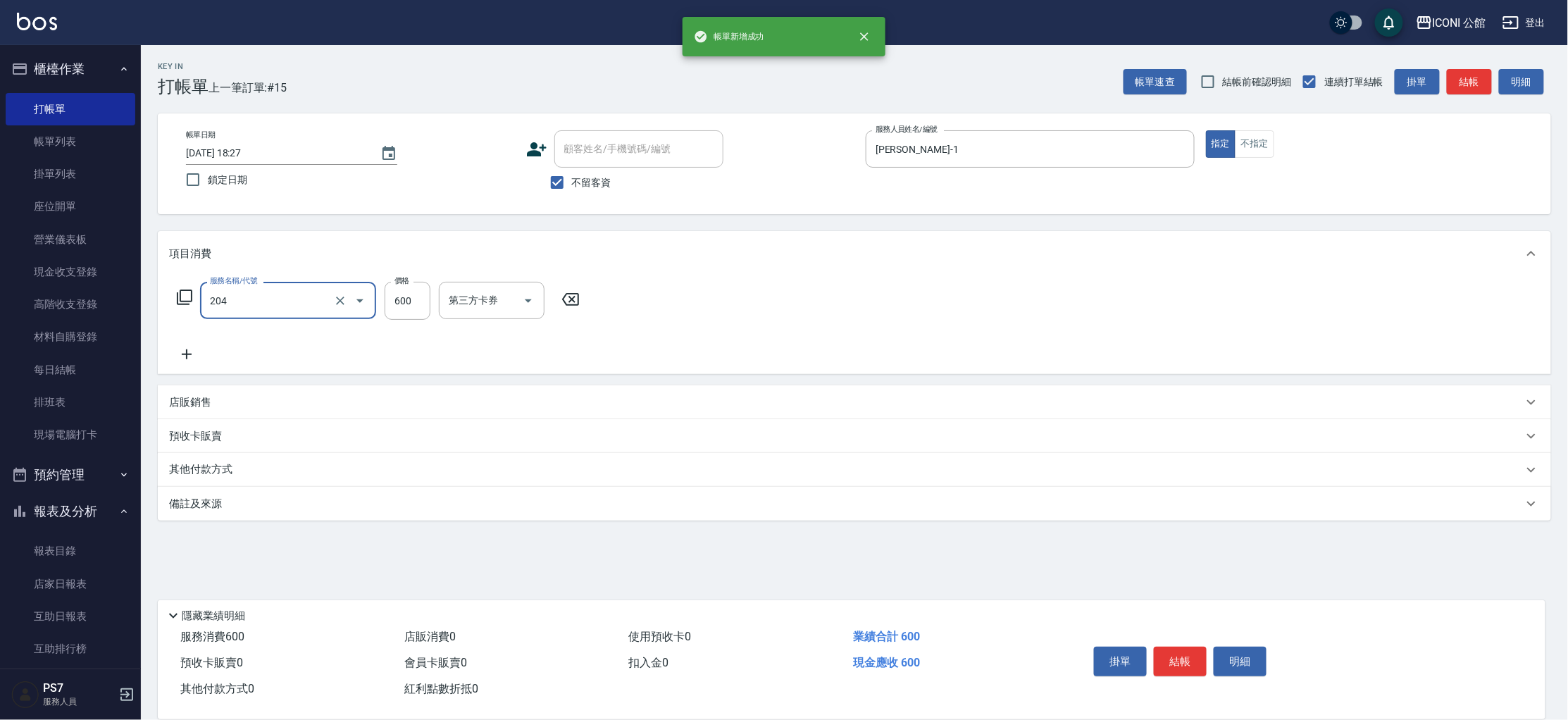
type input "指定洗+剪(204)"
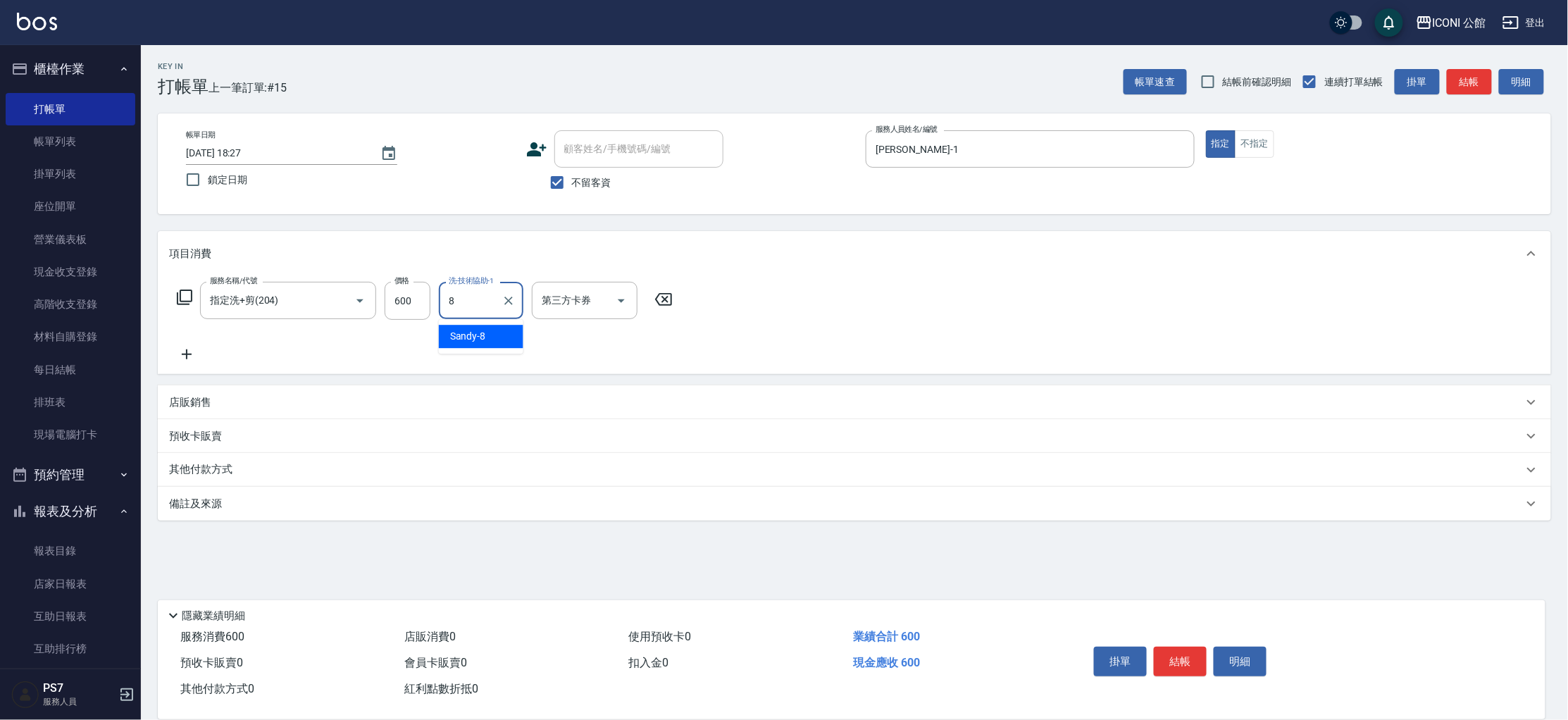
type input "Sandy-8"
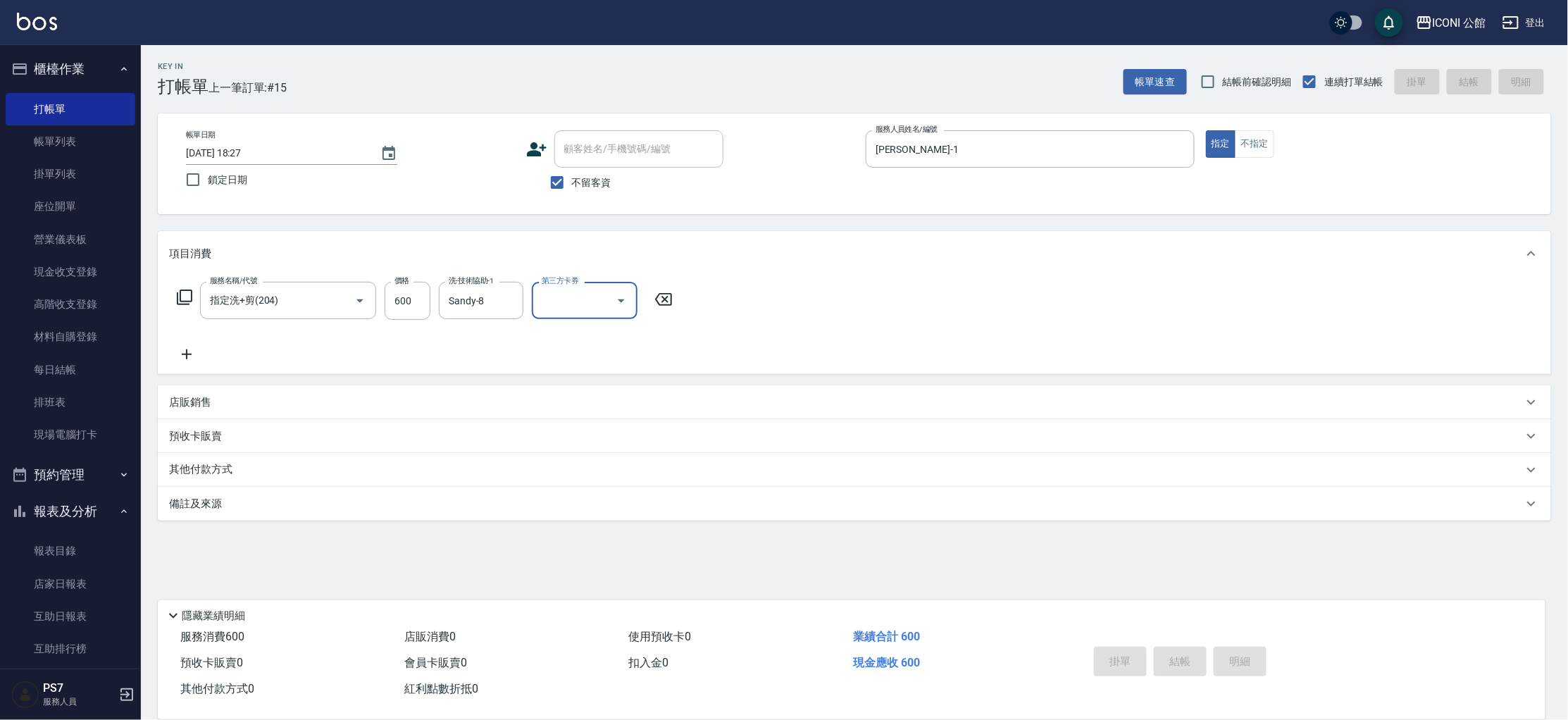
type input "[DATE] 18:28"
